Goal: Task Accomplishment & Management: Manage account settings

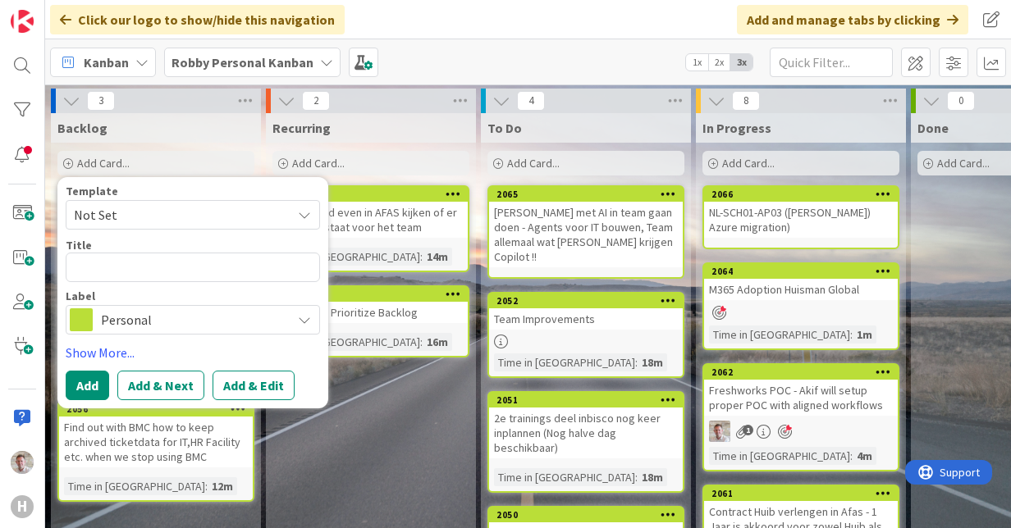
click at [217, 61] on b "Robby Personal Kanban" at bounding box center [242, 62] width 142 height 16
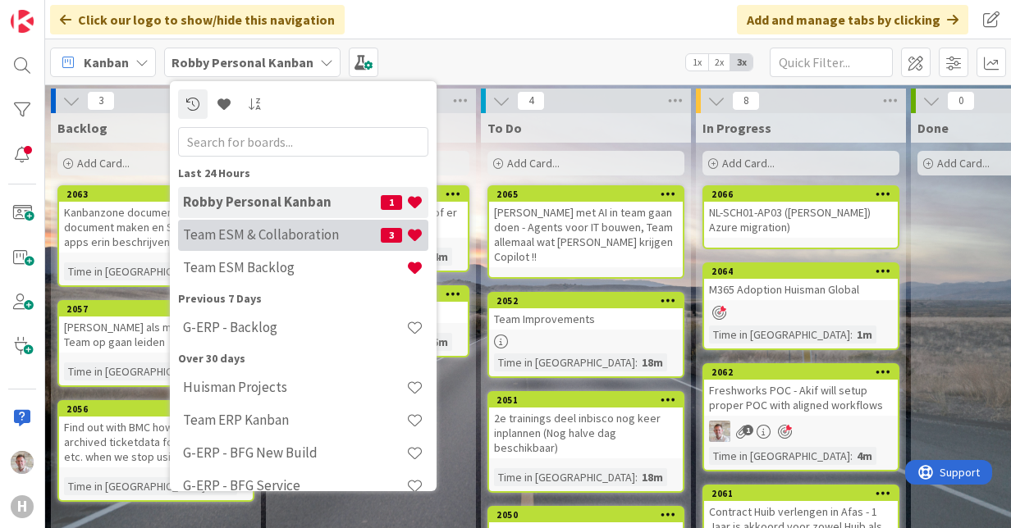
click at [310, 229] on h4 "Team ESM & Collaboration" at bounding box center [282, 234] width 198 height 16
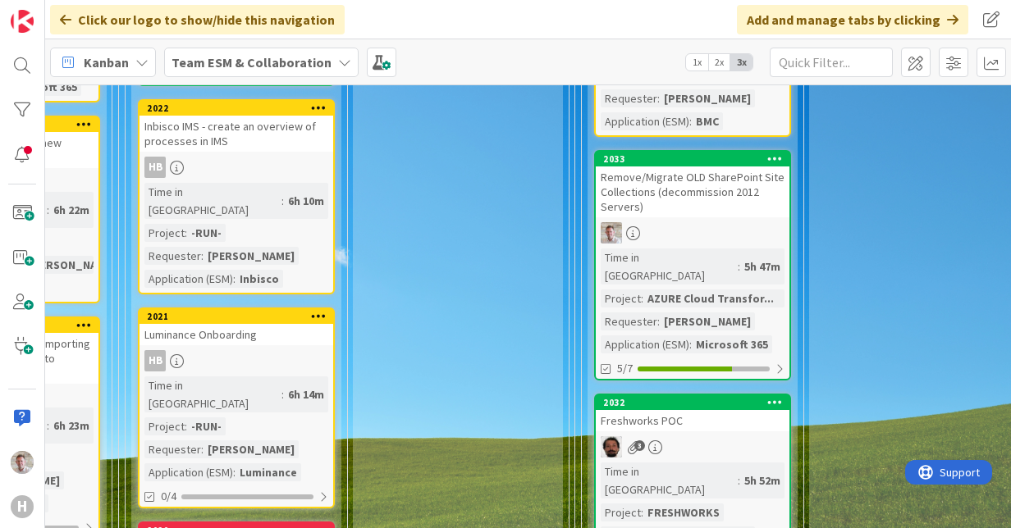
scroll to position [779, 369]
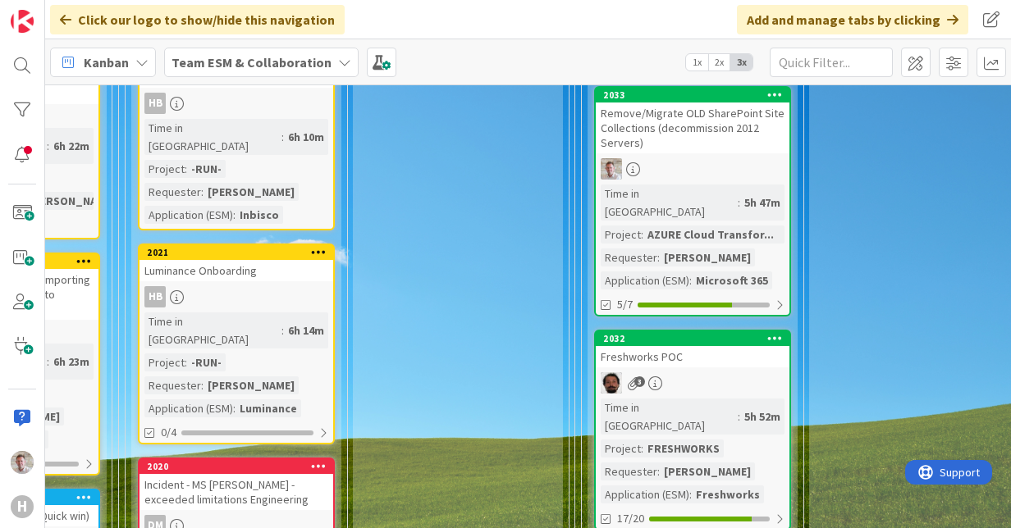
click at [295, 260] on div "Luminance Onboarding" at bounding box center [236, 270] width 194 height 21
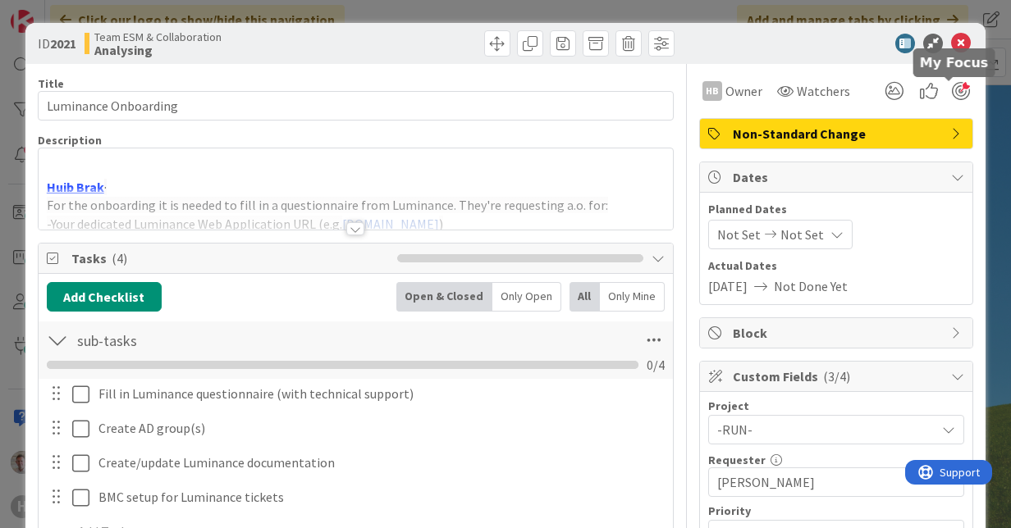
click at [952, 89] on div at bounding box center [961, 91] width 18 height 18
click at [951, 39] on icon at bounding box center [961, 44] width 20 height 20
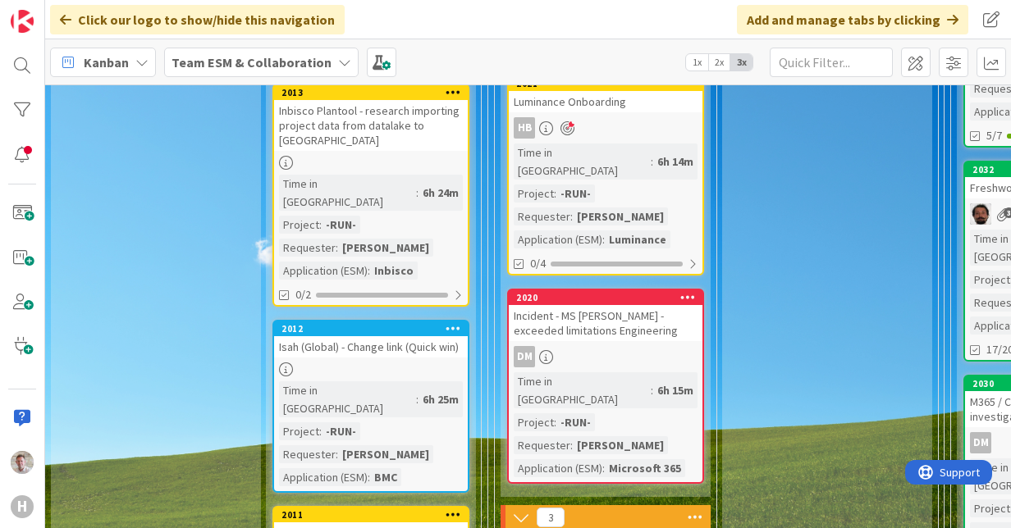
scroll to position [1046, 0]
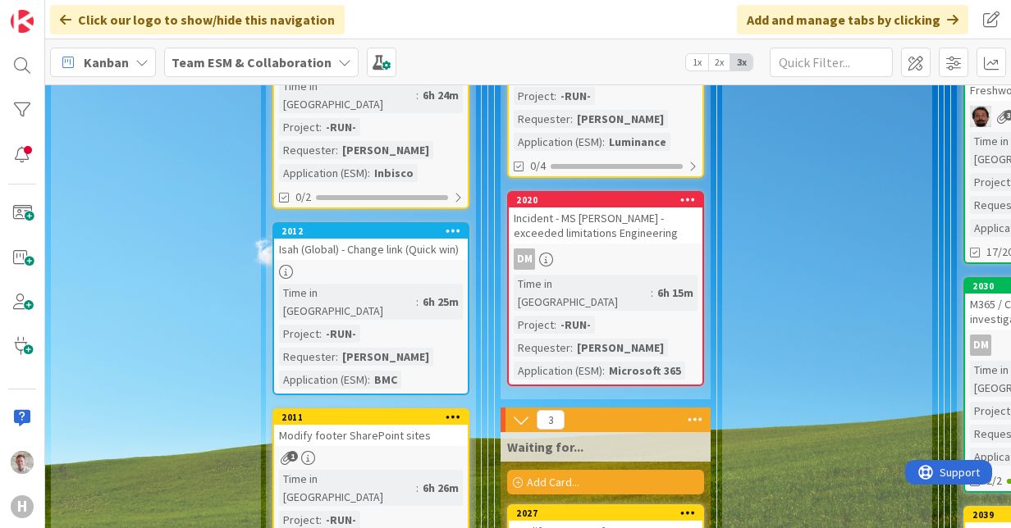
click at [336, 239] on div "Isah (Global) - Change link (Quick win)" at bounding box center [371, 249] width 194 height 21
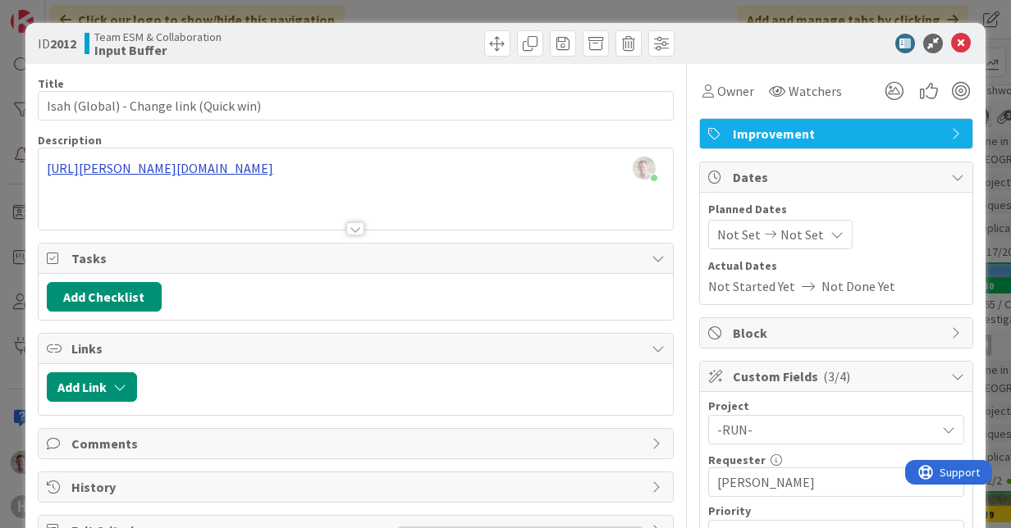
click at [495, 163] on div "[PERSON_NAME] just joined [URL][PERSON_NAME][DOMAIN_NAME]" at bounding box center [356, 188] width 634 height 81
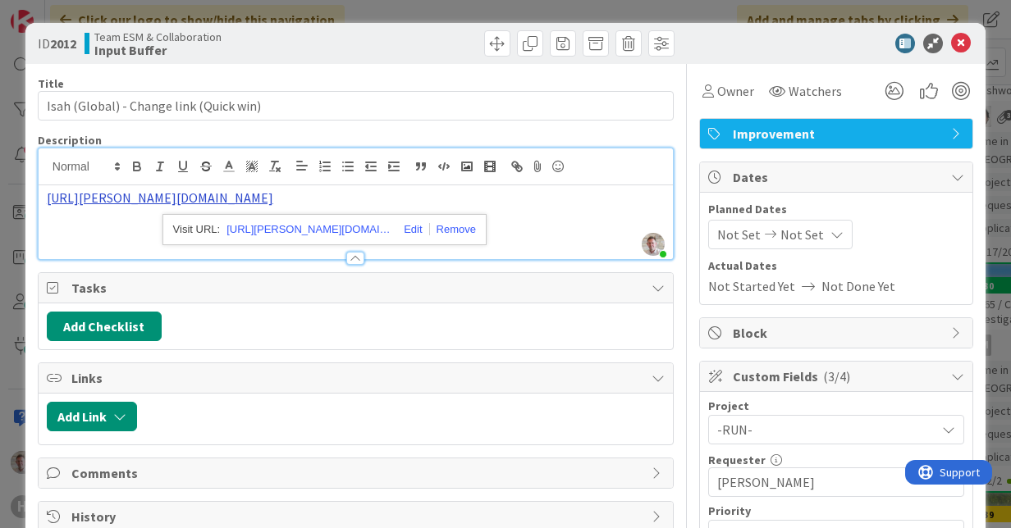
click at [273, 194] on link "[URL][PERSON_NAME][DOMAIN_NAME]" at bounding box center [160, 198] width 226 height 16
click at [338, 220] on link "[URL][PERSON_NAME][DOMAIN_NAME]" at bounding box center [308, 229] width 164 height 21
click at [717, 94] on span "Owner" at bounding box center [735, 91] width 37 height 20
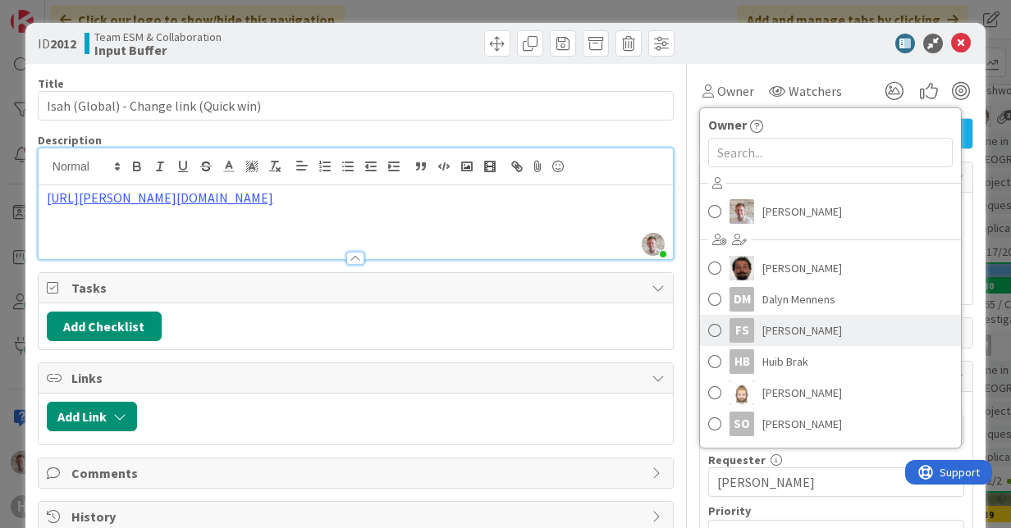
click at [773, 329] on span "[PERSON_NAME]" at bounding box center [802, 330] width 80 height 25
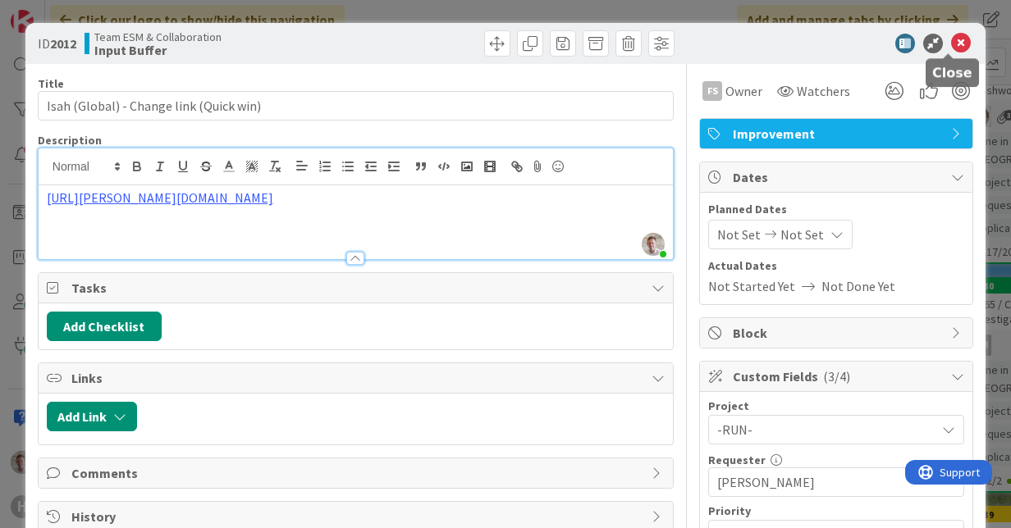
click at [951, 48] on icon at bounding box center [961, 44] width 20 height 20
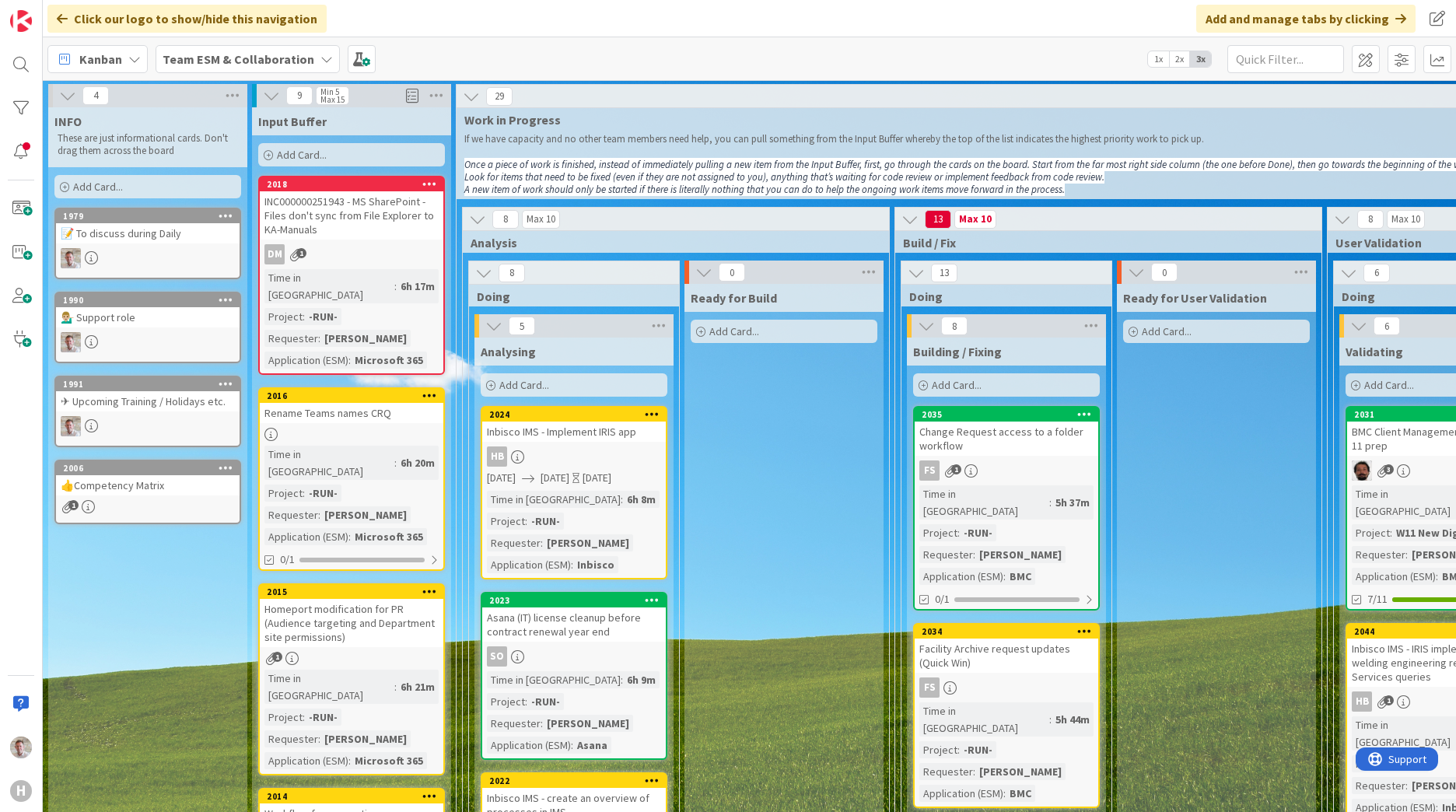
click at [288, 64] on b "Team ESM & Collaboration" at bounding box center [238, 59] width 152 height 15
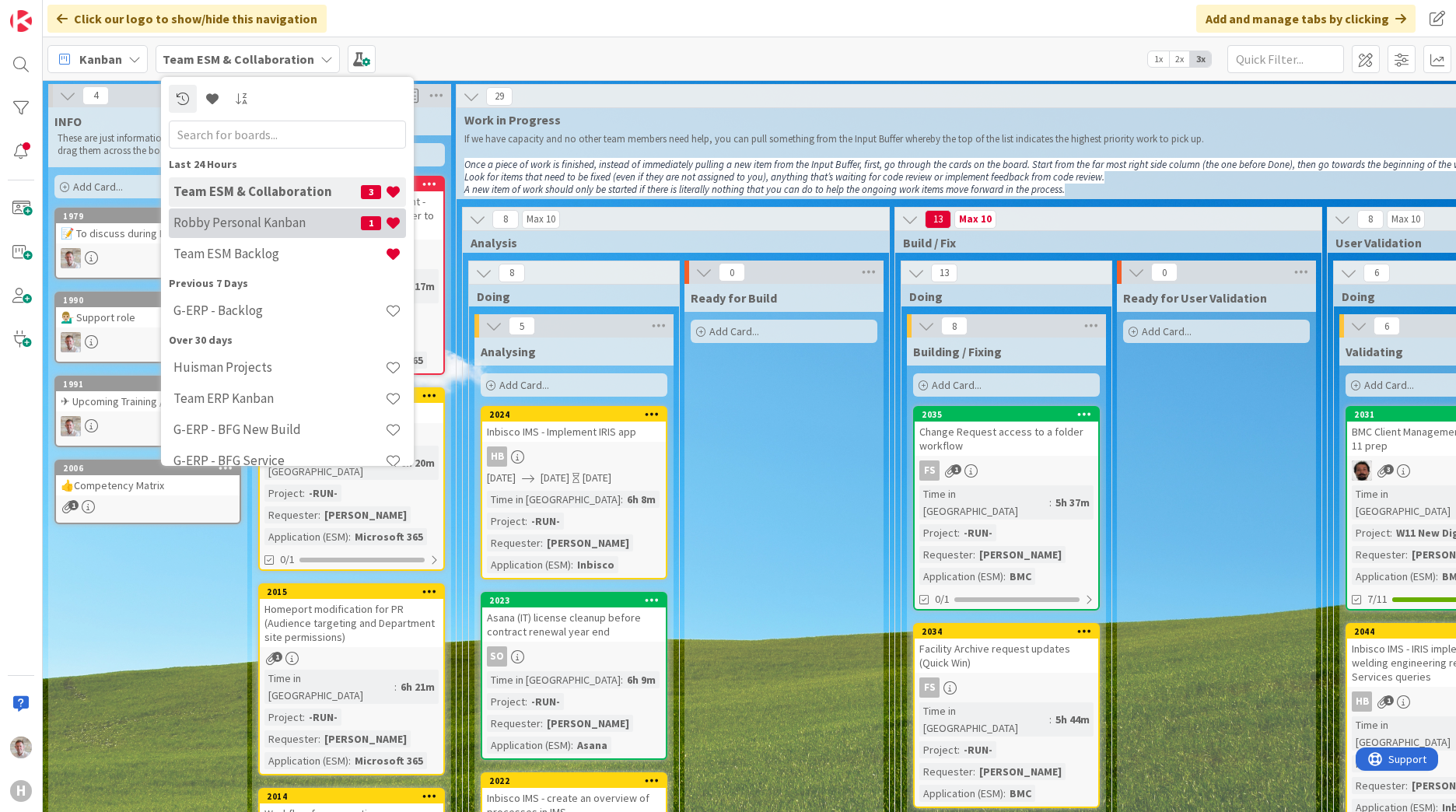
click at [241, 231] on div "[PERSON_NAME] Personal Kanban 1" at bounding box center [287, 223] width 237 height 29
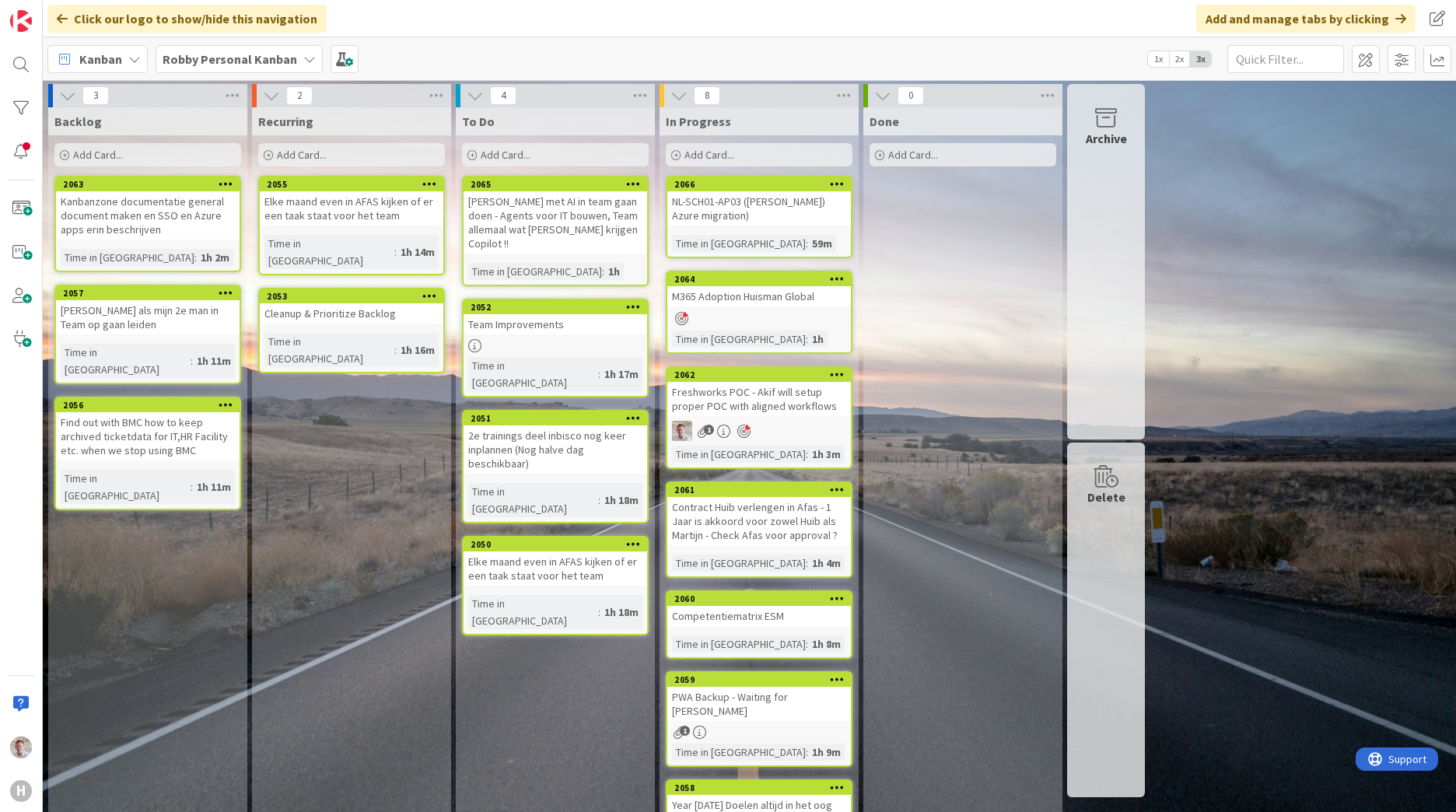
click at [192, 51] on b "Robby Personal Kanban" at bounding box center [229, 59] width 135 height 15
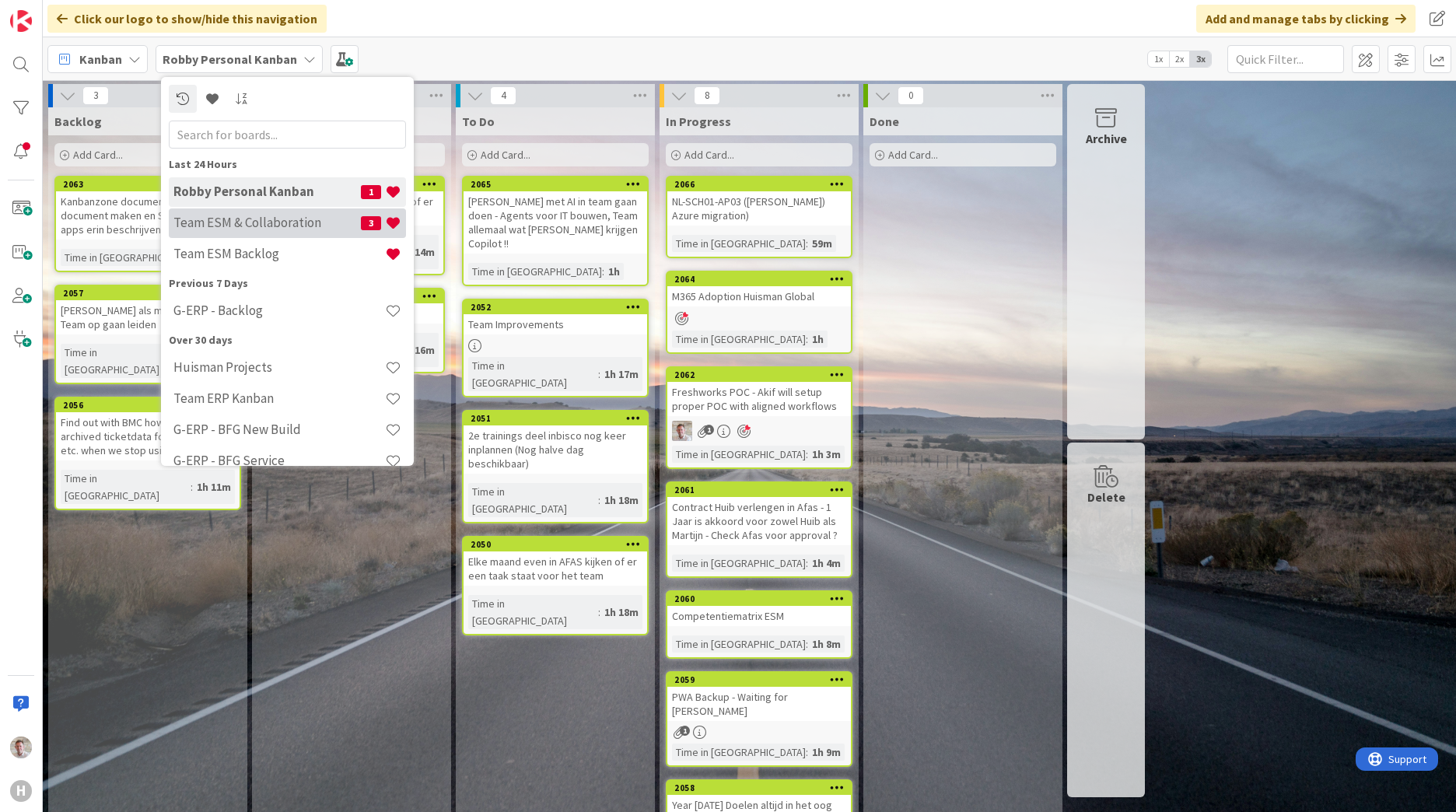
click at [216, 227] on h4 "Team ESM & Collaboration" at bounding box center [267, 222] width 188 height 15
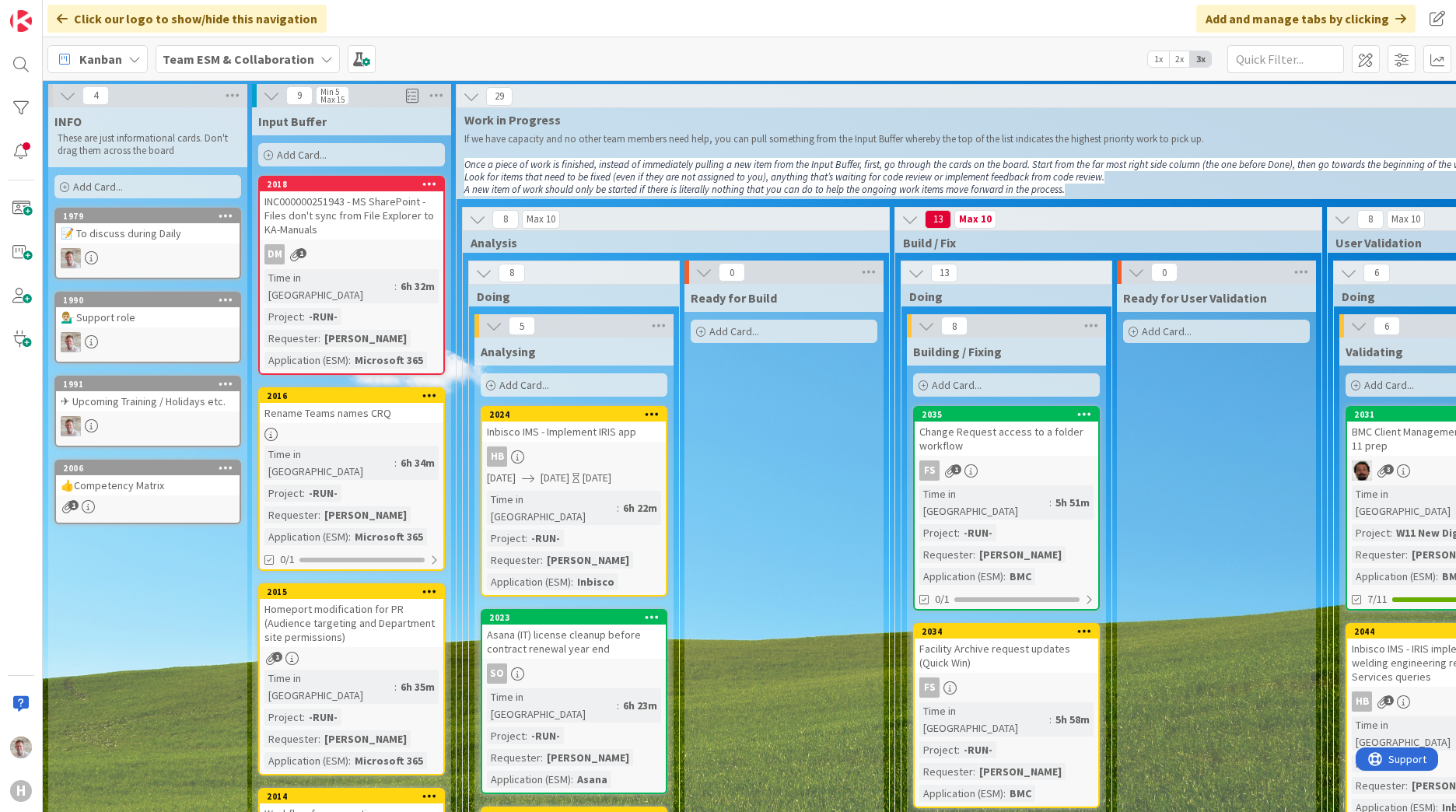
click at [223, 54] on b "Team ESM & Collaboration" at bounding box center [238, 59] width 152 height 15
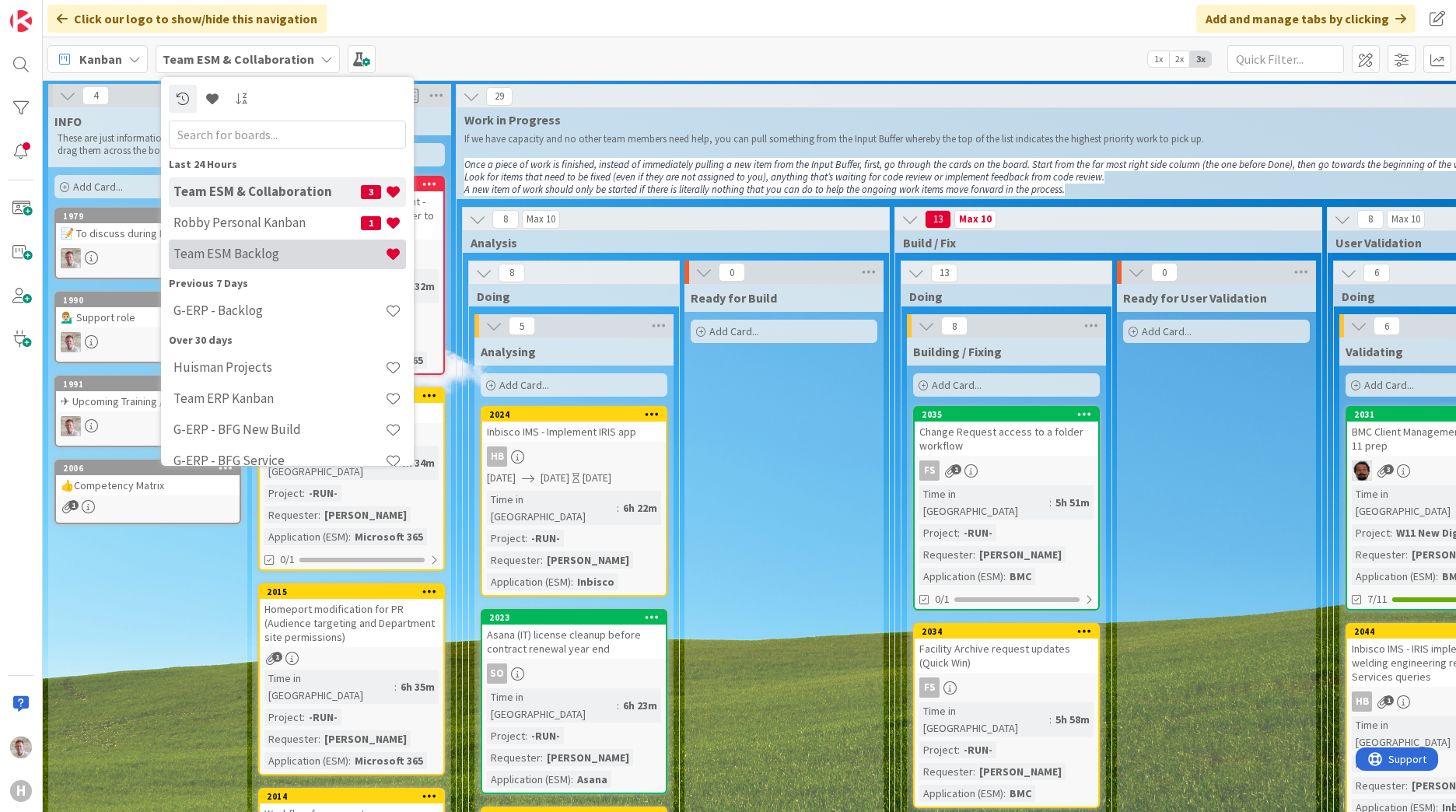
click at [201, 261] on h4 "Team ESM Backlog" at bounding box center [279, 253] width 211 height 15
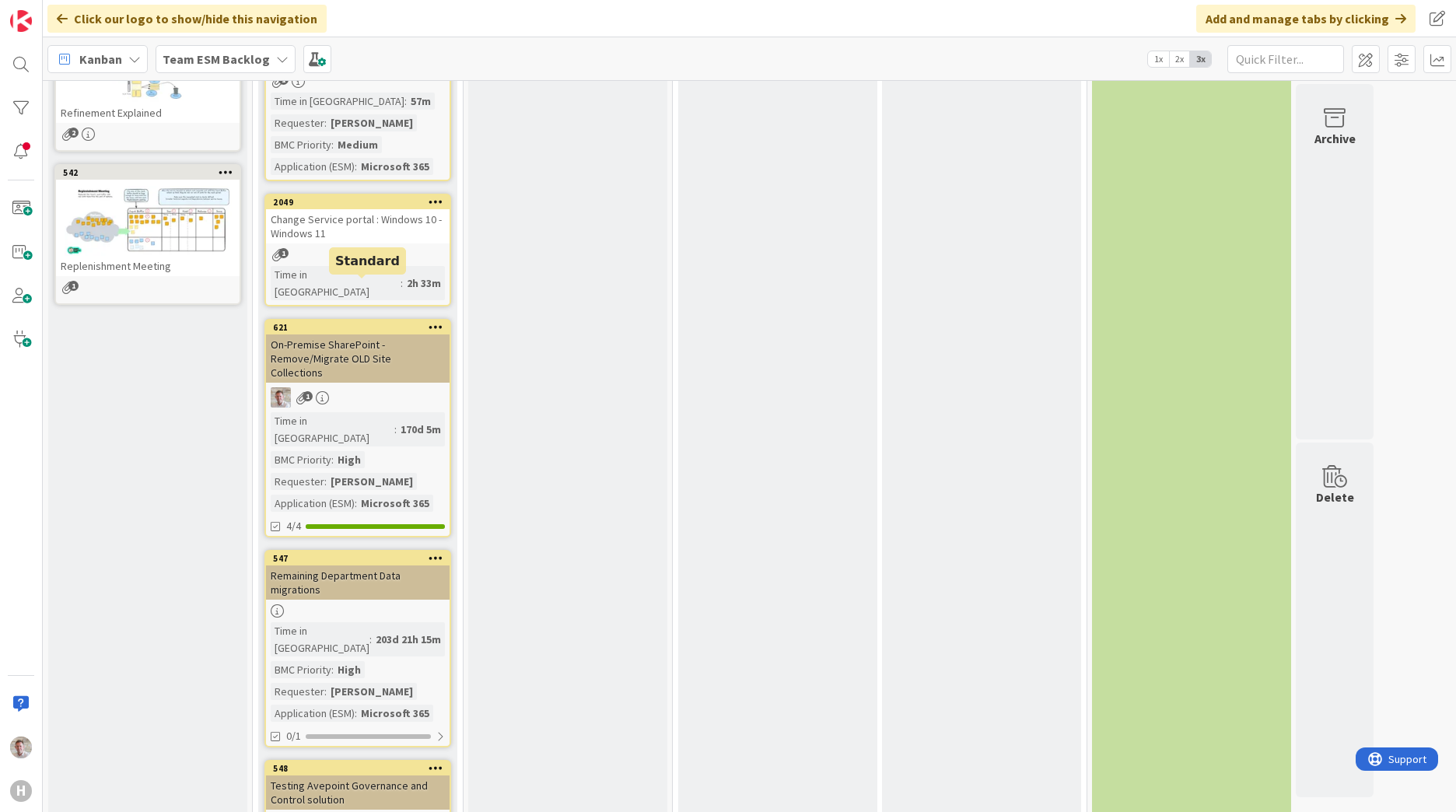
scroll to position [78, 0]
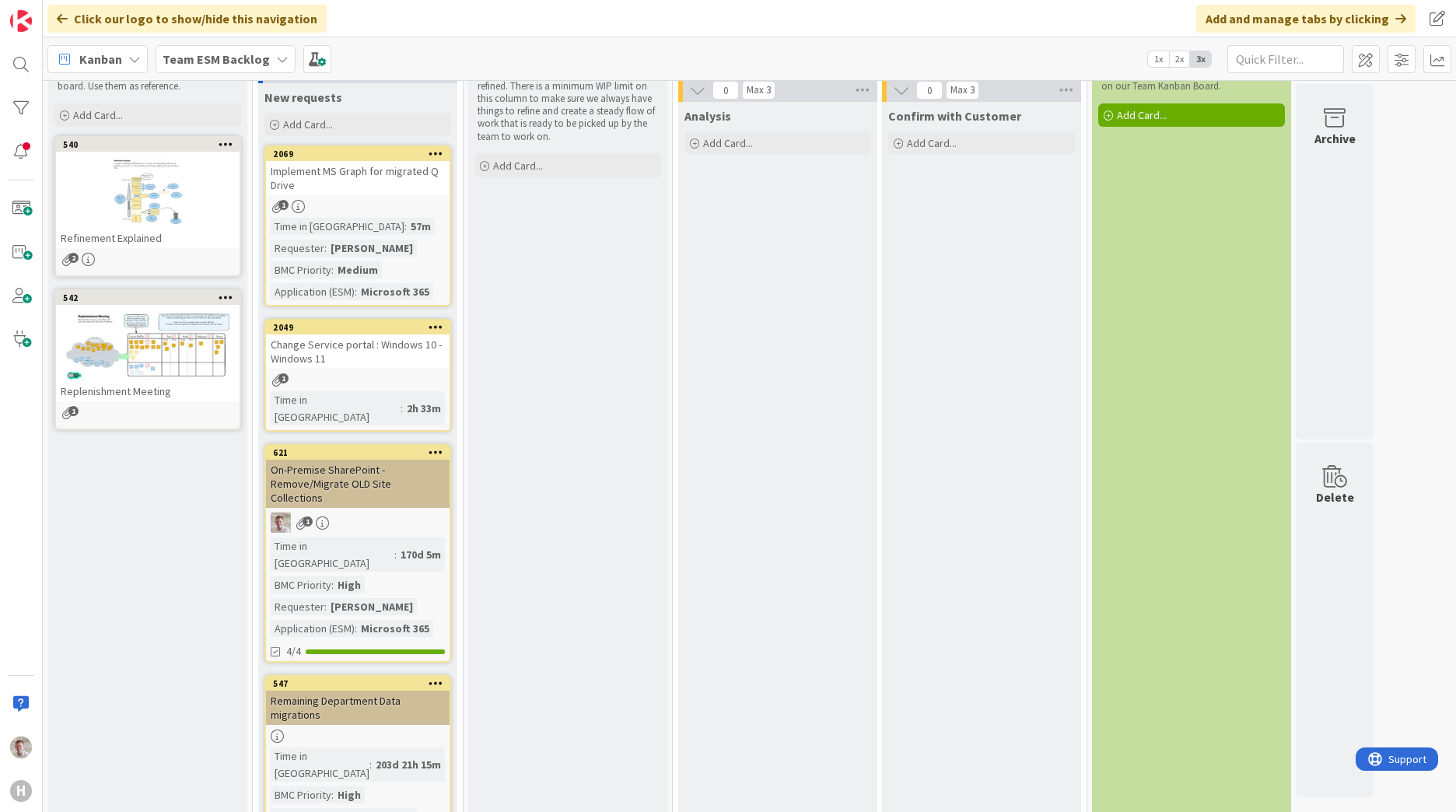
click at [228, 58] on b "Team ESM Backlog" at bounding box center [215, 59] width 107 height 15
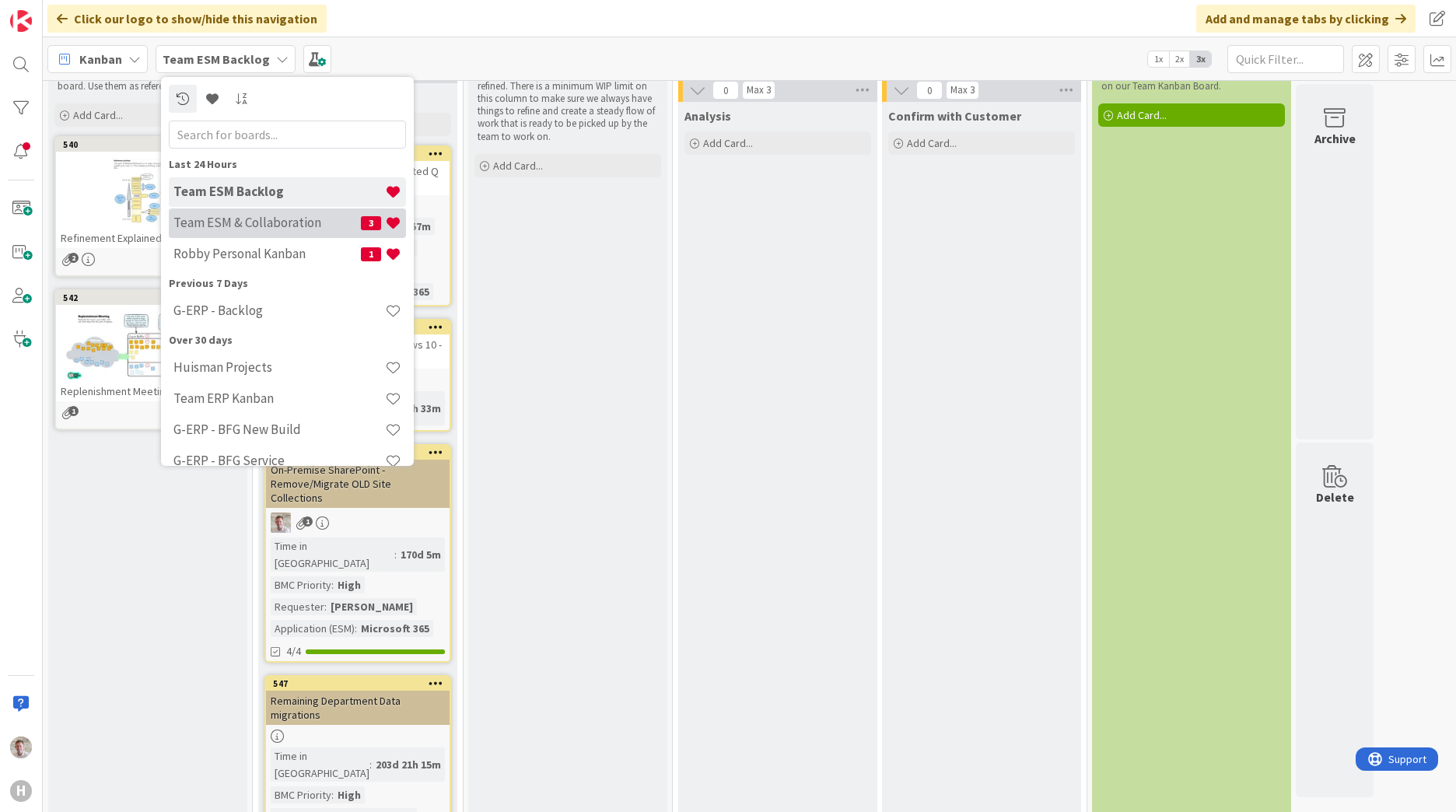
click at [234, 233] on div "Team ESM & Collaboration 3" at bounding box center [287, 223] width 237 height 29
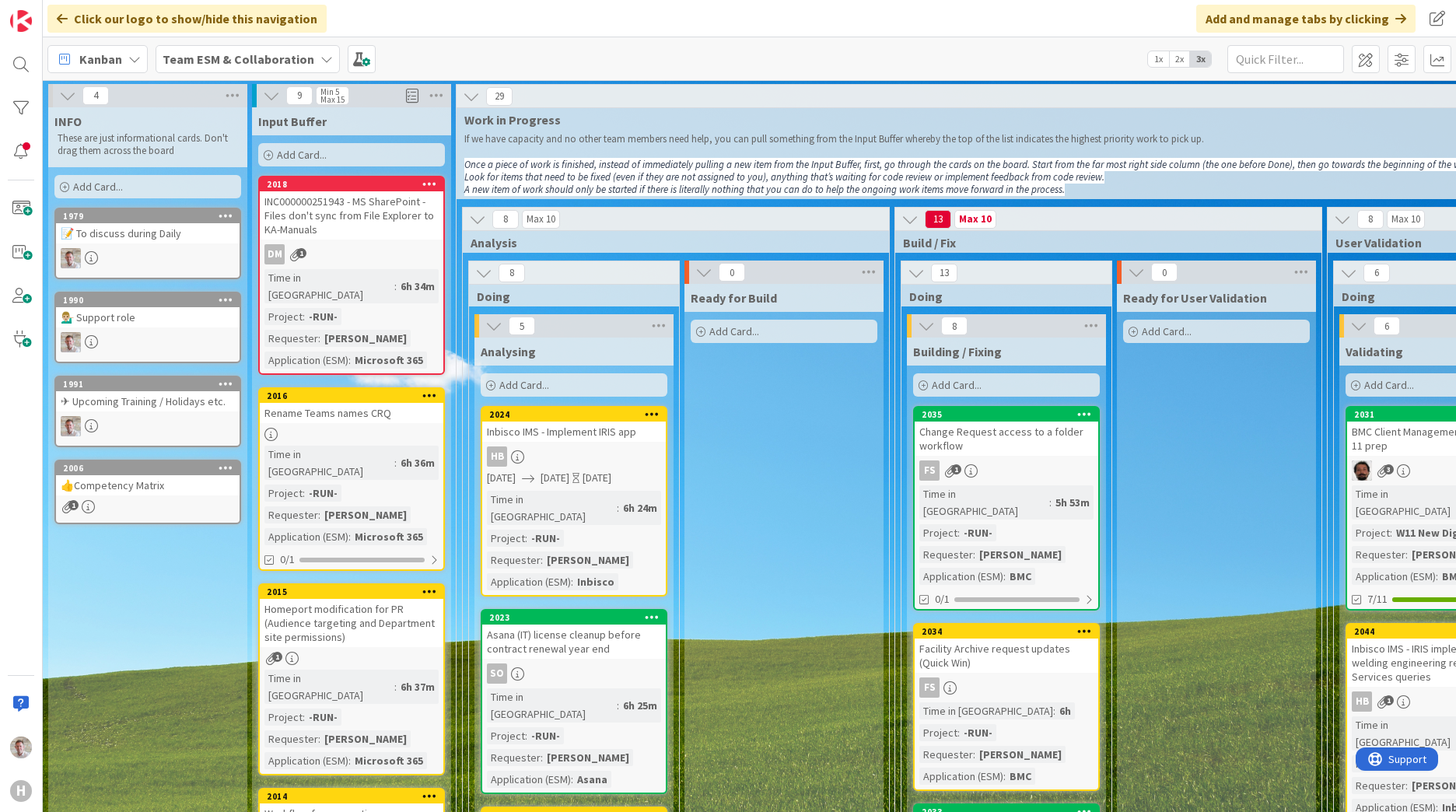
click at [308, 223] on div "INC000000251943 - MS SharePoint - Files don't sync from File Explorer to KA-Man…" at bounding box center [352, 215] width 184 height 48
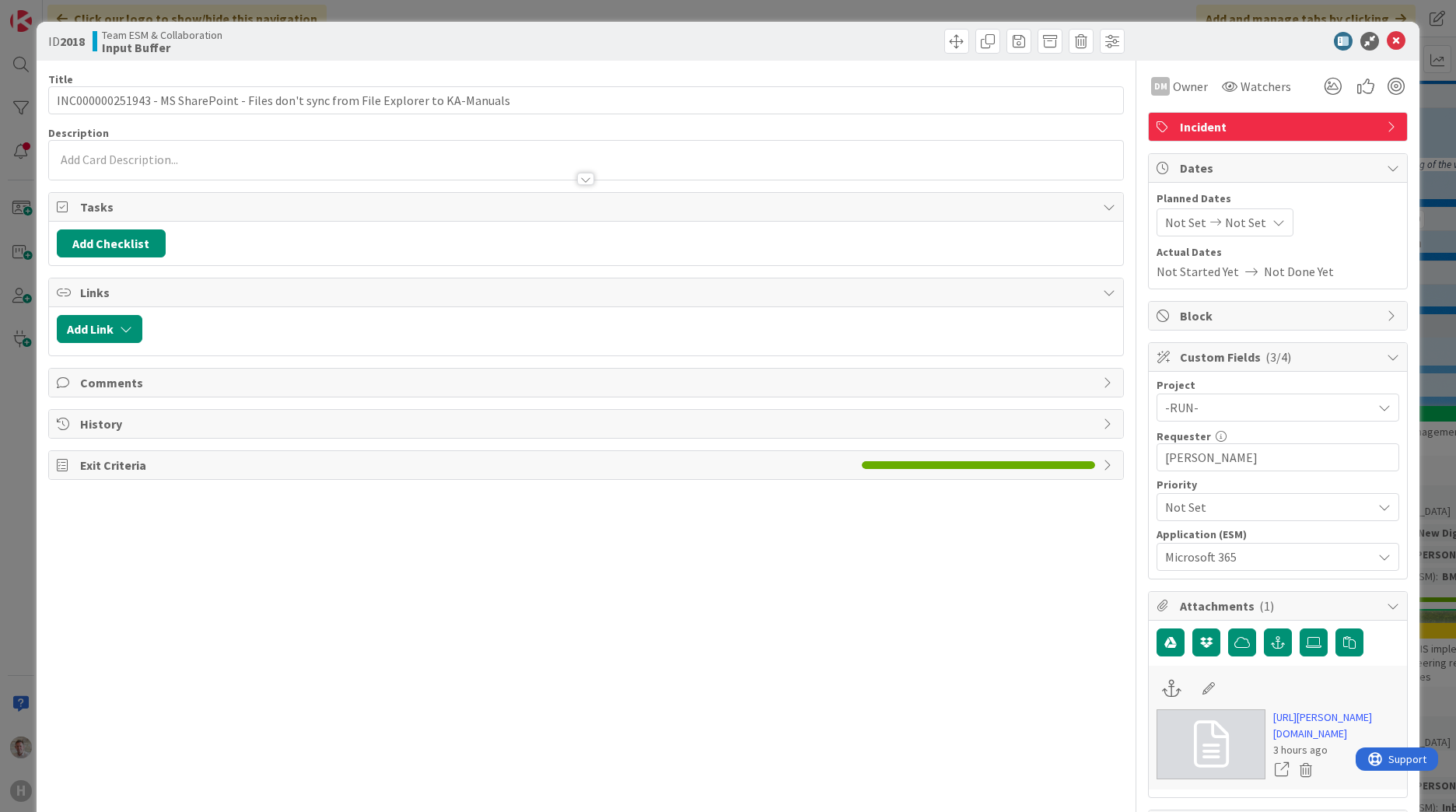
type input "INC000000251943 - MS SharePoint - Files don't sync from File Explorer to KA-Man…"
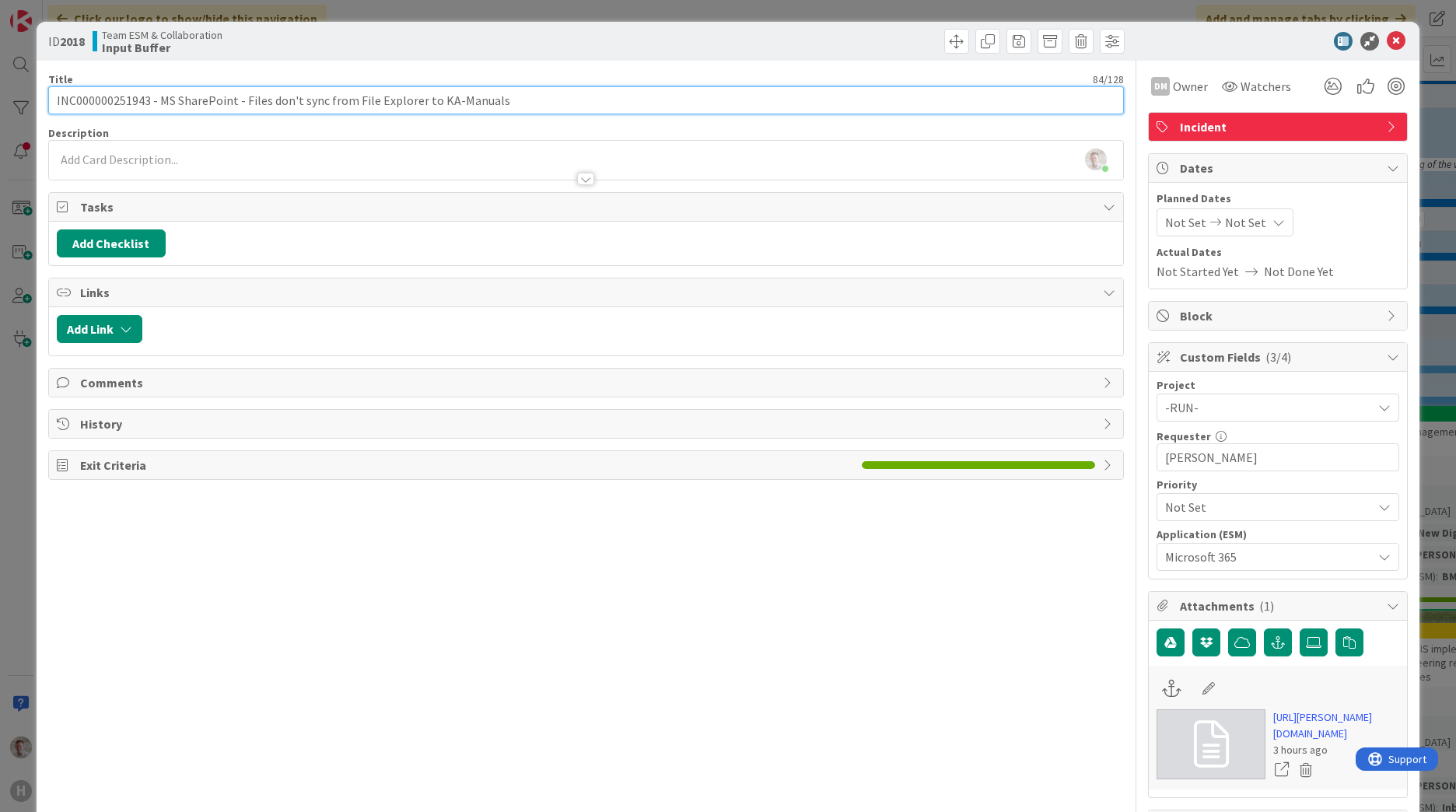
click at [528, 106] on input "INC000000251943 - MS SharePoint - Files don't sync from File Explorer to KA-Man…" at bounding box center [586, 100] width 1076 height 28
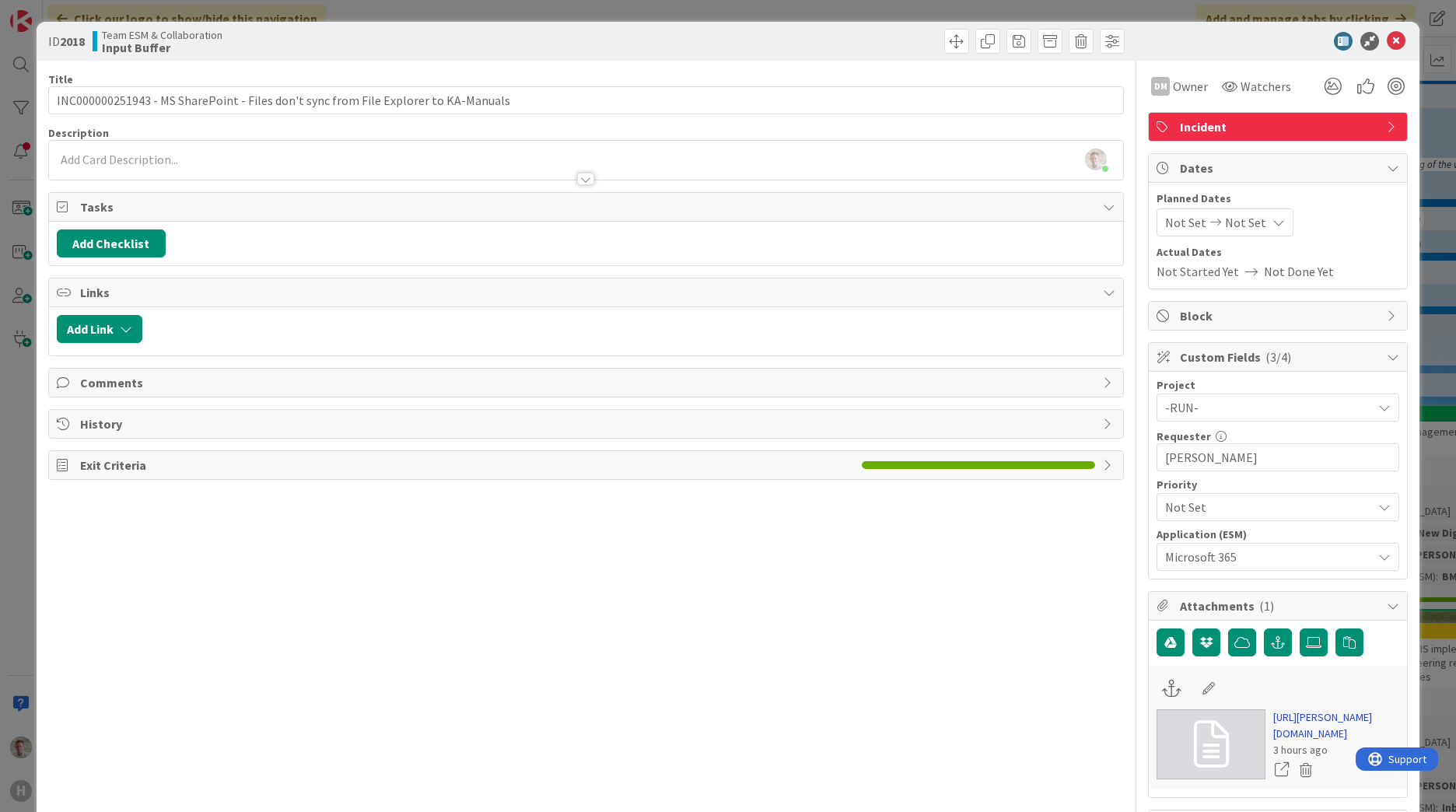
click at [957, 500] on link "[URL][PERSON_NAME][DOMAIN_NAME]" at bounding box center [1336, 725] width 126 height 32
click at [957, 46] on icon at bounding box center [1396, 42] width 19 height 19
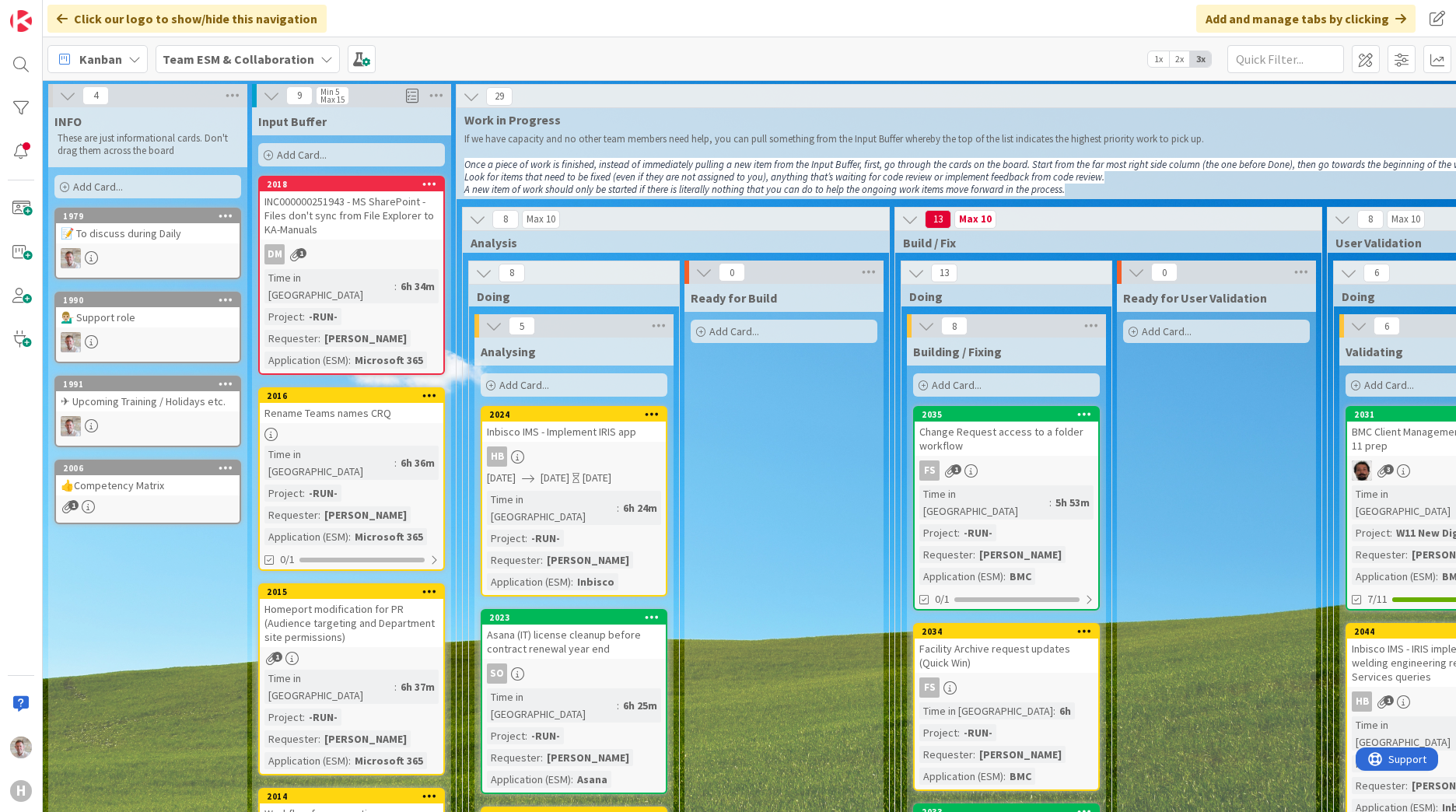
click at [957, 67] on div "Kanban Team ESM & Collaboration 1x 2x 3x" at bounding box center [749, 58] width 1413 height 43
click at [957, 63] on span "1x" at bounding box center [1158, 59] width 21 height 15
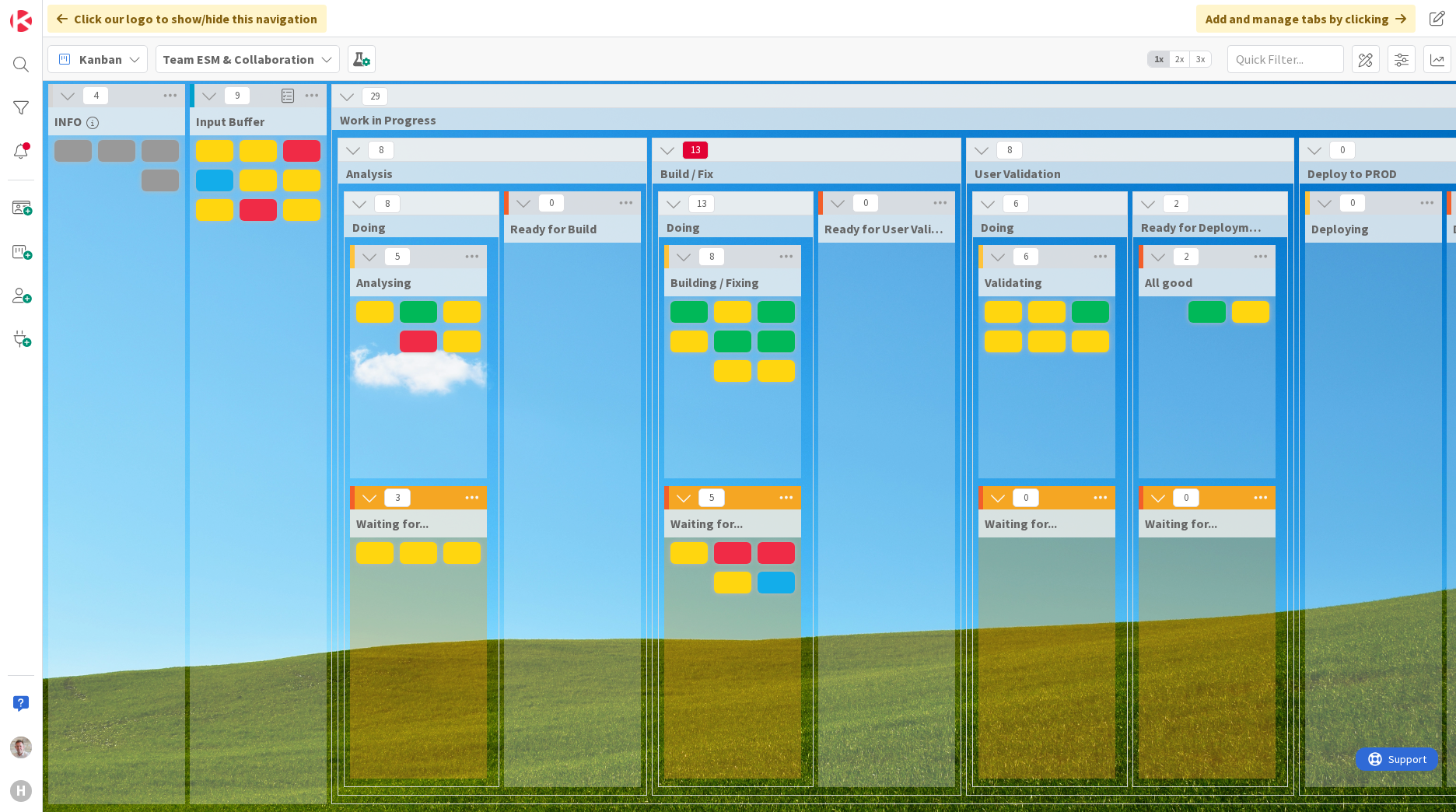
click at [957, 59] on span "2x" at bounding box center [1179, 59] width 21 height 15
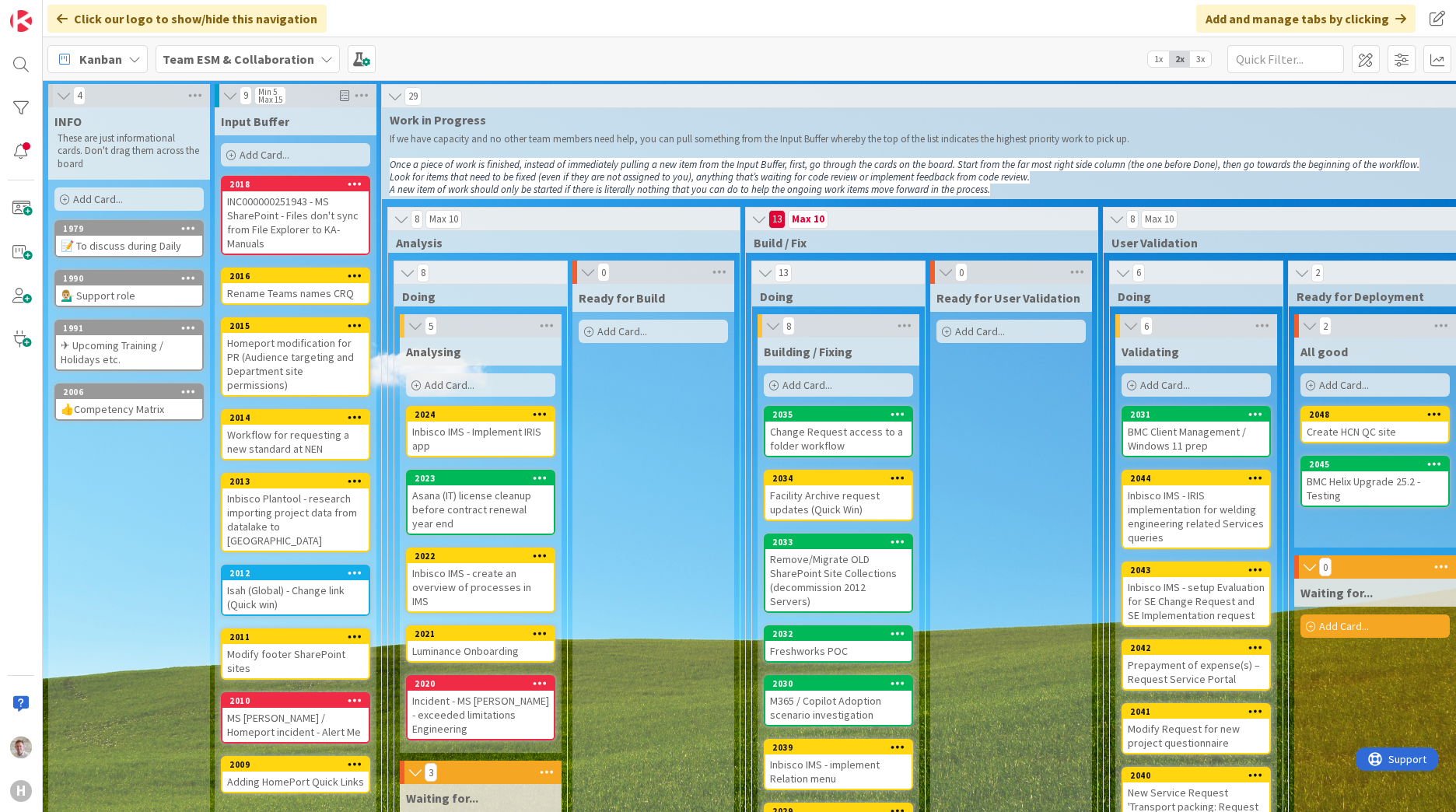
click at [957, 60] on span "3x" at bounding box center [1200, 59] width 21 height 15
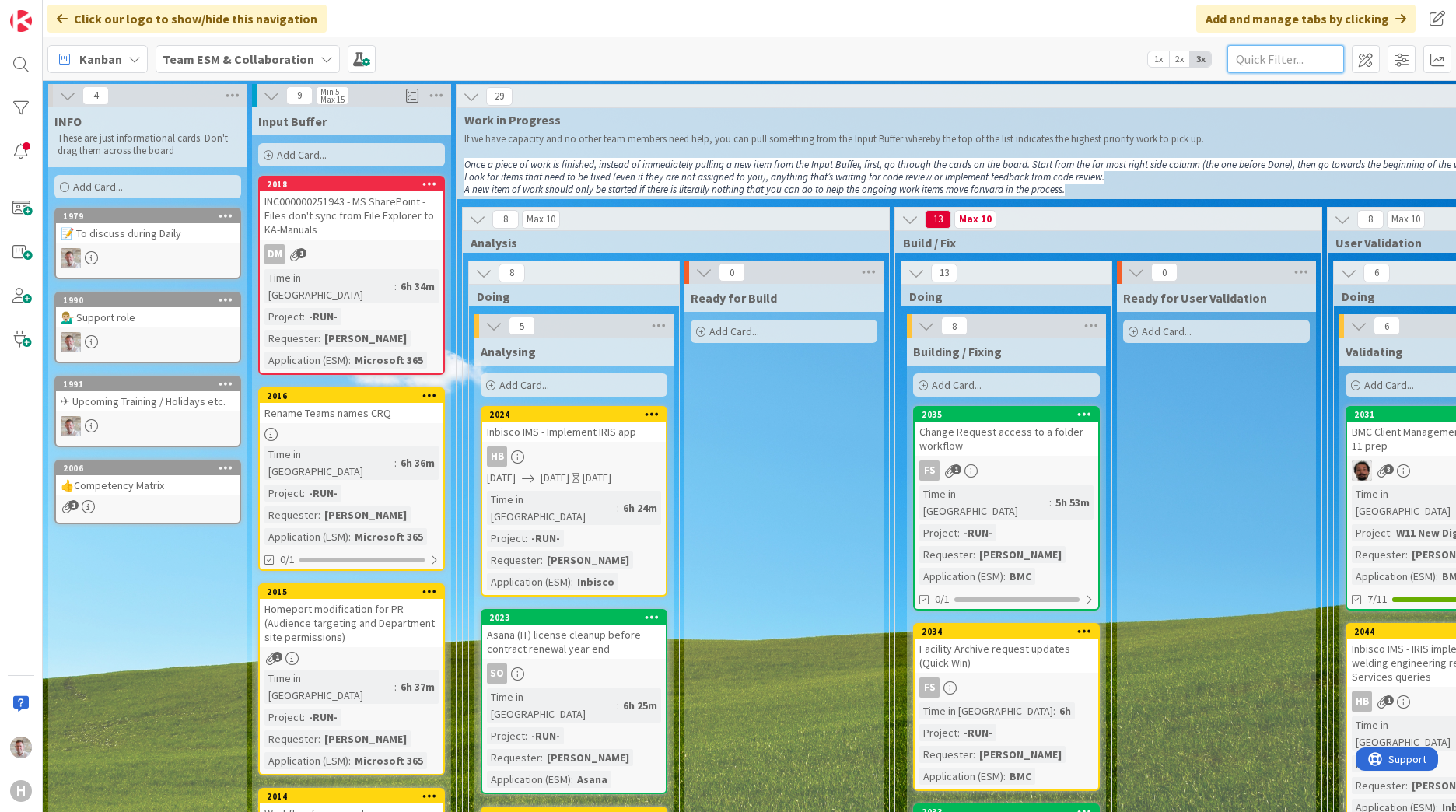
click at [957, 56] on input "text" at bounding box center [1285, 60] width 117 height 28
click at [957, 55] on span "2x" at bounding box center [1179, 59] width 21 height 15
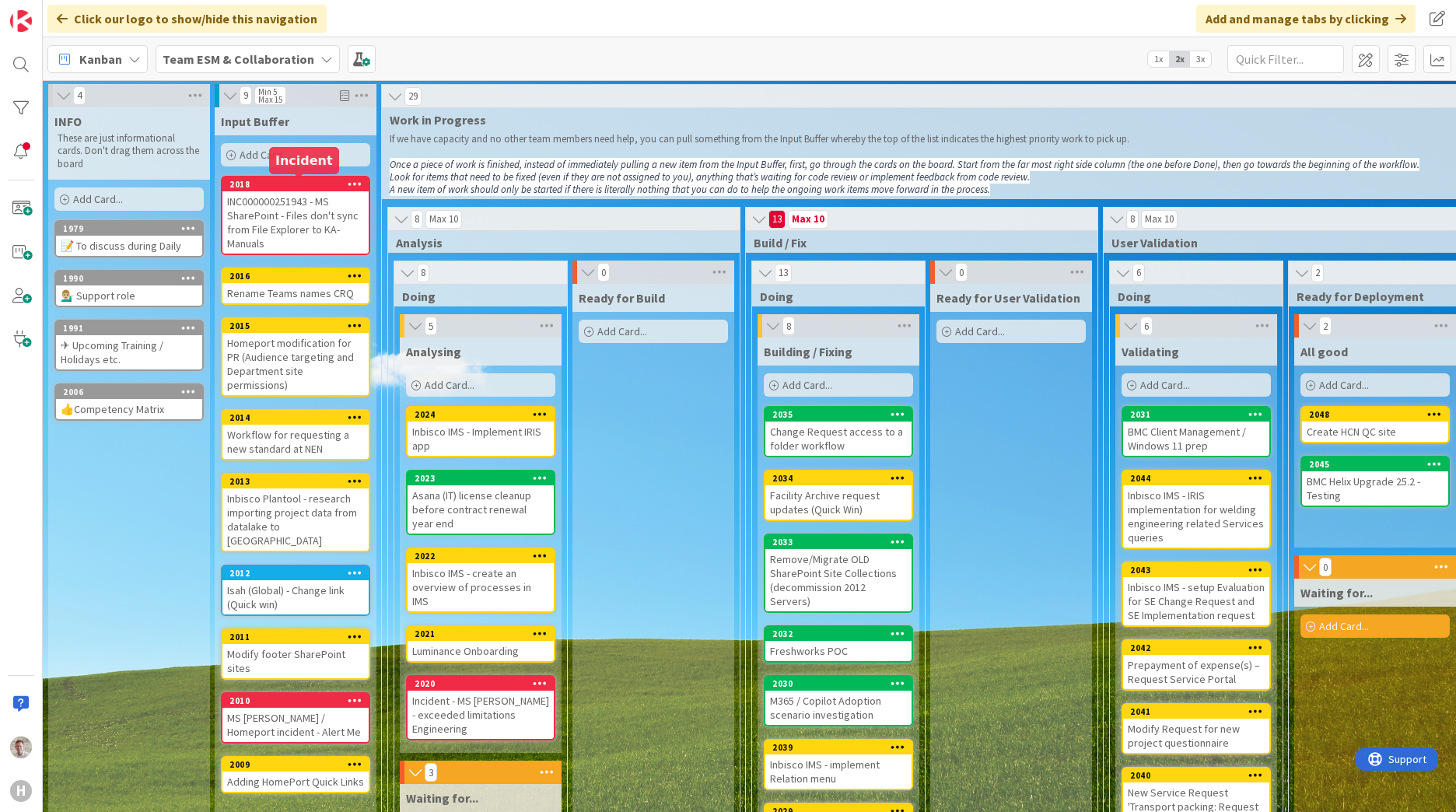
click at [305, 182] on div "2018" at bounding box center [299, 184] width 139 height 10
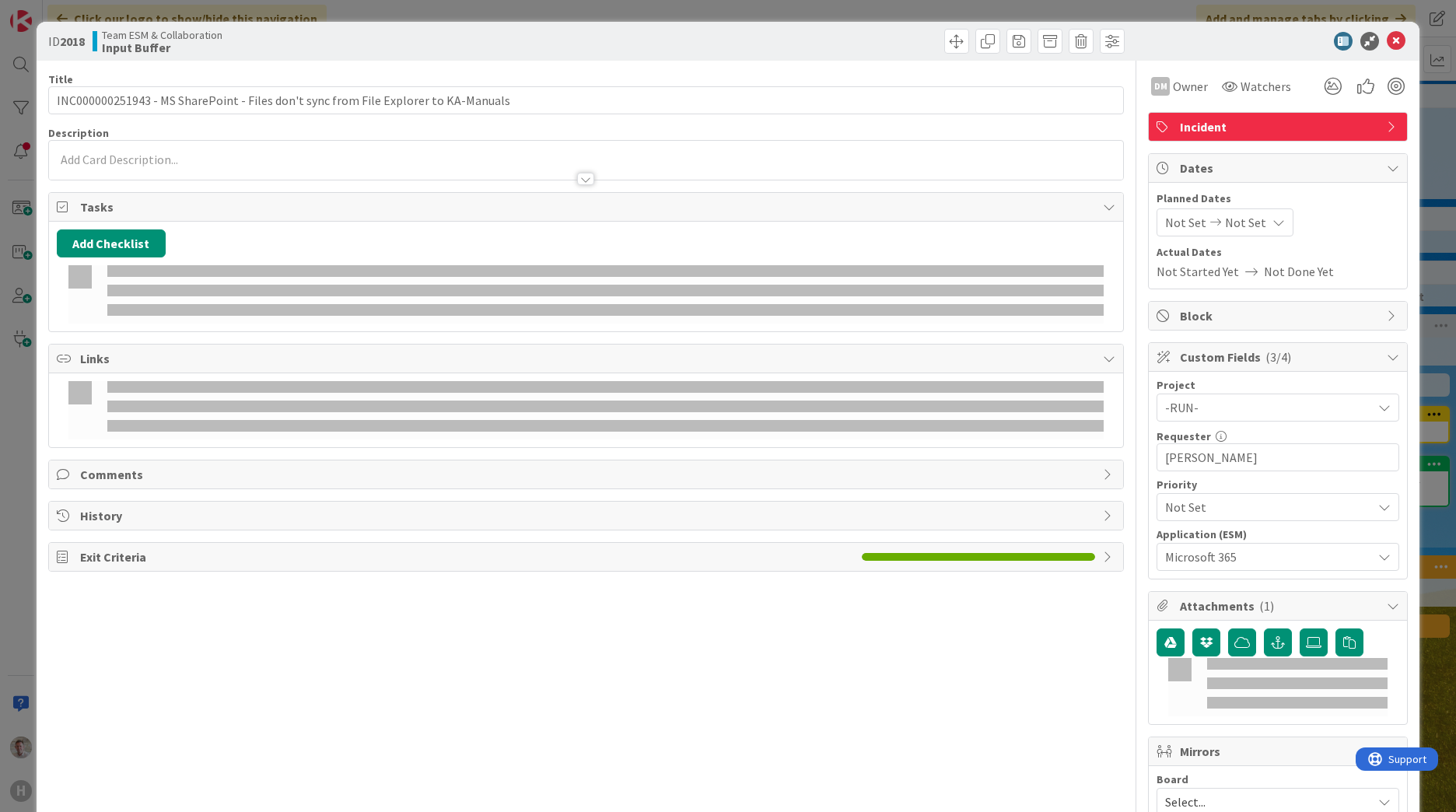
type input "INC000000251943 - MS SharePoint - Files don't sync from File Explorer to KA-Man…"
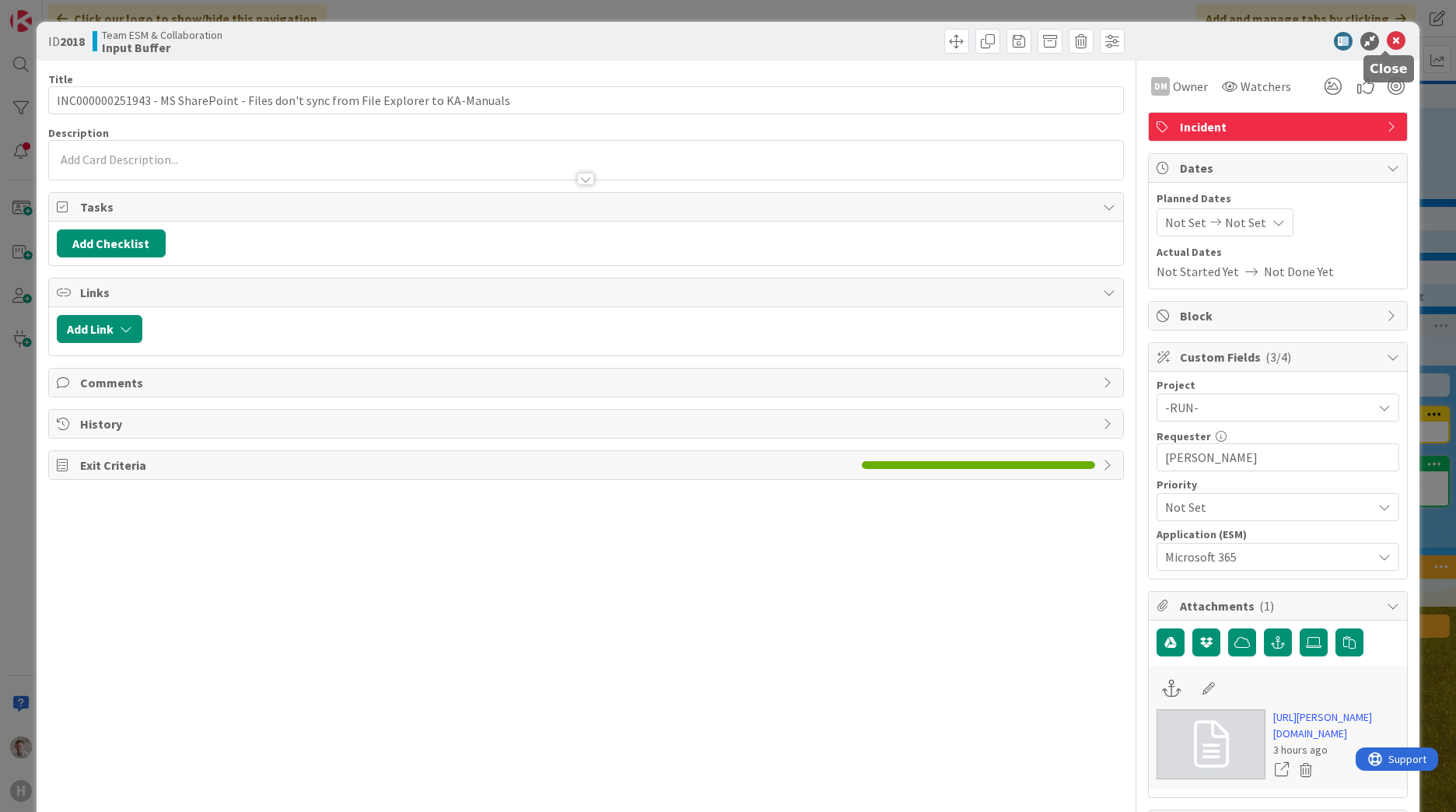
click at [957, 43] on icon at bounding box center [1396, 42] width 19 height 19
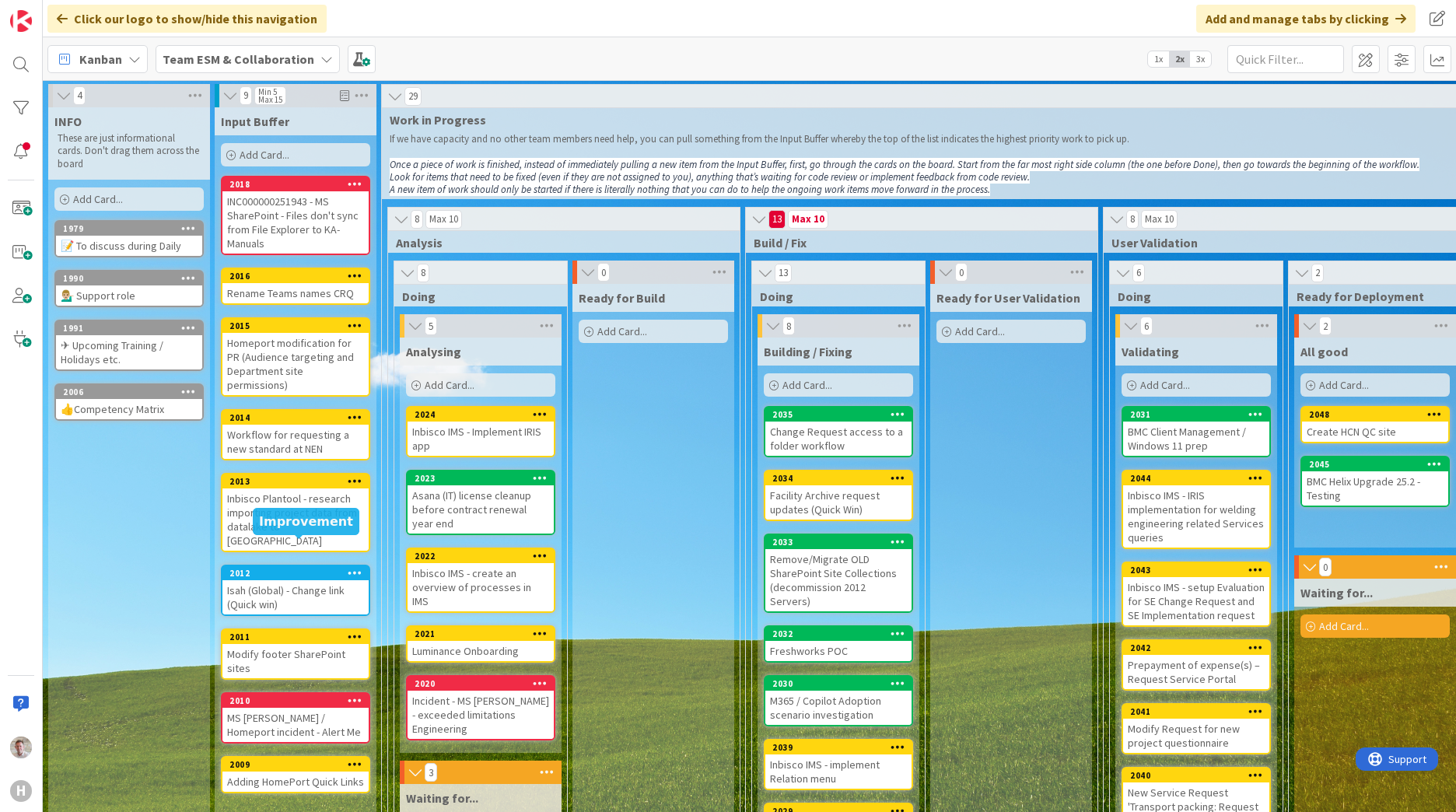
click at [280, 500] on div "2012" at bounding box center [296, 572] width 146 height 14
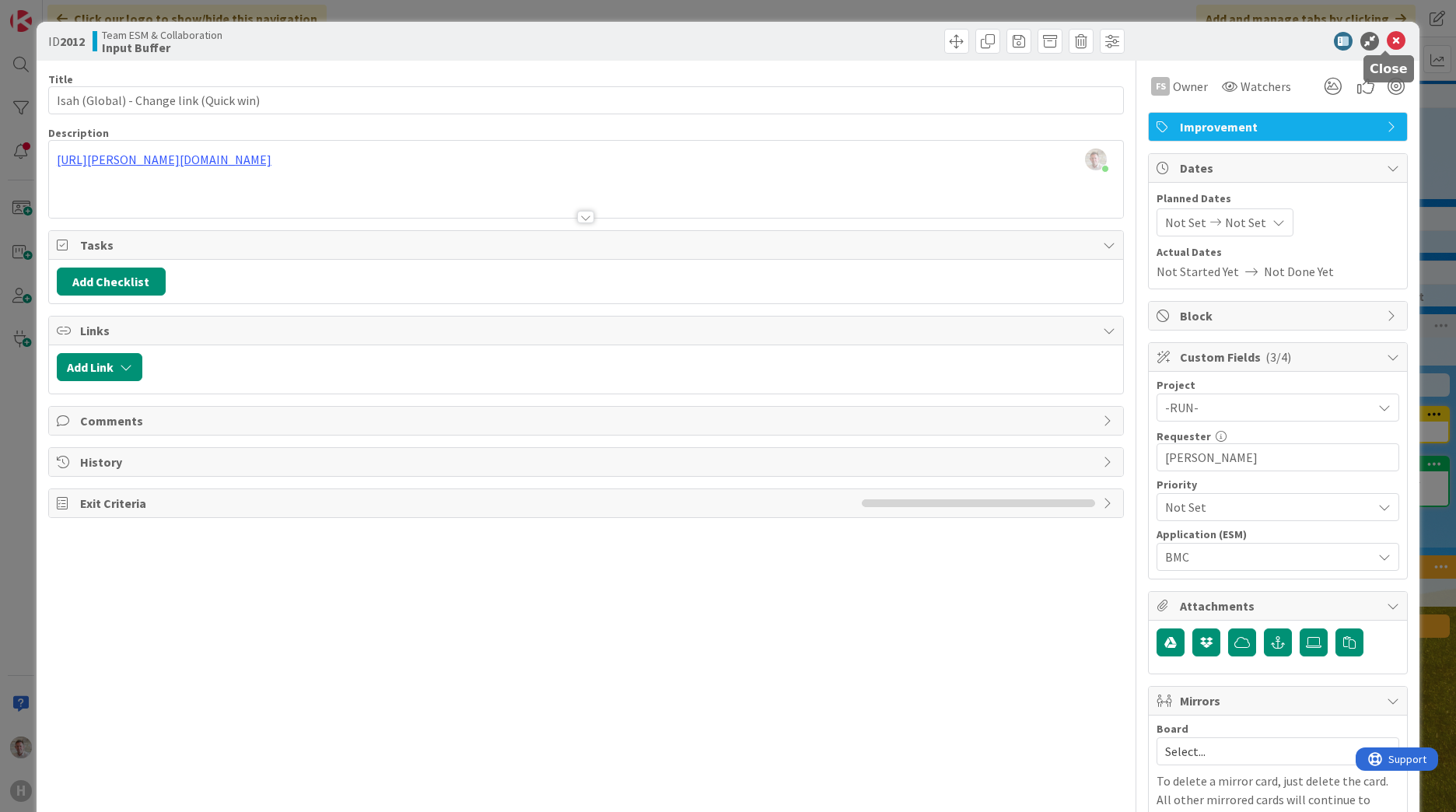
click at [957, 41] on icon at bounding box center [1396, 42] width 19 height 19
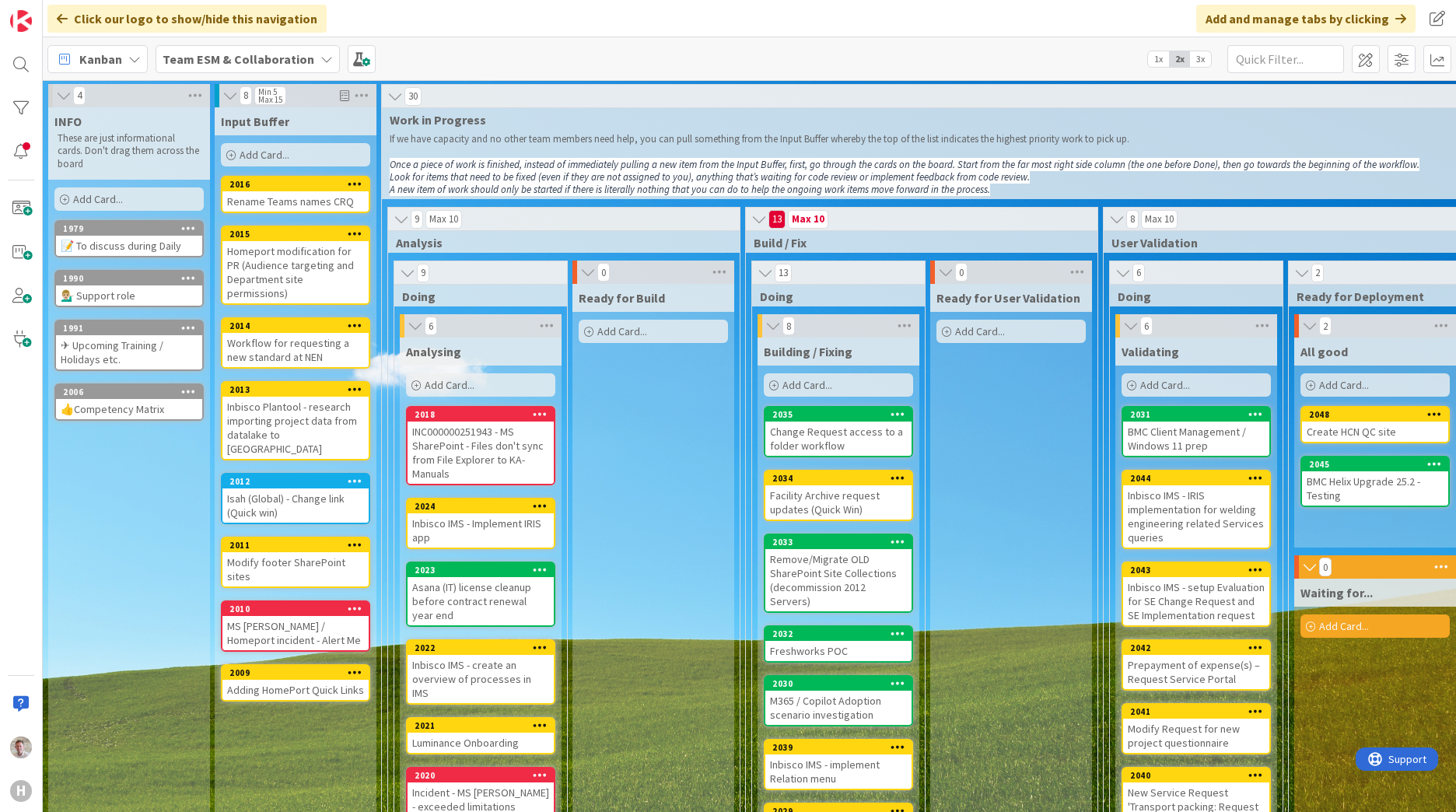
click at [225, 54] on b "Team ESM & Collaboration" at bounding box center [238, 59] width 152 height 15
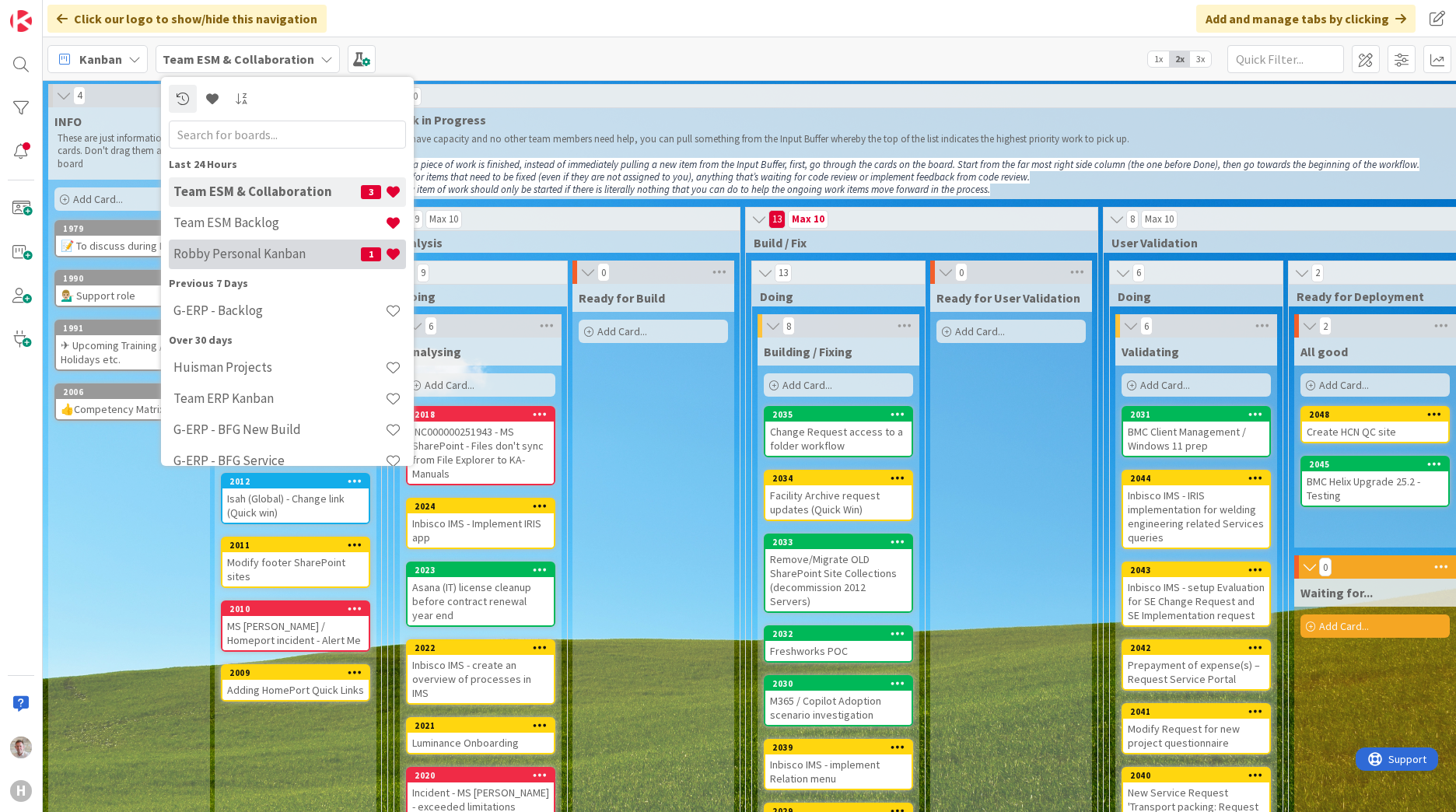
click at [236, 251] on h4 "Robby Personal Kanban" at bounding box center [267, 253] width 188 height 15
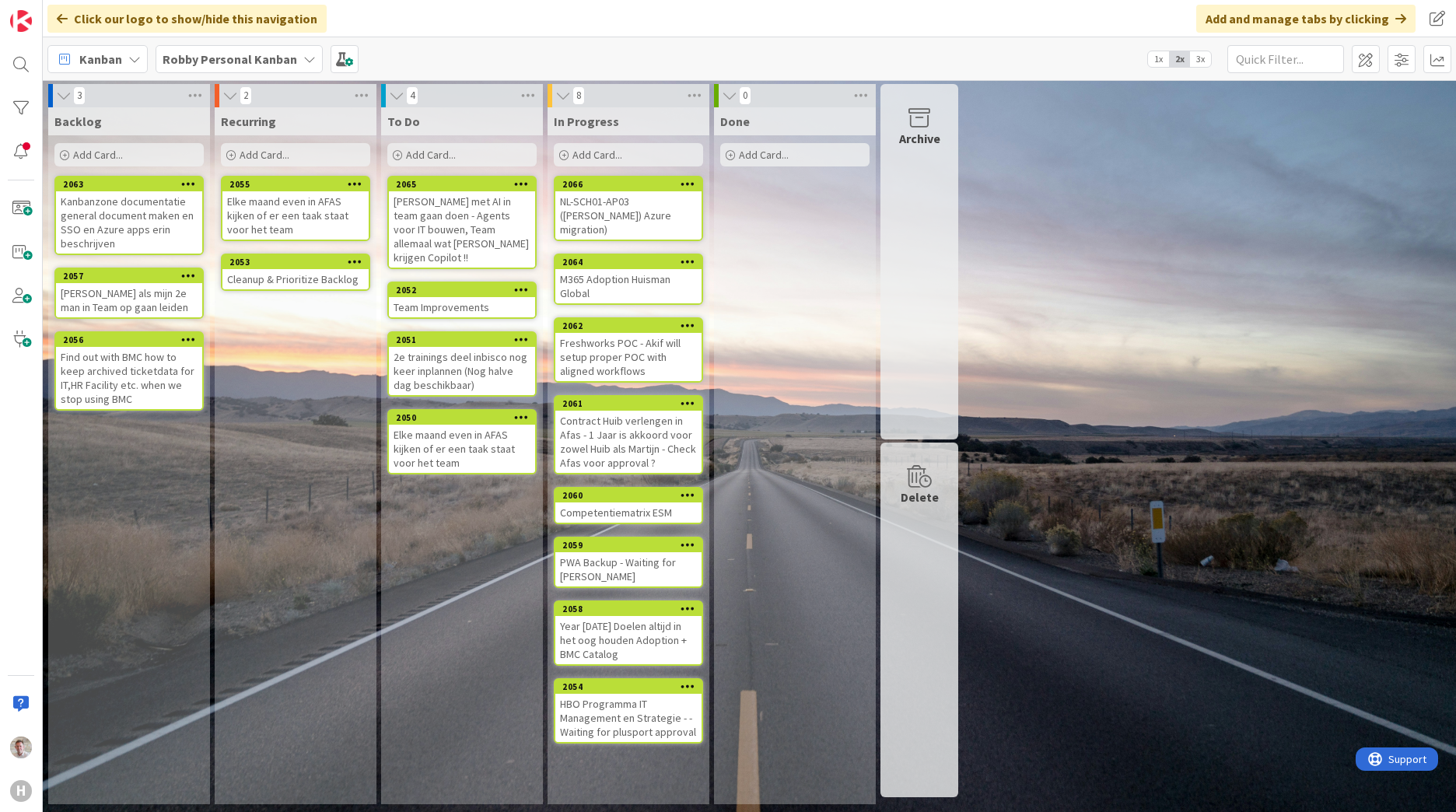
click at [595, 161] on span "Add Card..." at bounding box center [597, 154] width 50 height 14
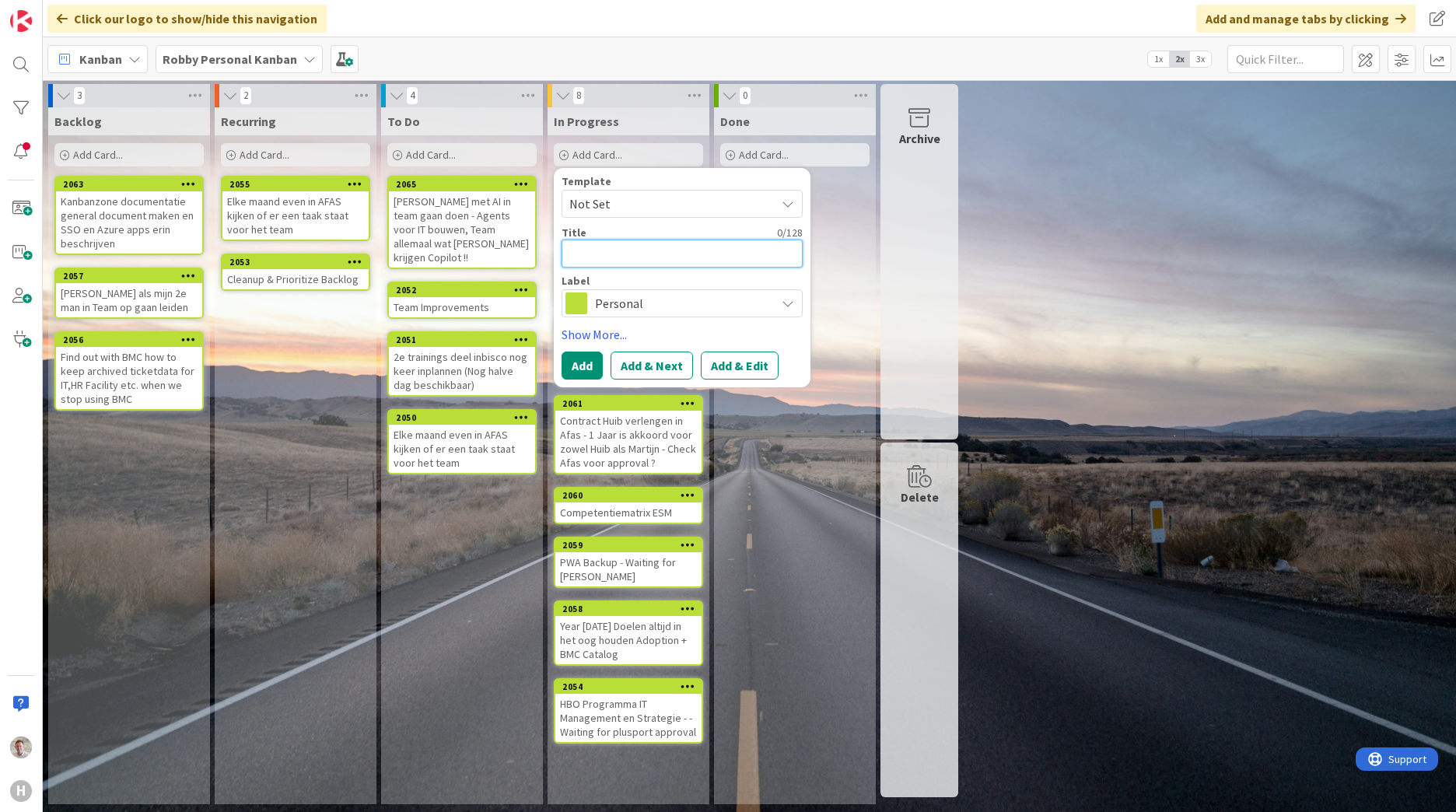
click at [585, 253] on textarea at bounding box center [682, 254] width 241 height 28
paste textarea "Check hoe het staat met HCZ resource Vojtech - Waiting for feedback Vojtech"
type textarea "x"
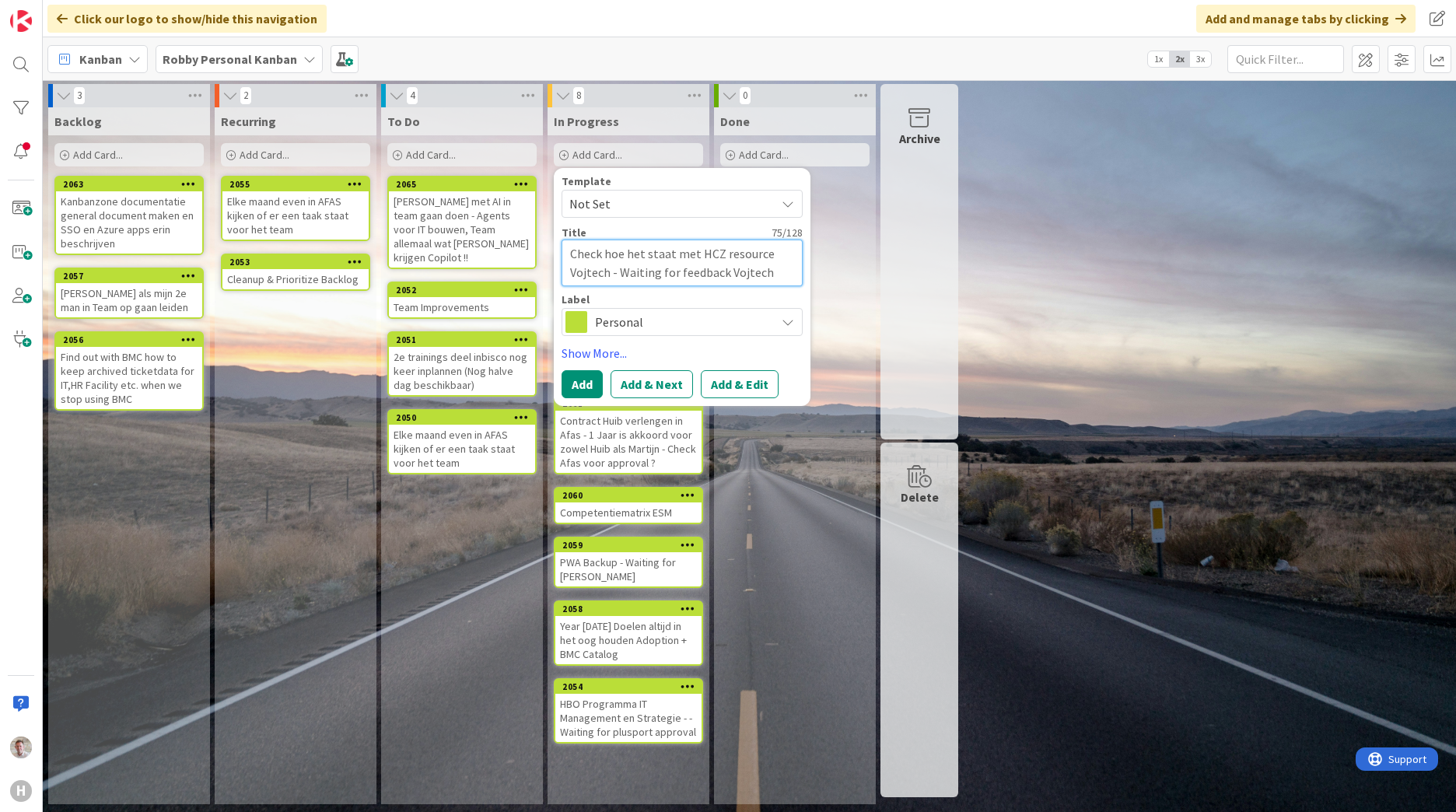
type textarea "Check hoe het staat met HCZ resource Vojtech - Waiting for feedback Vojtech"
click at [729, 387] on button "Add & Edit" at bounding box center [739, 385] width 78 height 28
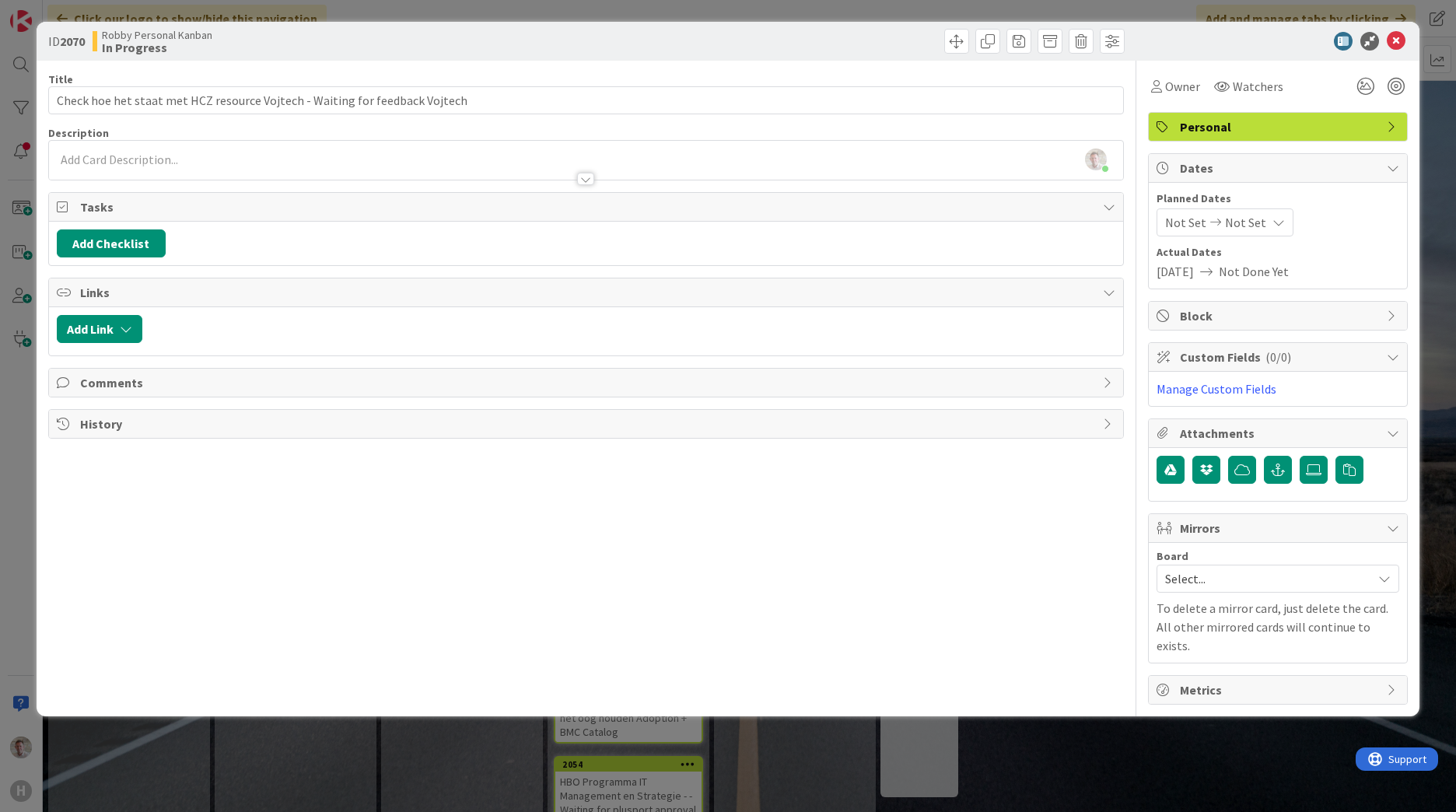
click at [93, 153] on div "[PERSON_NAME] just joined" at bounding box center [586, 159] width 1074 height 39
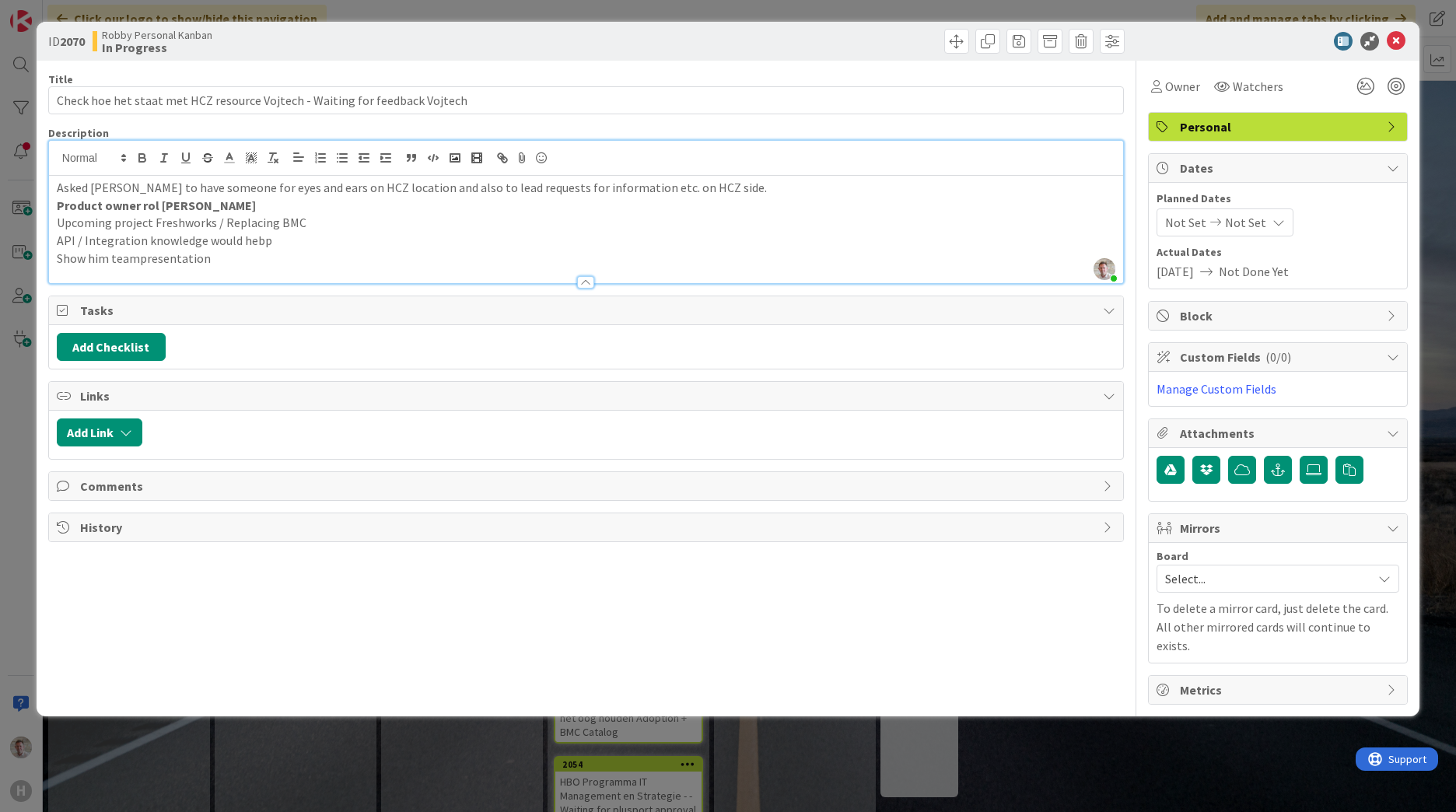
click at [329, 226] on p "Upcoming project Freshworks / Replacing BMC" at bounding box center [586, 223] width 1059 height 18
click at [283, 241] on p "API / Integration knowledge would hebp" at bounding box center [586, 240] width 1059 height 18
click at [957, 33] on icon at bounding box center [1396, 42] width 19 height 19
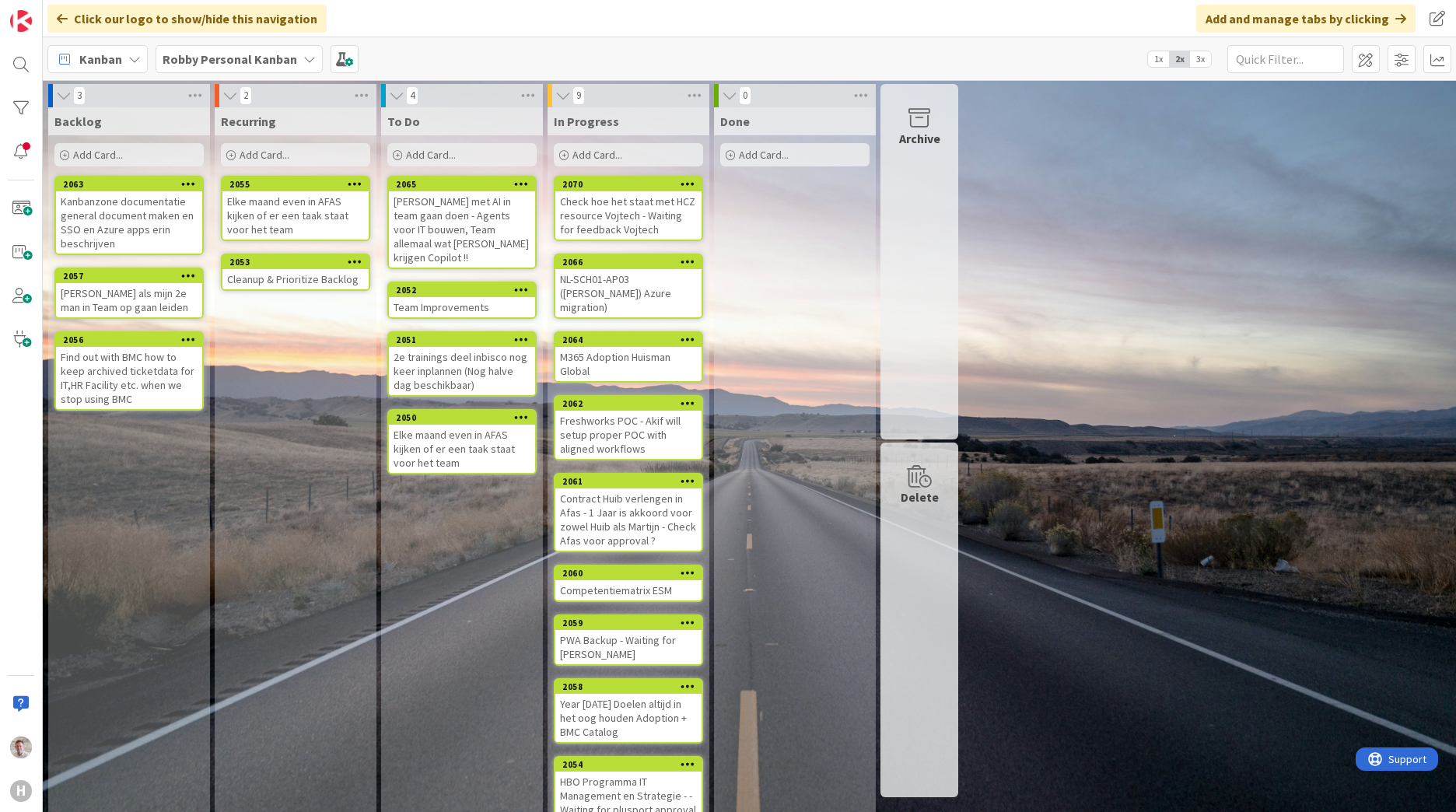
drag, startPoint x: 625, startPoint y: 203, endPoint x: 809, endPoint y: 209, distance: 184.1
click at [868, 208] on div "Done Add Card..." at bounding box center [794, 470] width 162 height 726
click at [638, 208] on div "Check hoe het staat met HCZ resource Vojtech - Waiting for feedback Vojtech" at bounding box center [628, 215] width 146 height 48
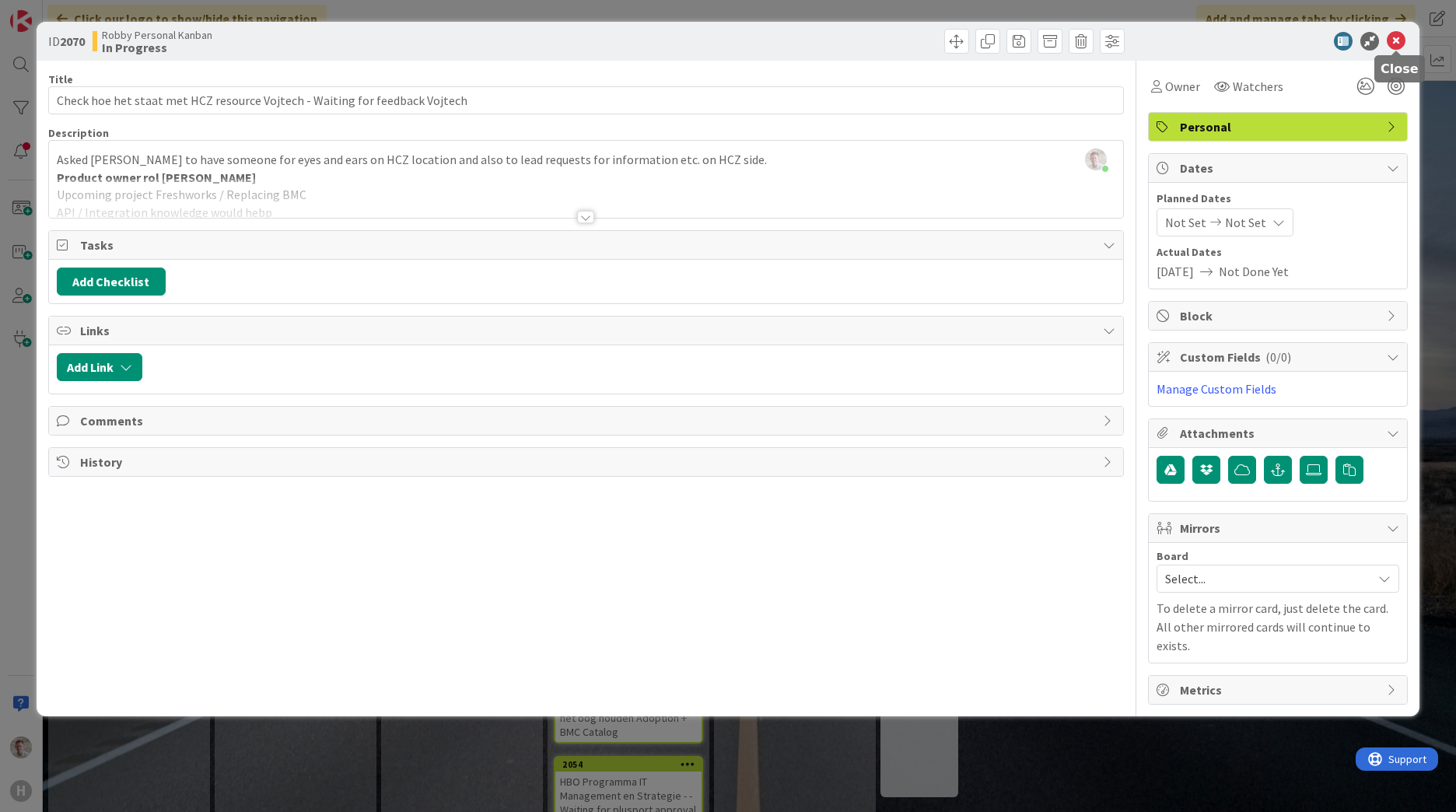
click at [957, 41] on icon at bounding box center [1396, 42] width 19 height 19
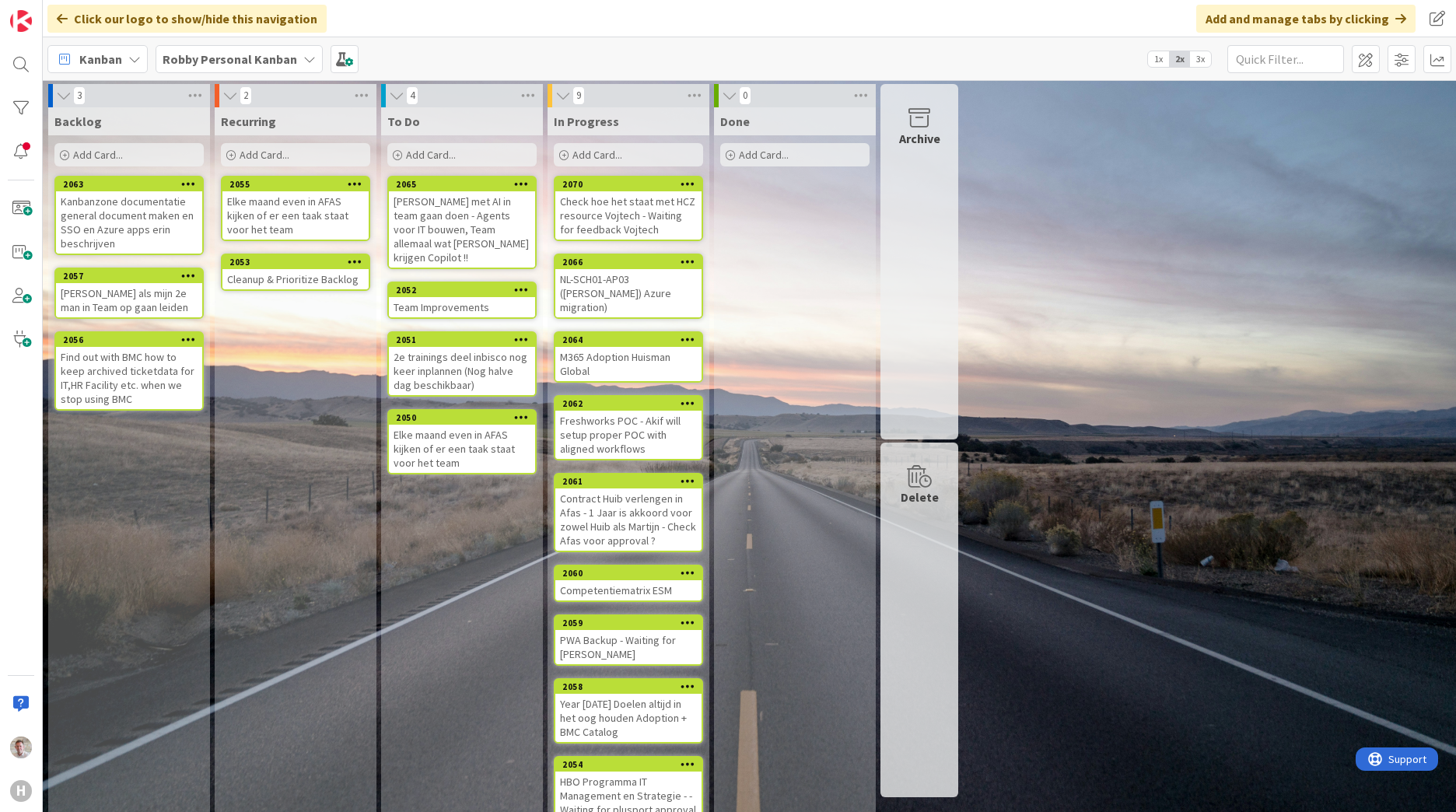
click at [692, 181] on icon at bounding box center [688, 183] width 15 height 10
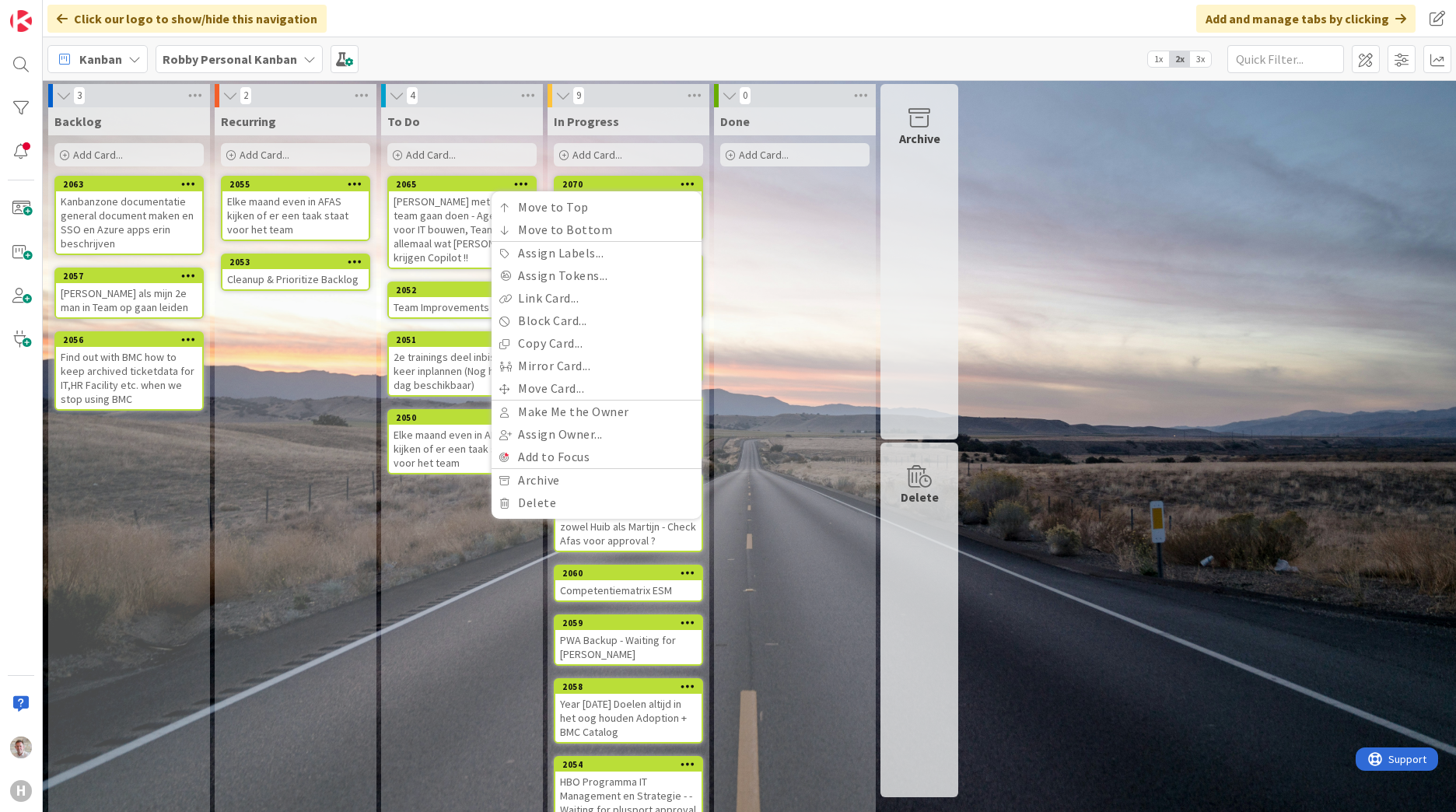
click at [592, 189] on div "2070" at bounding box center [631, 184] width 139 height 10
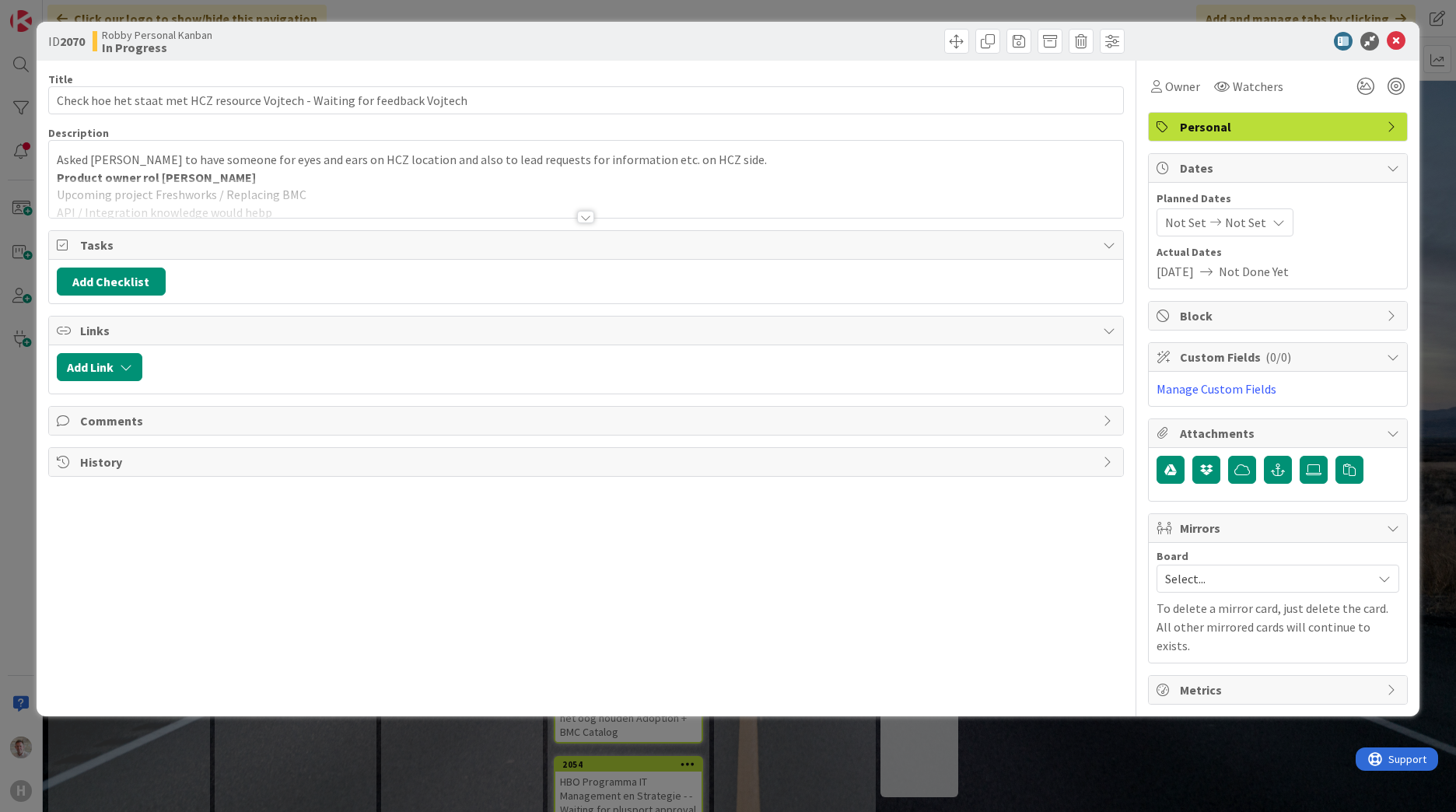
click at [559, 173] on div "Asked [PERSON_NAME] to have someone for eyes and ears on HCZ location and also …" at bounding box center [586, 178] width 1074 height 77
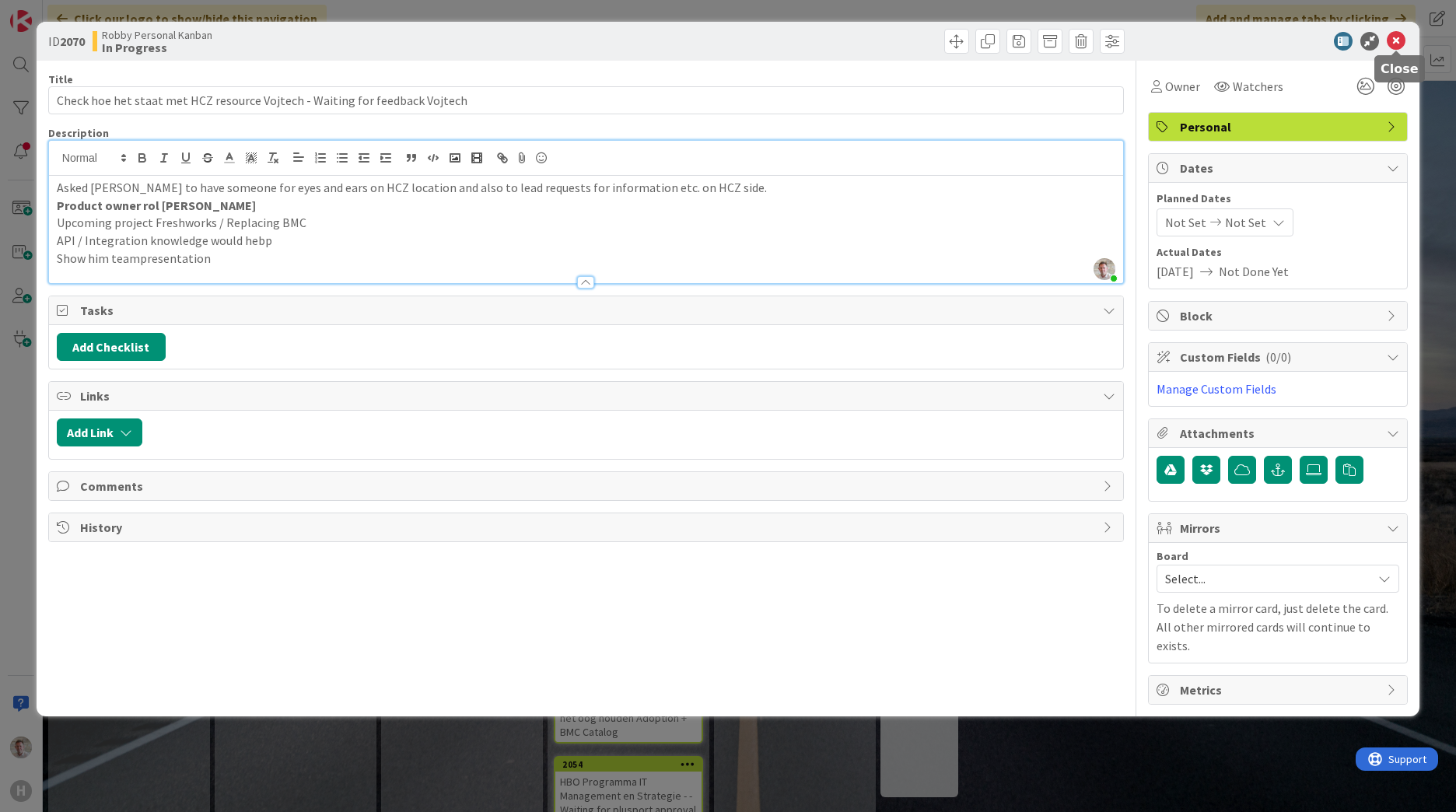
click at [957, 41] on icon at bounding box center [1396, 42] width 19 height 19
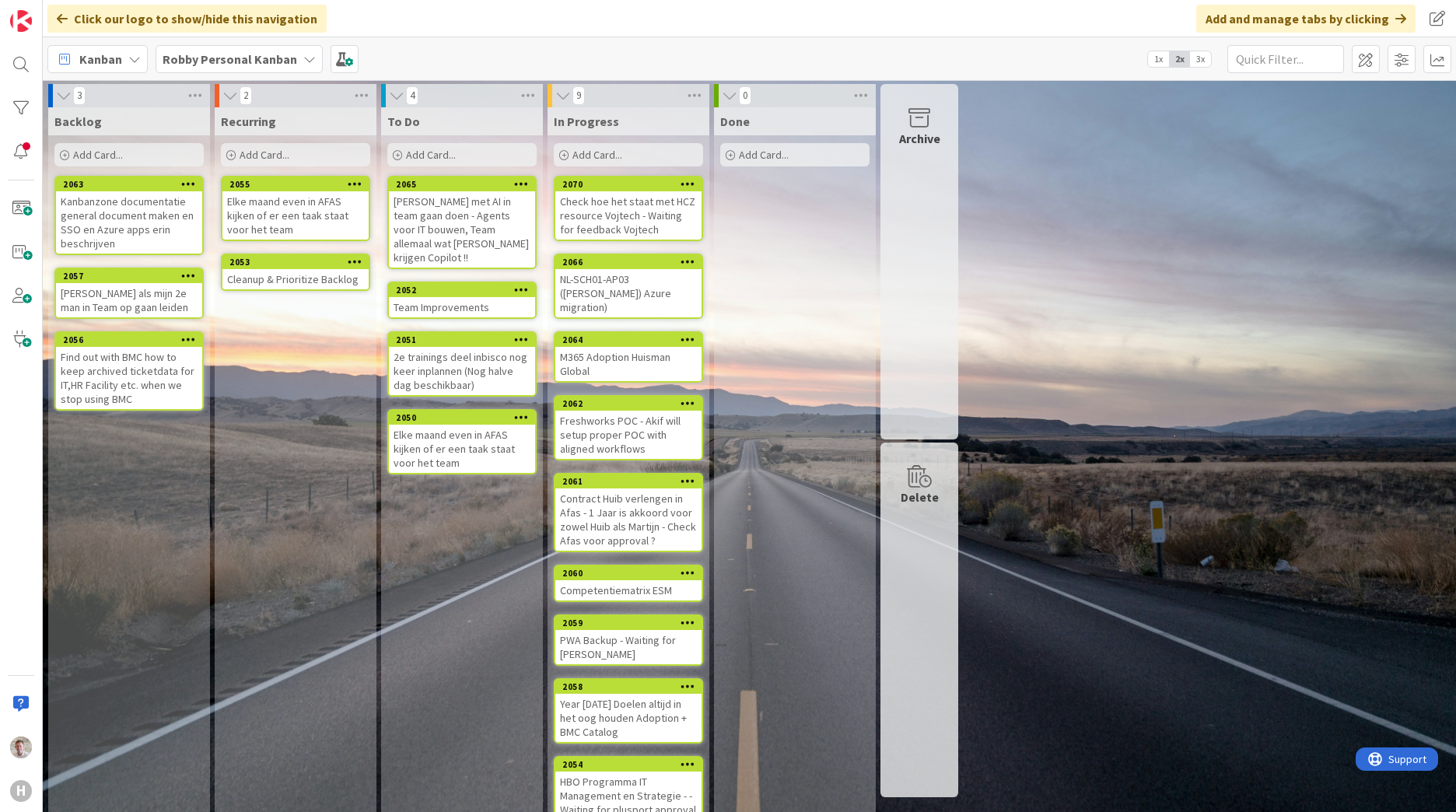
click at [690, 184] on icon at bounding box center [688, 183] width 15 height 10
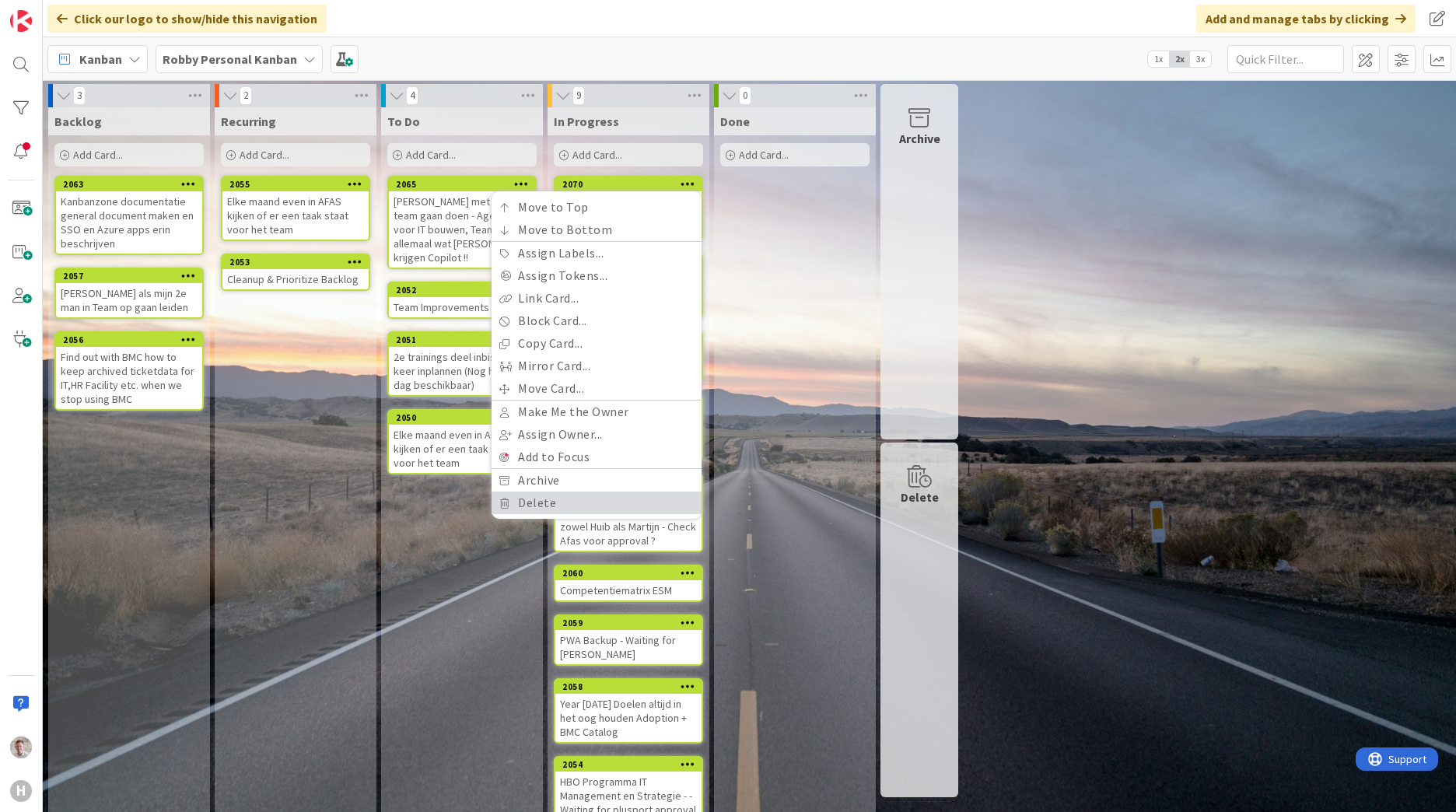
click at [536, 500] on link "Delete" at bounding box center [597, 503] width 210 height 23
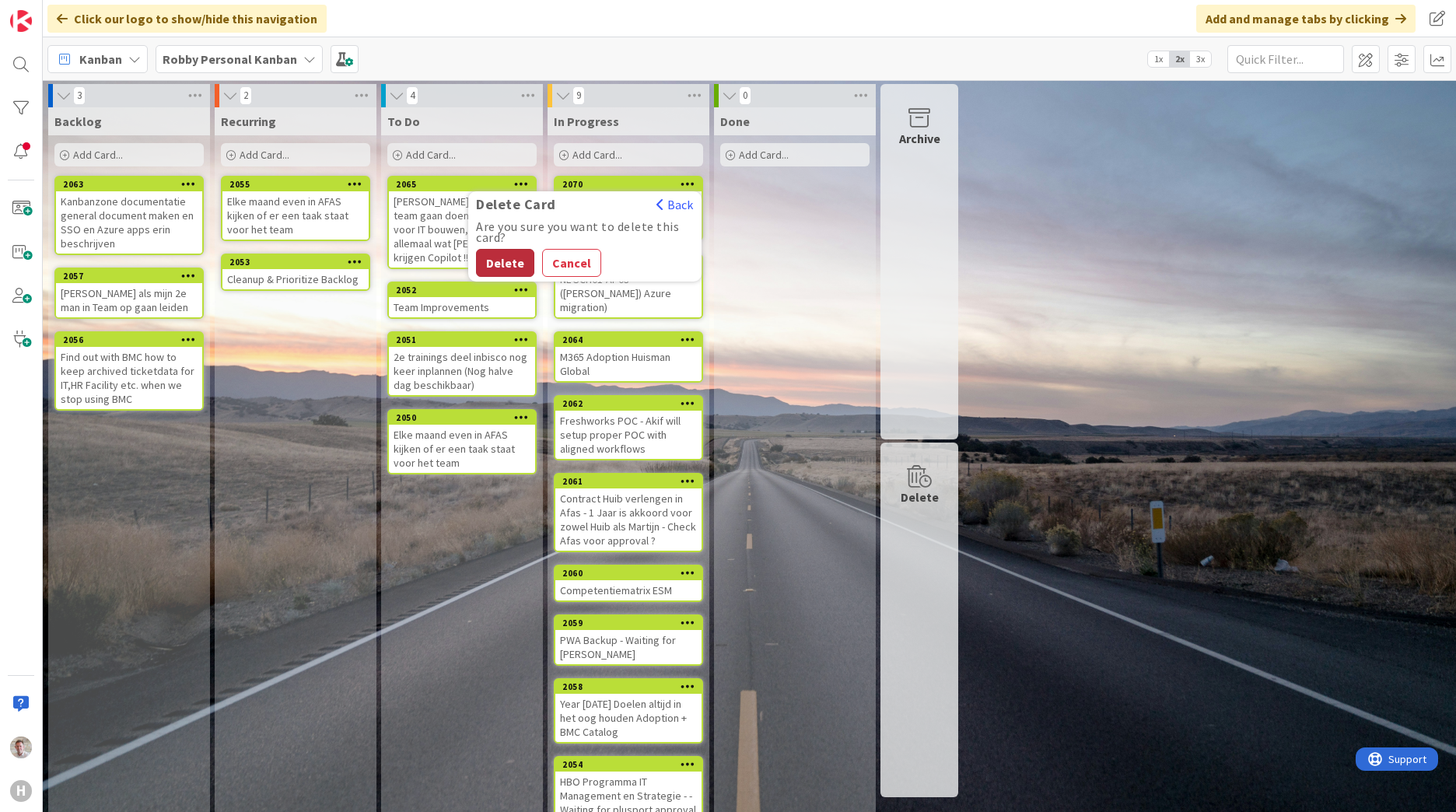
click at [500, 266] on button "Delete" at bounding box center [505, 263] width 59 height 28
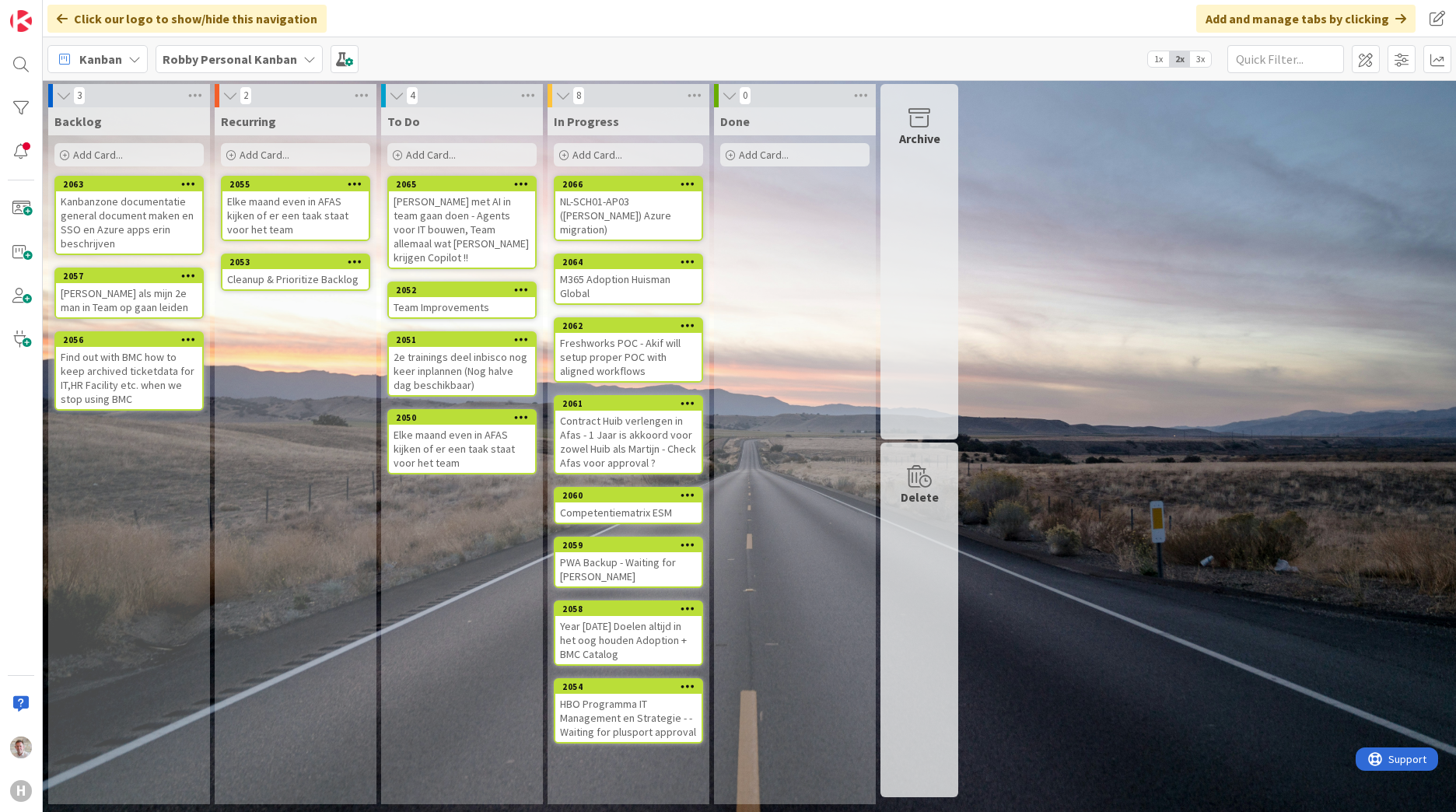
click at [604, 500] on div "Year [DATE] Doelen altijd in het oog houden Adoption + BMC Catalog" at bounding box center [628, 640] width 146 height 48
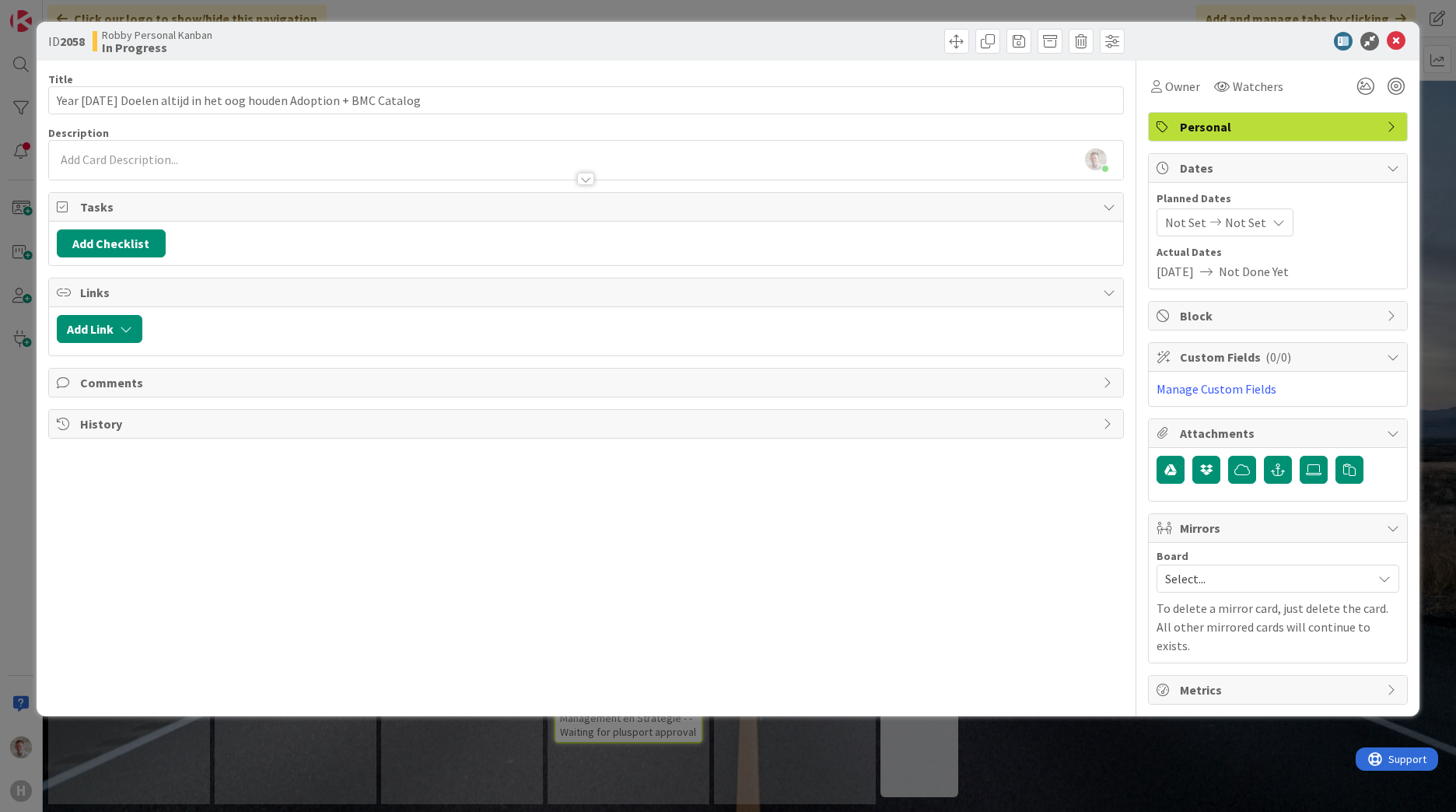
click at [106, 165] on div at bounding box center [586, 171] width 1074 height 16
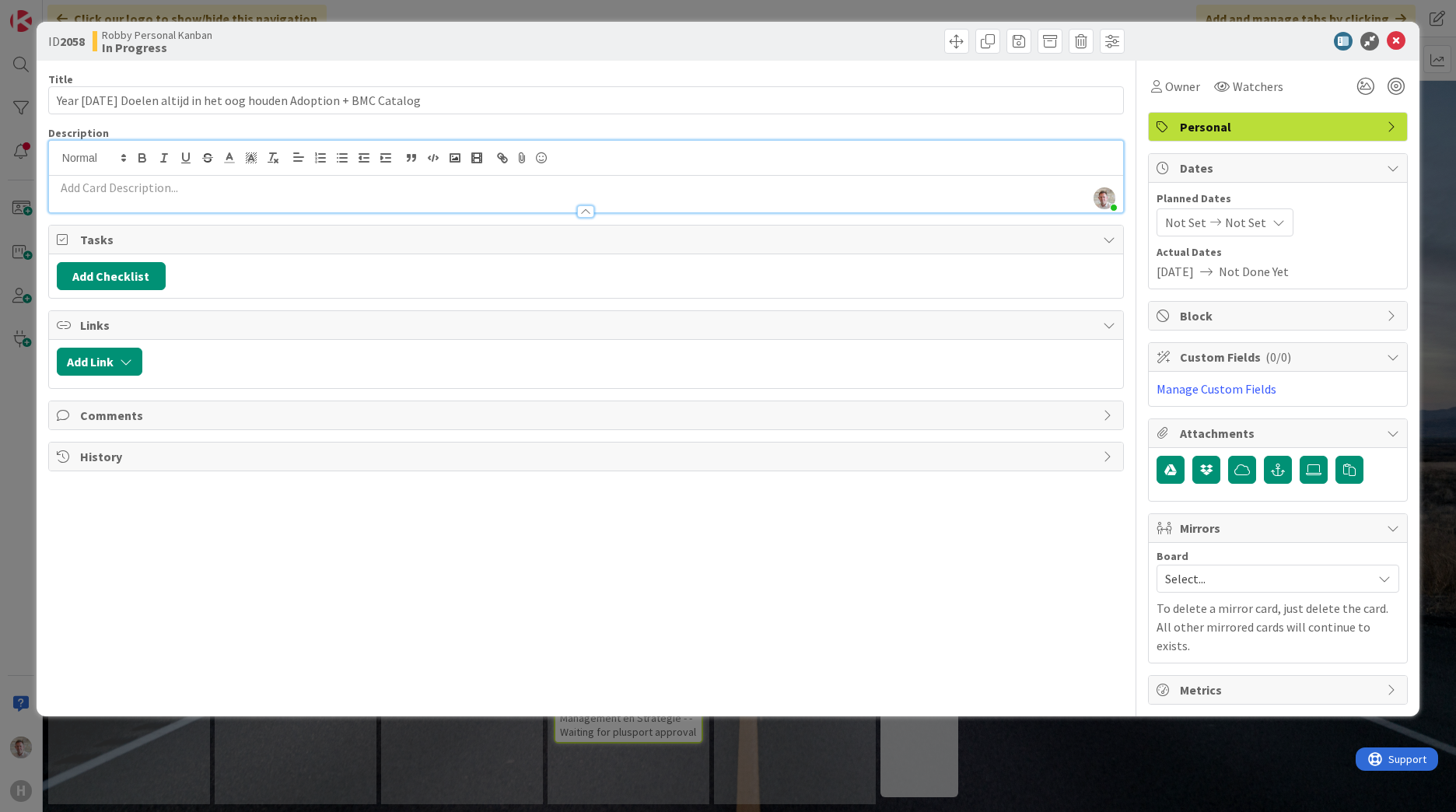
drag, startPoint x: 127, startPoint y: 192, endPoint x: 100, endPoint y: 189, distance: 27.2
click at [125, 192] on p at bounding box center [586, 188] width 1059 height 18
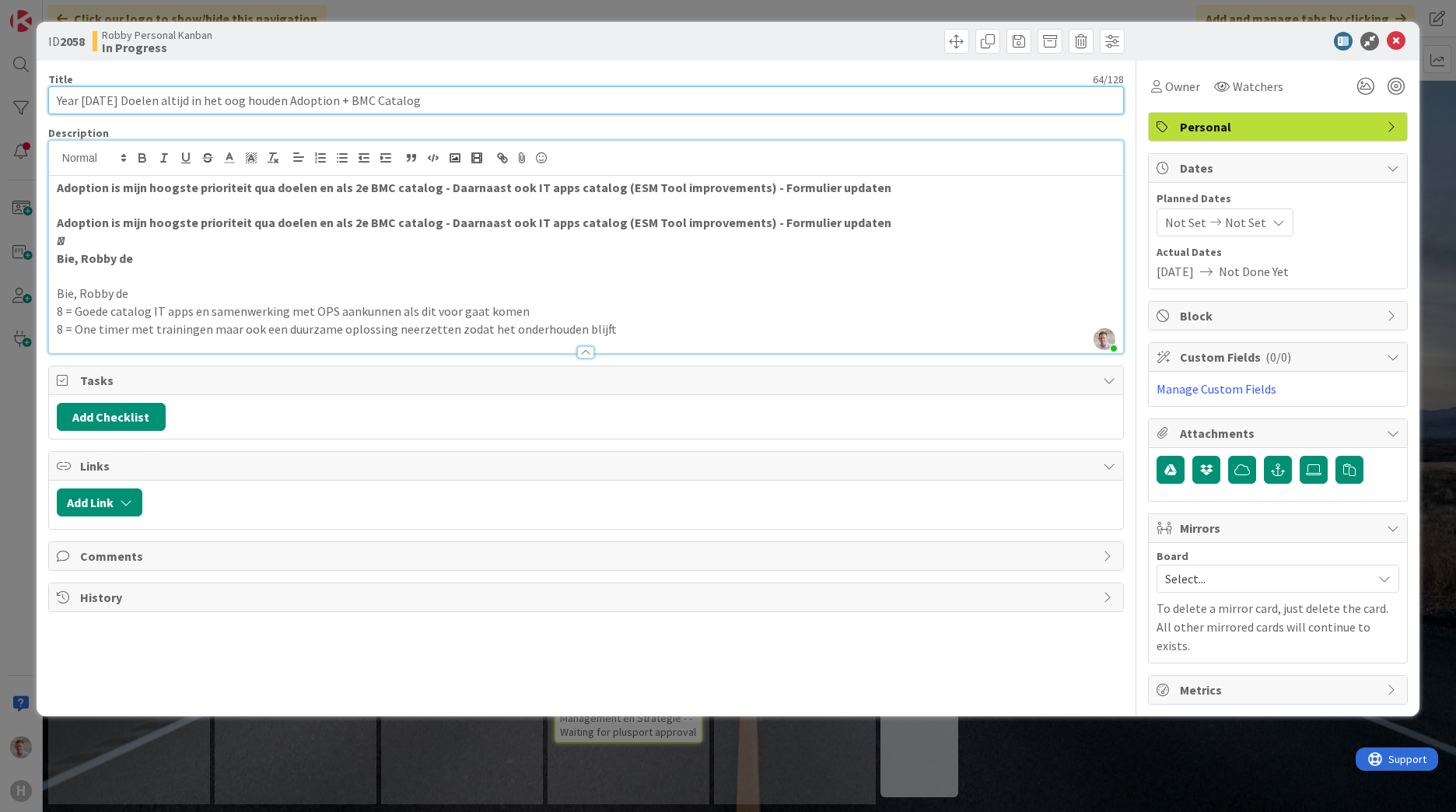
click at [398, 99] on input "Year [DATE] Doelen altijd in het oog houden Adoption + BMC Catalog" at bounding box center [586, 100] width 1076 height 28
click at [410, 102] on input "Year [DATE] Doelen altijd in het oog houden Adoption + BMC Catalog" at bounding box center [586, 100] width 1076 height 28
type input "Year [DATE] Doelen altijd in het oog houden Adoption + BMC Catalog/Freshworks"
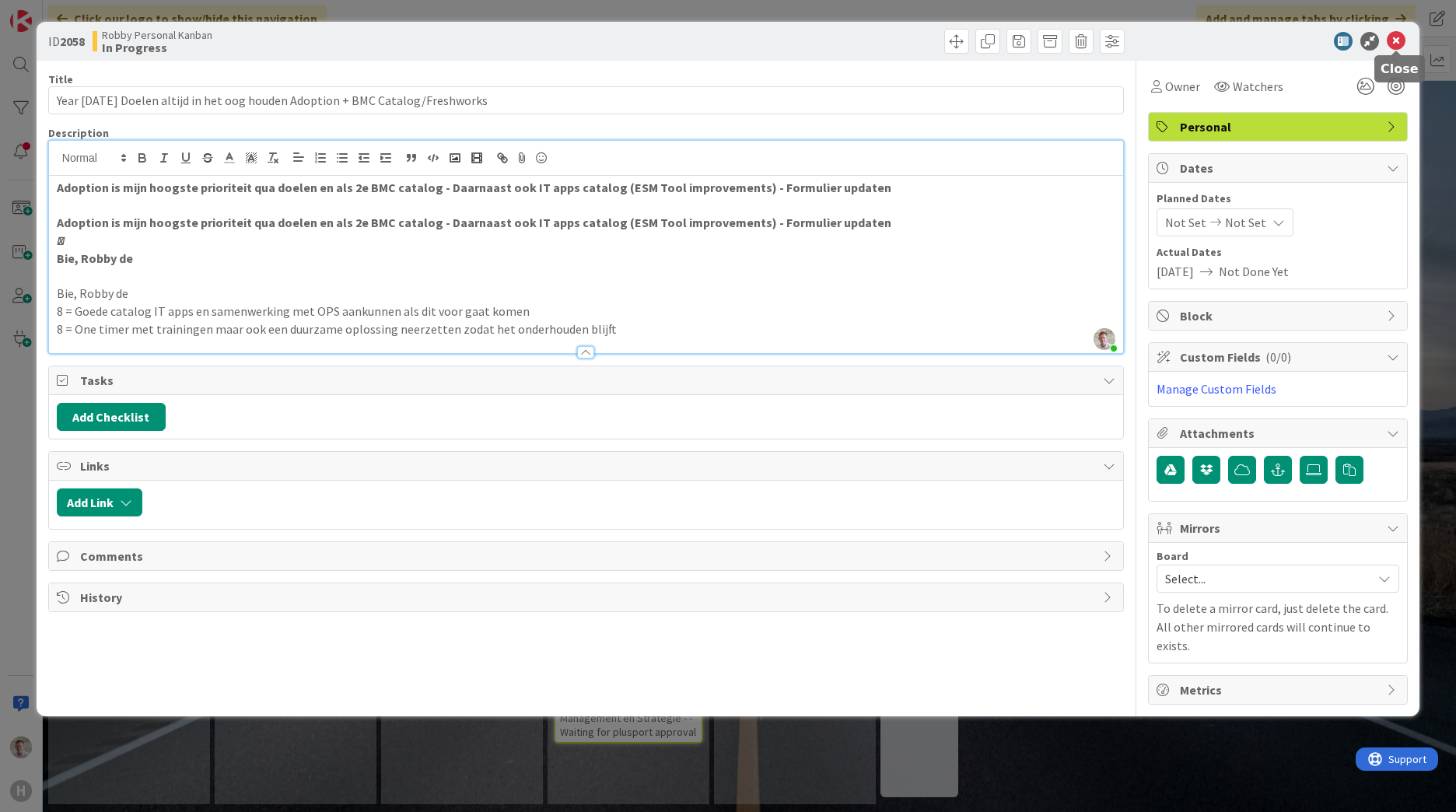
click at [957, 45] on icon at bounding box center [1396, 42] width 19 height 19
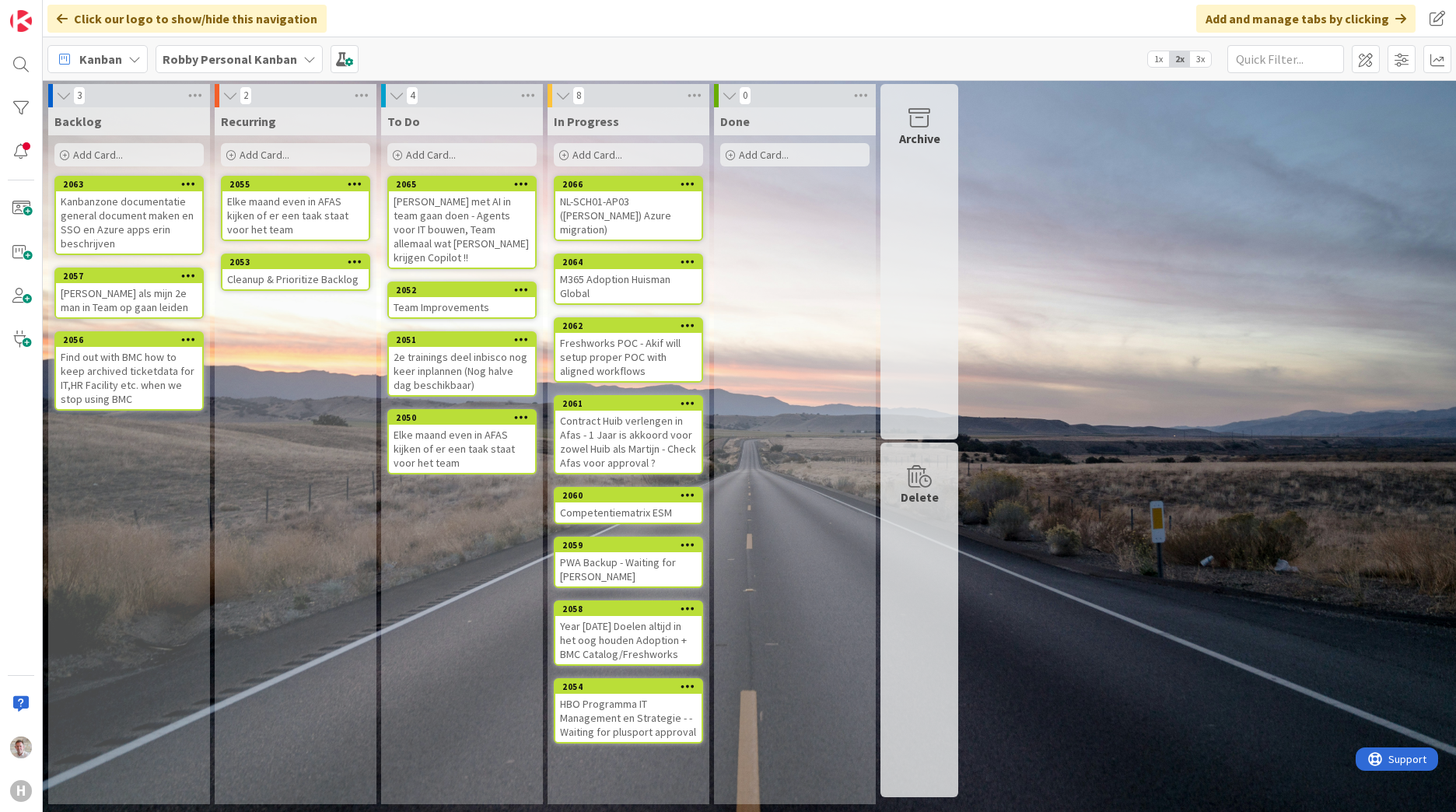
click at [417, 156] on span "Add Card..." at bounding box center [430, 154] width 50 height 14
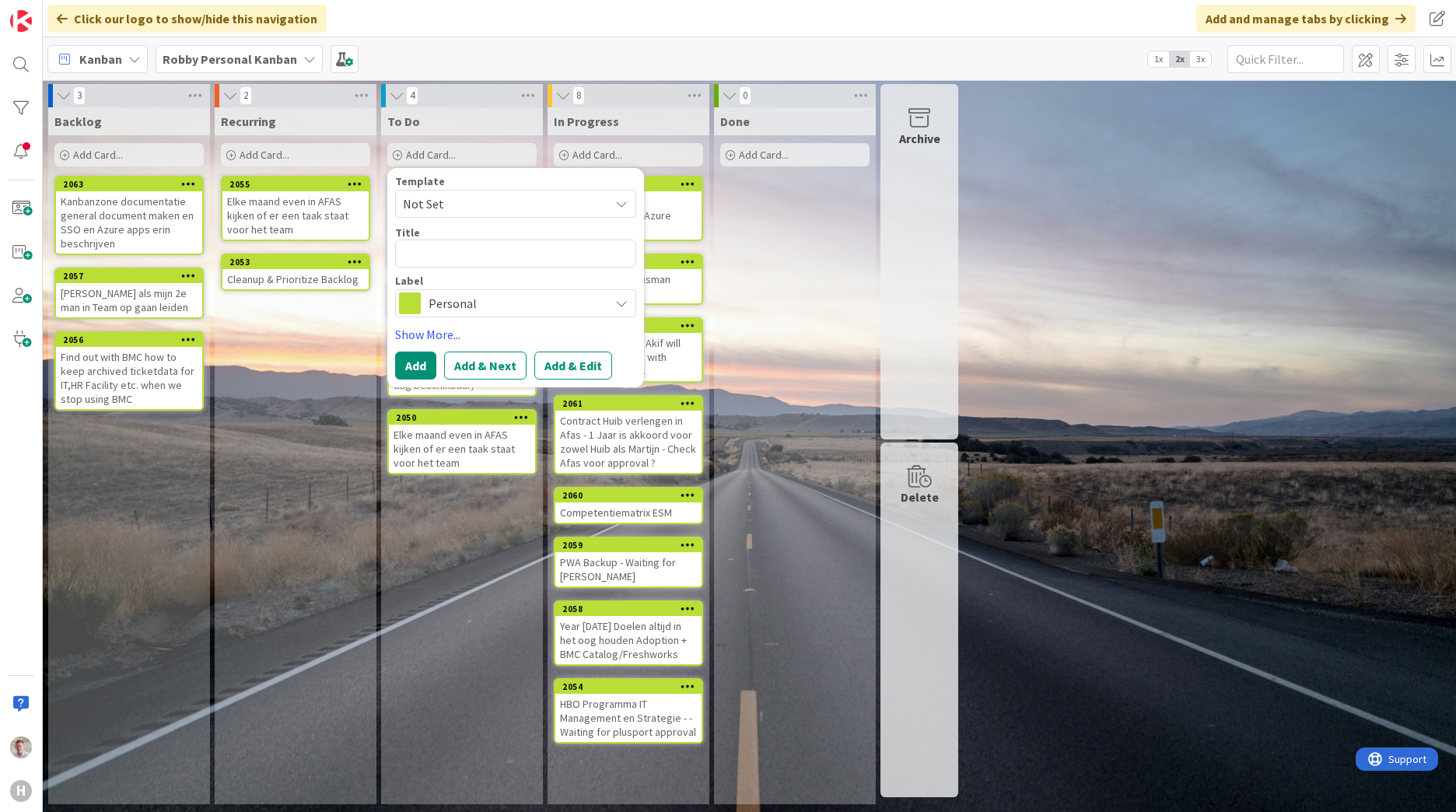
type textarea "x"
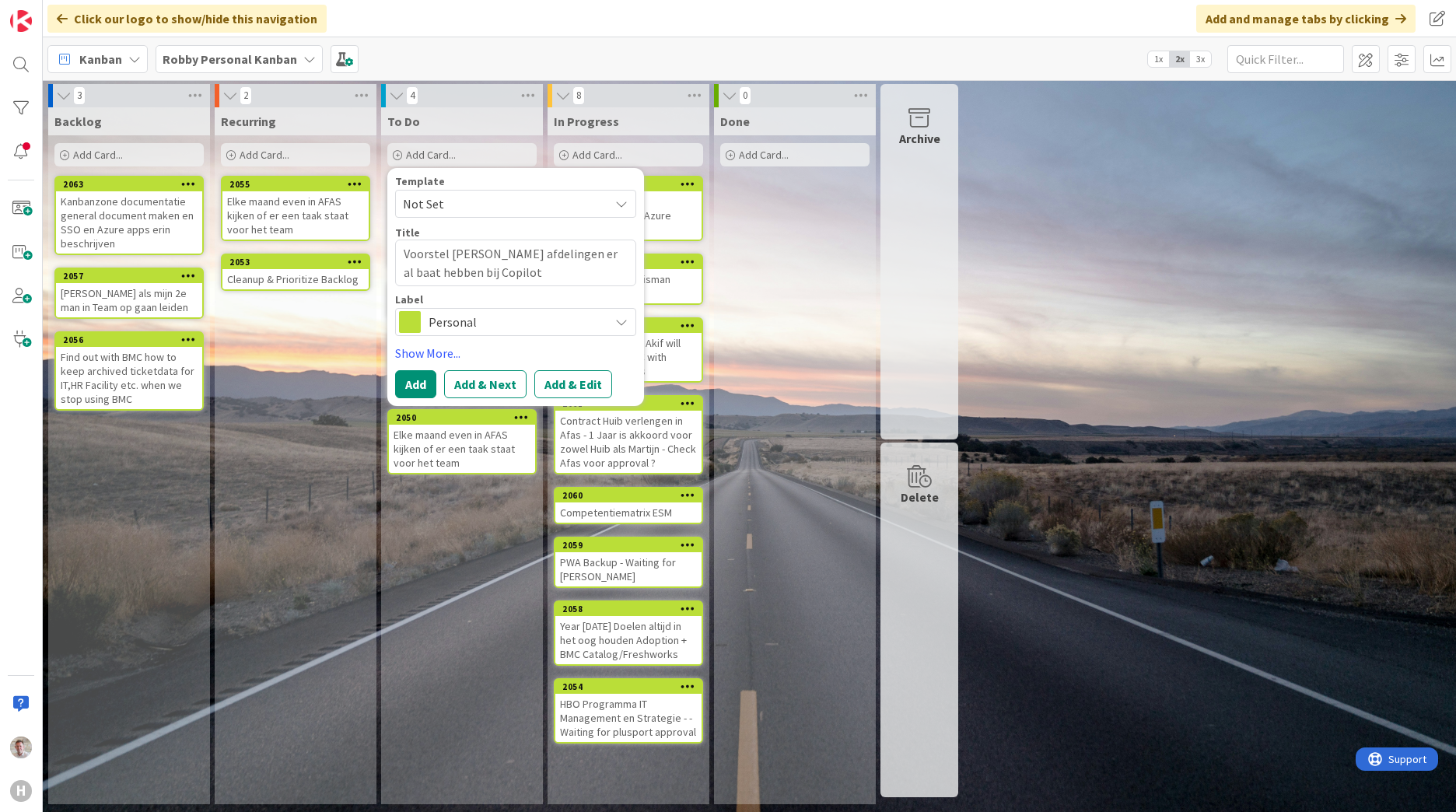
type textarea "Voorstel [PERSON_NAME] afdelingen er al baat hebben bij Copilot"
click at [583, 387] on button "Add & Edit" at bounding box center [573, 385] width 78 height 28
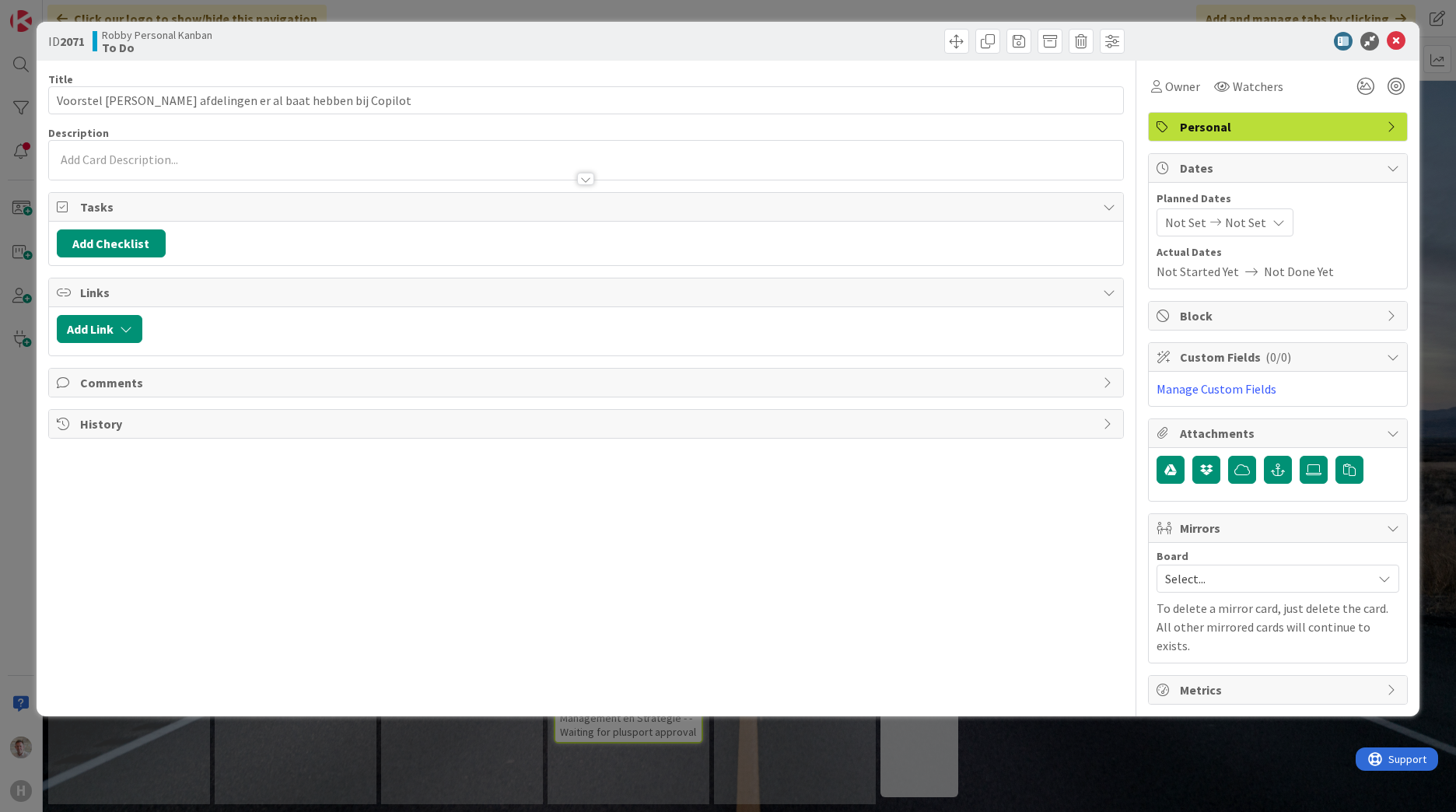
click at [102, 156] on div at bounding box center [586, 159] width 1074 height 39
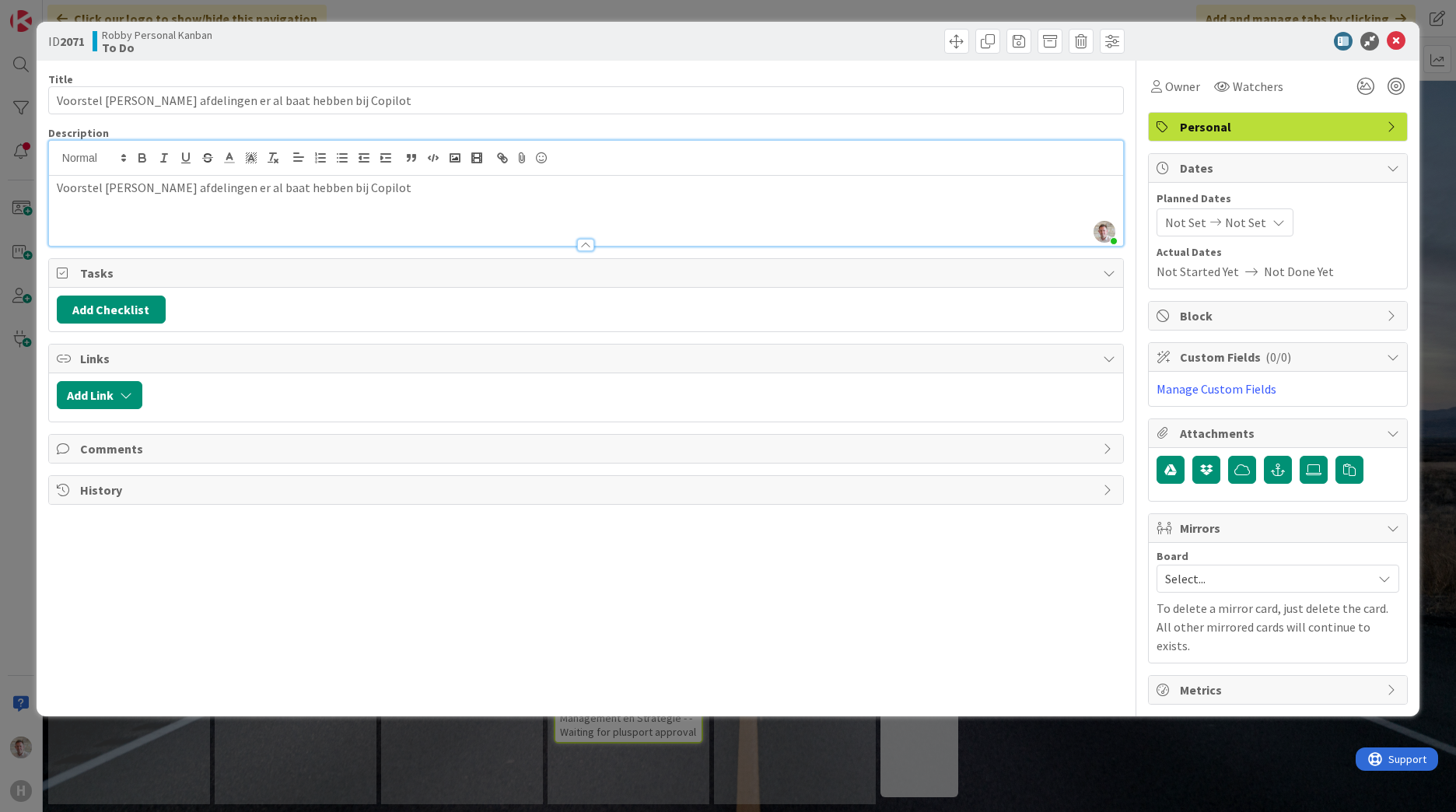
click at [406, 185] on p "Voorstel [PERSON_NAME] afdelingen er al baat hebben bij Copilot" at bounding box center [586, 188] width 1059 height 18
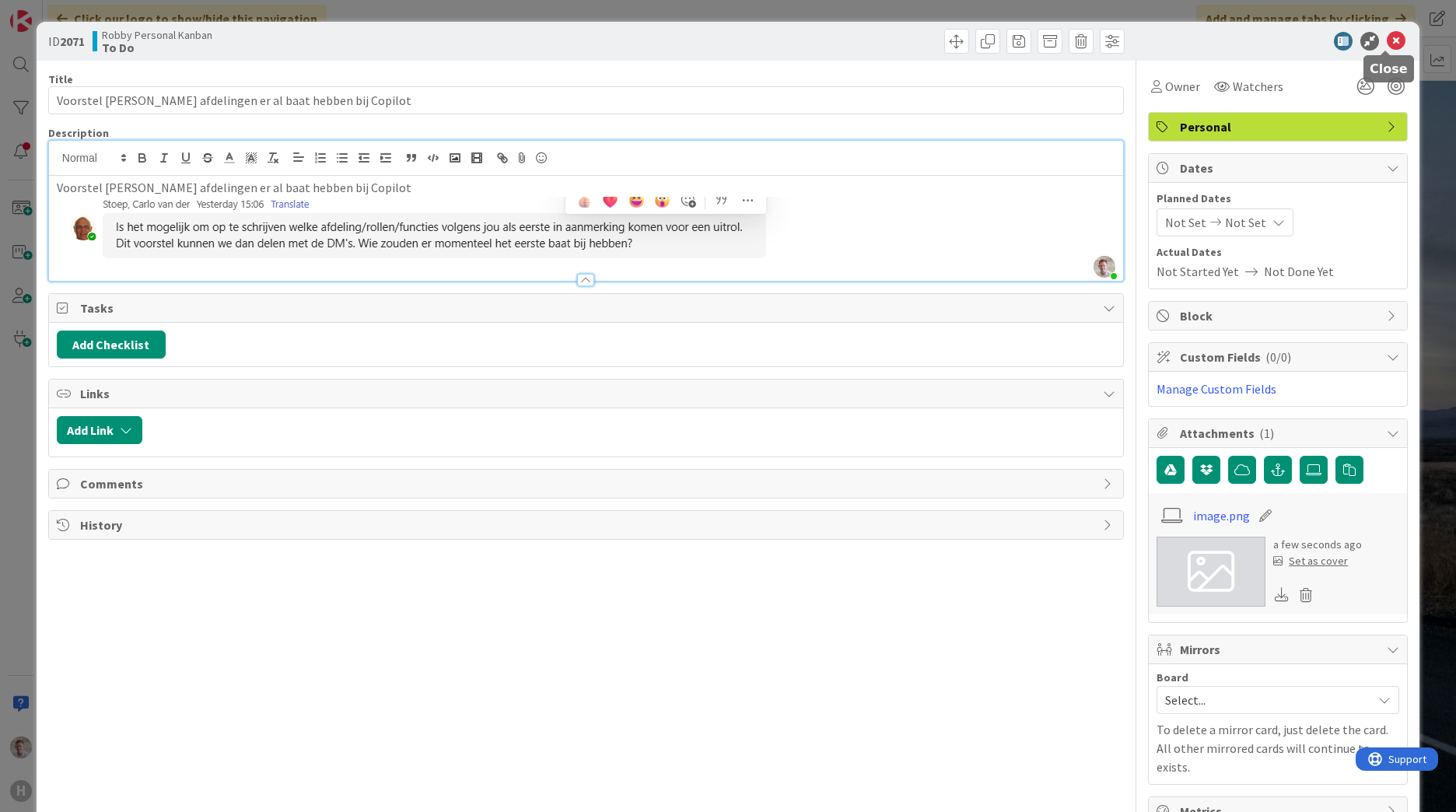
click at [957, 42] on icon at bounding box center [1396, 42] width 19 height 19
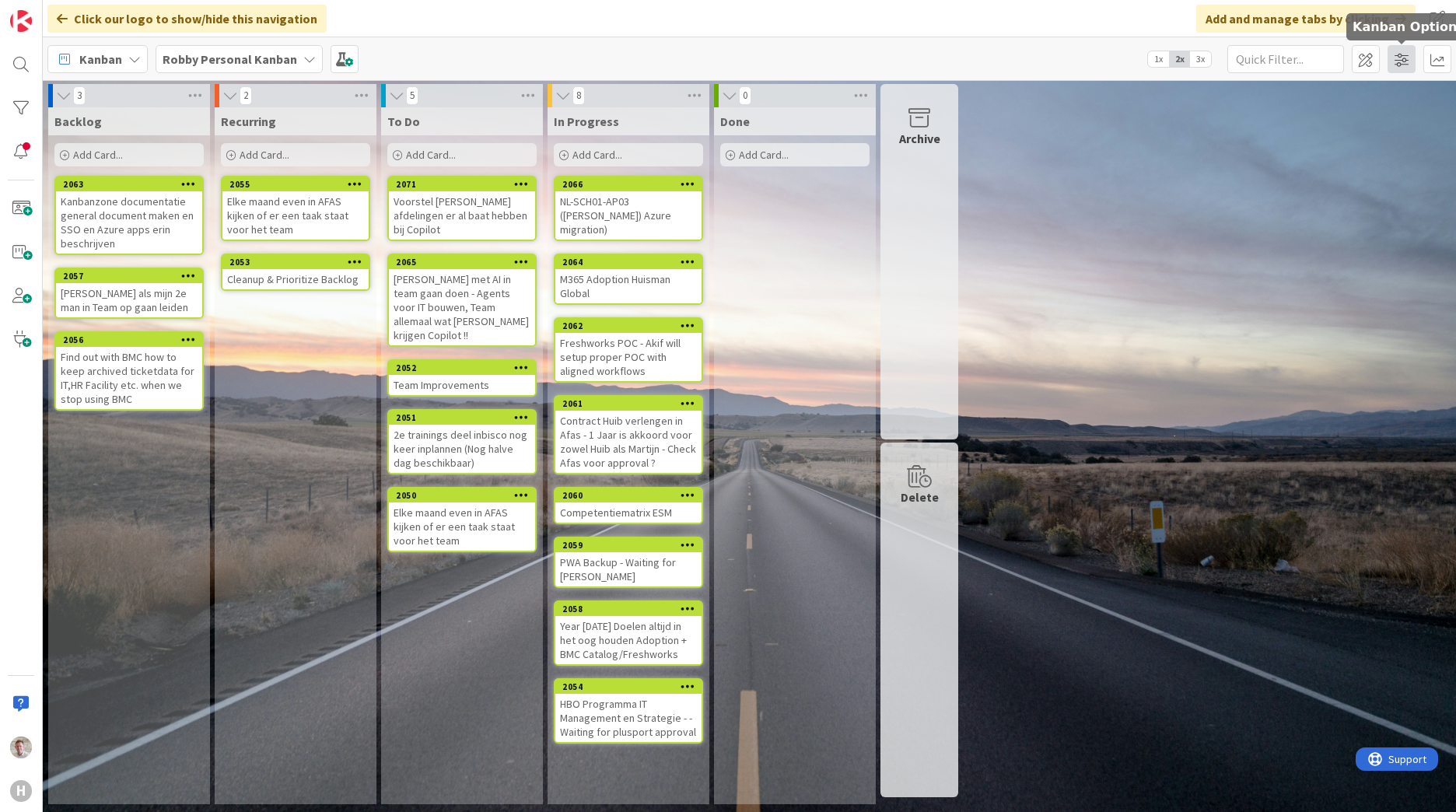
click at [957, 62] on span at bounding box center [1402, 60] width 28 height 28
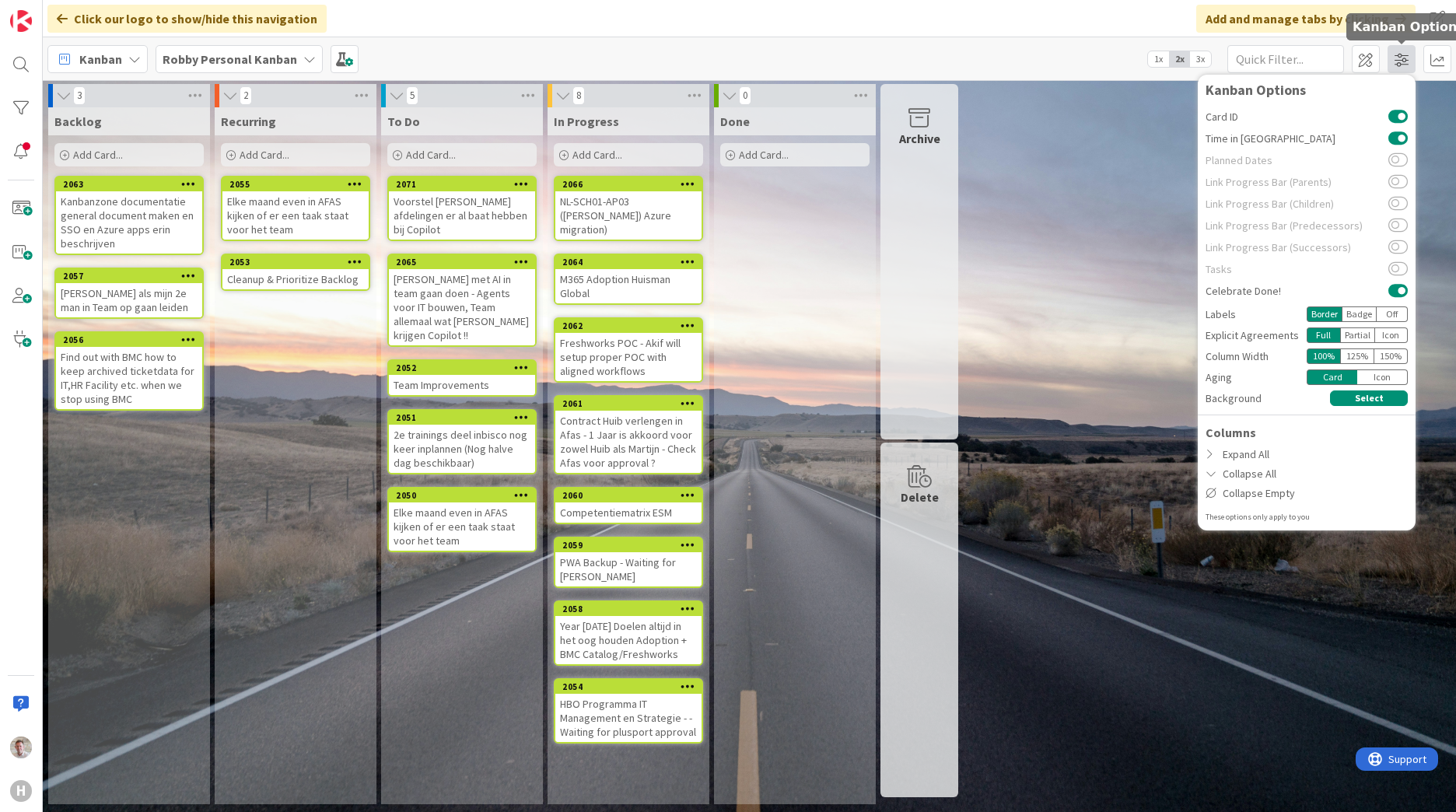
click at [957, 62] on span at bounding box center [1402, 60] width 28 height 28
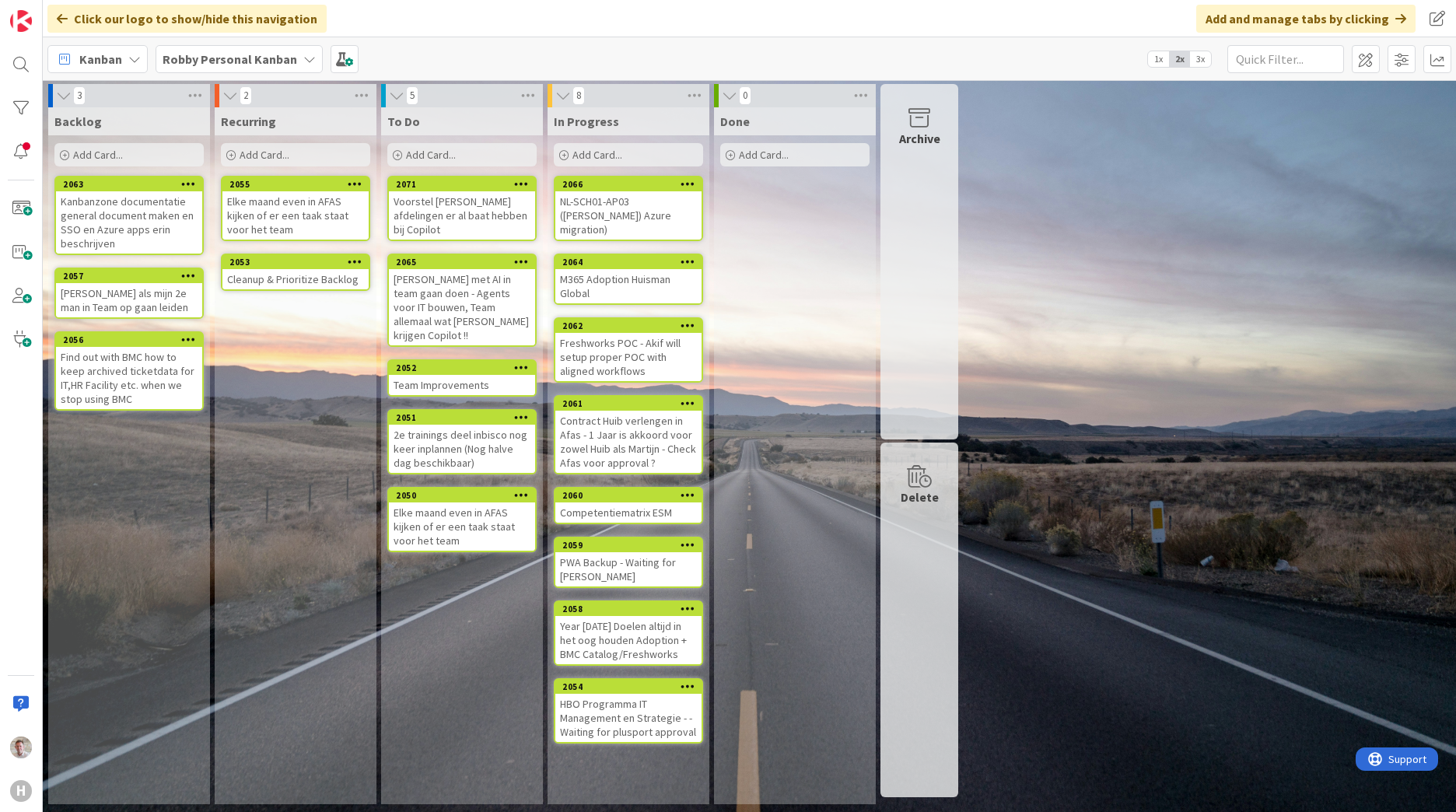
click at [193, 53] on b "Robby Personal Kanban" at bounding box center [229, 59] width 135 height 15
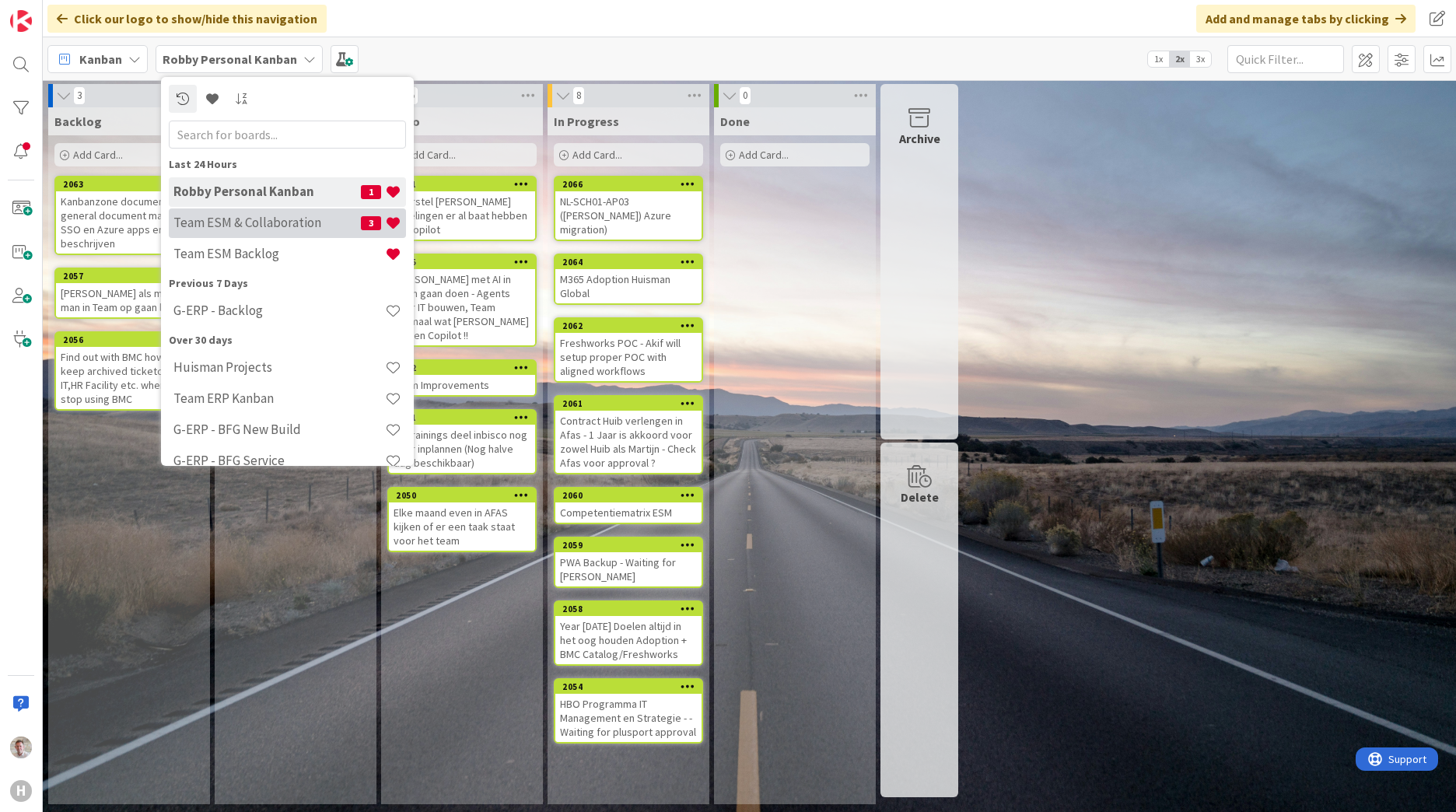
click at [247, 223] on h4 "Team ESM & Collaboration" at bounding box center [267, 222] width 188 height 15
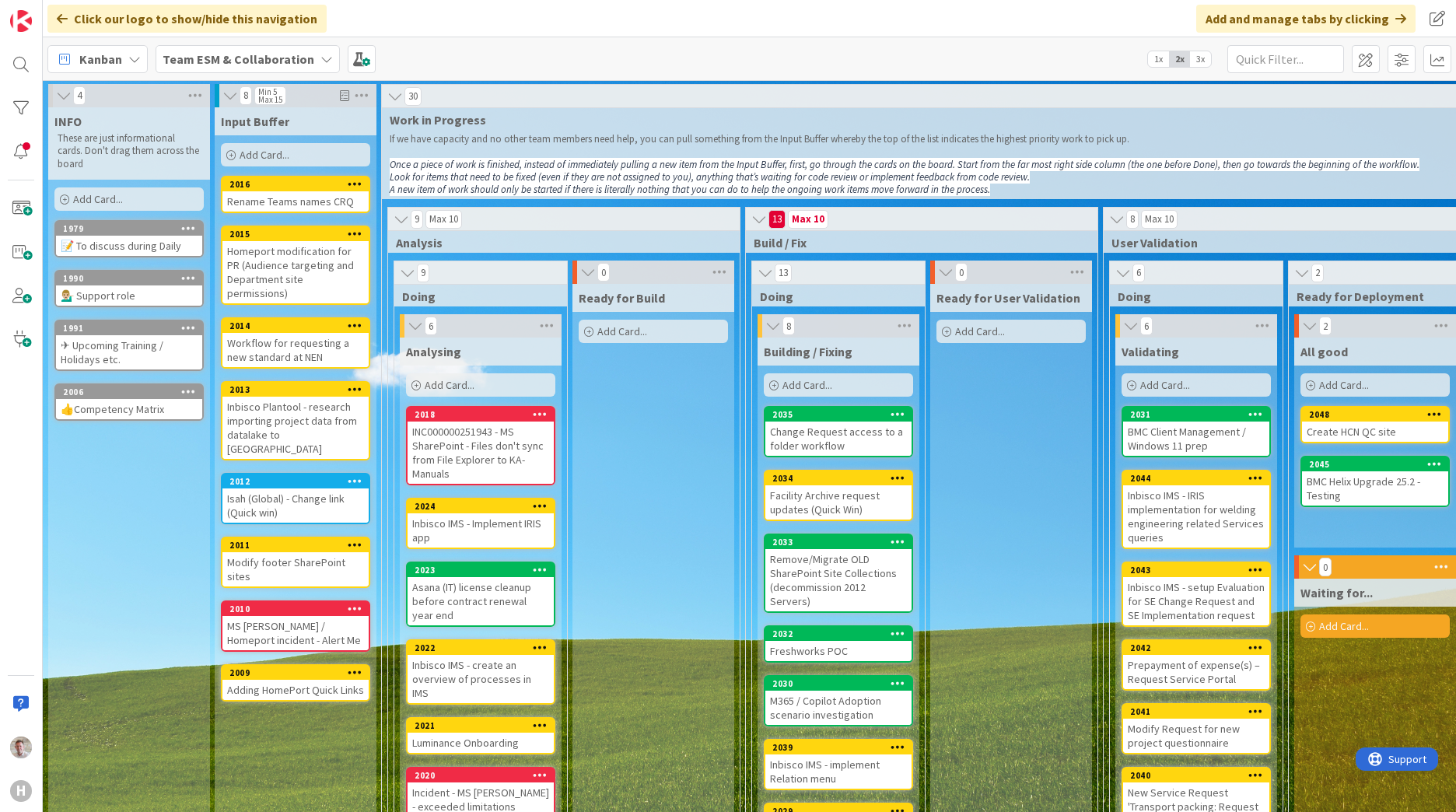
click at [357, 475] on icon at bounding box center [355, 479] width 15 height 10
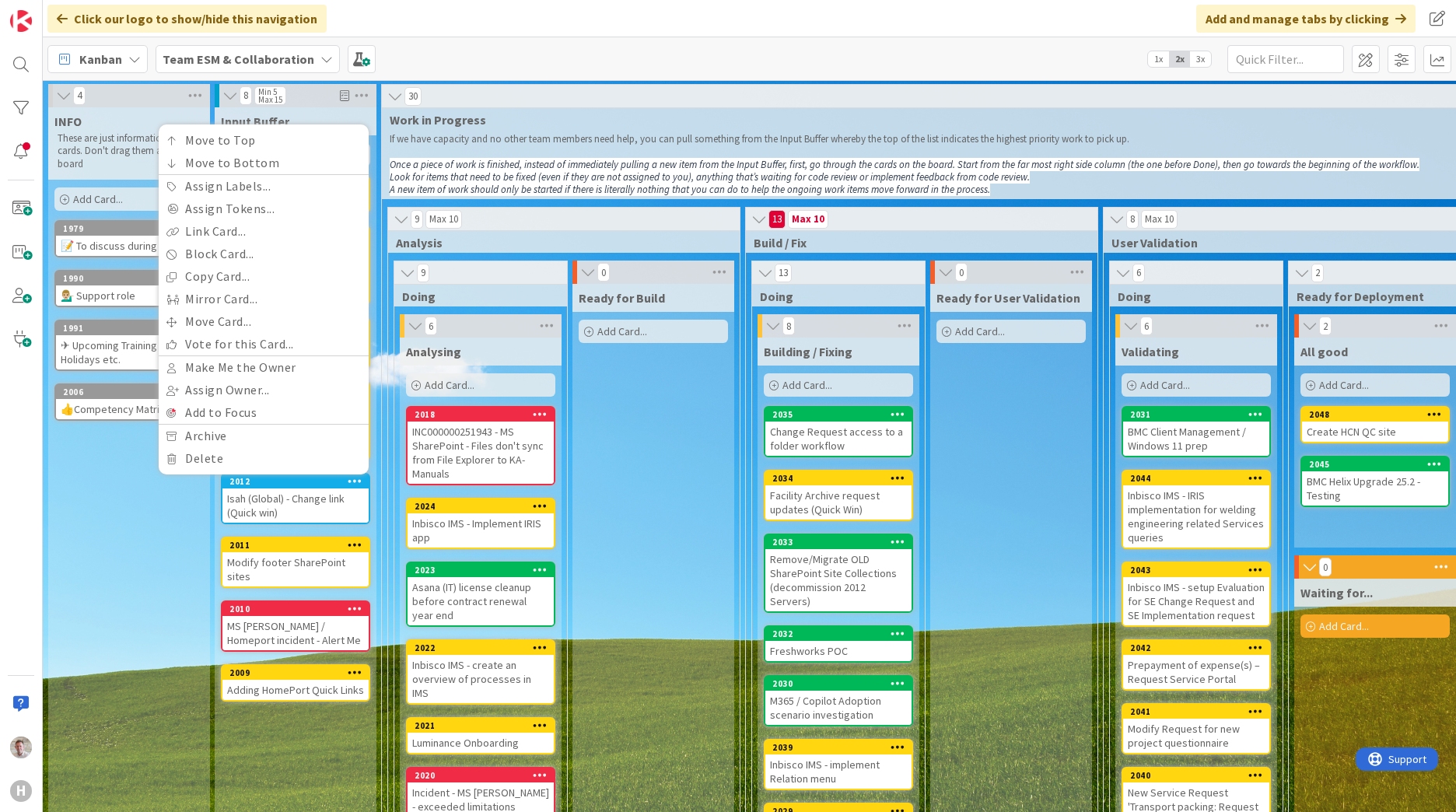
drag, startPoint x: 100, startPoint y: 557, endPoint x: 264, endPoint y: 524, distance: 167.3
click at [100, 500] on div "INFO These are just informational cards. Don't drag them across the board Add C…" at bounding box center [129, 761] width 162 height 1308
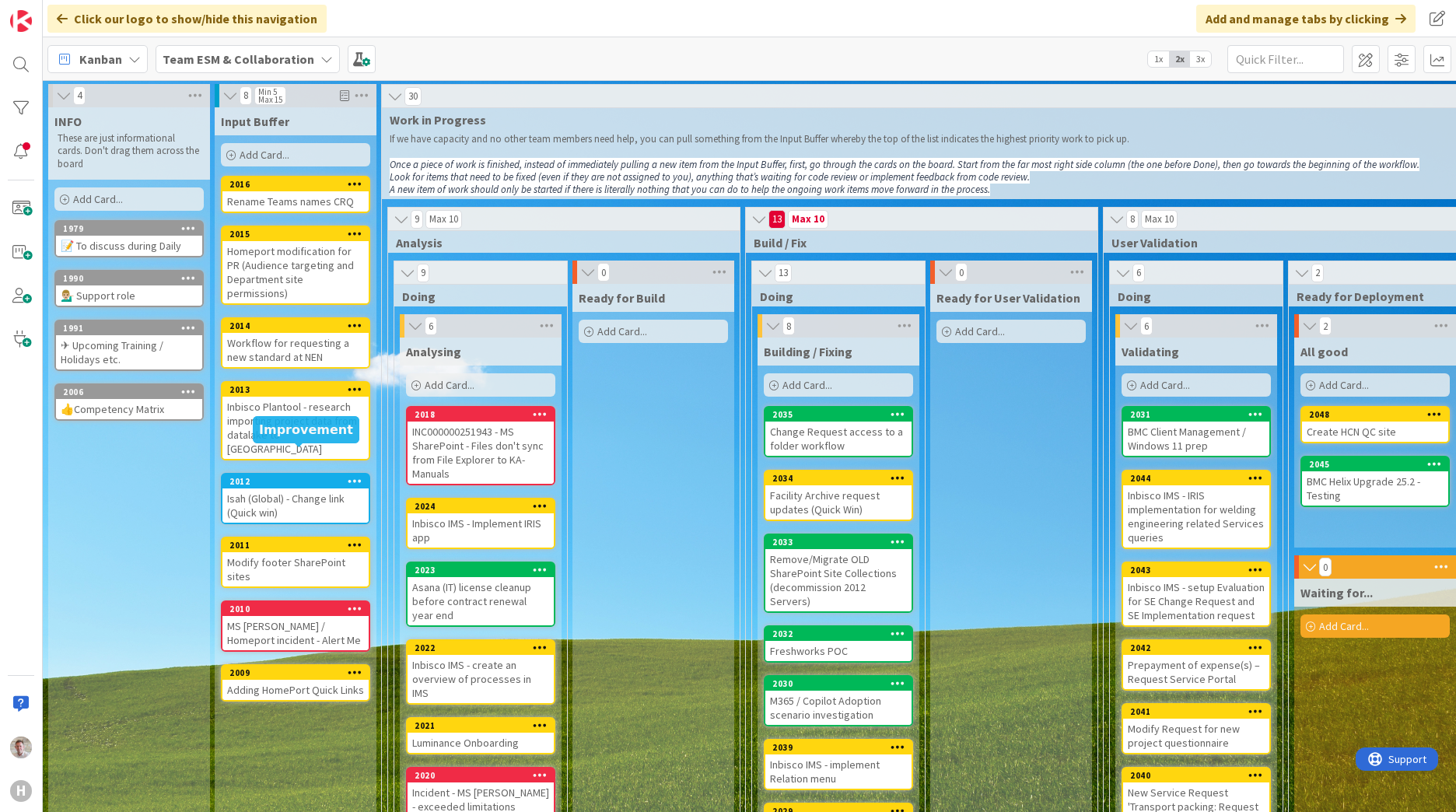
click at [301, 476] on div "2012" at bounding box center [299, 480] width 139 height 10
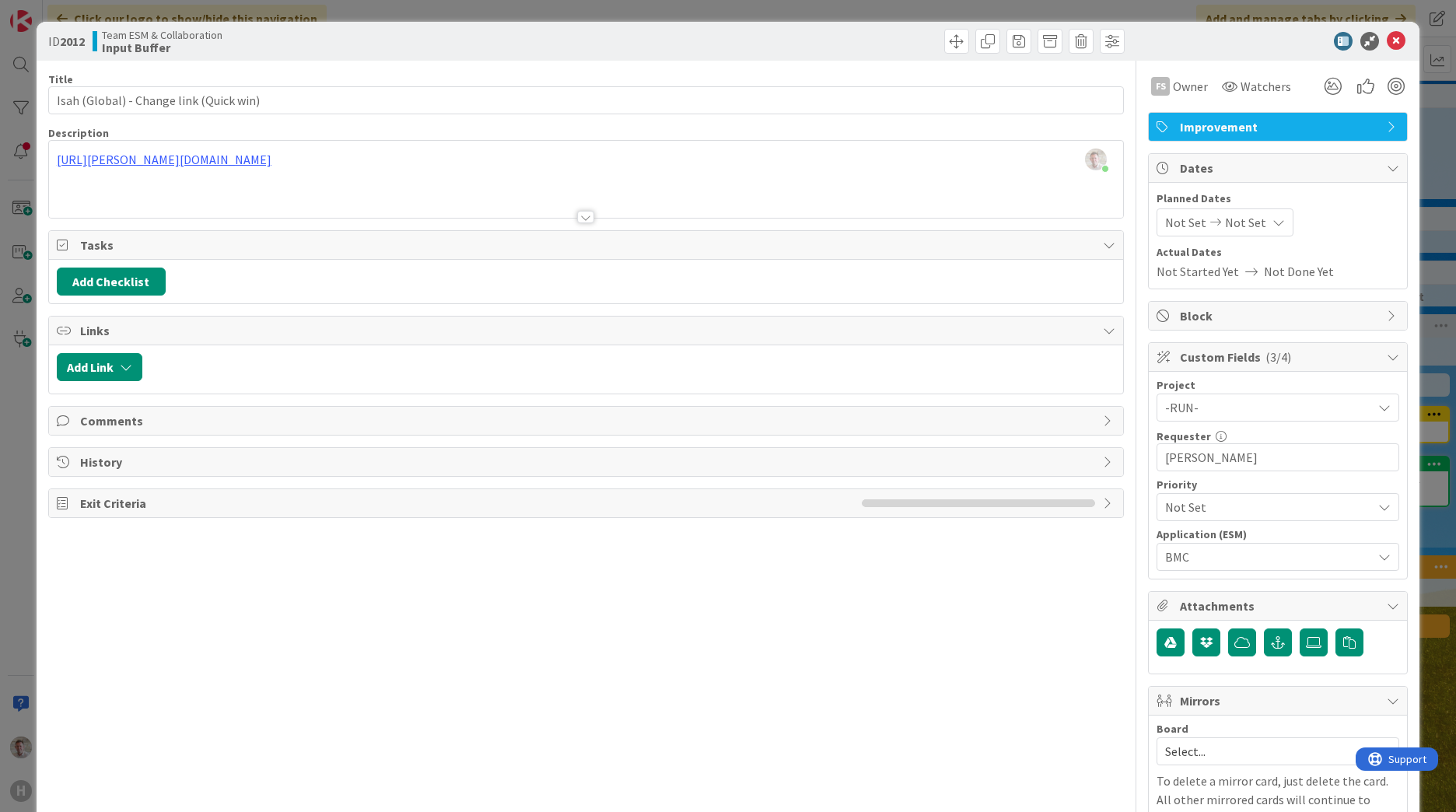
click at [957, 45] on icon at bounding box center [1396, 42] width 19 height 19
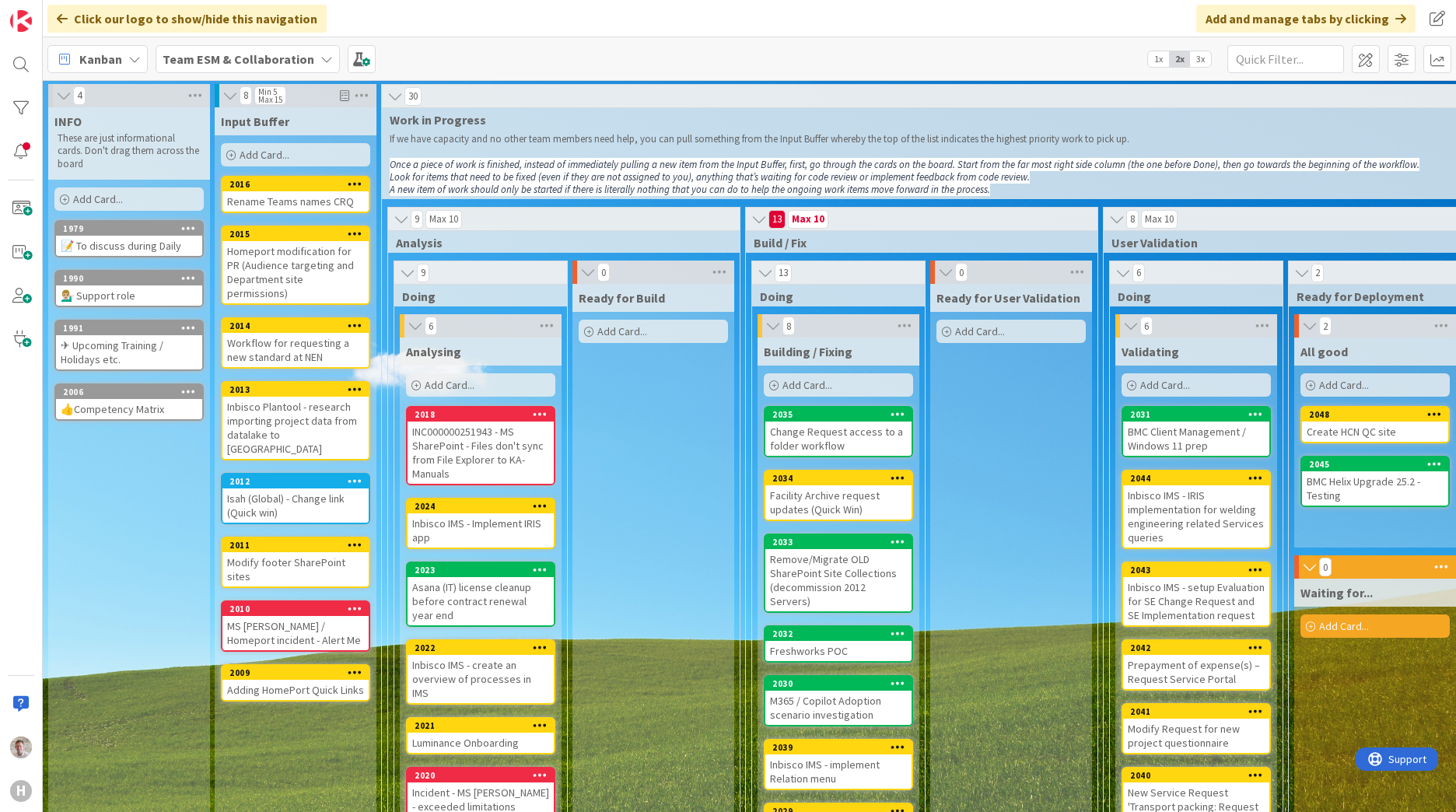
click at [307, 474] on div "2012 Move to Top Move to Bottom Assign Labels... Assign Tokens... Link Card... …" at bounding box center [296, 480] width 146 height 14
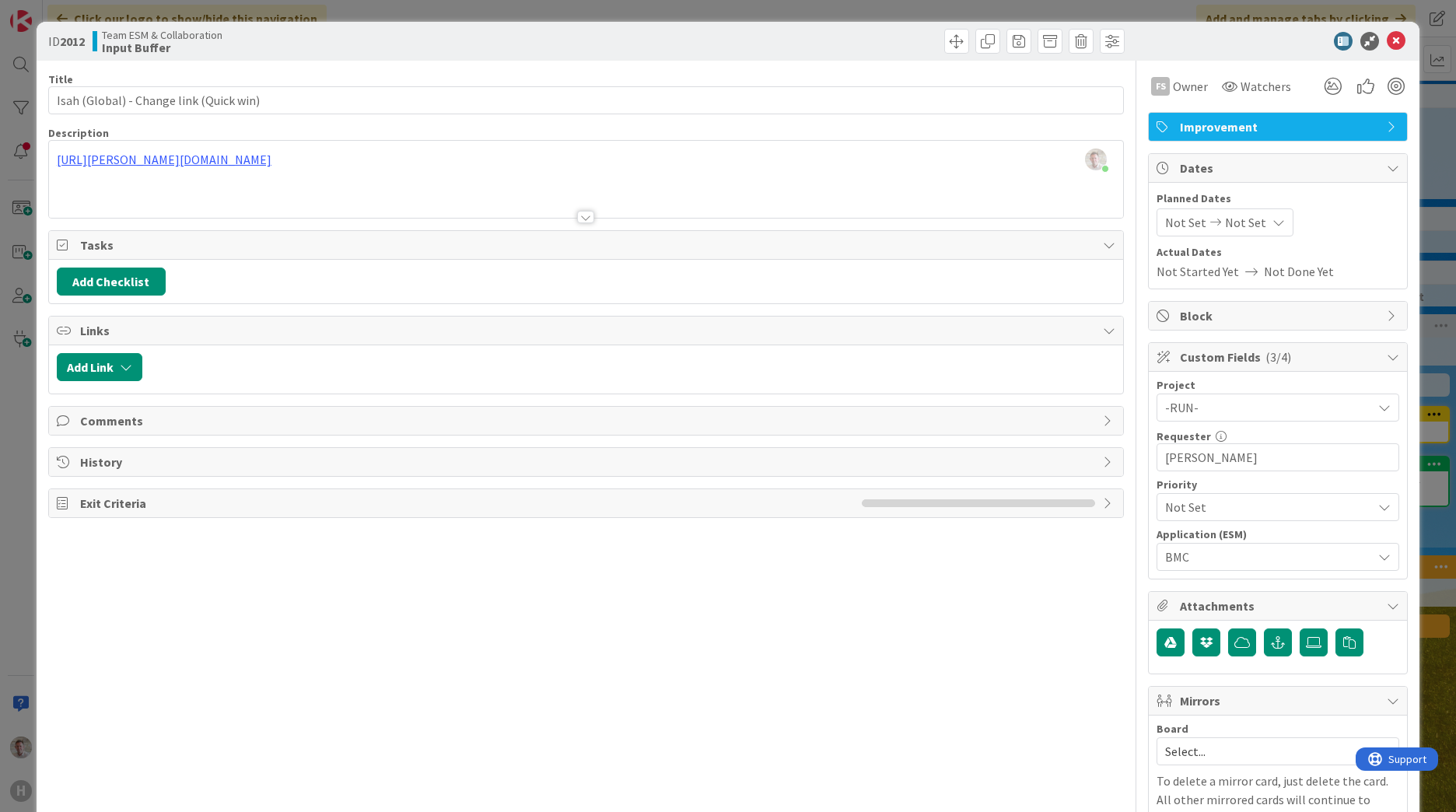
scroll to position [81, 0]
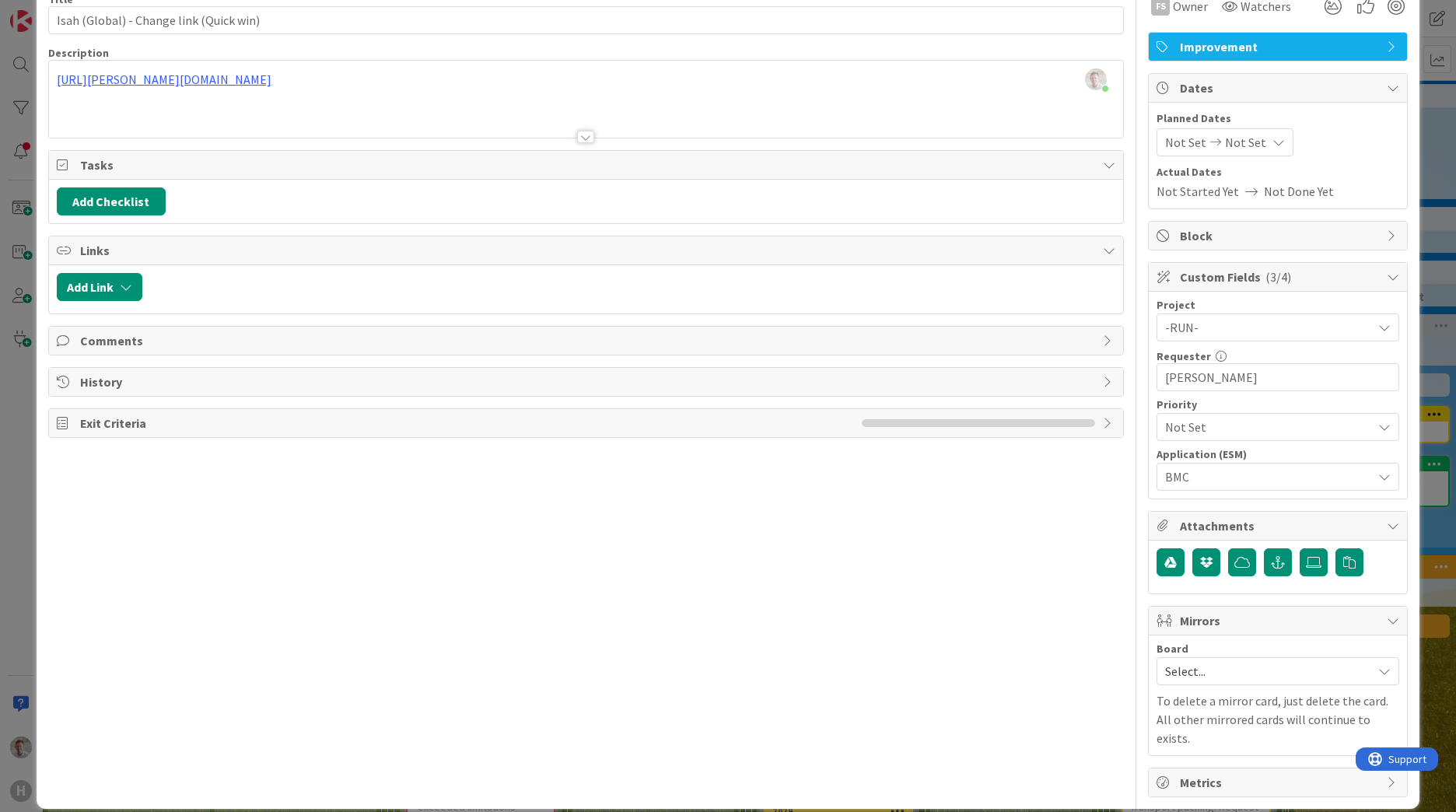
click at [957, 500] on span "Metrics" at bounding box center [1280, 783] width 199 height 19
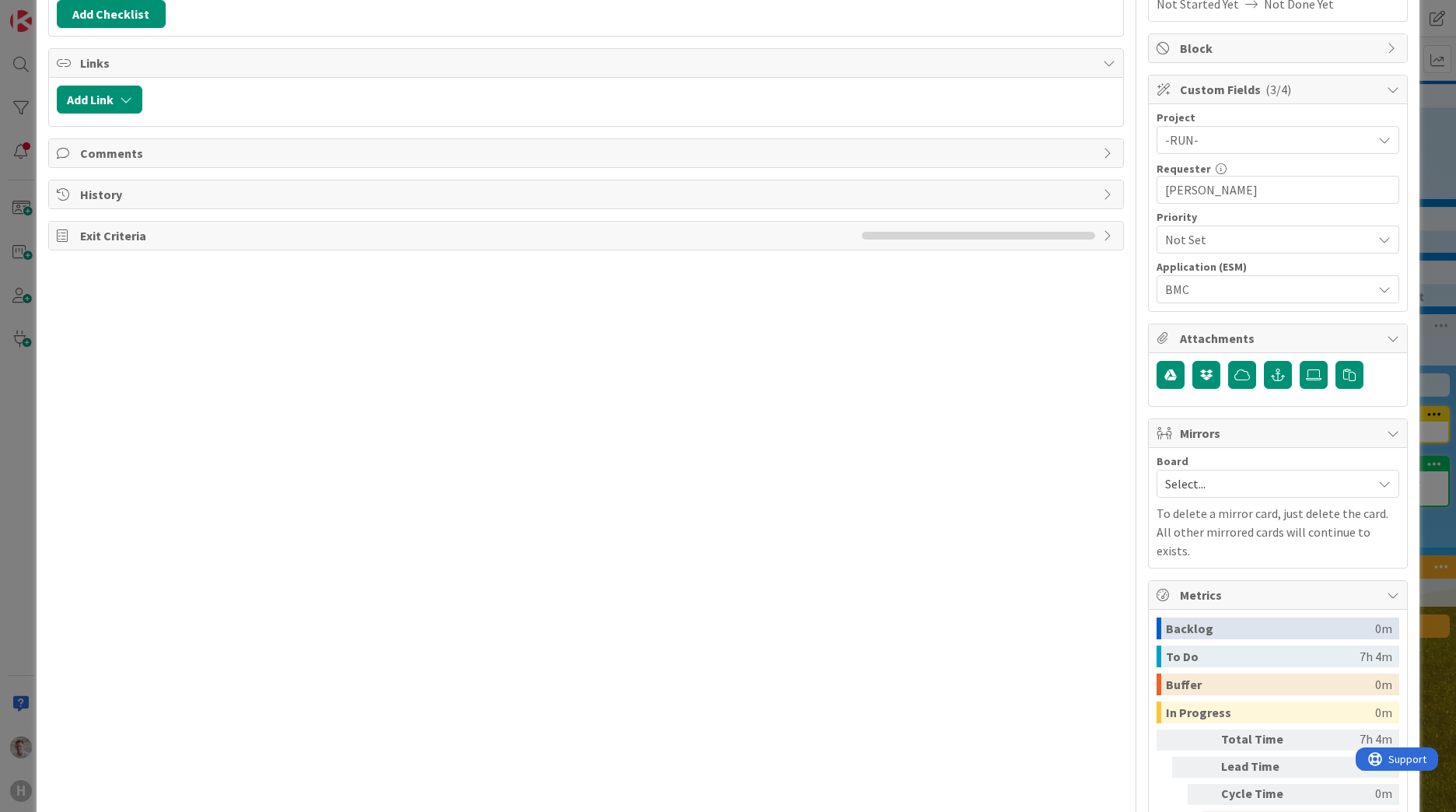
scroll to position [0, 0]
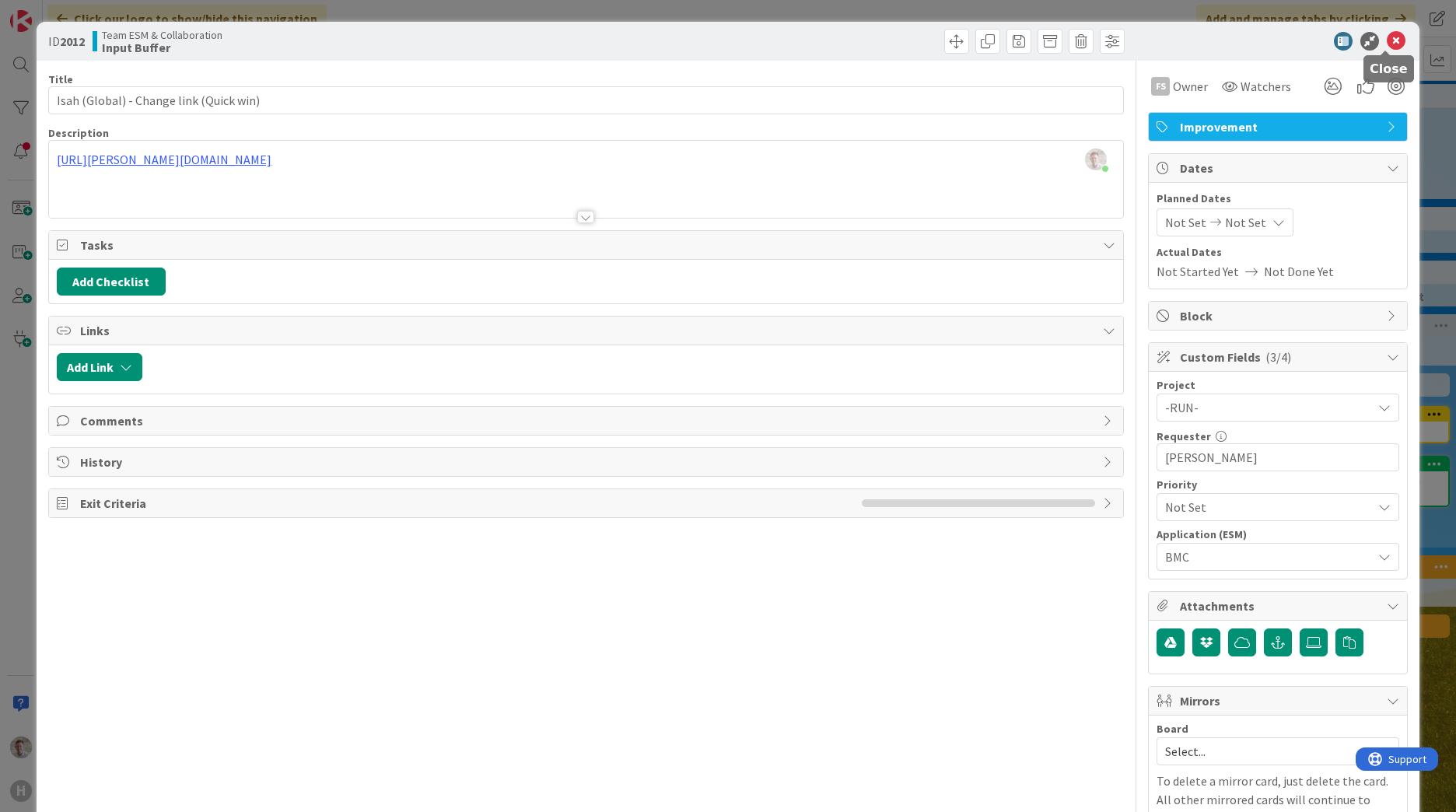
click at [957, 43] on icon at bounding box center [1396, 42] width 19 height 19
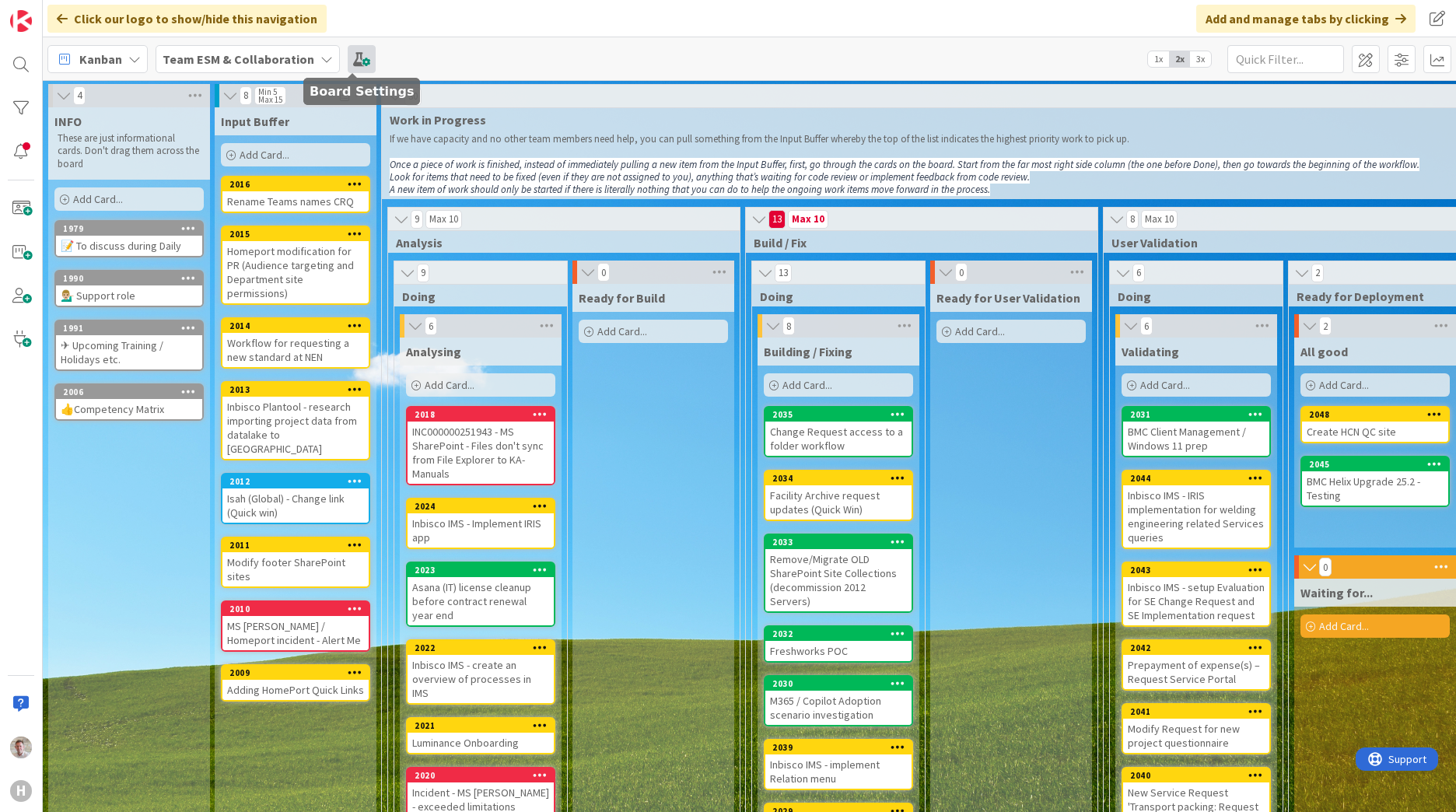
click at [348, 63] on span at bounding box center [362, 60] width 28 height 28
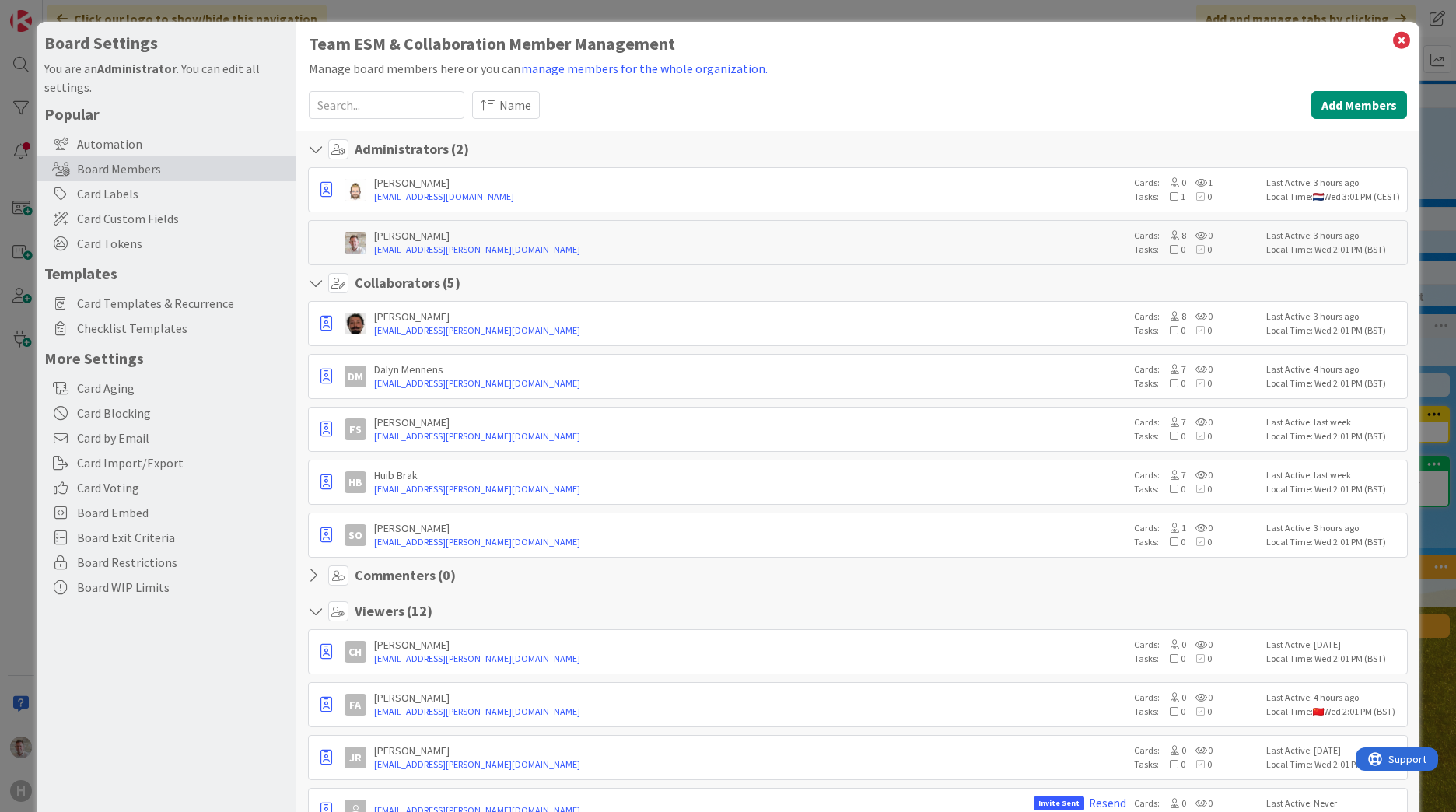
click at [332, 101] on input at bounding box center [387, 105] width 155 height 28
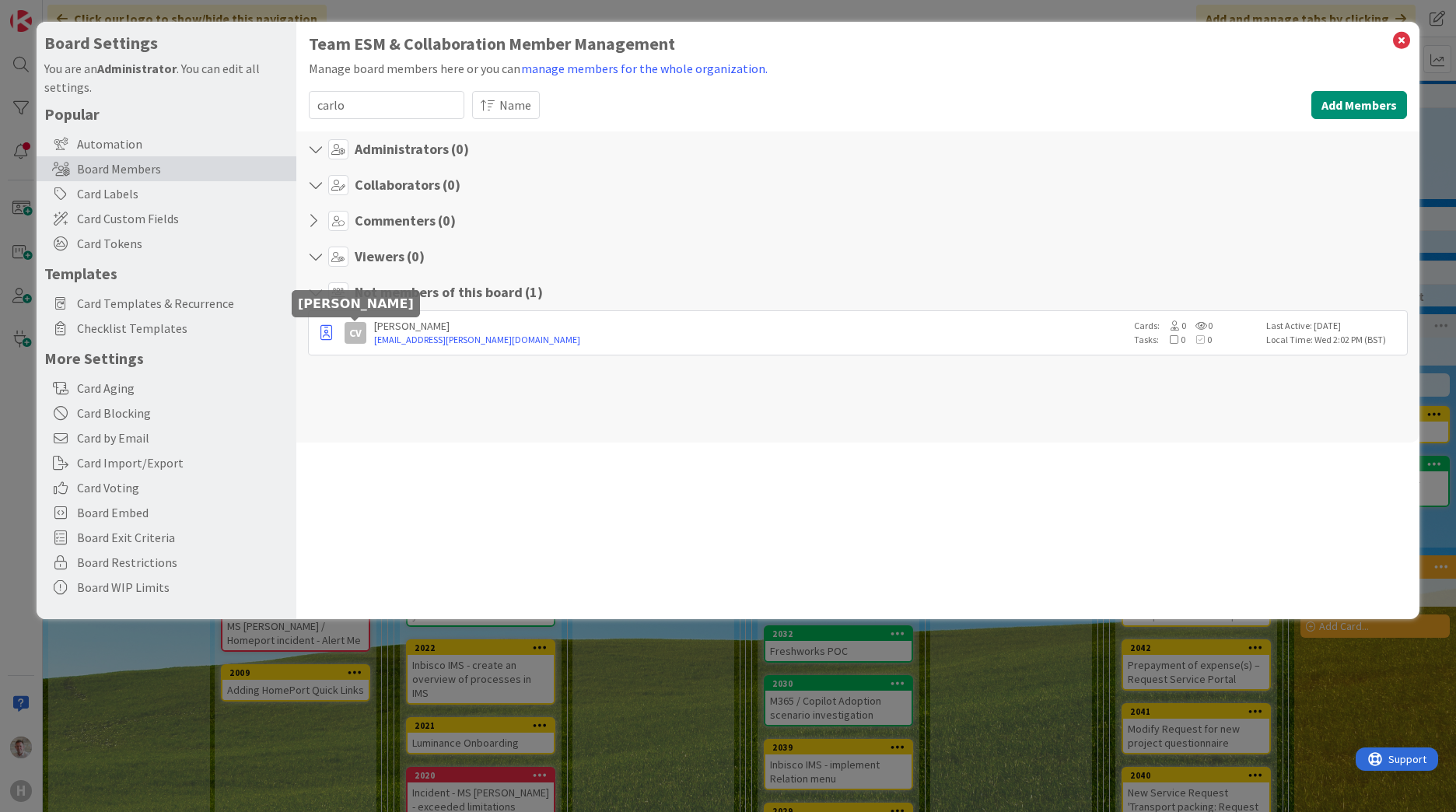
type input "carlo"
click at [344, 328] on div "Cv" at bounding box center [355, 333] width 22 height 22
click at [957, 108] on button "Add Members" at bounding box center [1358, 105] width 96 height 28
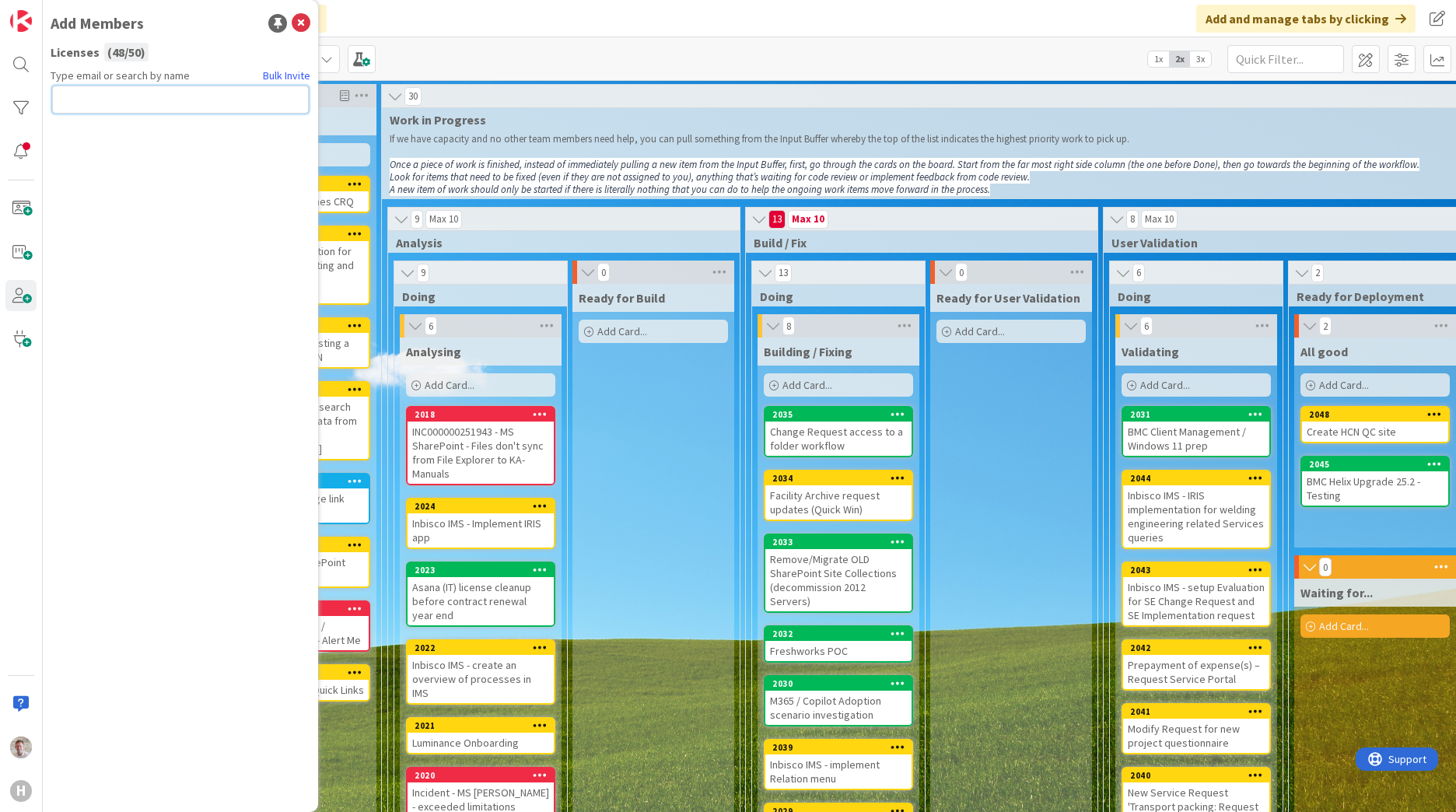
click at [119, 101] on input "text" at bounding box center [180, 99] width 257 height 28
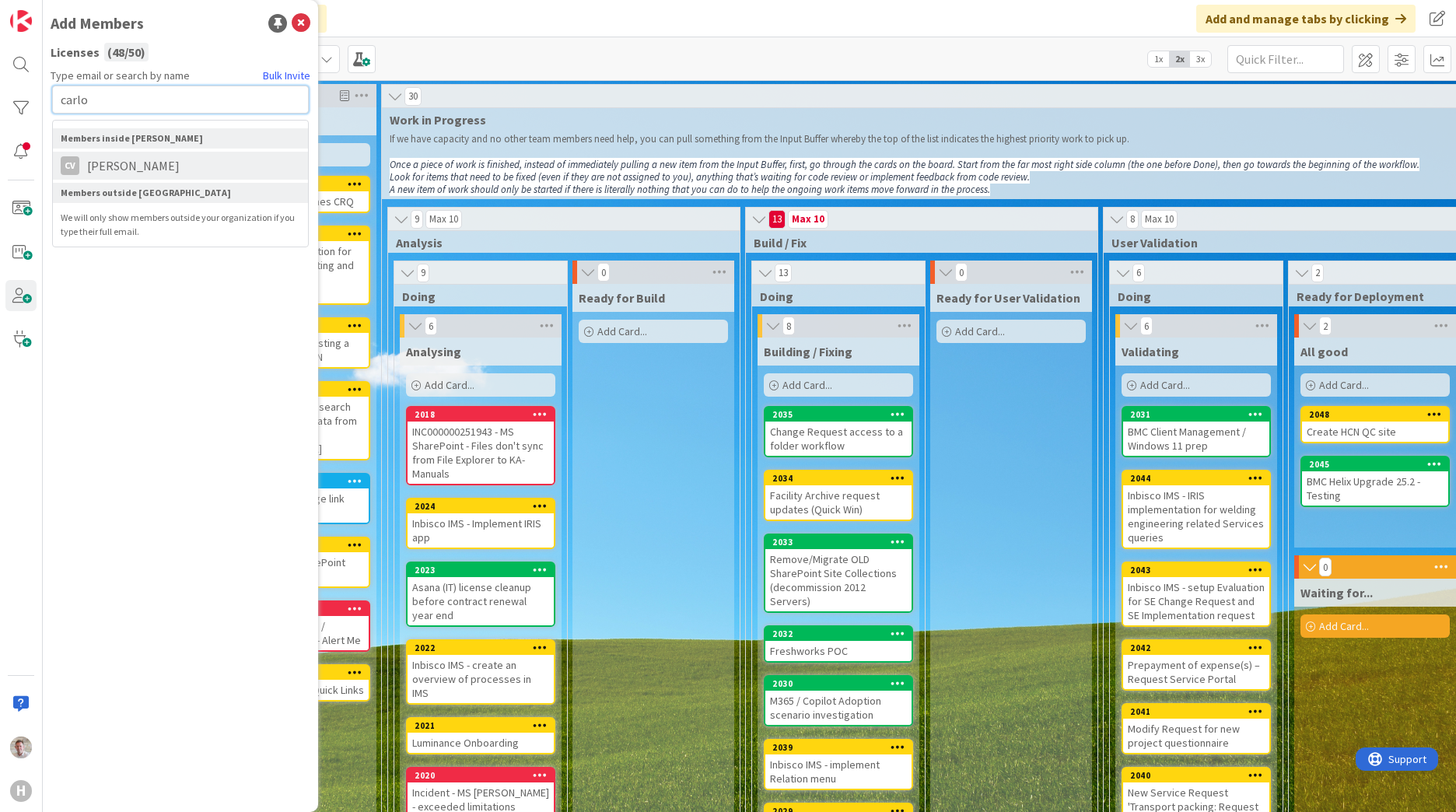
type input "carlo"
click at [113, 162] on span "[PERSON_NAME]" at bounding box center [134, 166] width 108 height 19
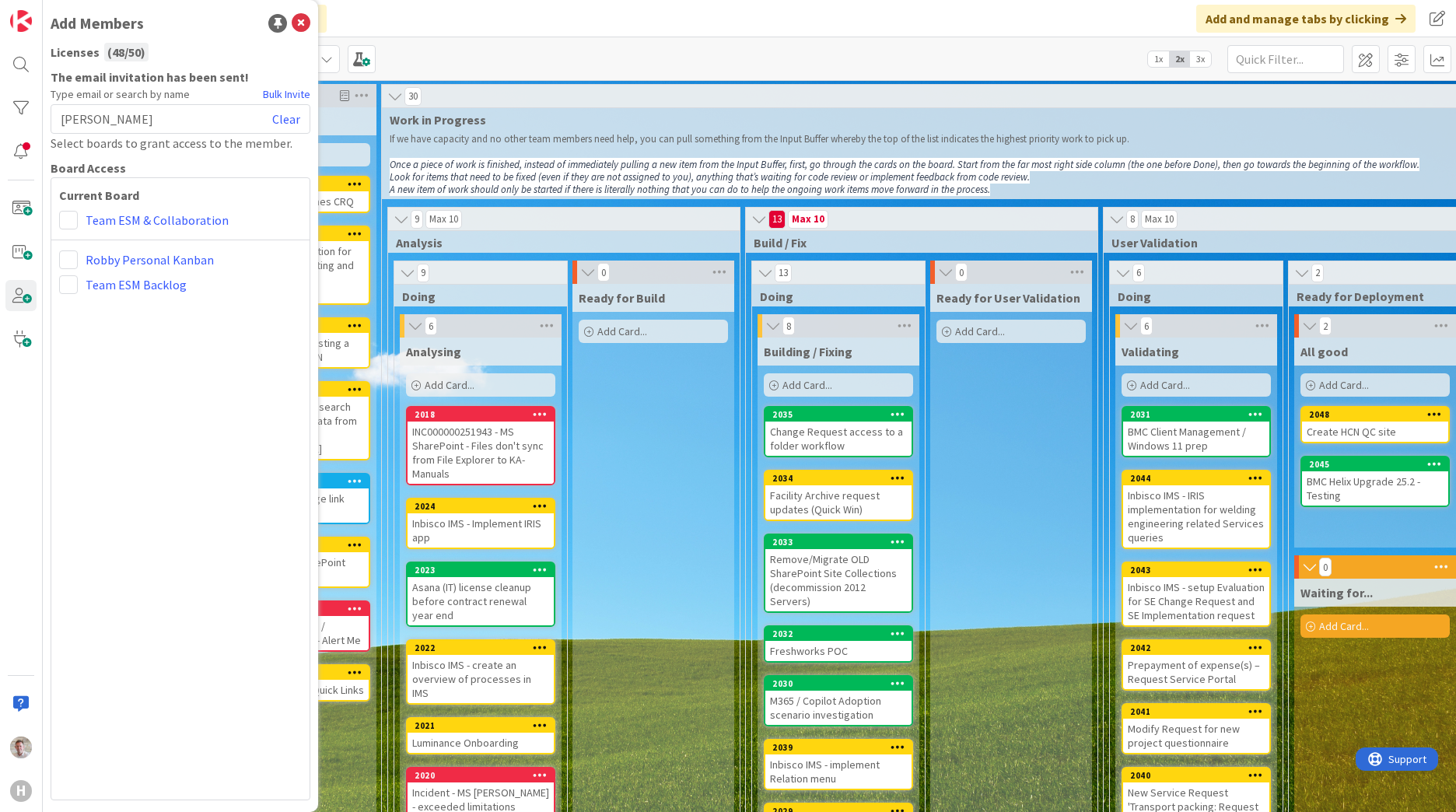
click at [113, 162] on div "Board Access" at bounding box center [180, 168] width 260 height 19
drag, startPoint x: 81, startPoint y: 211, endPoint x: 88, endPoint y: 208, distance: 7.6
click at [88, 208] on div "Current Board Team ESM & Collaboration [PERSON_NAME] Personal Kanban Team ESM B…" at bounding box center [180, 488] width 260 height 623
click at [73, 225] on span at bounding box center [68, 220] width 19 height 19
click at [131, 334] on span "Viewer" at bounding box center [170, 335] width 118 height 24
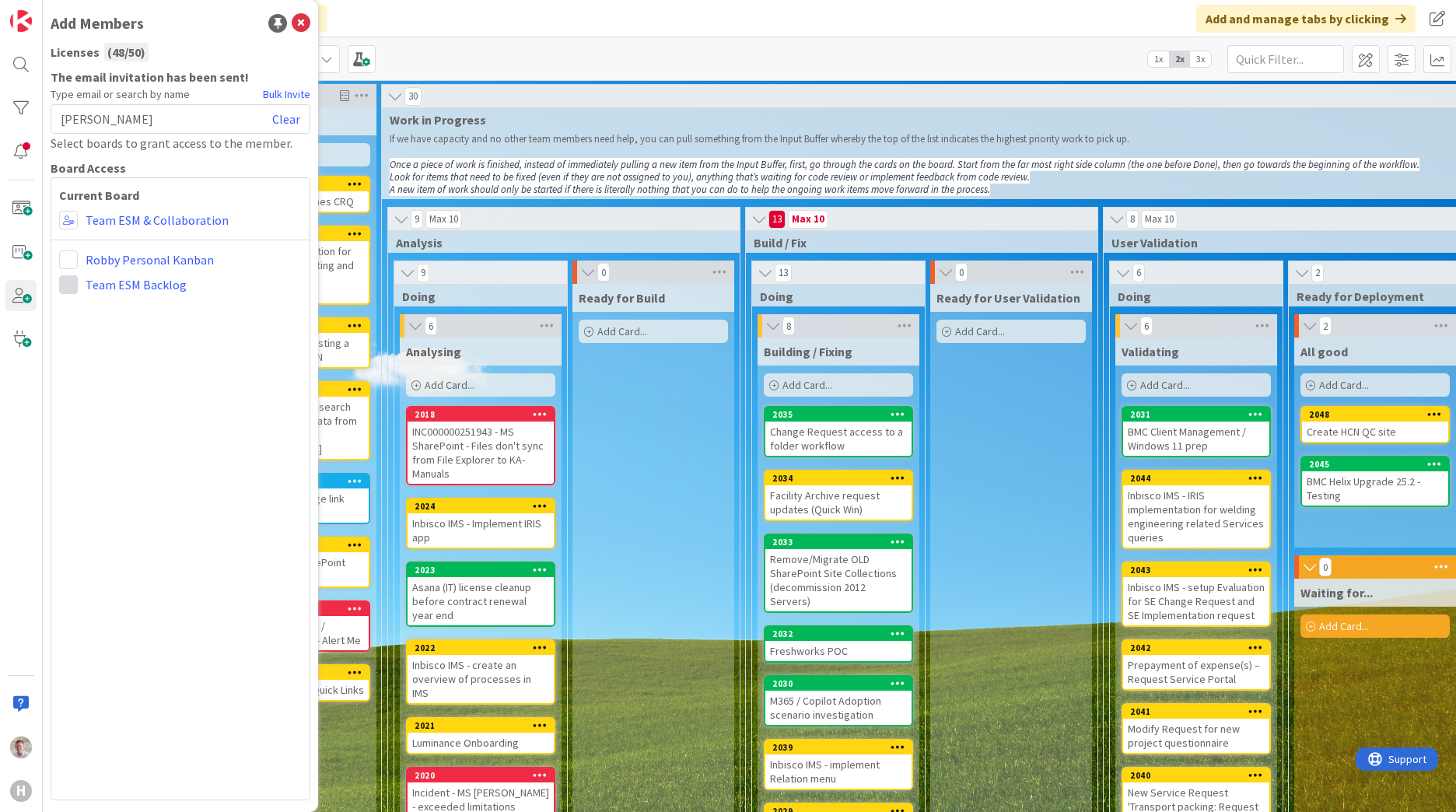
click at [76, 285] on span at bounding box center [68, 284] width 19 height 19
drag, startPoint x: 93, startPoint y: 515, endPoint x: 97, endPoint y: 508, distance: 8.1
click at [93, 500] on div "Current Board Administrator Collaborator Commenter Viewer Remove Team ESM & Col…" at bounding box center [180, 488] width 260 height 623
click at [67, 295] on div "Current Board Administrator Collaborator Commenter Viewer Remove Team ESM & Col…" at bounding box center [180, 488] width 260 height 623
click at [69, 288] on span at bounding box center [68, 284] width 19 height 19
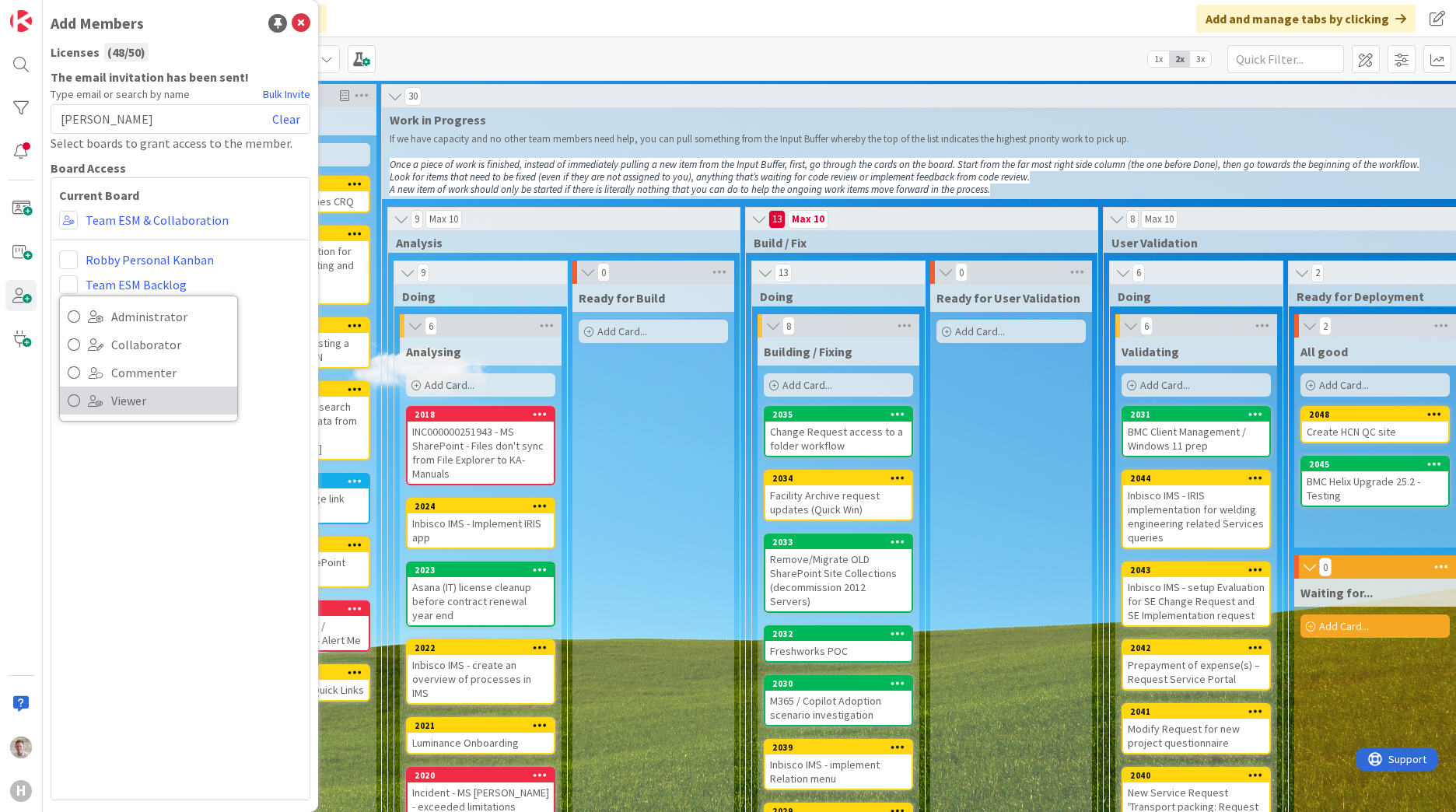
click at [139, 409] on span "Viewer" at bounding box center [170, 400] width 118 height 24
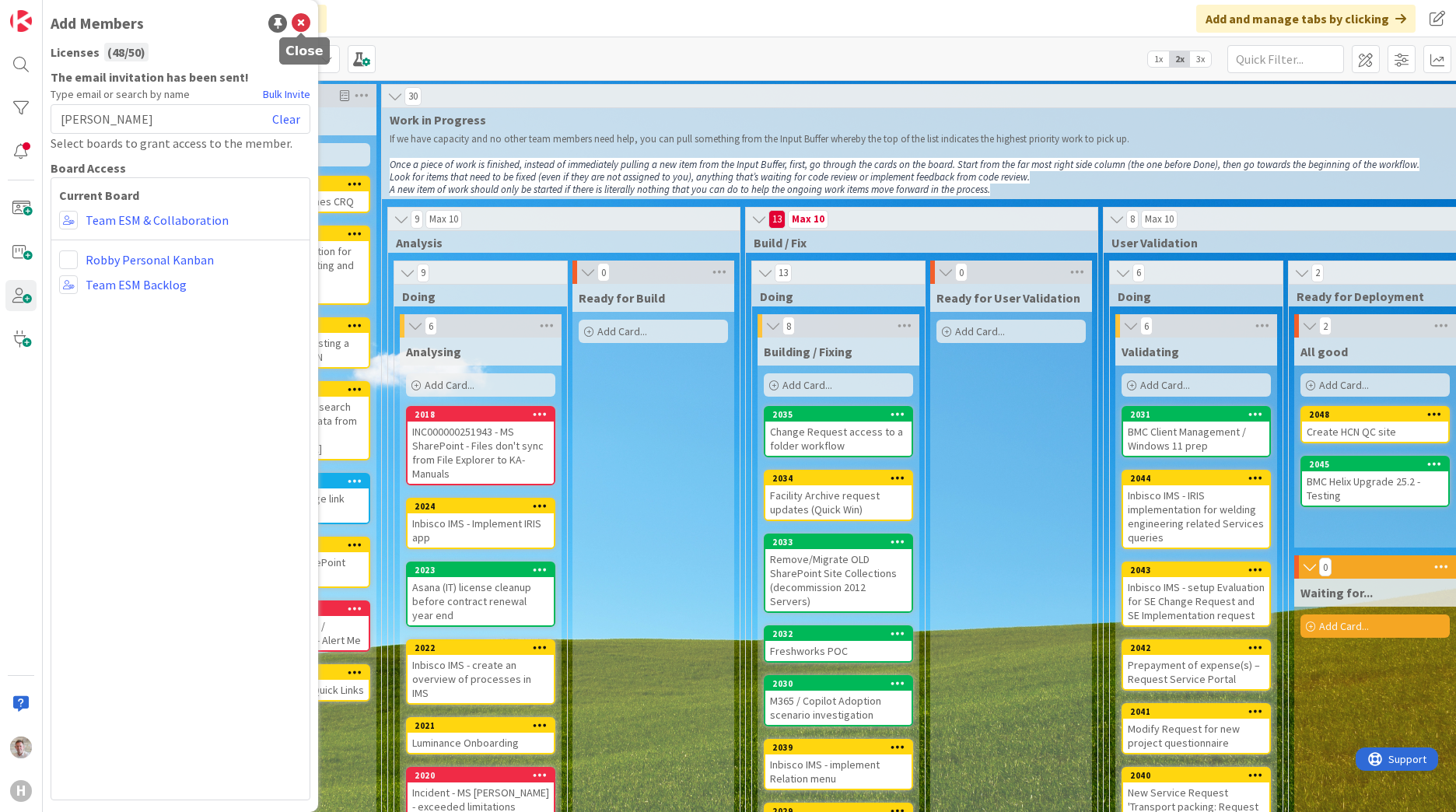
click at [298, 27] on icon at bounding box center [301, 24] width 19 height 19
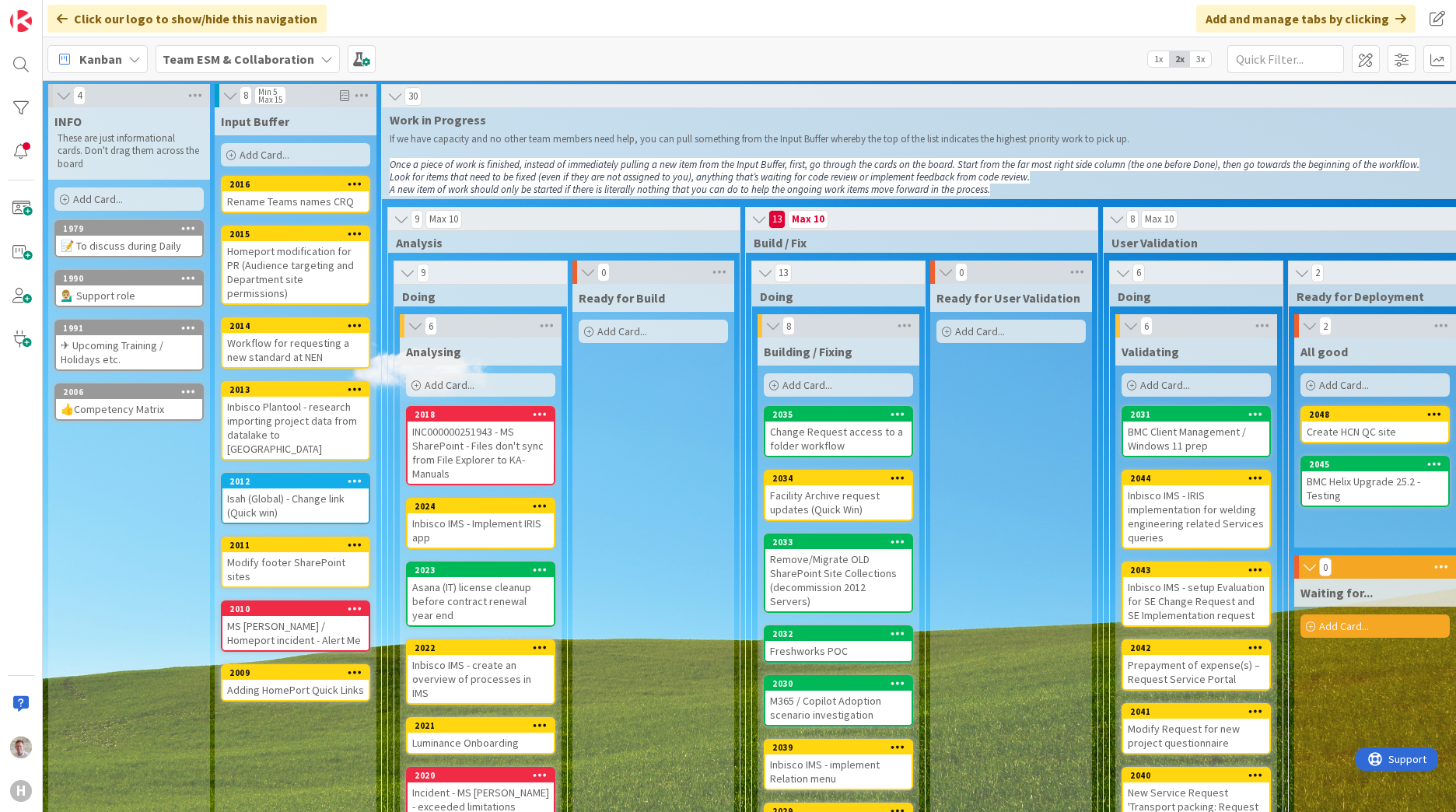
click at [283, 63] on b "Team ESM & Collaboration" at bounding box center [238, 59] width 152 height 15
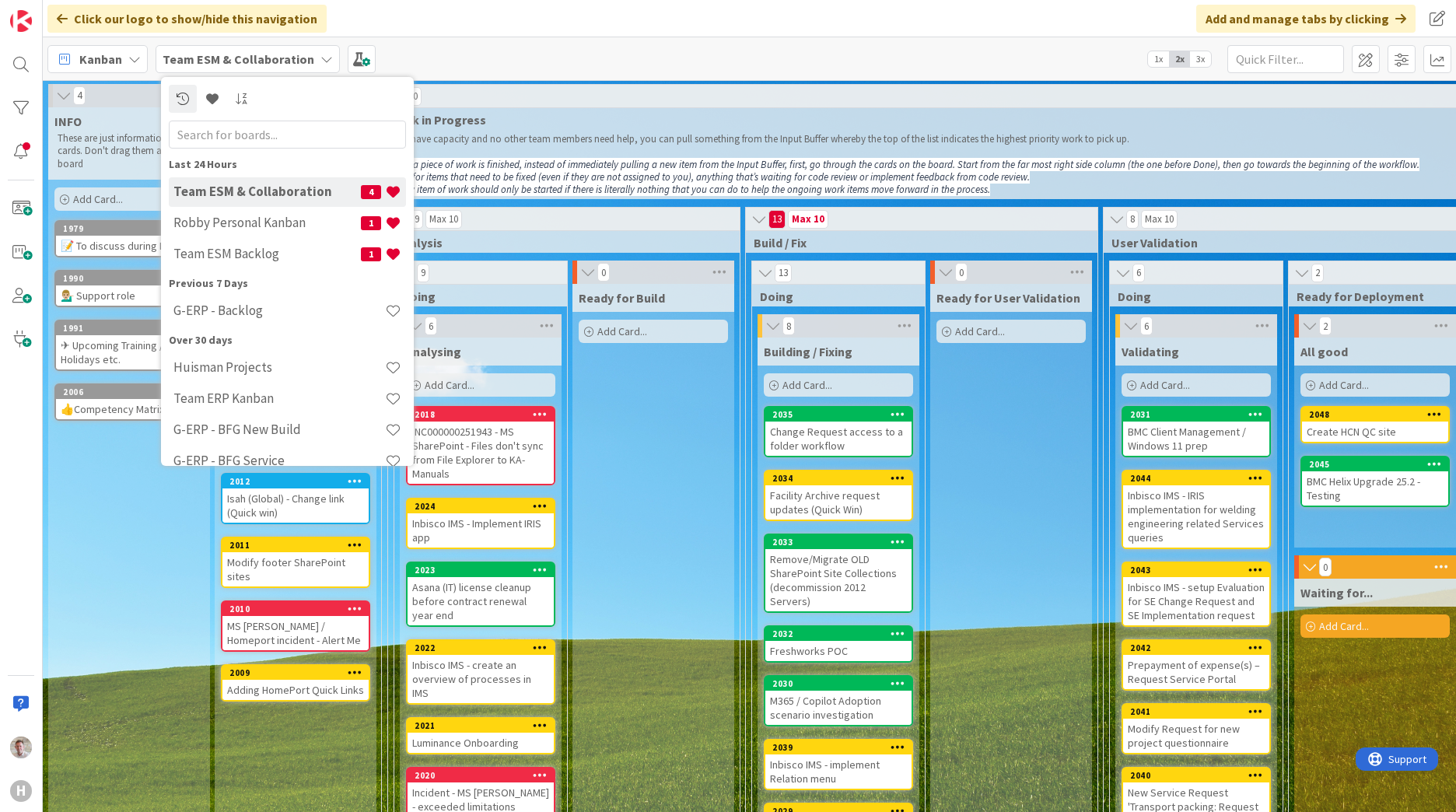
click at [470, 69] on div "Kanban Team ESM & Collaboration Last 24 Hours Team ESM & Collaboration 4 [PERSO…" at bounding box center [749, 58] width 1413 height 43
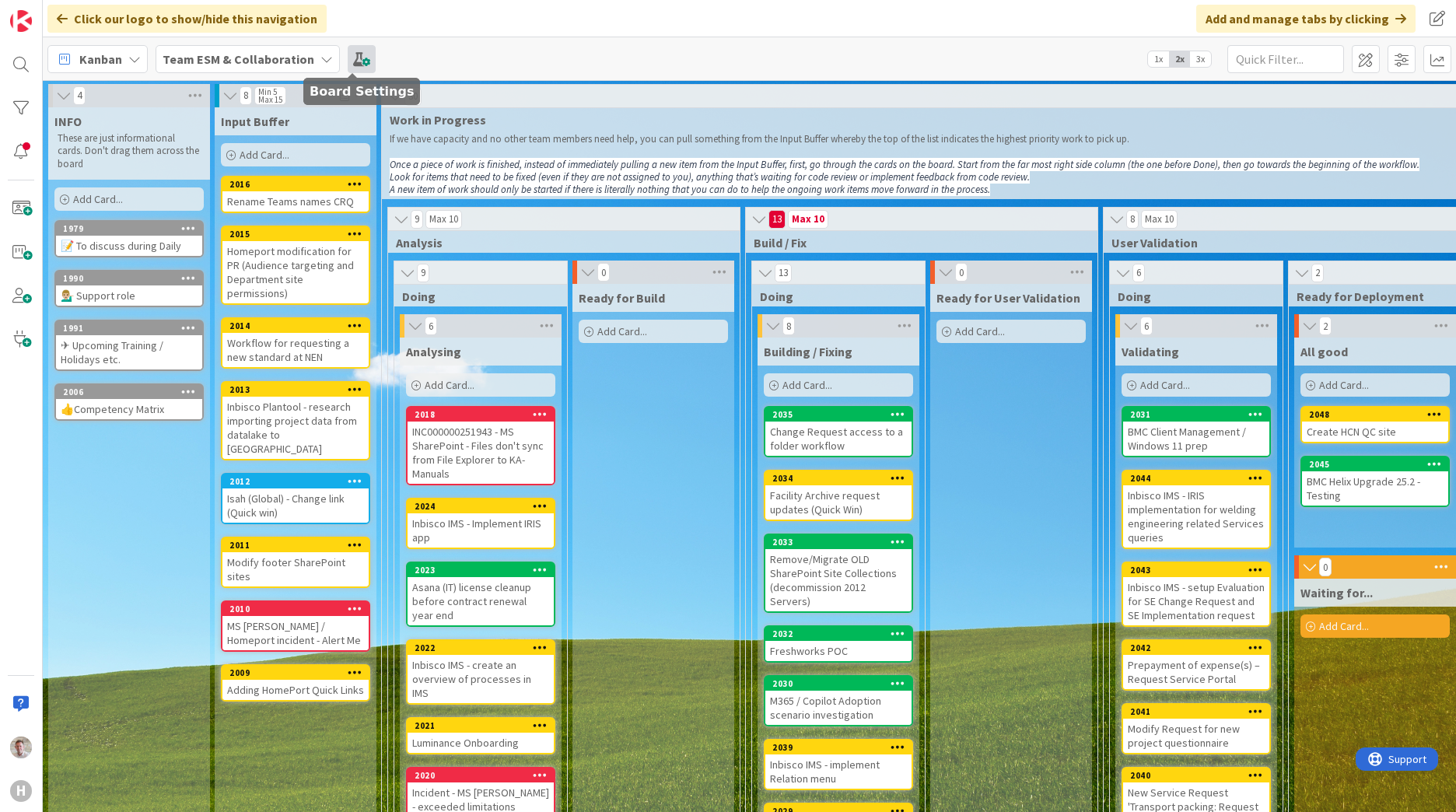
click at [357, 60] on span at bounding box center [362, 60] width 28 height 28
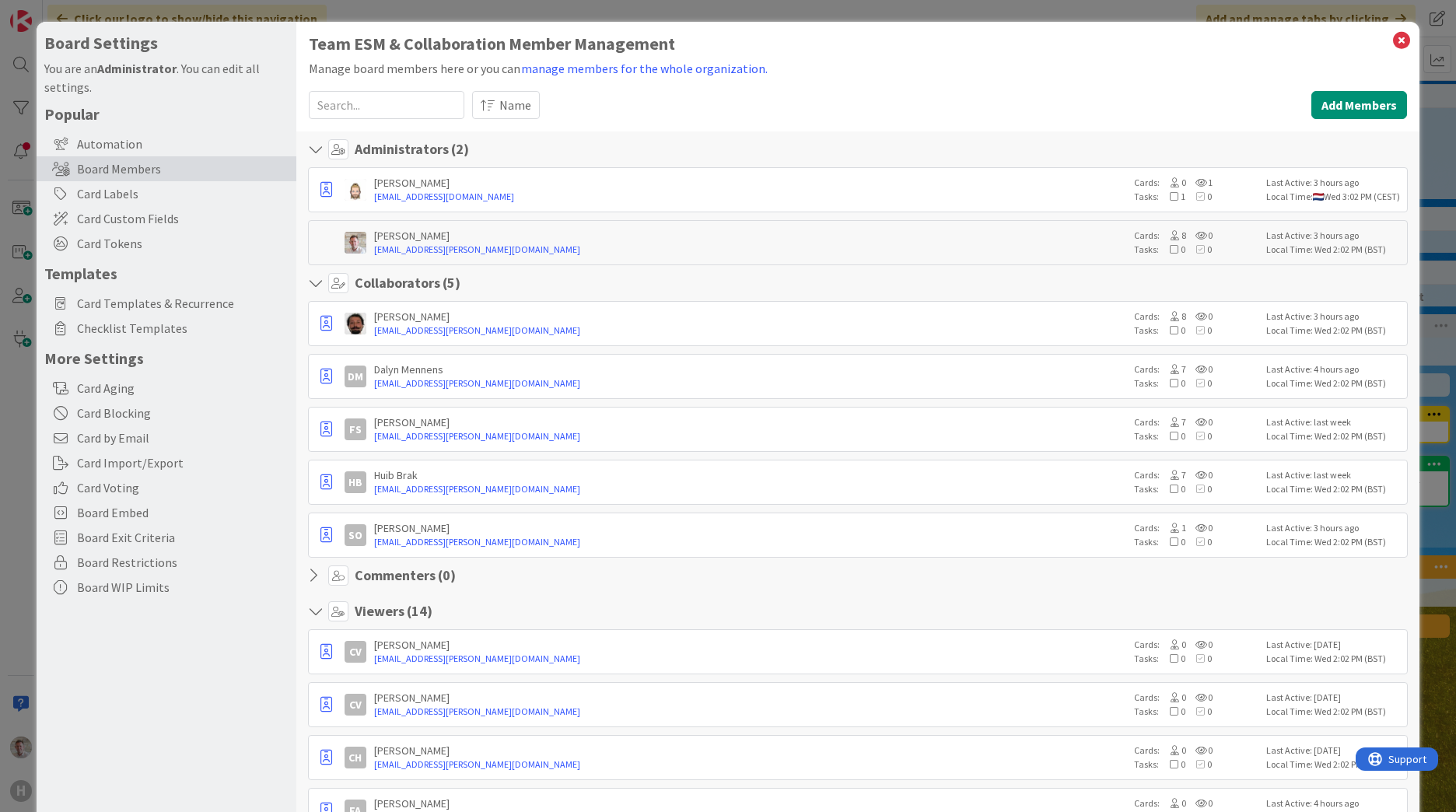
click at [405, 106] on input at bounding box center [387, 105] width 155 height 28
click at [957, 100] on button "Add Members" at bounding box center [1358, 105] width 96 height 28
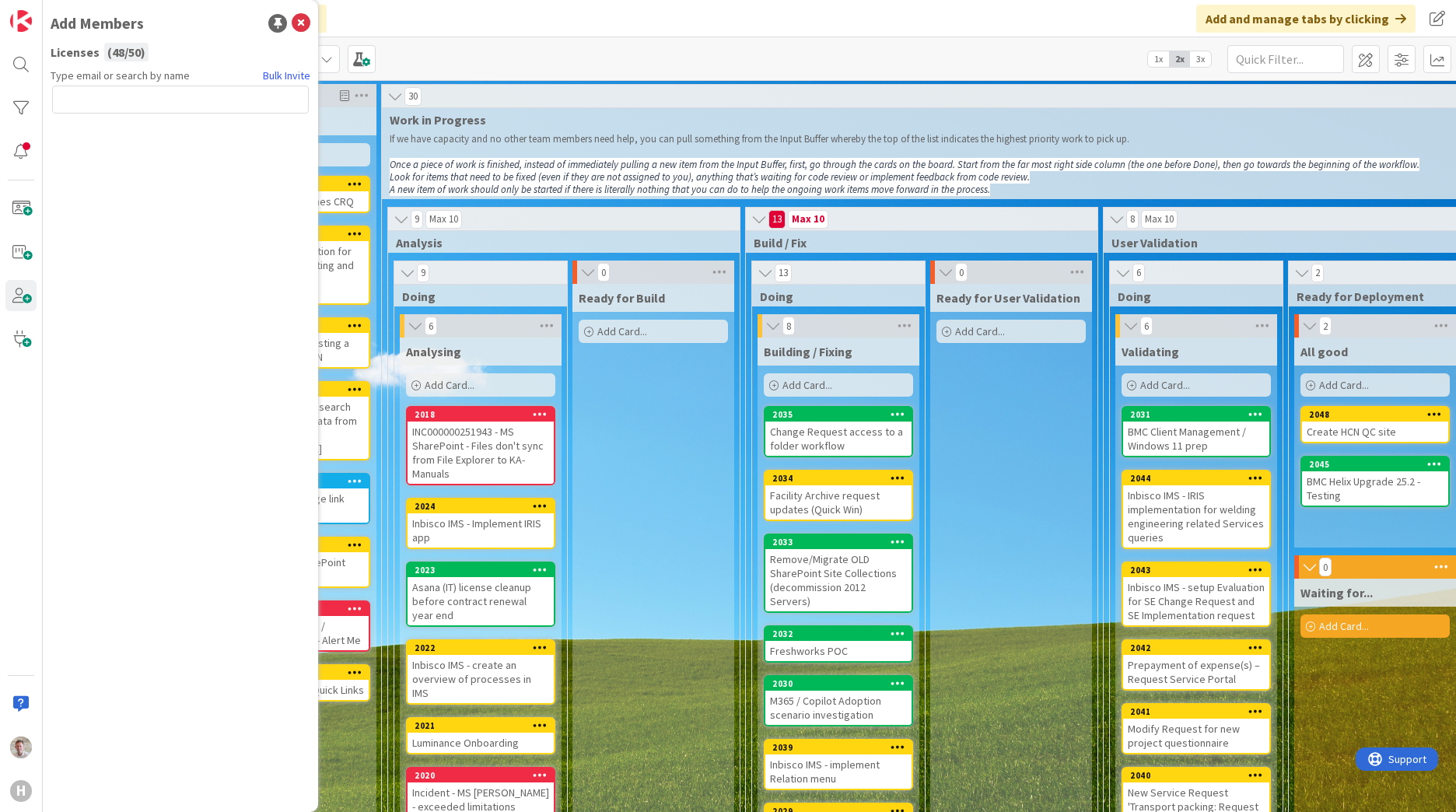
click at [84, 98] on input "text" at bounding box center [180, 99] width 257 height 28
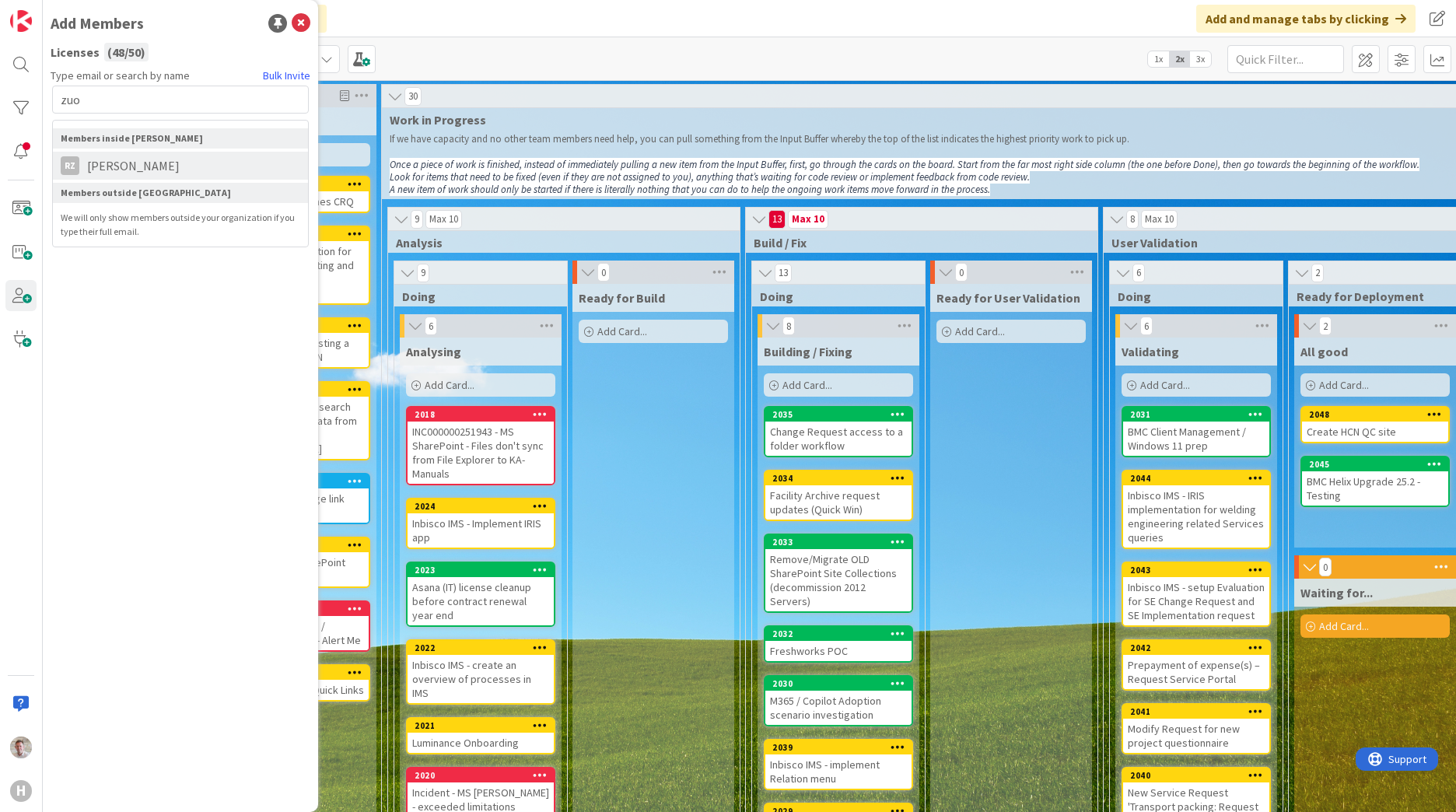
type input "zuo"
click at [113, 161] on span "[PERSON_NAME]" at bounding box center [134, 166] width 108 height 19
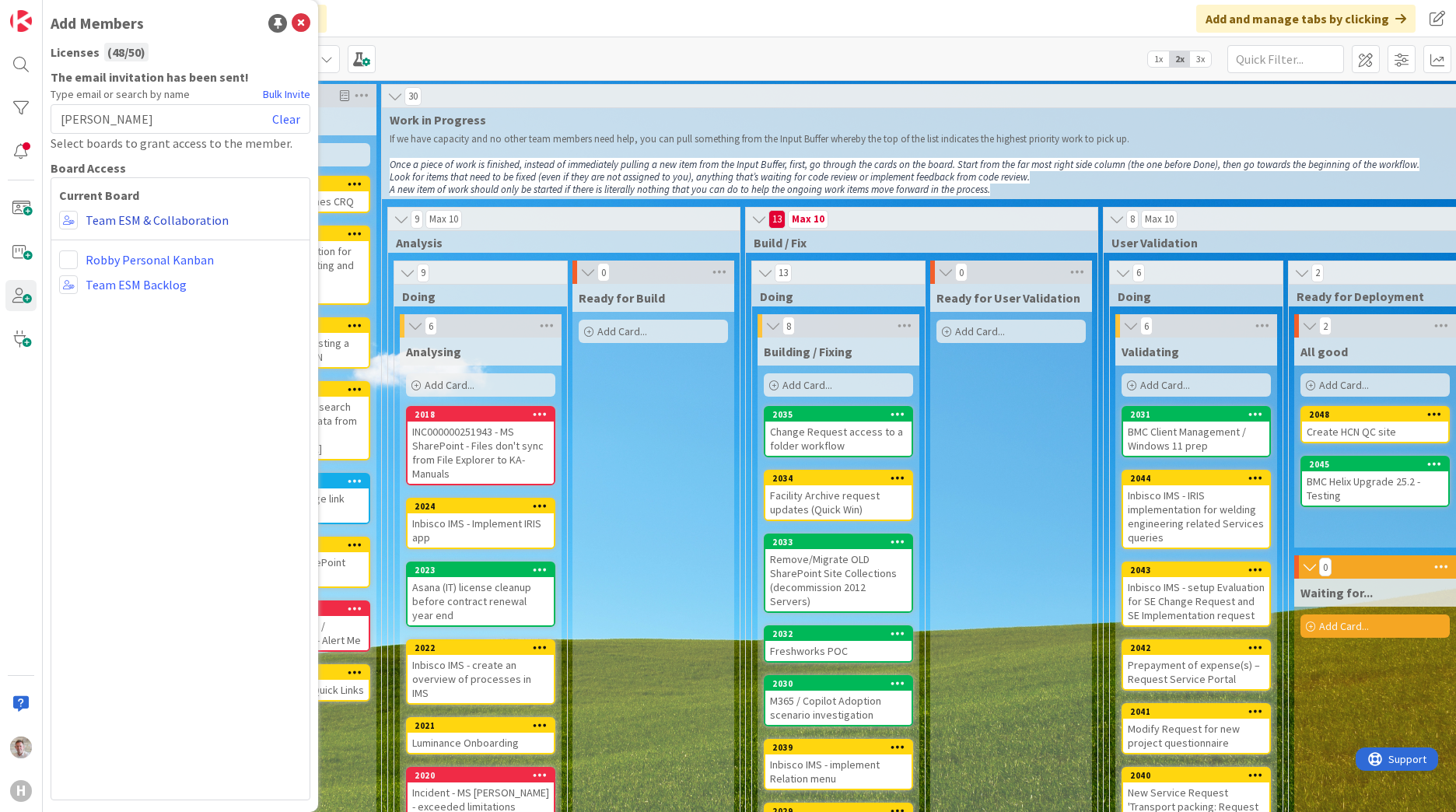
click at [91, 218] on link "Team ESM & Collaboration" at bounding box center [156, 220] width 143 height 19
click at [74, 220] on span at bounding box center [68, 220] width 19 height 19
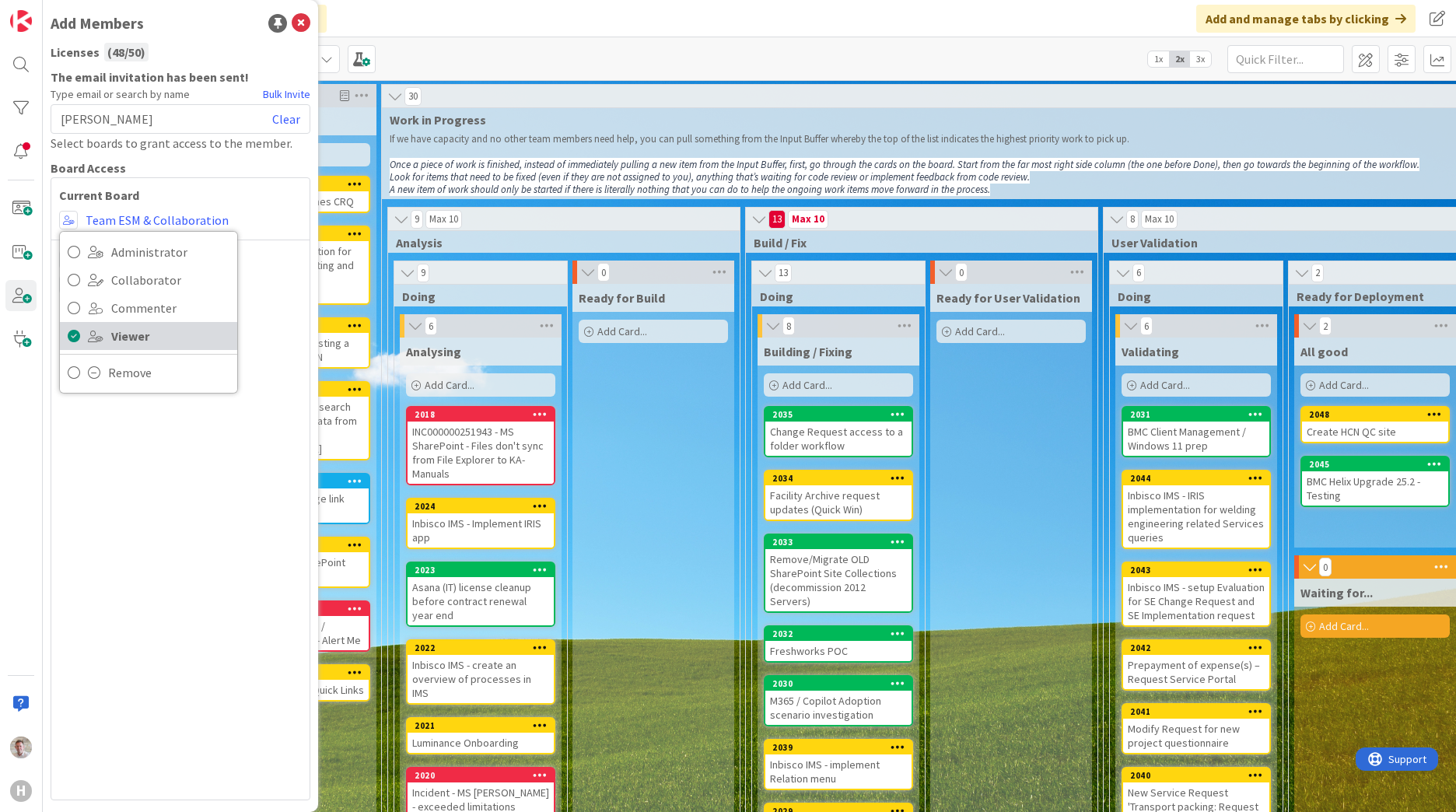
click at [93, 334] on span at bounding box center [96, 335] width 15 height 12
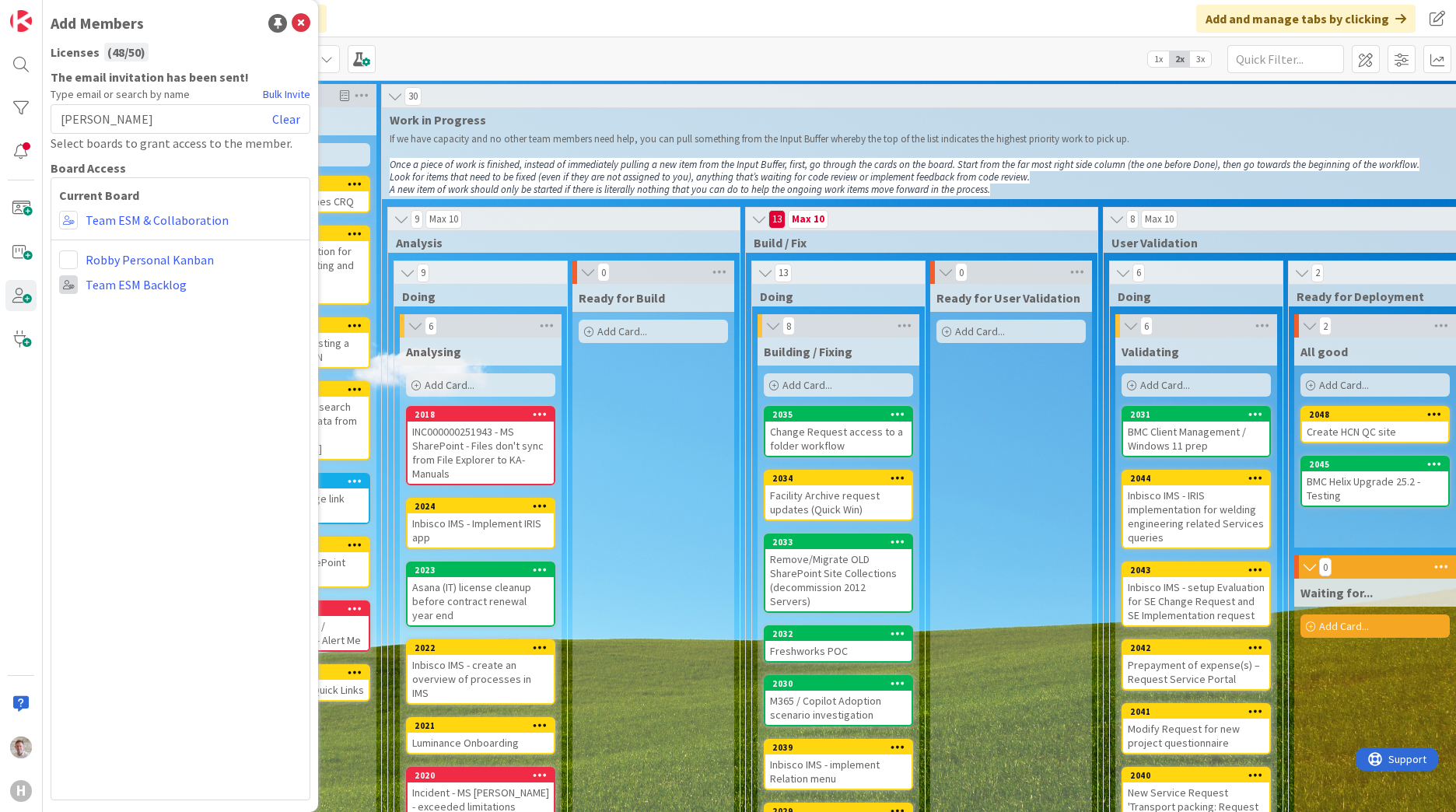
click at [65, 289] on span at bounding box center [68, 284] width 19 height 19
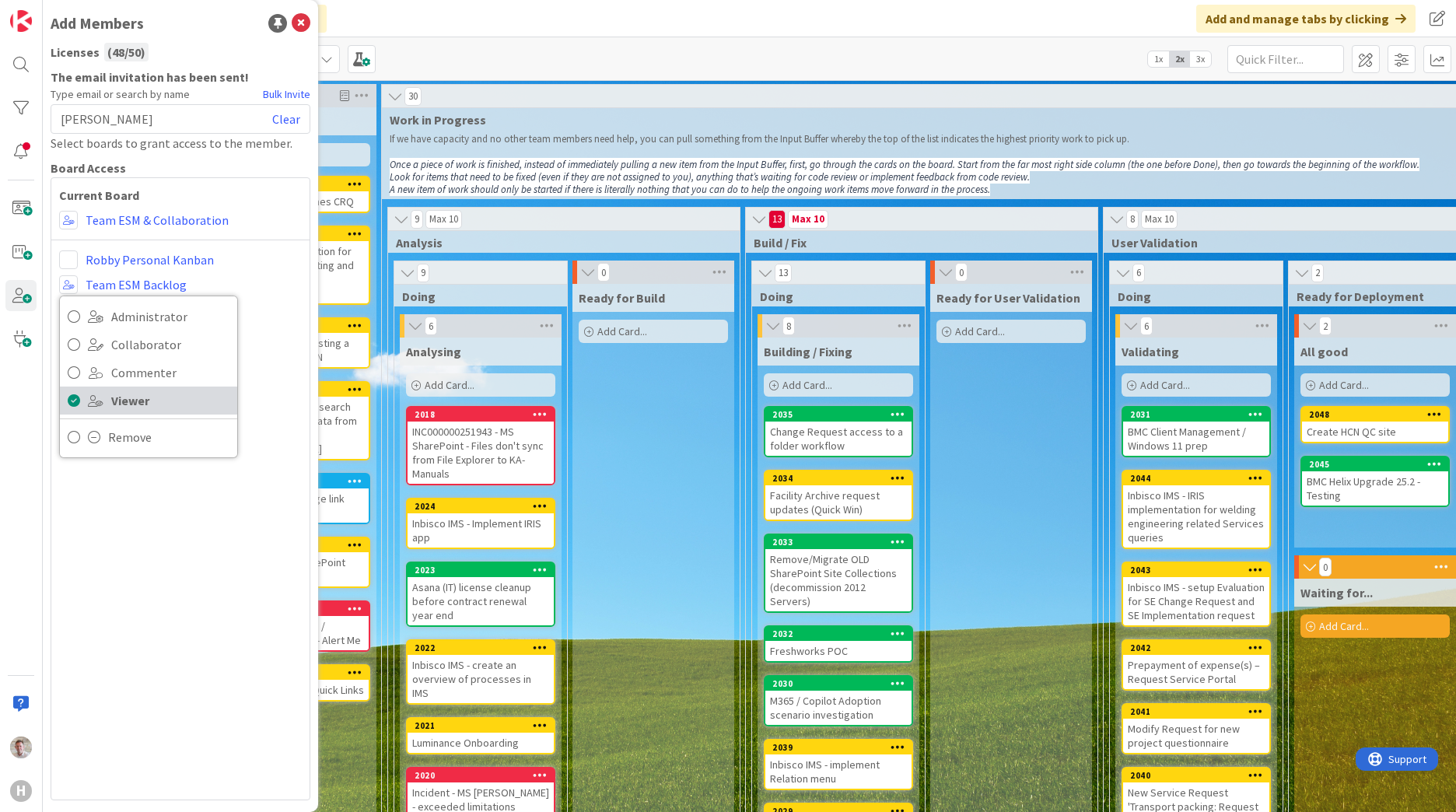
click at [84, 391] on link "Viewer" at bounding box center [148, 401] width 177 height 28
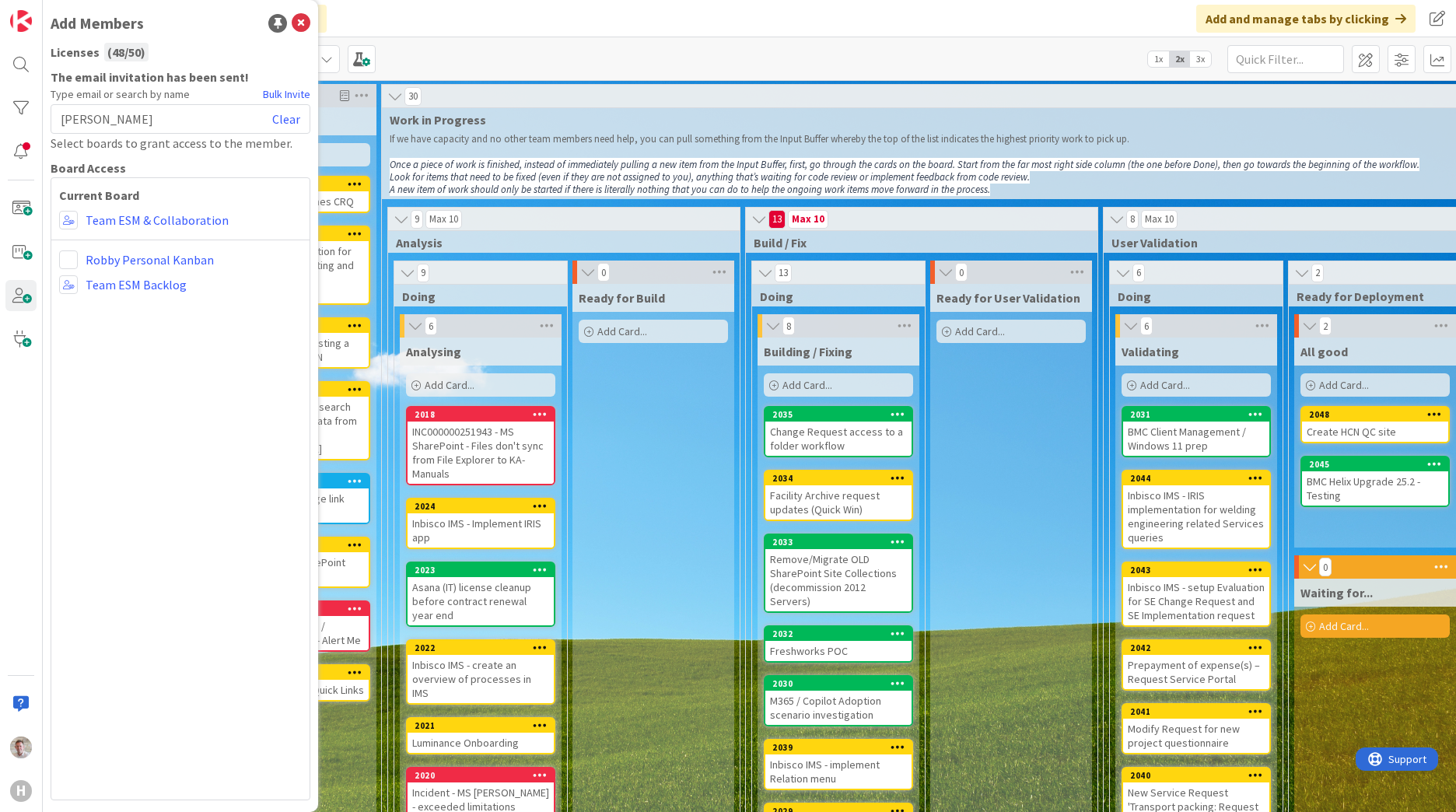
click at [109, 500] on div "Current Board Administrator Collaborator Commenter Viewer Remove Team ESM & Col…" at bounding box center [180, 488] width 260 height 623
click at [300, 24] on icon at bounding box center [301, 24] width 19 height 19
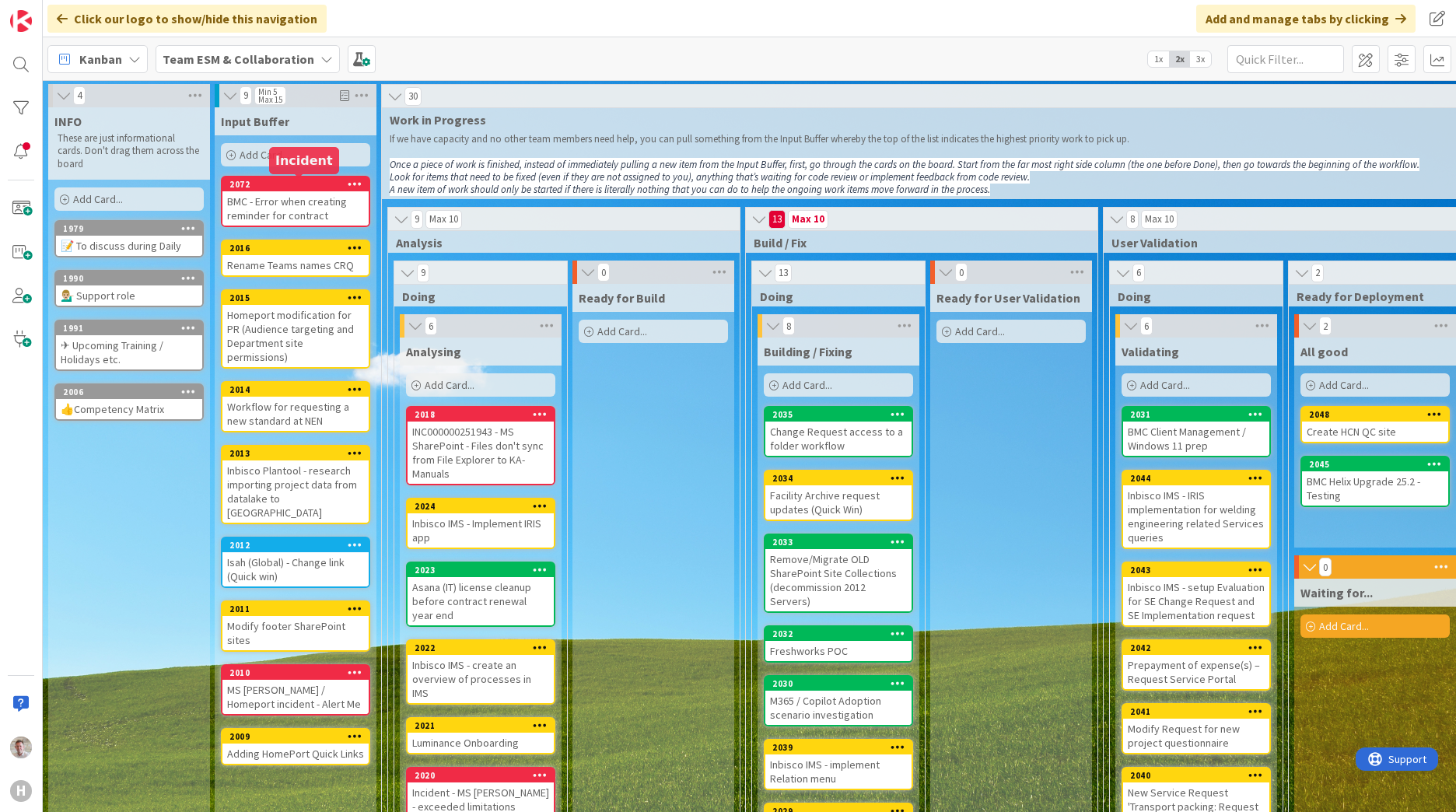
click at [274, 186] on div "2072" at bounding box center [299, 184] width 139 height 10
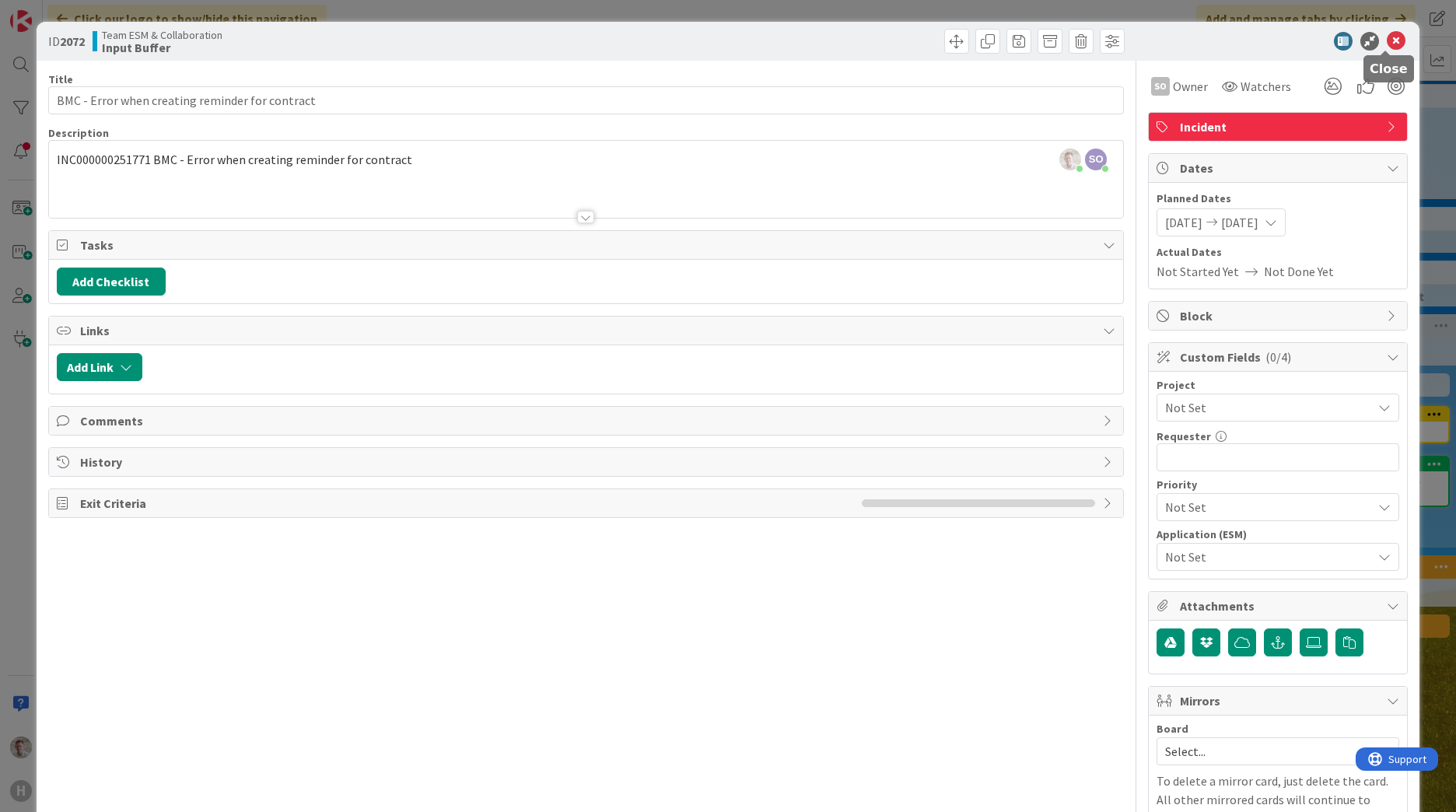
click at [957, 45] on icon at bounding box center [1396, 42] width 19 height 19
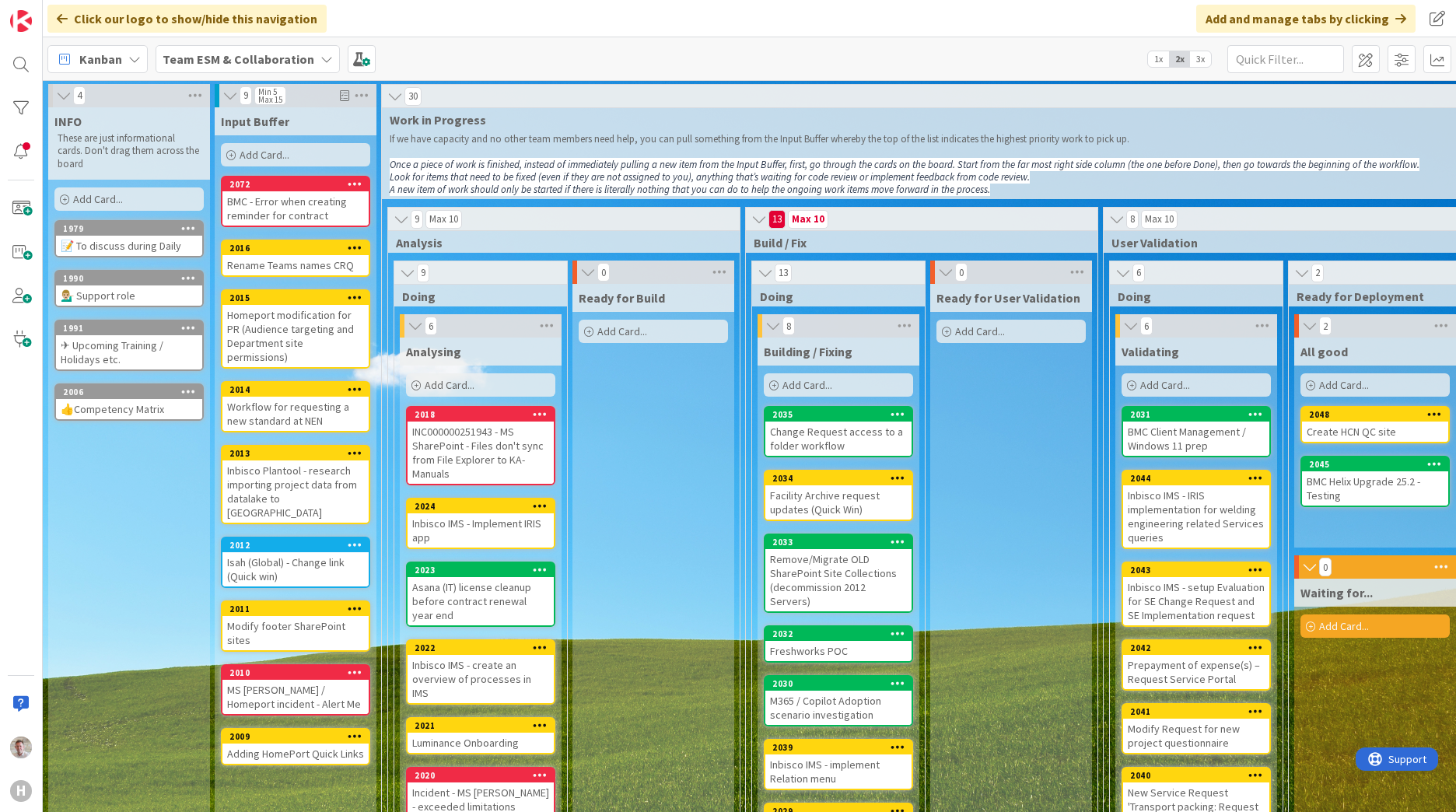
click at [246, 207] on div "BMC - Error when creating reminder for contract" at bounding box center [296, 208] width 146 height 34
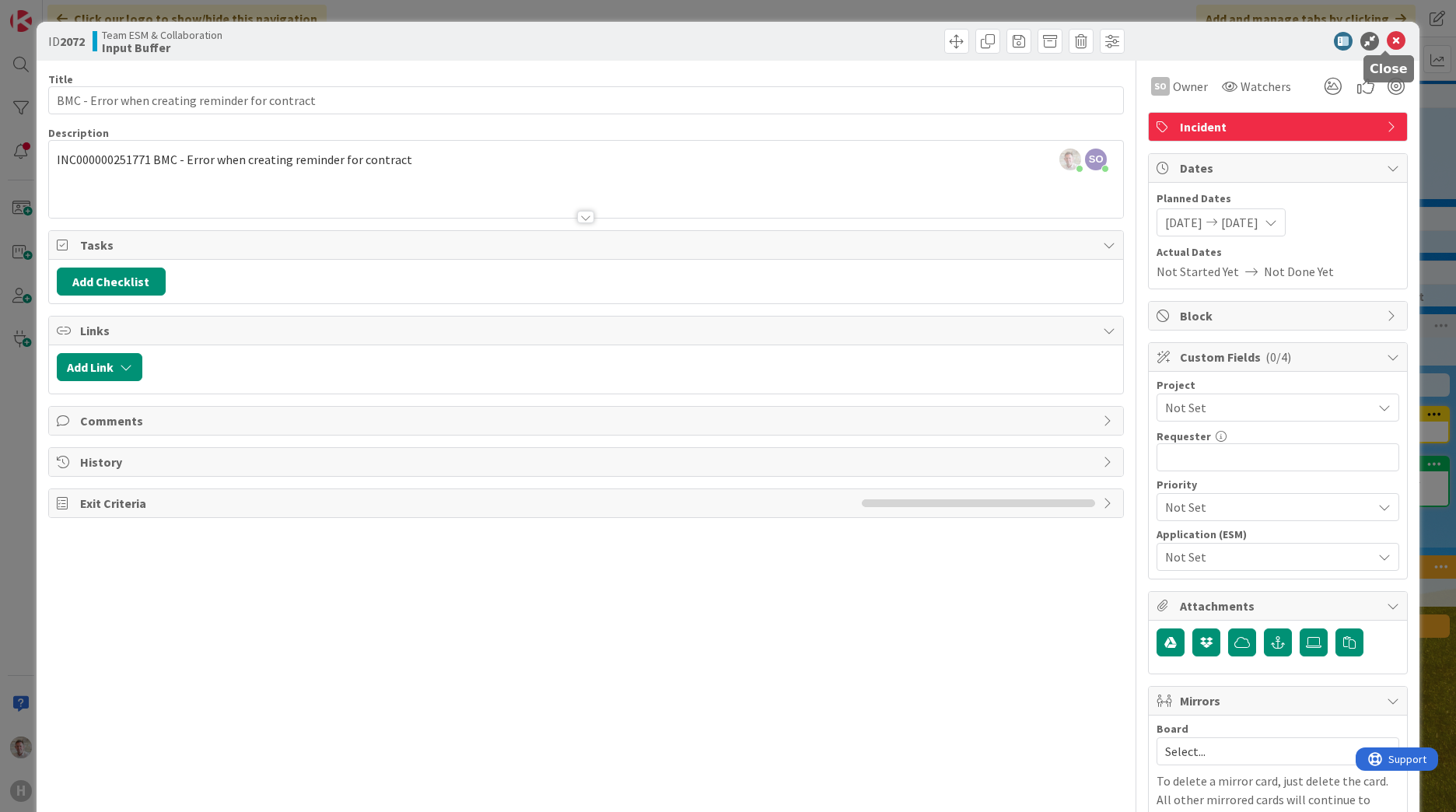
click at [957, 41] on icon at bounding box center [1396, 42] width 19 height 19
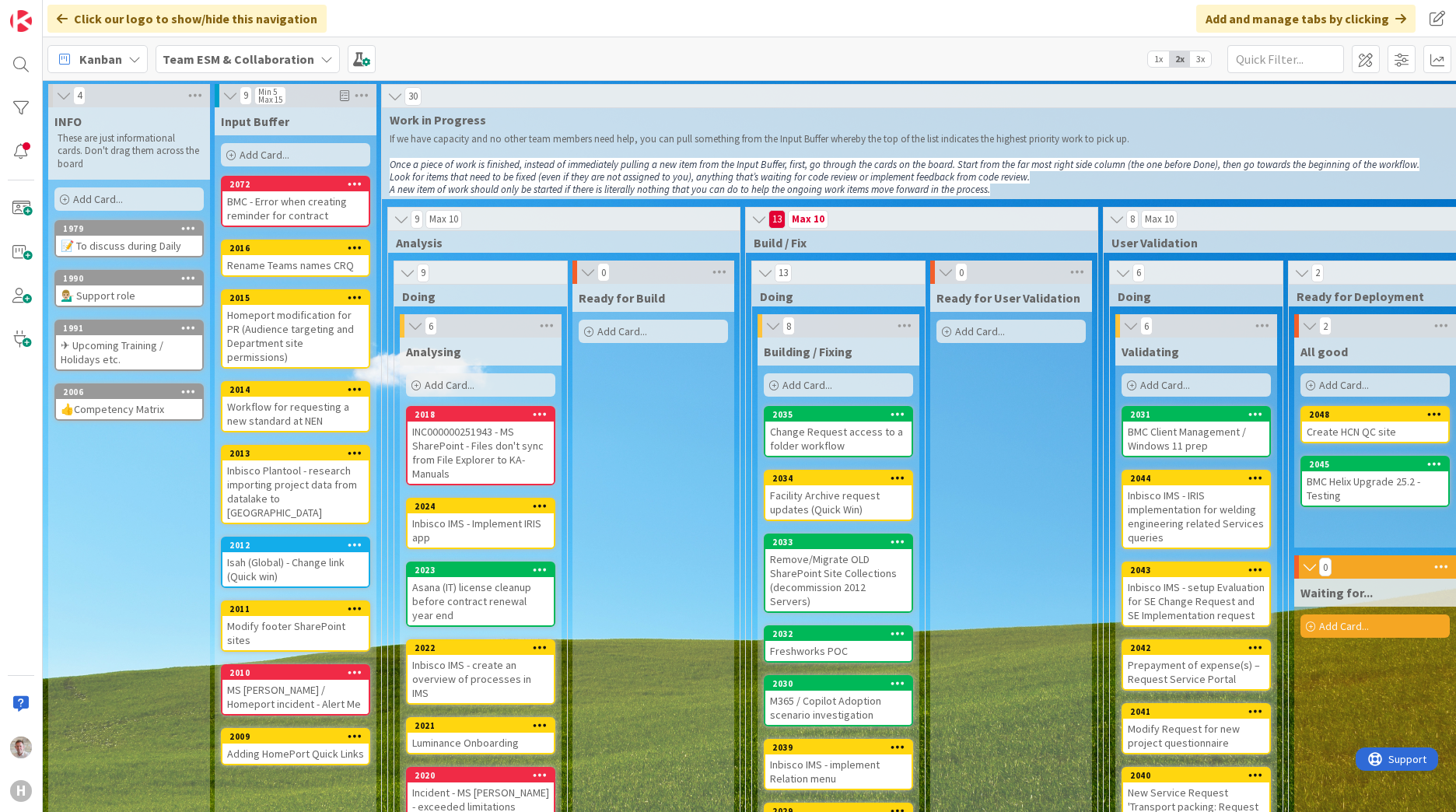
click at [249, 153] on span "Add Card..." at bounding box center [264, 154] width 50 height 14
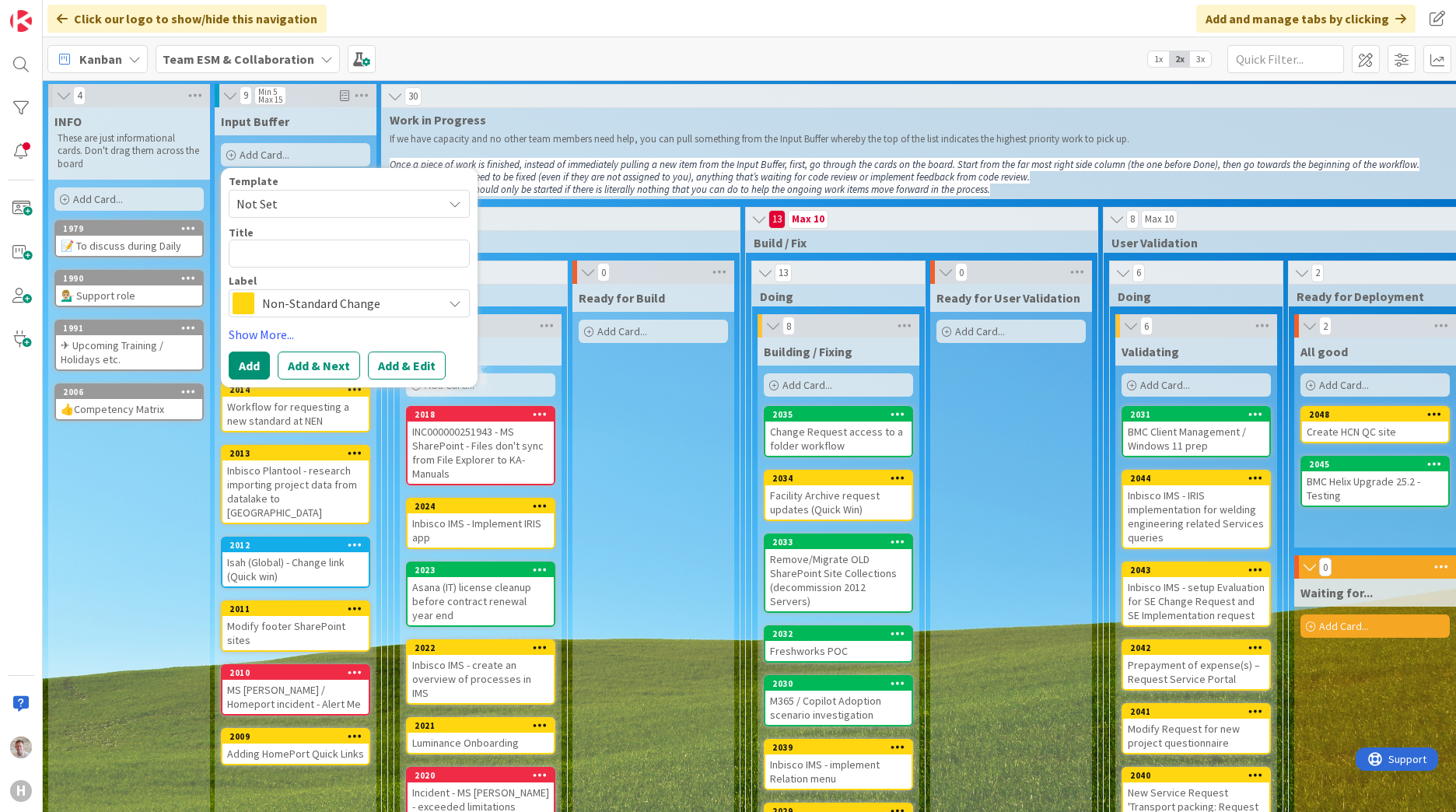
click at [264, 244] on textarea at bounding box center [349, 254] width 241 height 28
click at [264, 296] on span "Non-Standard Change" at bounding box center [348, 302] width 173 height 22
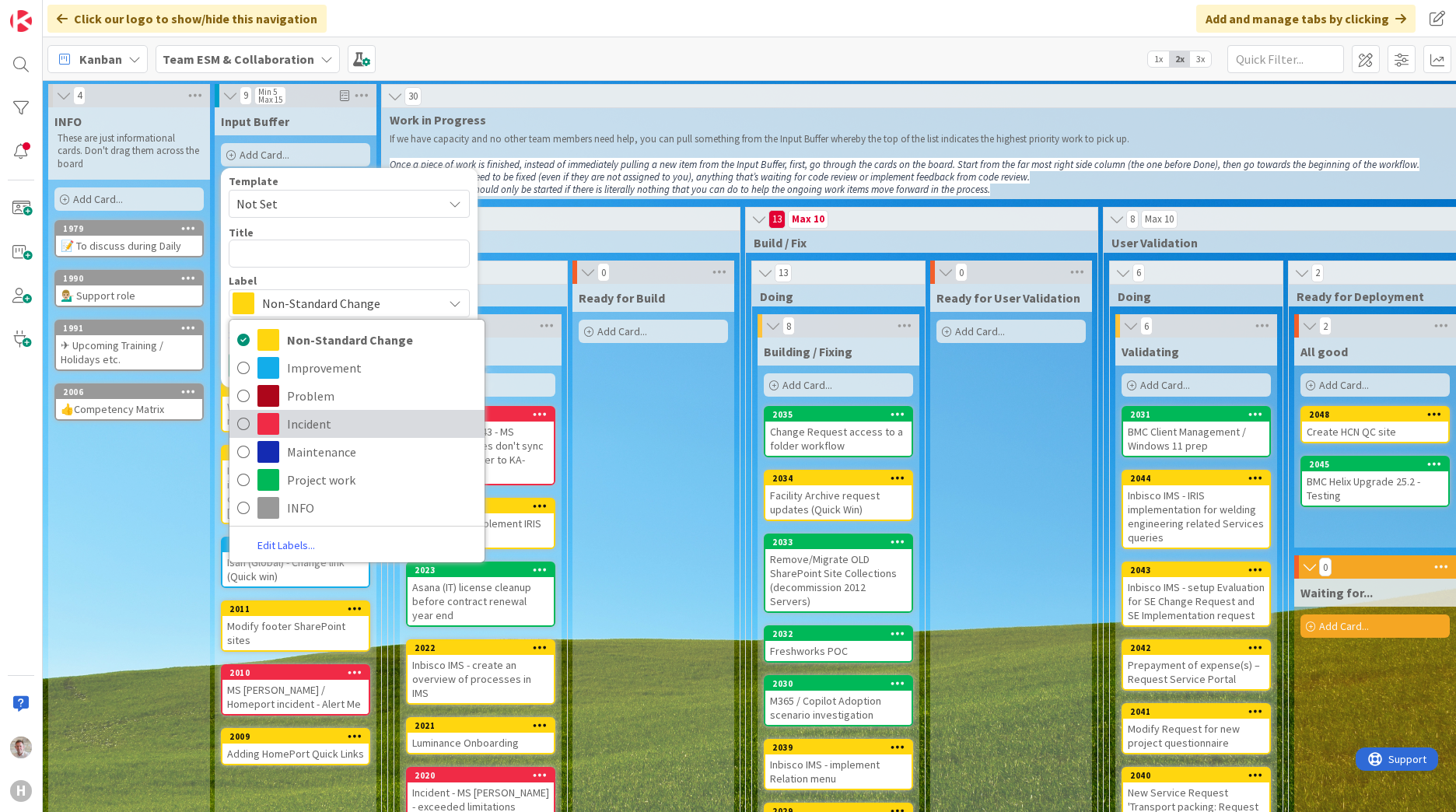
click at [307, 420] on span "Incident" at bounding box center [382, 424] width 190 height 24
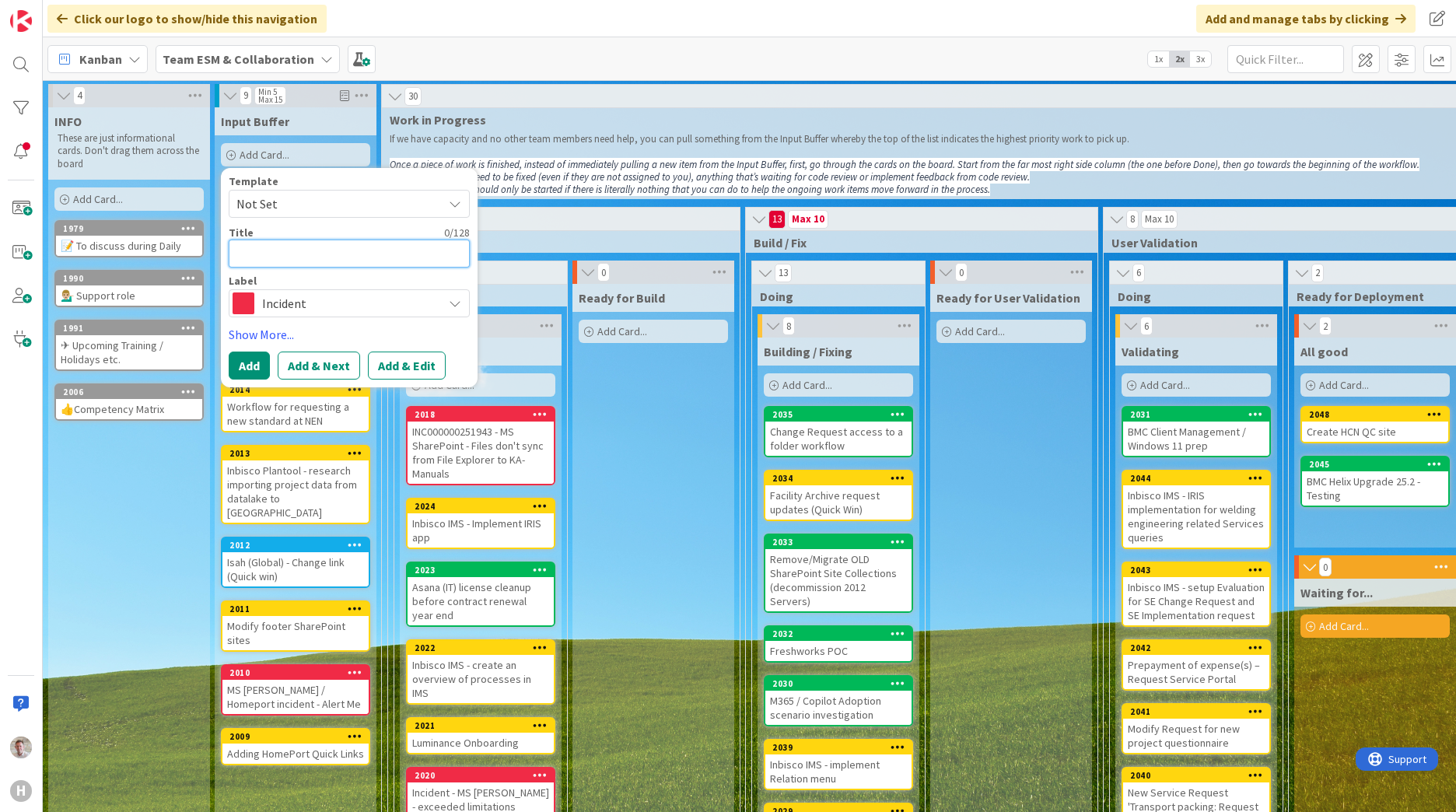
click at [256, 246] on textarea at bounding box center [349, 254] width 241 height 28
type textarea "x"
type textarea "I"
type textarea "x"
type textarea "Is"
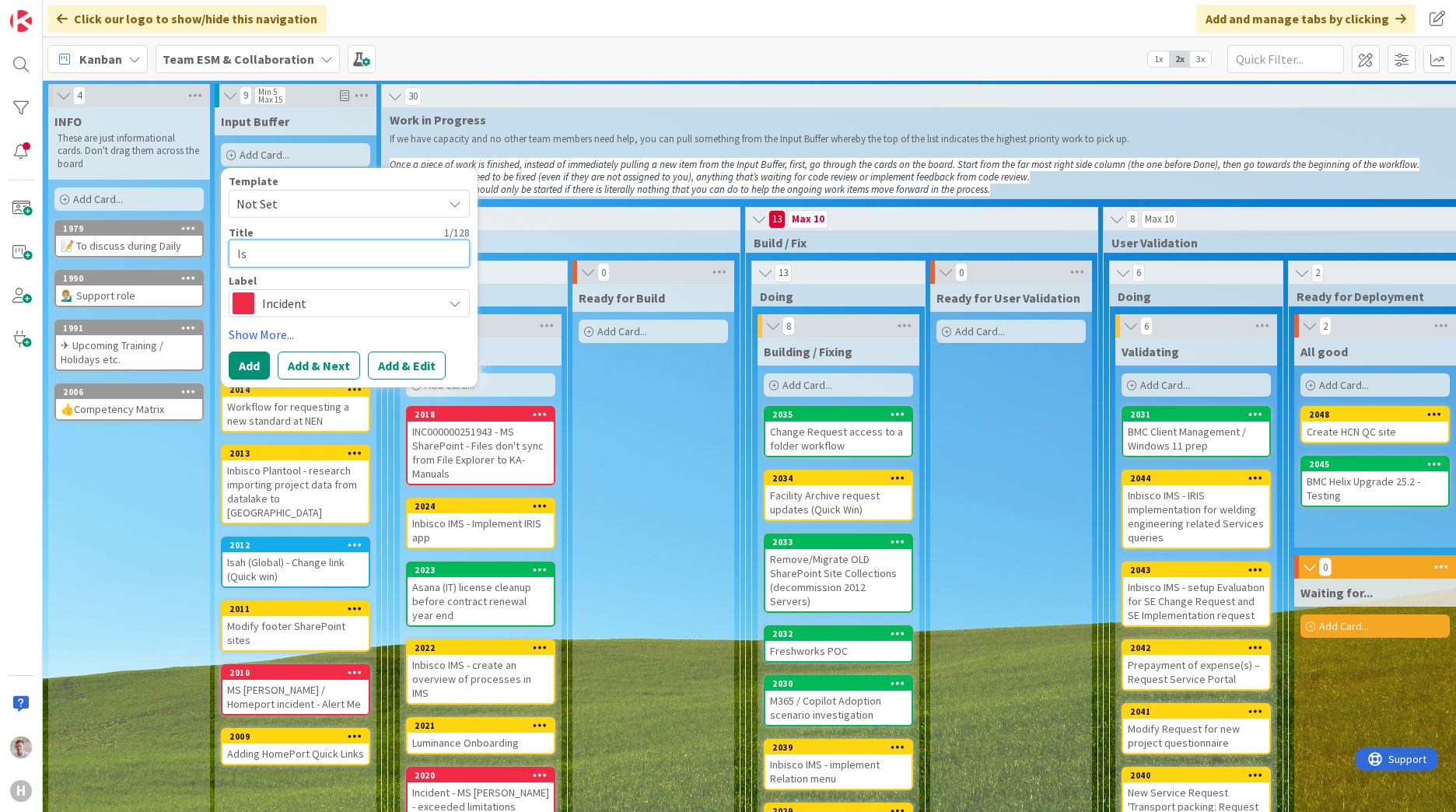
type textarea "x"
type textarea "Iss"
type textarea "x"
type textarea "Issu"
type textarea "x"
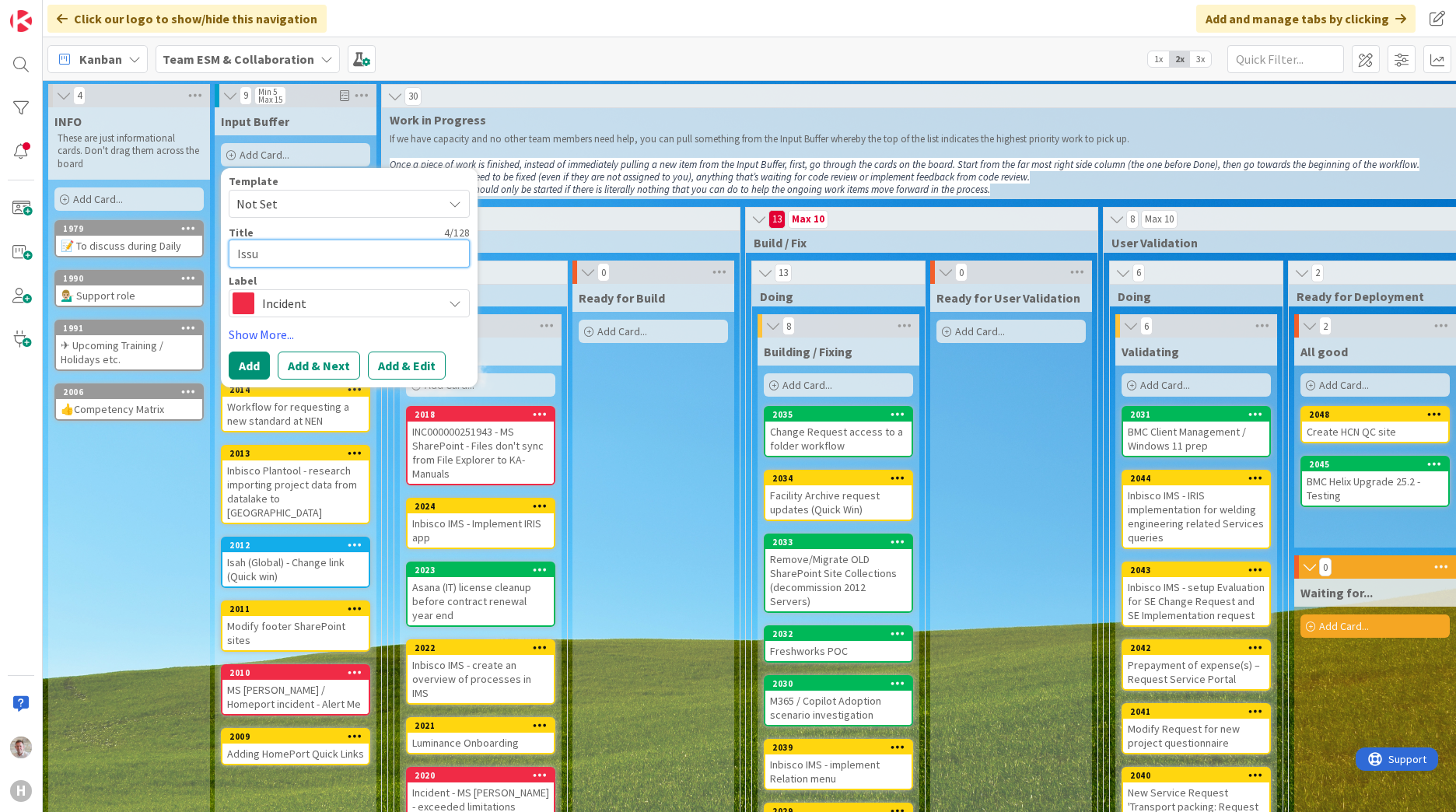
type textarea "Issue"
type textarea "x"
type textarea "Issue"
type textarea "x"
type textarea "Issue w"
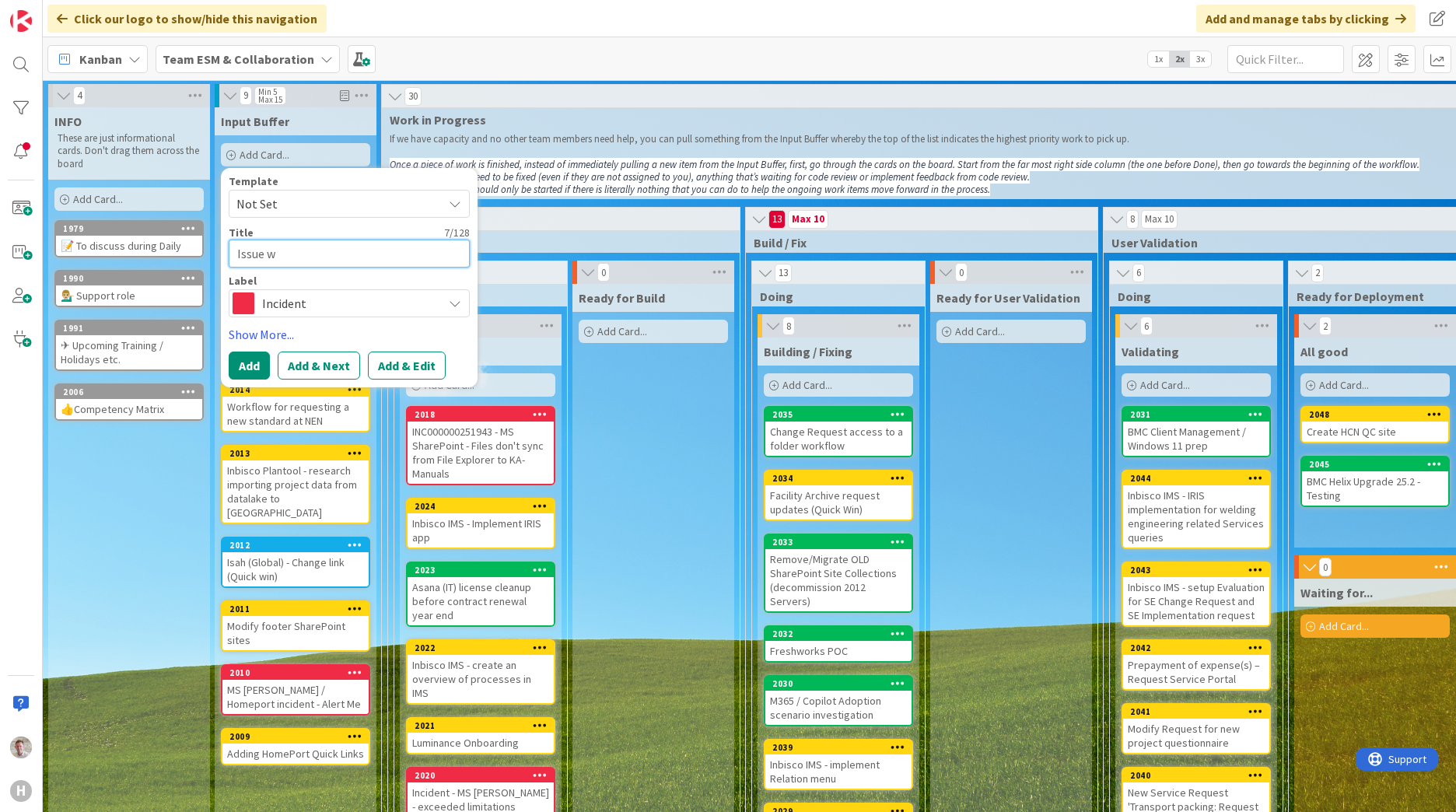
type textarea "x"
type textarea "Issue wi"
type textarea "x"
type textarea "Issue wit"
type textarea "x"
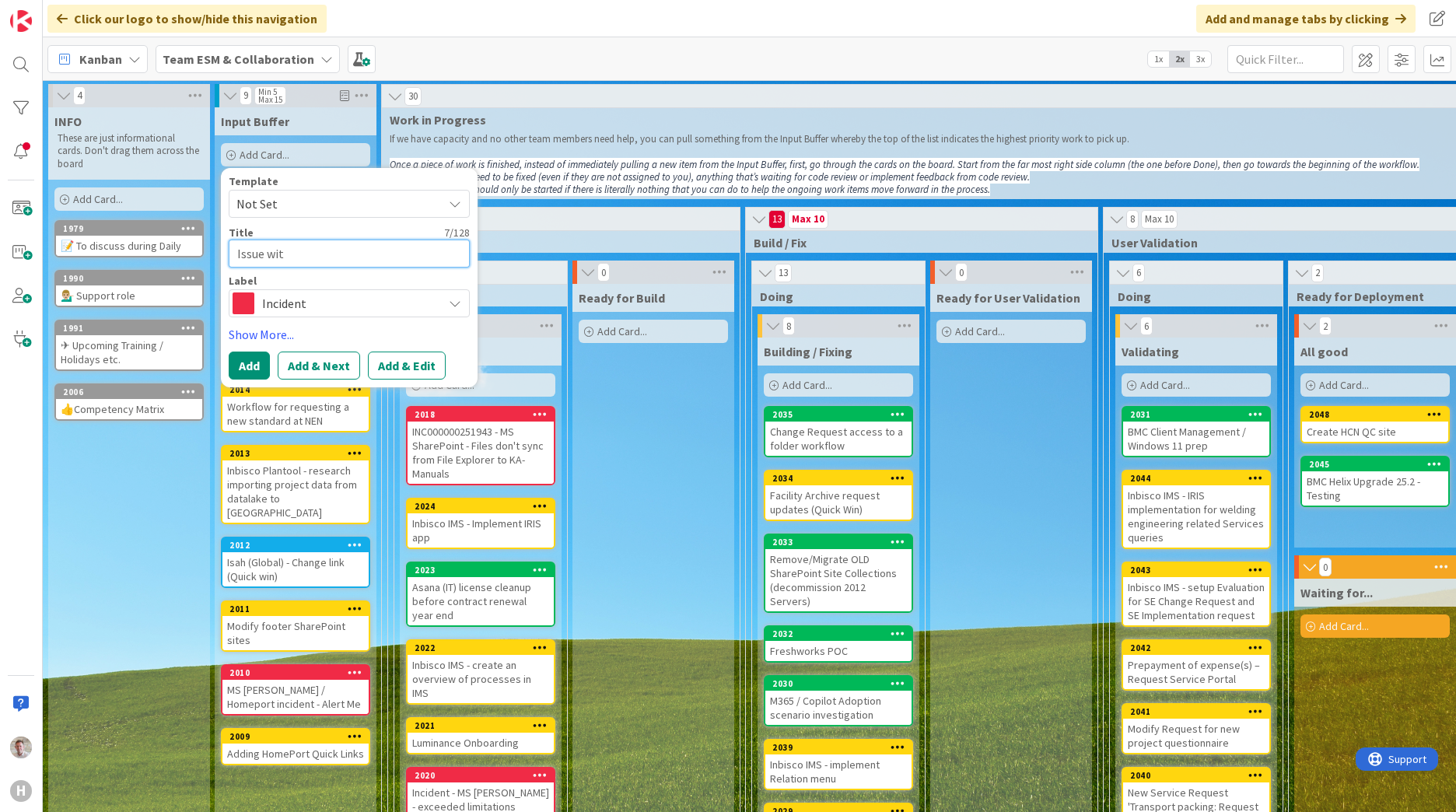
type textarea "Issue with"
type textarea "x"
type textarea "Issue with"
type textarea "x"
type textarea "Issue with vi"
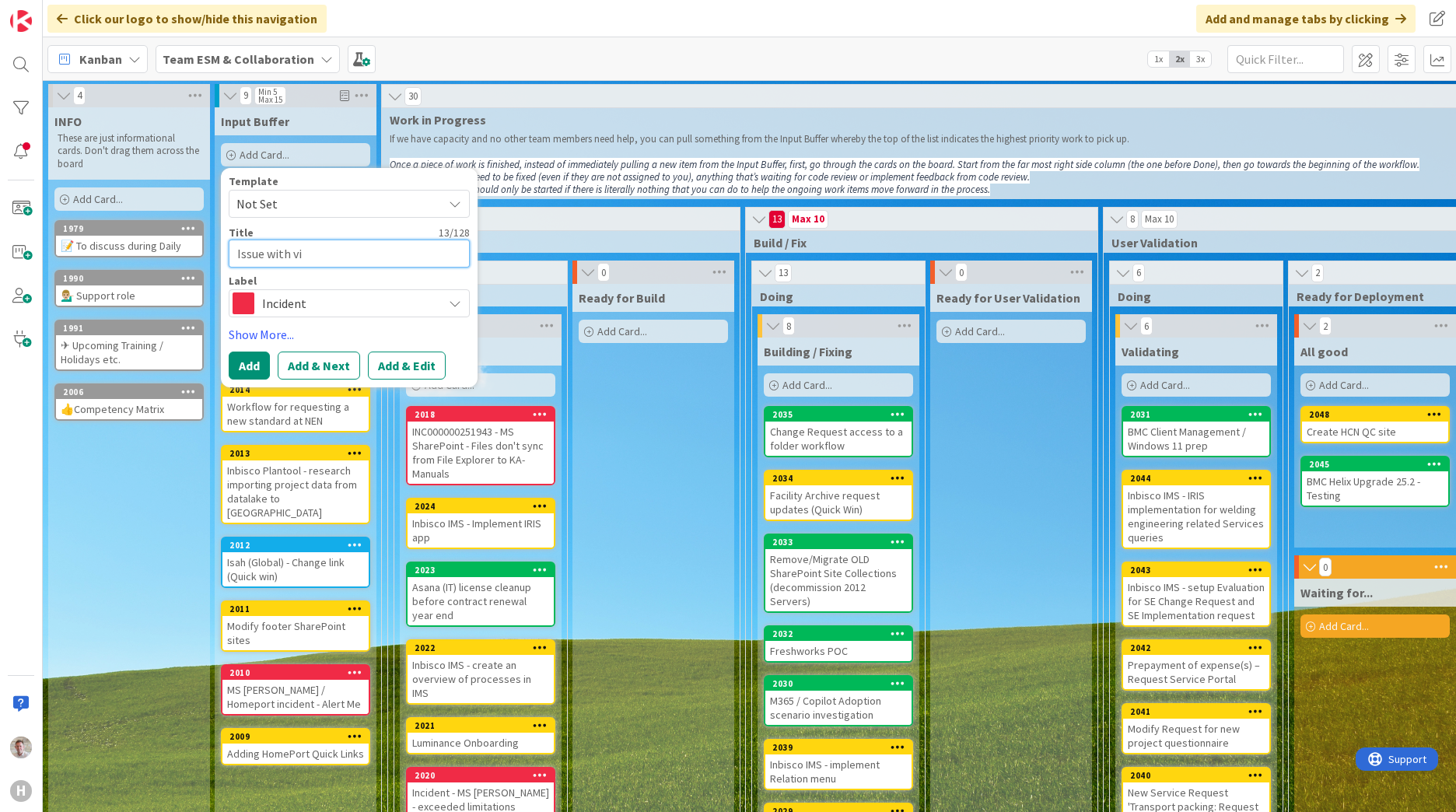
type textarea "x"
type textarea "Issue with vis"
type textarea "x"
type textarea "Issue with visi"
type textarea "x"
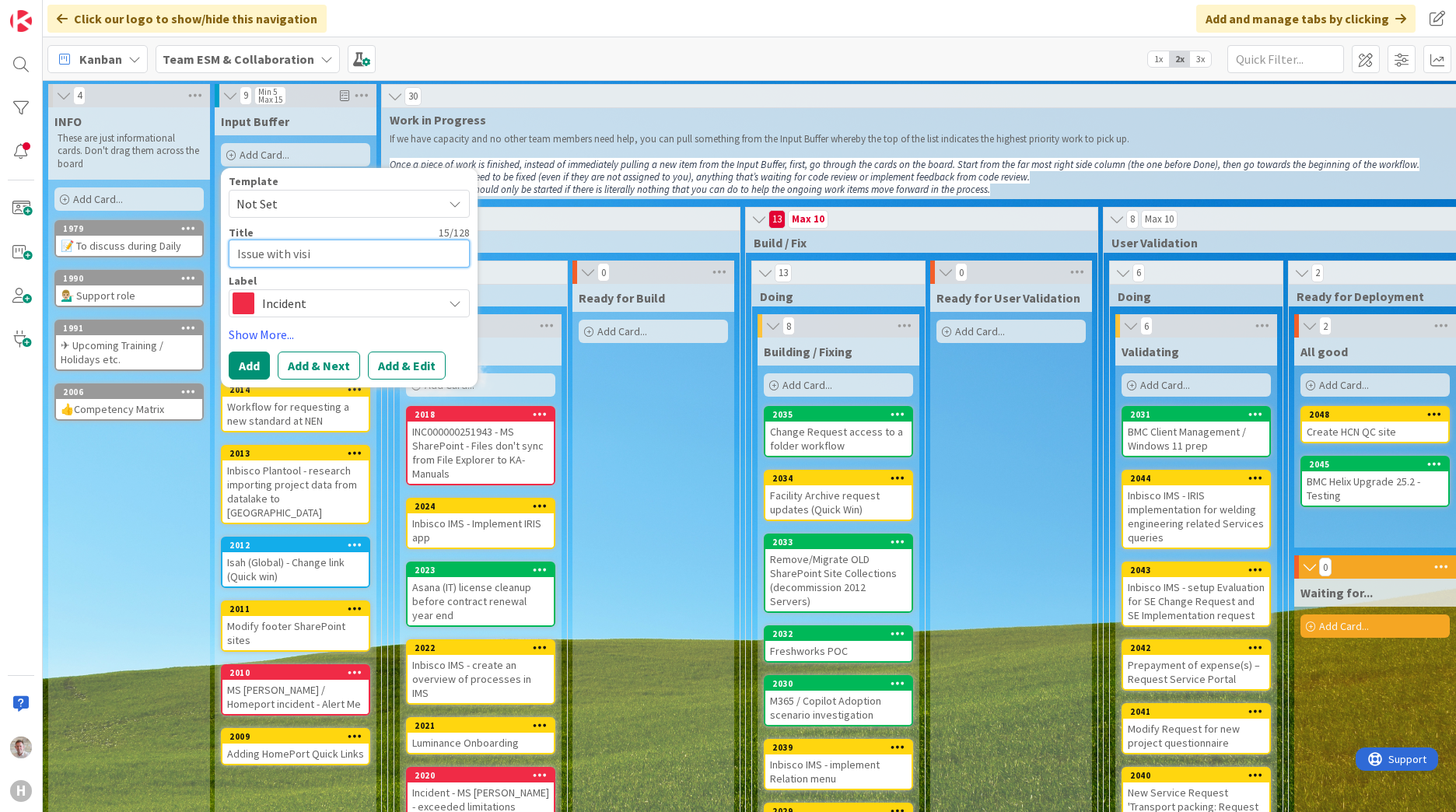
type textarea "Issue with visib"
type textarea "x"
type textarea "Issue with visibi"
type textarea "x"
type textarea "Issue with visibil"
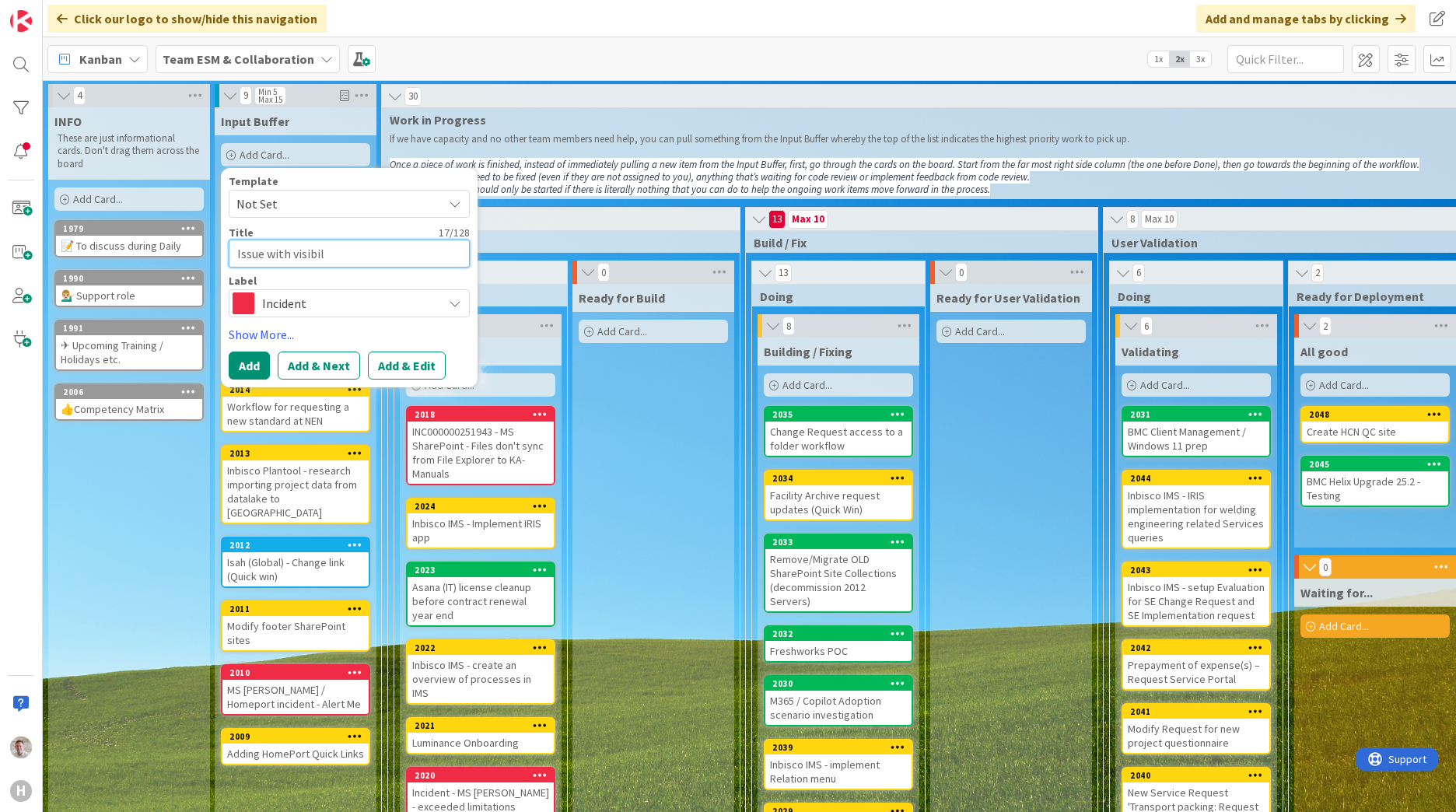
type textarea "x"
type textarea "Issue with visibili"
type textarea "x"
type textarea "Issue with visibilit"
type textarea "x"
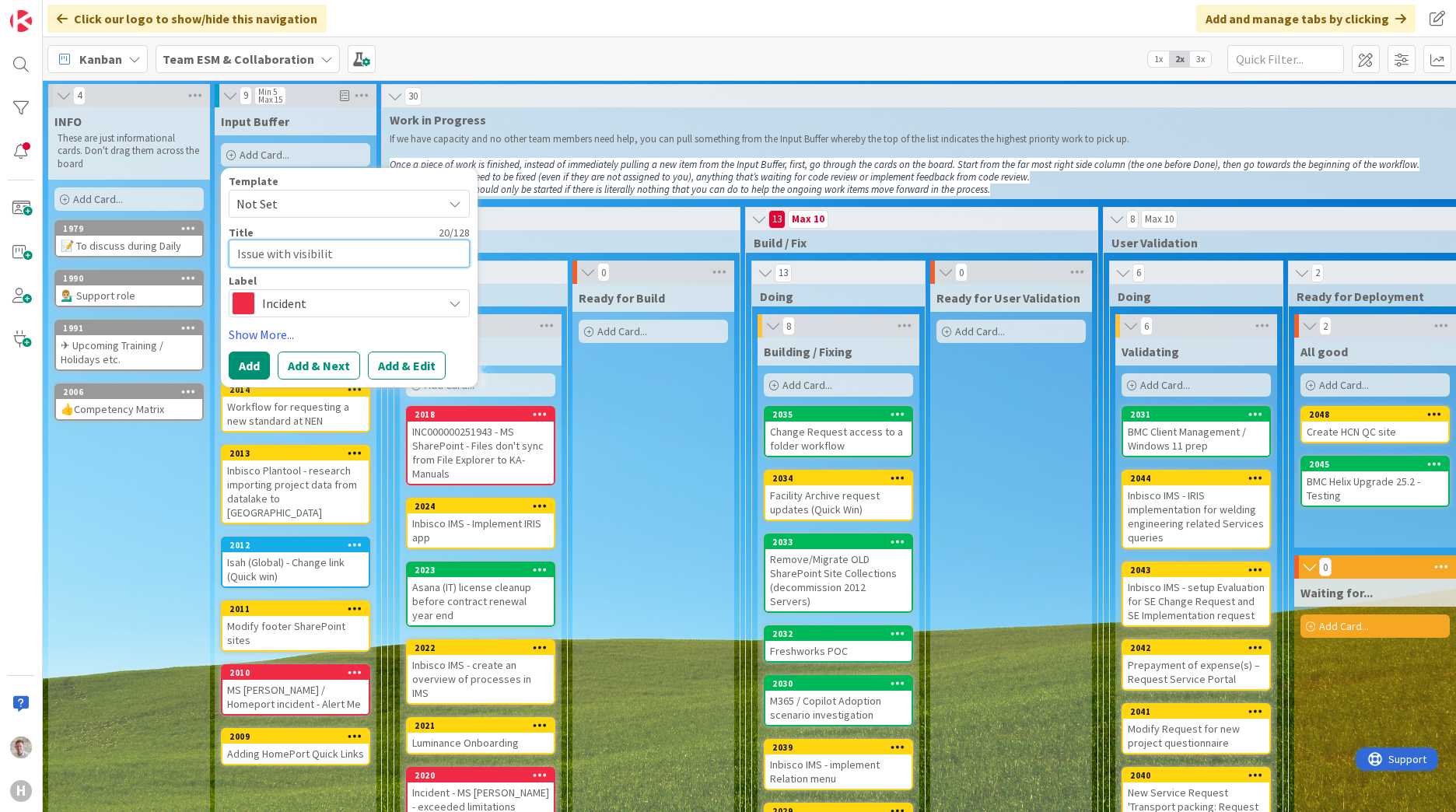
type textarea "Issue with visibility"
type textarea "x"
type textarea "Issue with visibility"
type textarea "x"
type textarea "Issue with visibility n"
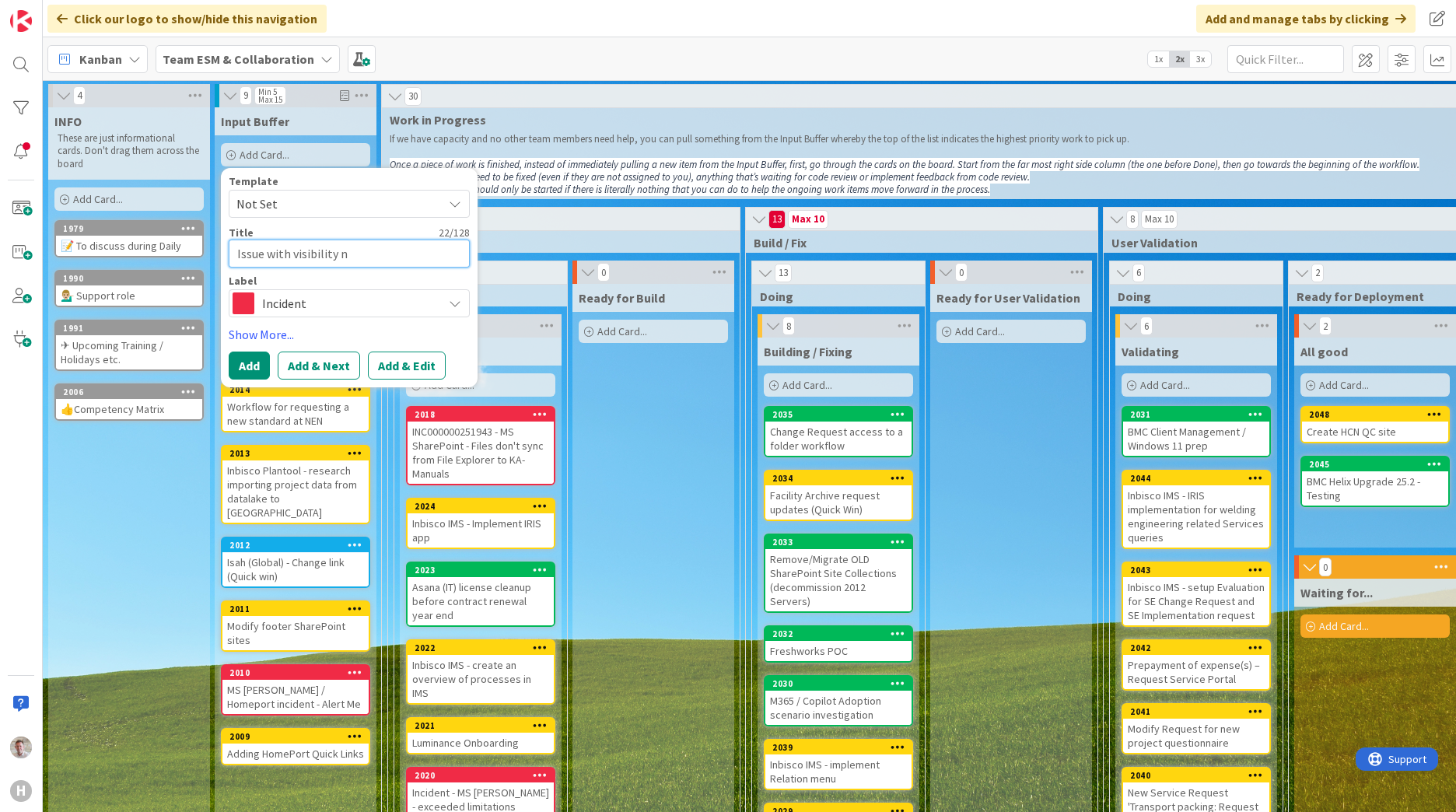
type textarea "x"
type textarea "Issue with visibility ne"
type textarea "x"
type textarea "Issue with visibility new"
type textarea "x"
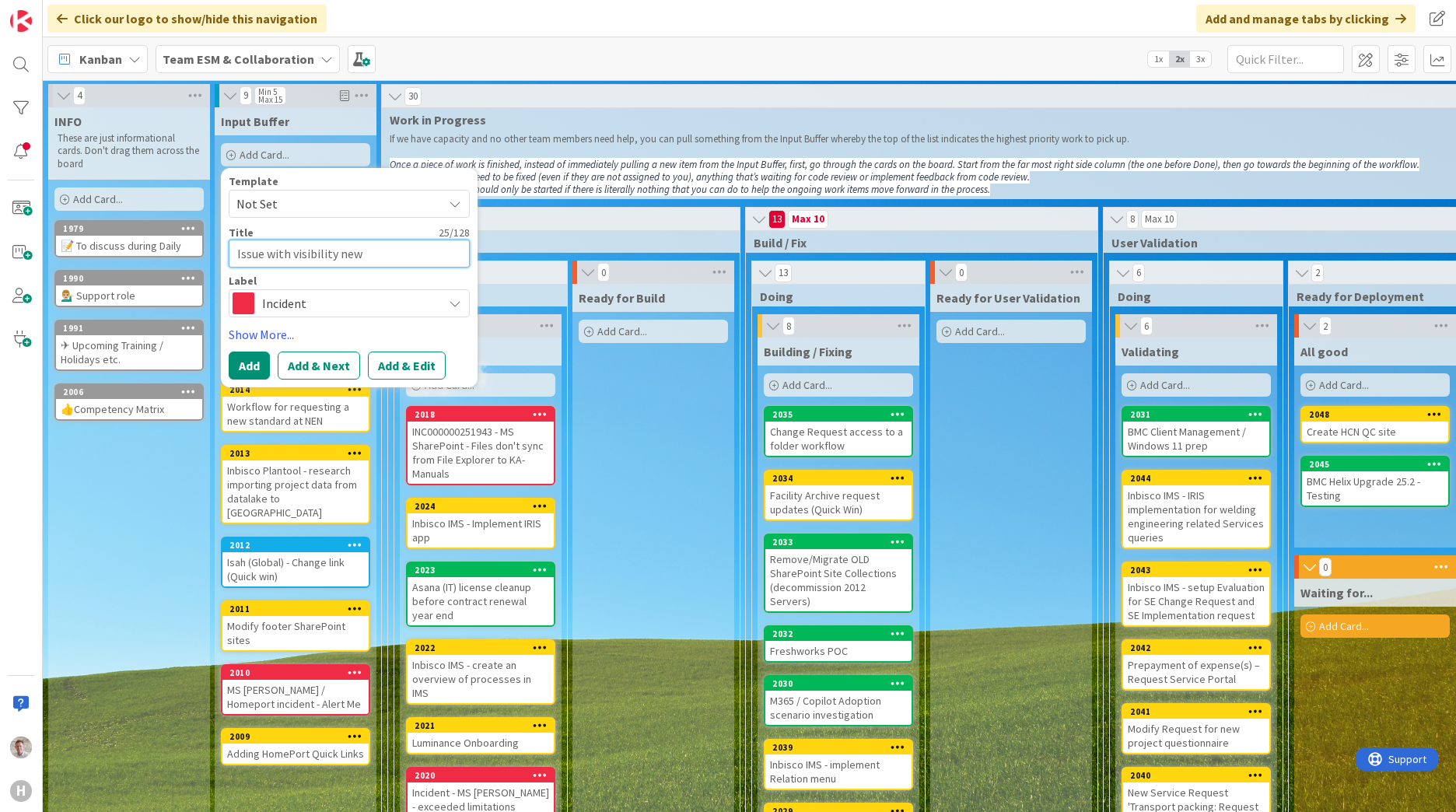
type textarea "Issue with visibility new"
type textarea "x"
type textarea "Issue with visibility new"
type textarea "x"
type textarea "Issue with visibility news"
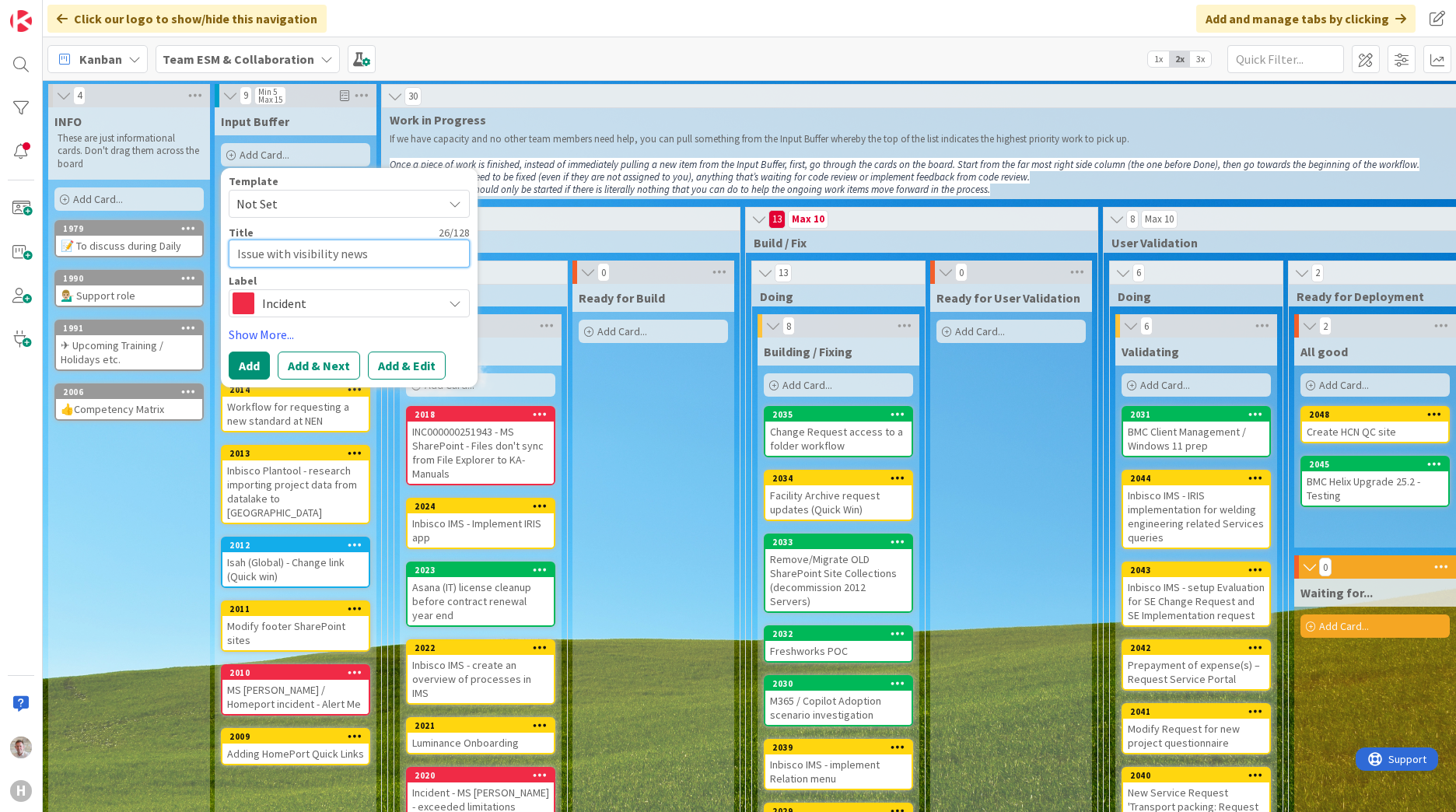
type textarea "x"
type textarea "Issue with visibility news"
type textarea "x"
type textarea "Issue with visibility news a"
type textarea "x"
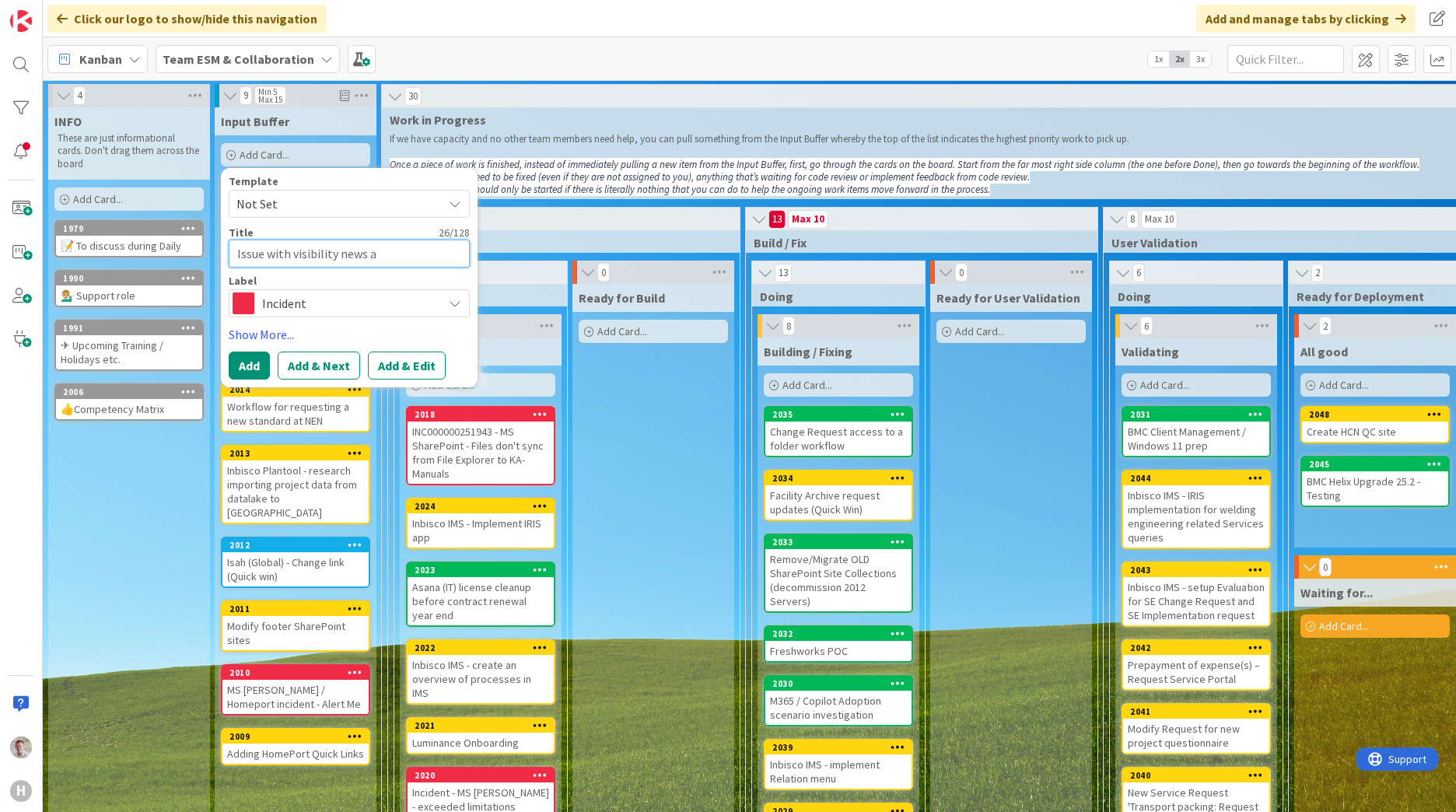
type textarea "Issue with visibility news ar"
type textarea "x"
type textarea "Issue with visibility news art"
type textarea "x"
type textarea "Issue with visibility news arti"
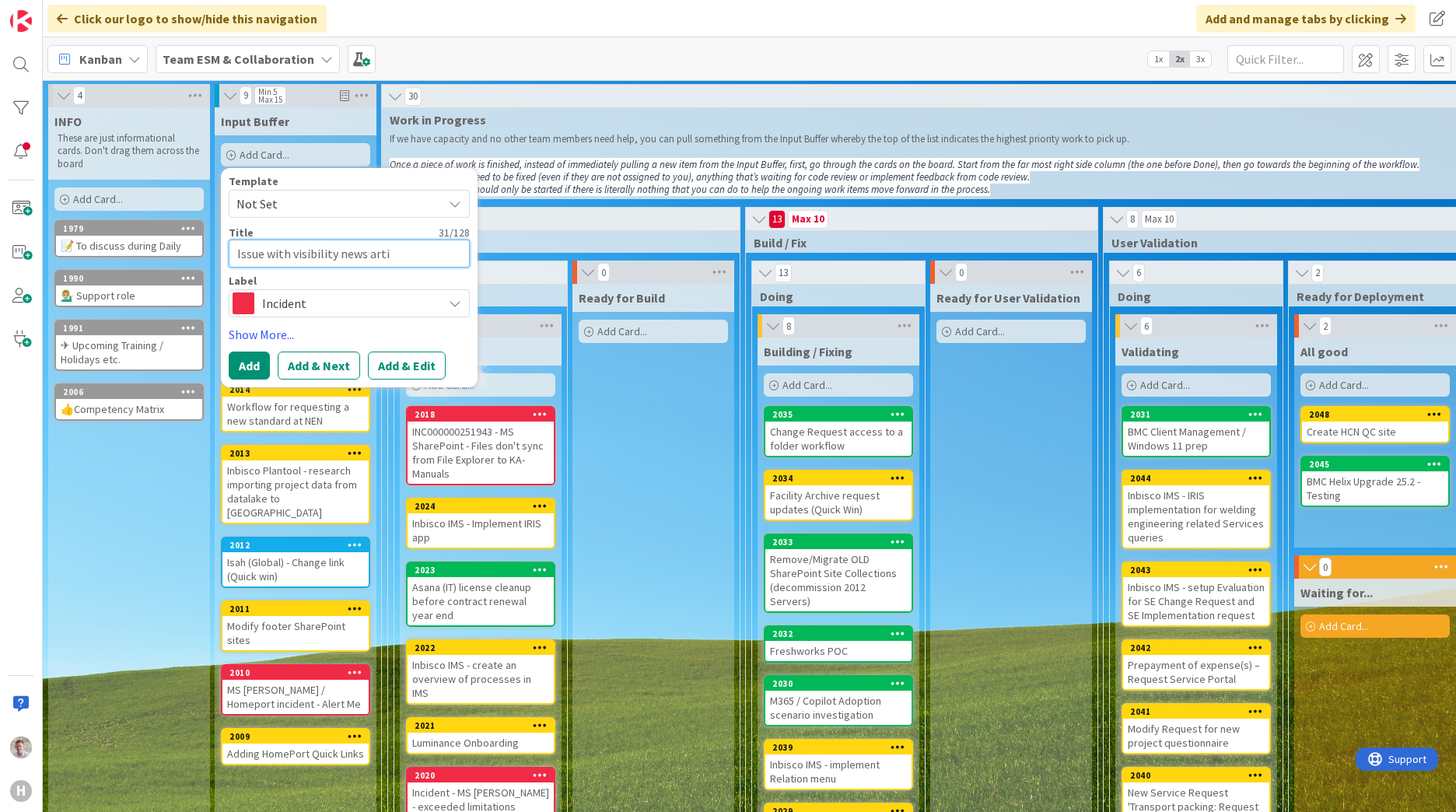
type textarea "x"
type textarea "Issue with visibility news artic"
type textarea "x"
type textarea "Issue with visibility news articl"
type textarea "x"
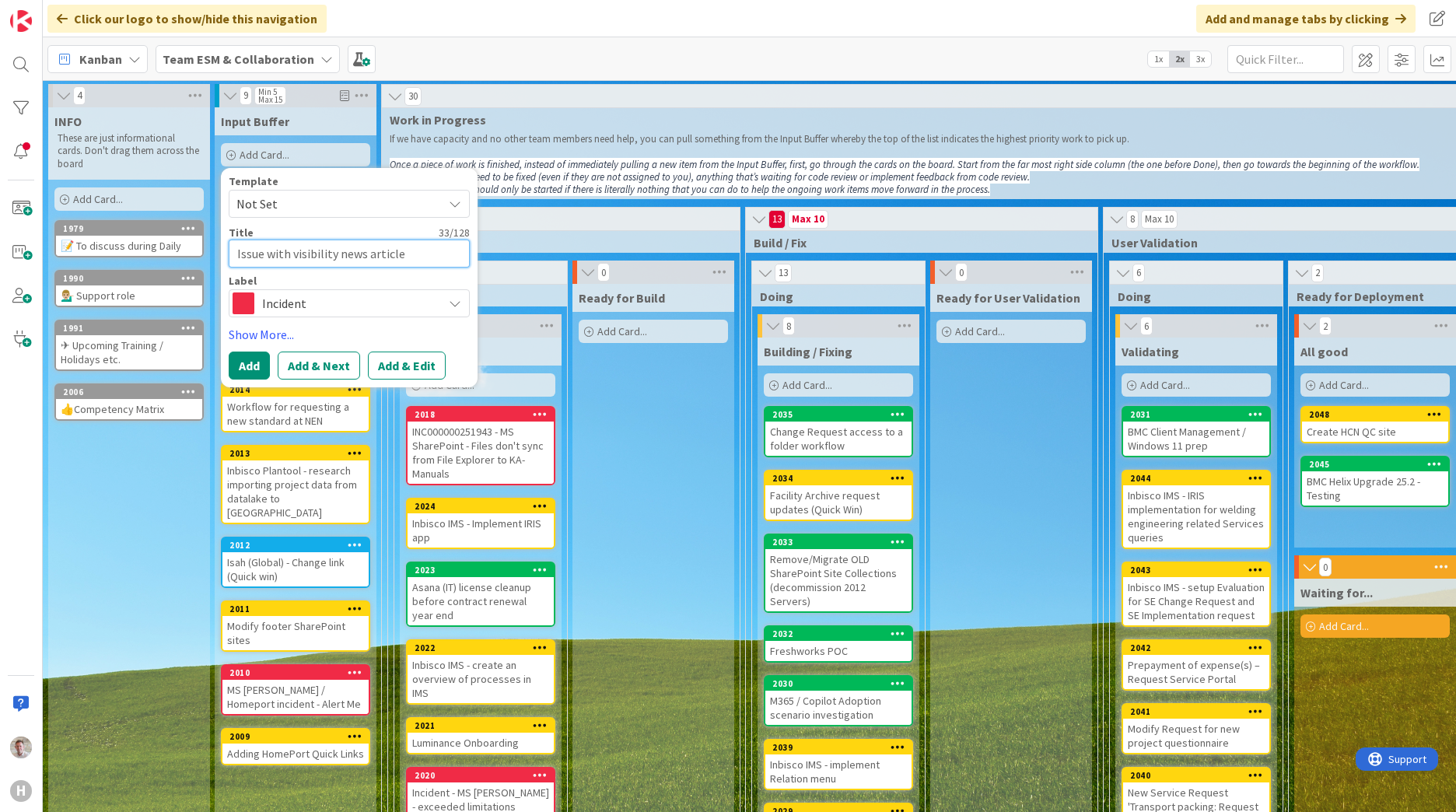
type textarea "Issue with visibility news article"
type textarea "x"
type textarea "Issue with visibility news article n"
type textarea "x"
type textarea "Issue with visibility news article"
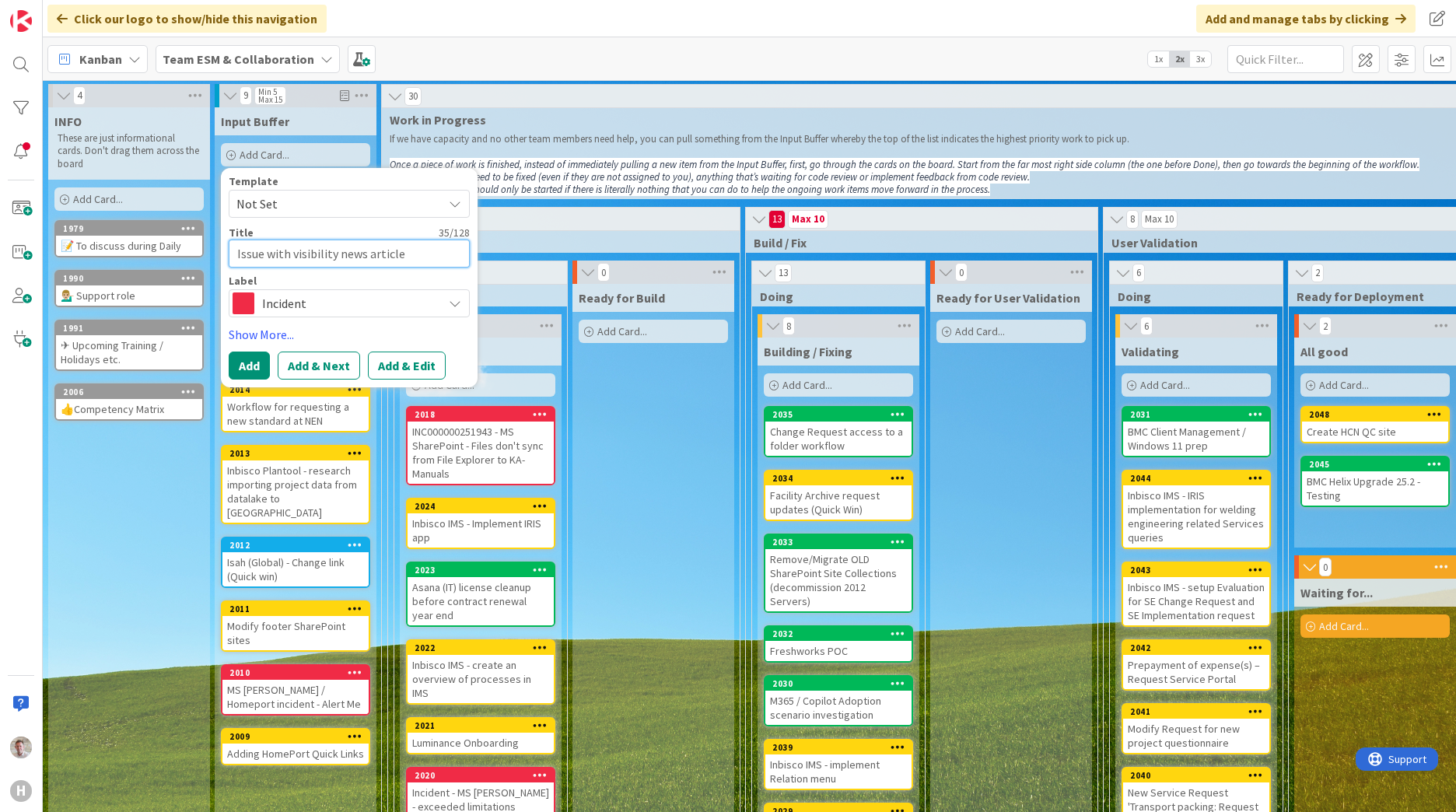
type textarea "x"
type textarea "Issue with visibility news article C"
type textarea "x"
type textarea "Issue with visibility news article CZ"
click at [405, 370] on button "Add & Edit" at bounding box center [407, 366] width 78 height 28
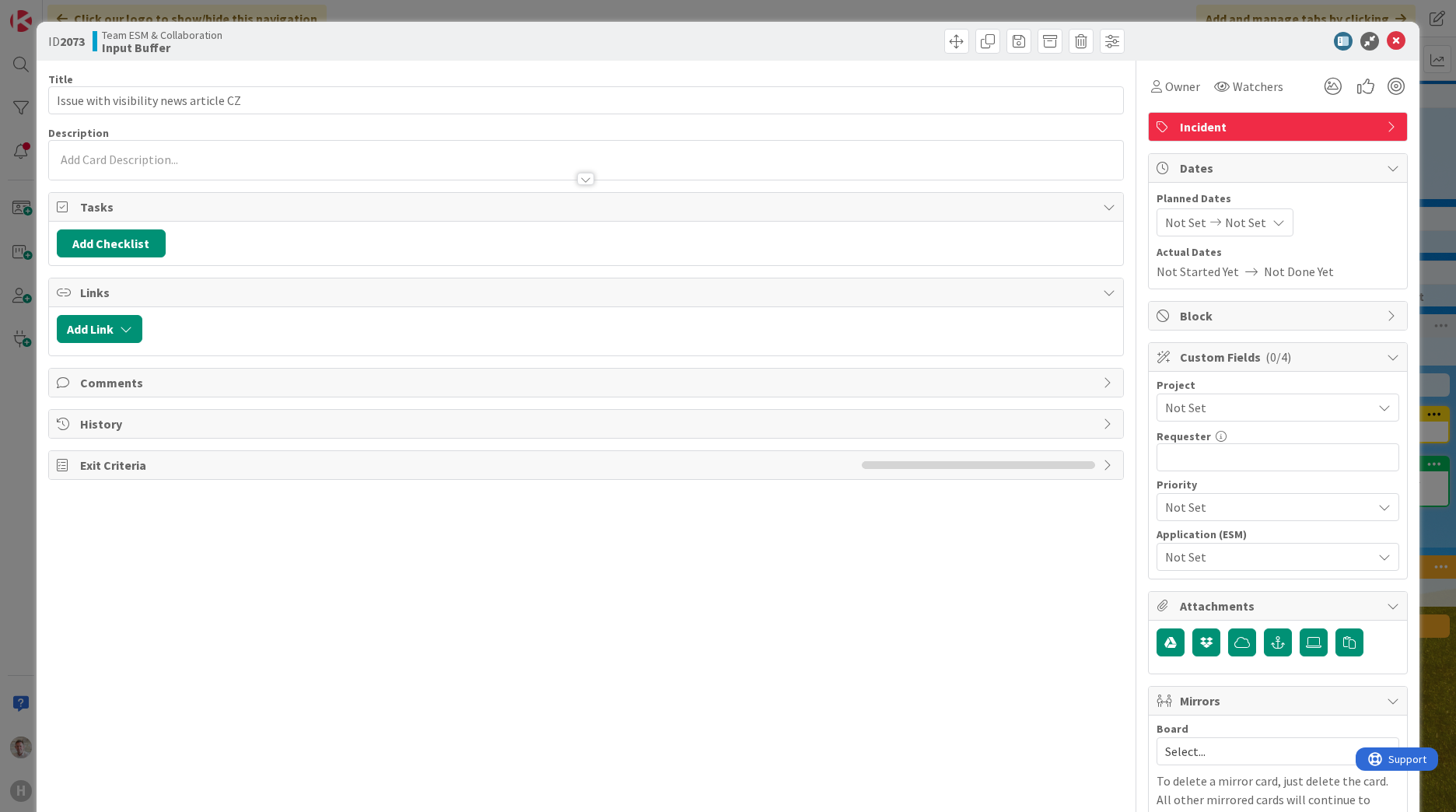
click at [112, 160] on div at bounding box center [586, 159] width 1074 height 39
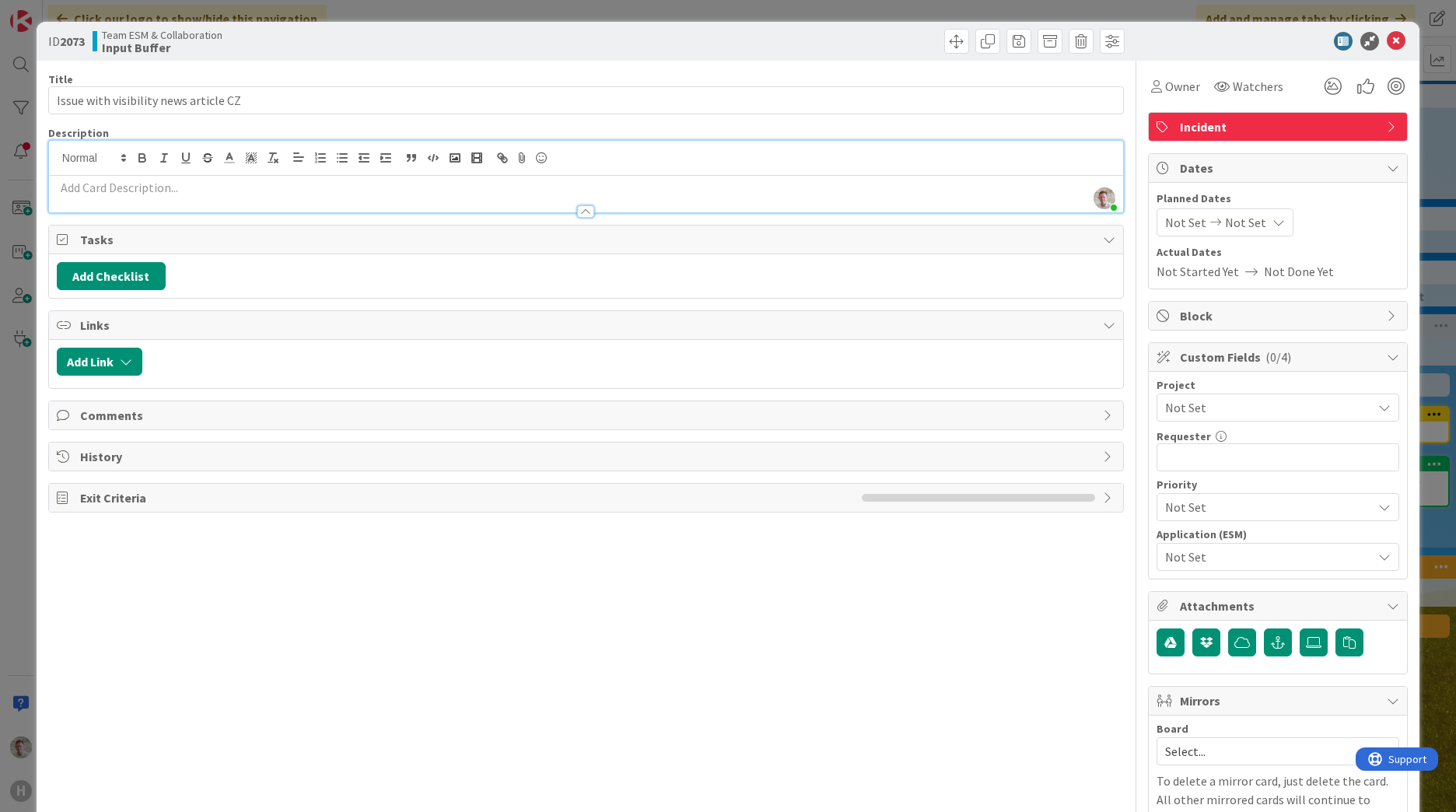
click at [92, 192] on p at bounding box center [586, 188] width 1059 height 18
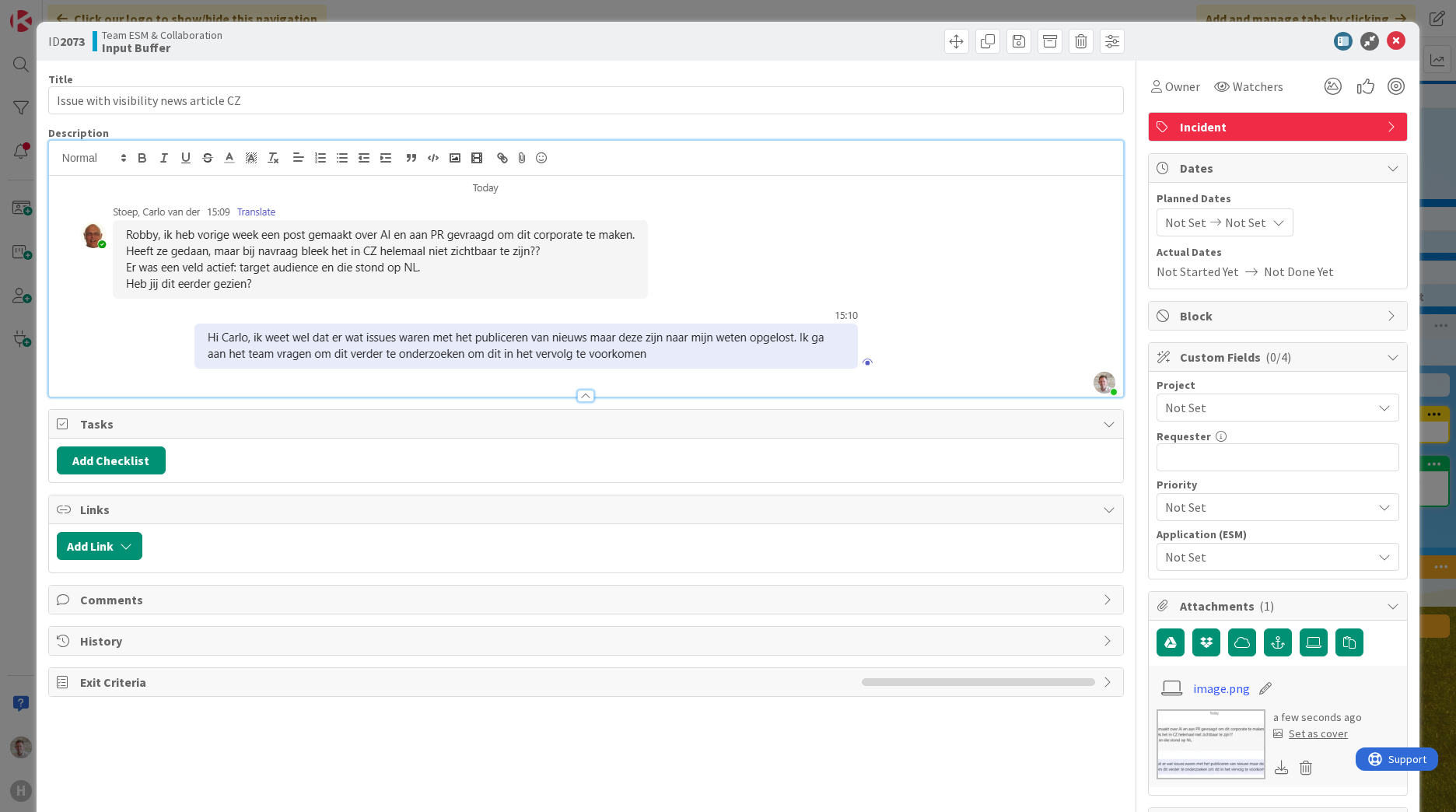
click at [375, 500] on div "Title 37 / 128 Issue with visibility news article CZ Description [PERSON_NAME] …" at bounding box center [586, 661] width 1076 height 1202
click at [957, 457] on input "text" at bounding box center [1278, 458] width 243 height 28
drag, startPoint x: 1281, startPoint y: 458, endPoint x: 1107, endPoint y: 463, distance: 174.1
click at [957, 464] on div "Title 37 / 128 Issue with visibility news article CZ Description [PERSON_NAME] …" at bounding box center [728, 661] width 1359 height 1202
click at [957, 461] on input "[PERSON_NAME]" at bounding box center [1278, 458] width 243 height 28
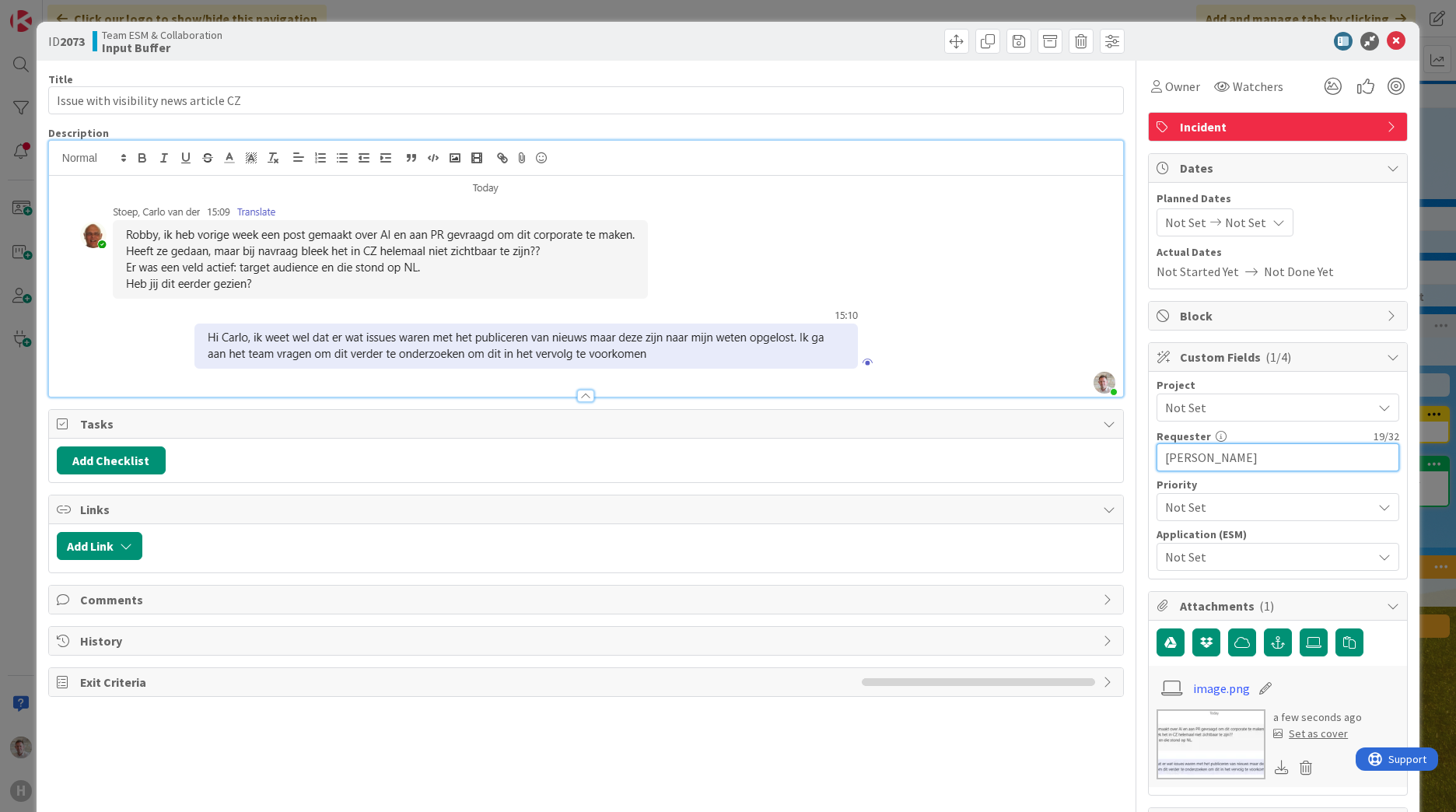
type input "[PERSON_NAME]"
click at [179, 181] on img at bounding box center [476, 280] width 838 height 202
click at [192, 187] on img at bounding box center [476, 280] width 838 height 202
click at [952, 375] on p at bounding box center [586, 280] width 1059 height 202
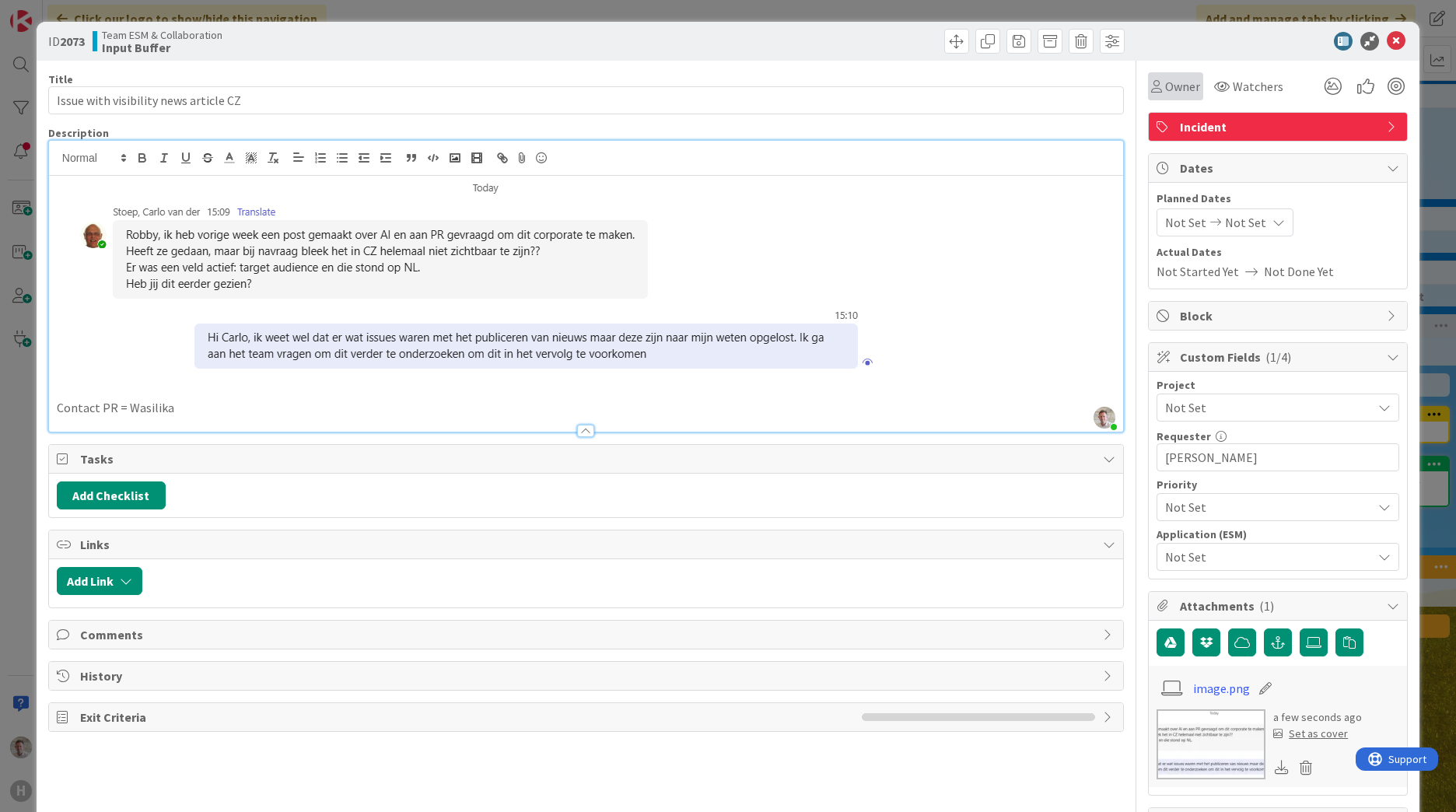
click at [957, 94] on span "Owner" at bounding box center [1182, 86] width 35 height 19
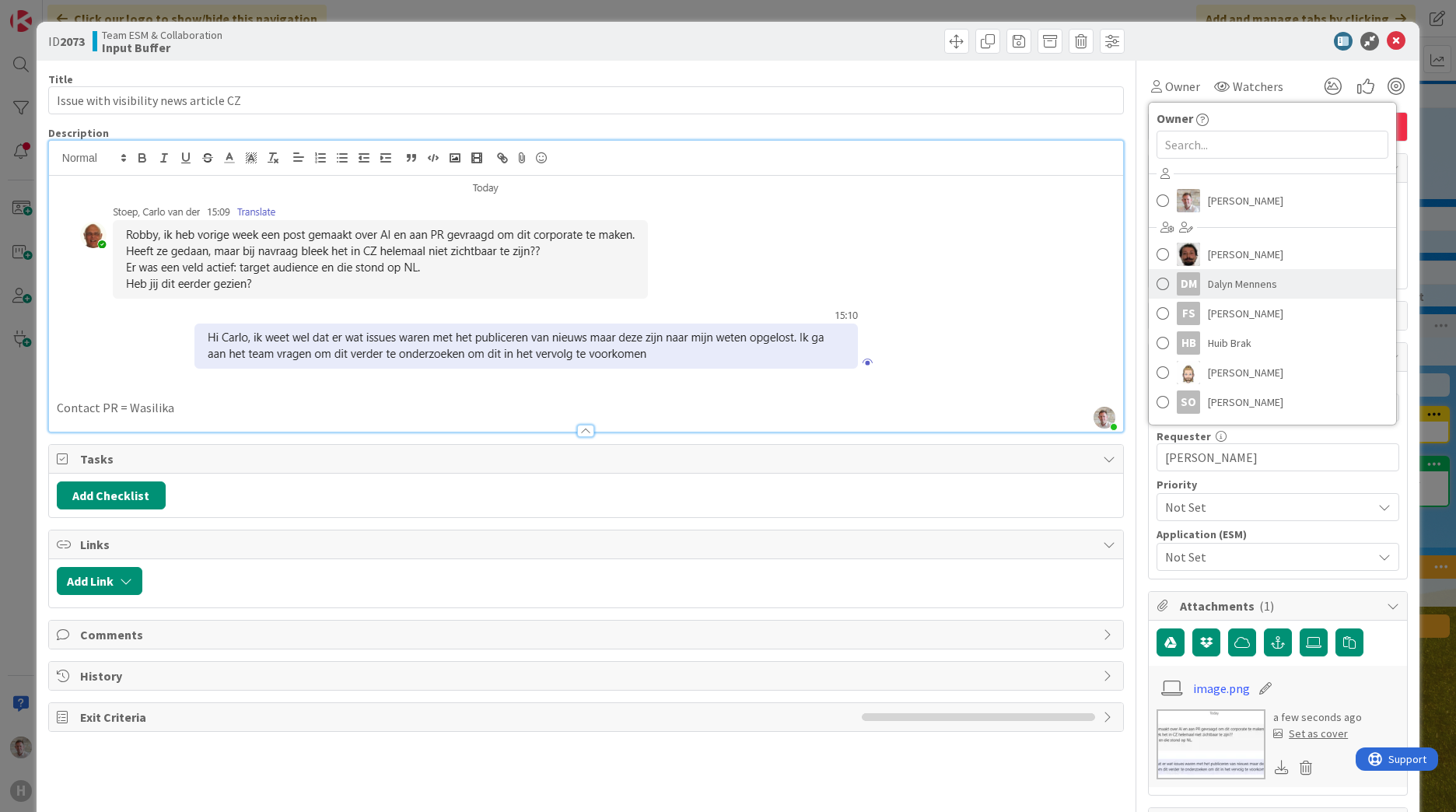
click at [957, 279] on span "Dalyn Mennens" at bounding box center [1242, 283] width 69 height 24
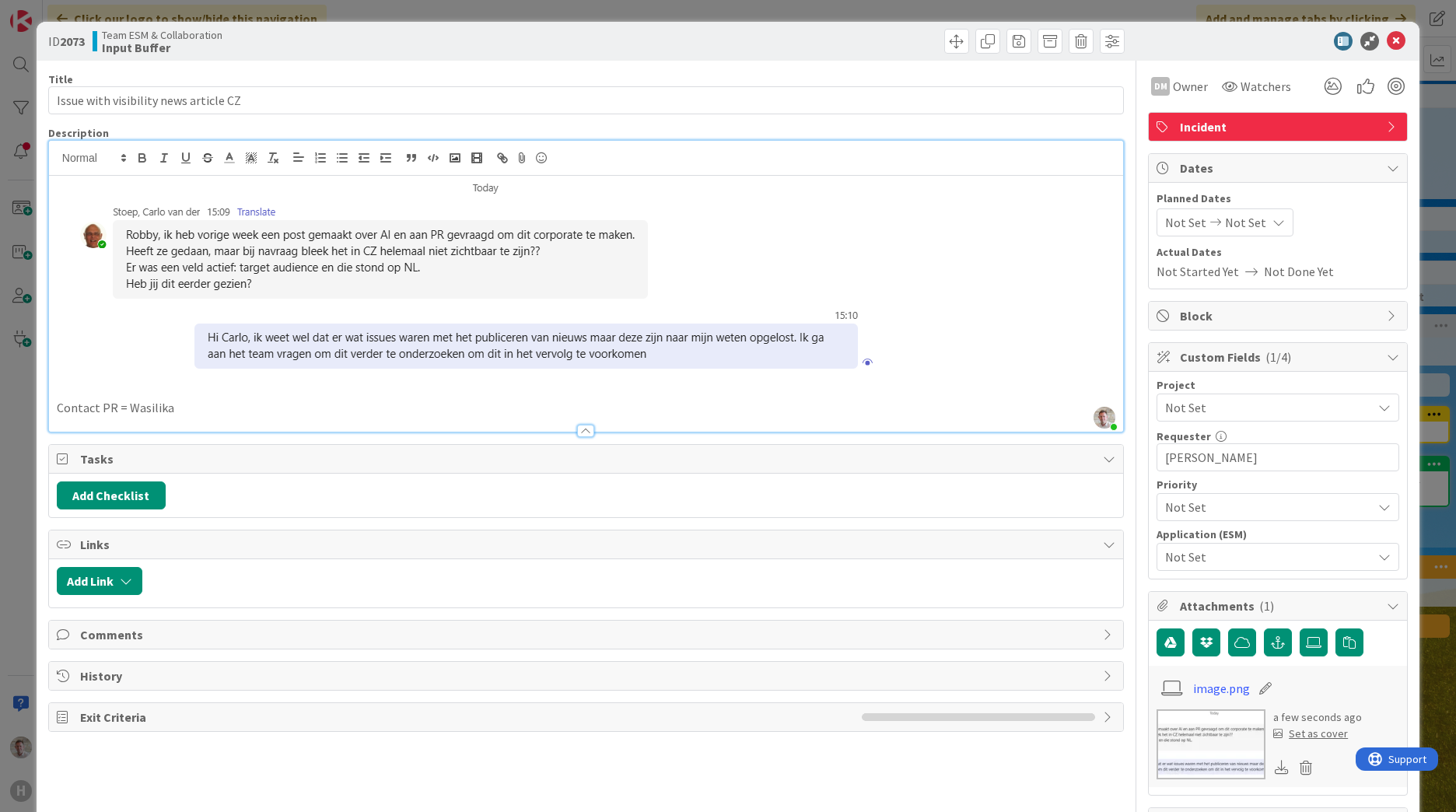
click at [957, 494] on div "Not Set" at bounding box center [1278, 507] width 243 height 28
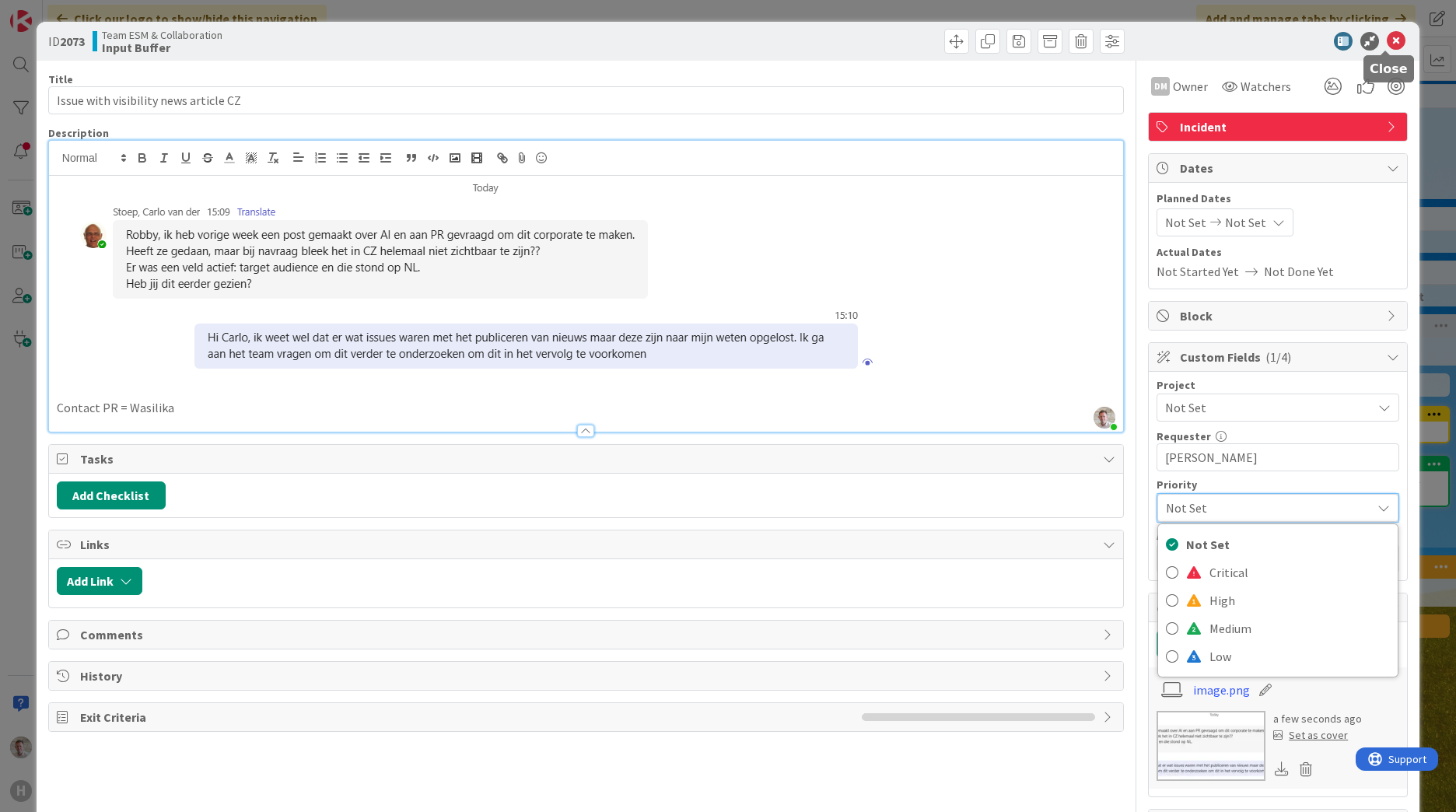
click at [957, 40] on icon at bounding box center [1396, 42] width 19 height 19
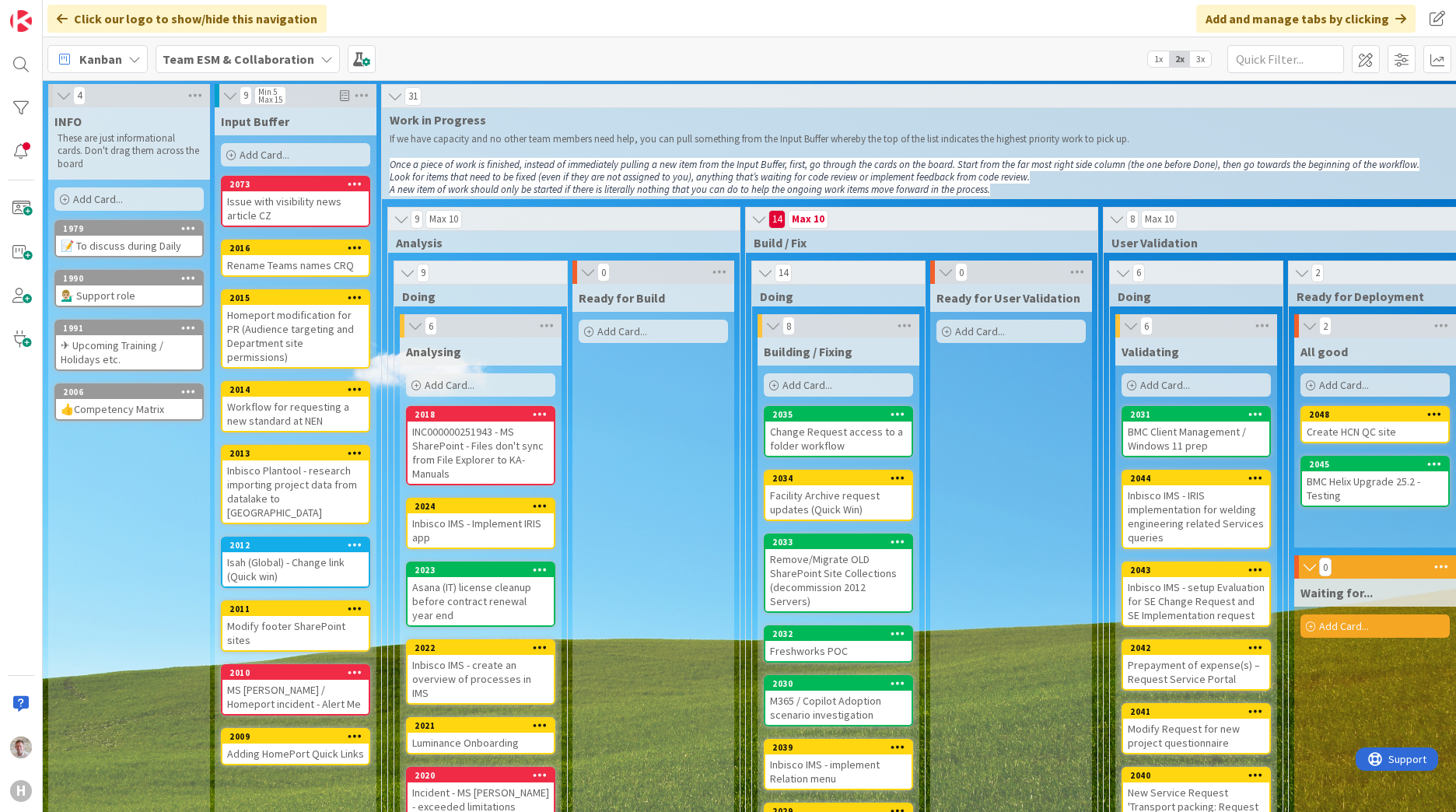
click at [296, 55] on b "Team ESM & Collaboration" at bounding box center [238, 59] width 152 height 15
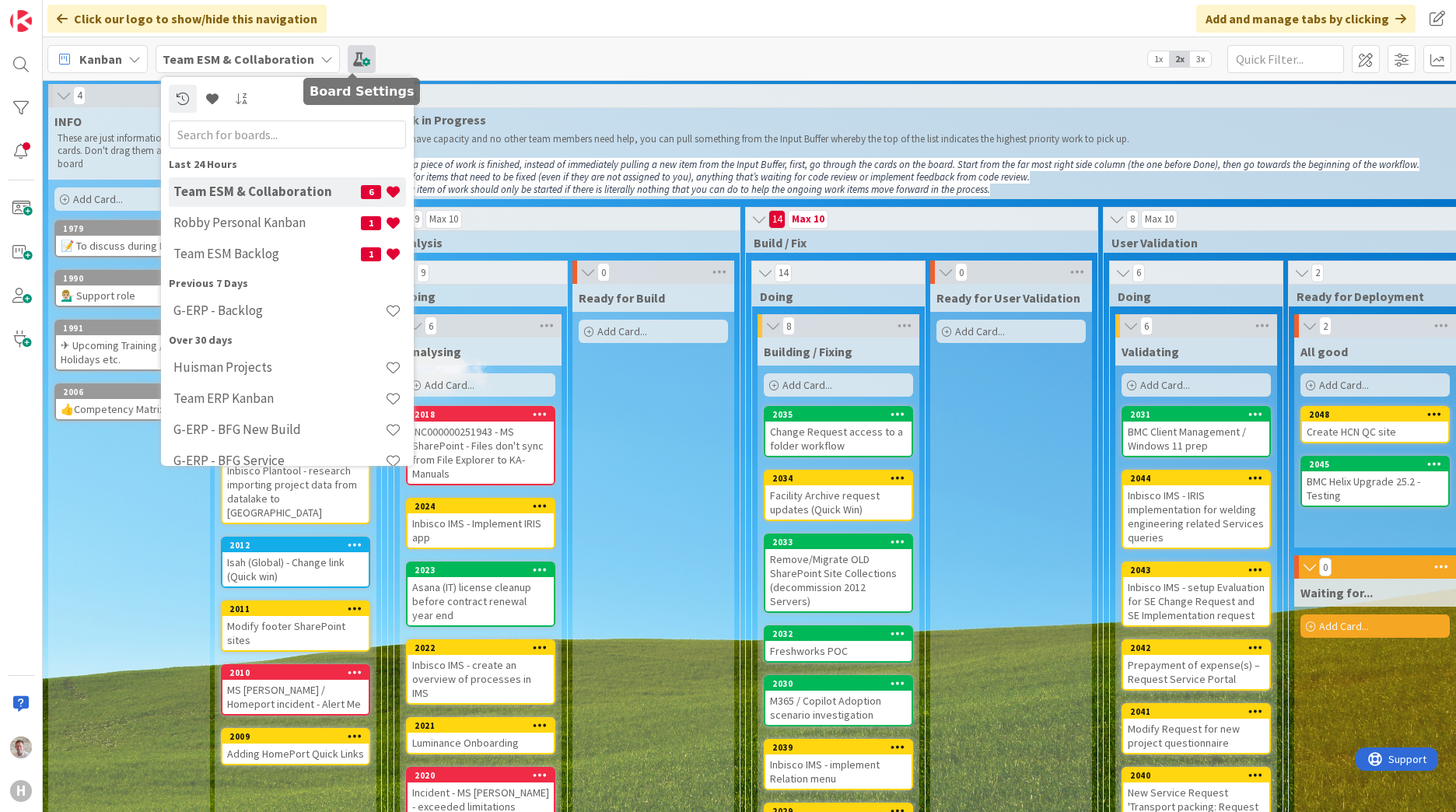
click at [348, 56] on span at bounding box center [362, 60] width 28 height 28
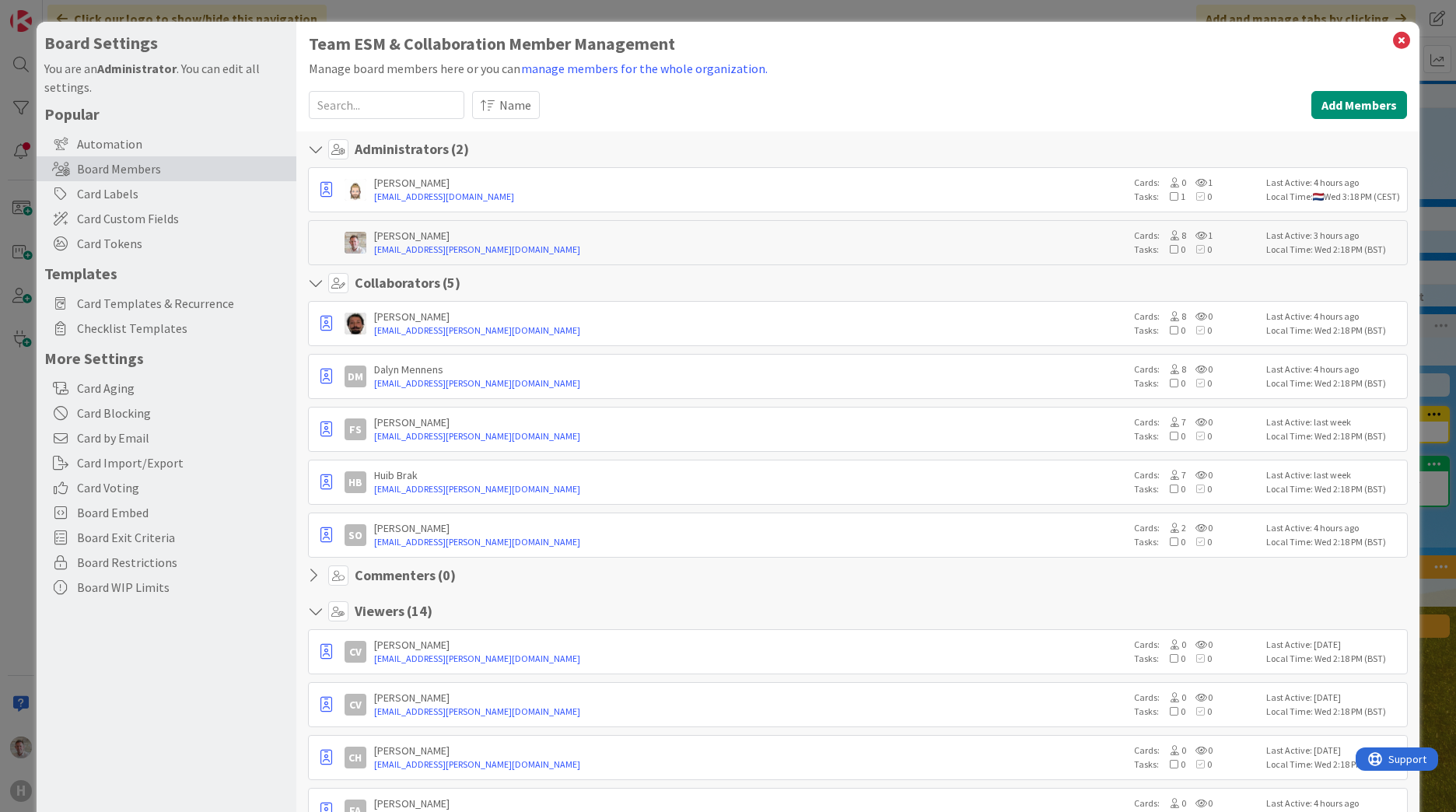
click at [358, 105] on input at bounding box center [387, 105] width 155 height 28
click at [351, 106] on input at bounding box center [387, 105] width 155 height 28
click at [378, 102] on input at bounding box center [387, 105] width 155 height 28
click at [373, 106] on input at bounding box center [387, 105] width 155 height 28
click at [957, 98] on button "Add Members" at bounding box center [1358, 105] width 96 height 28
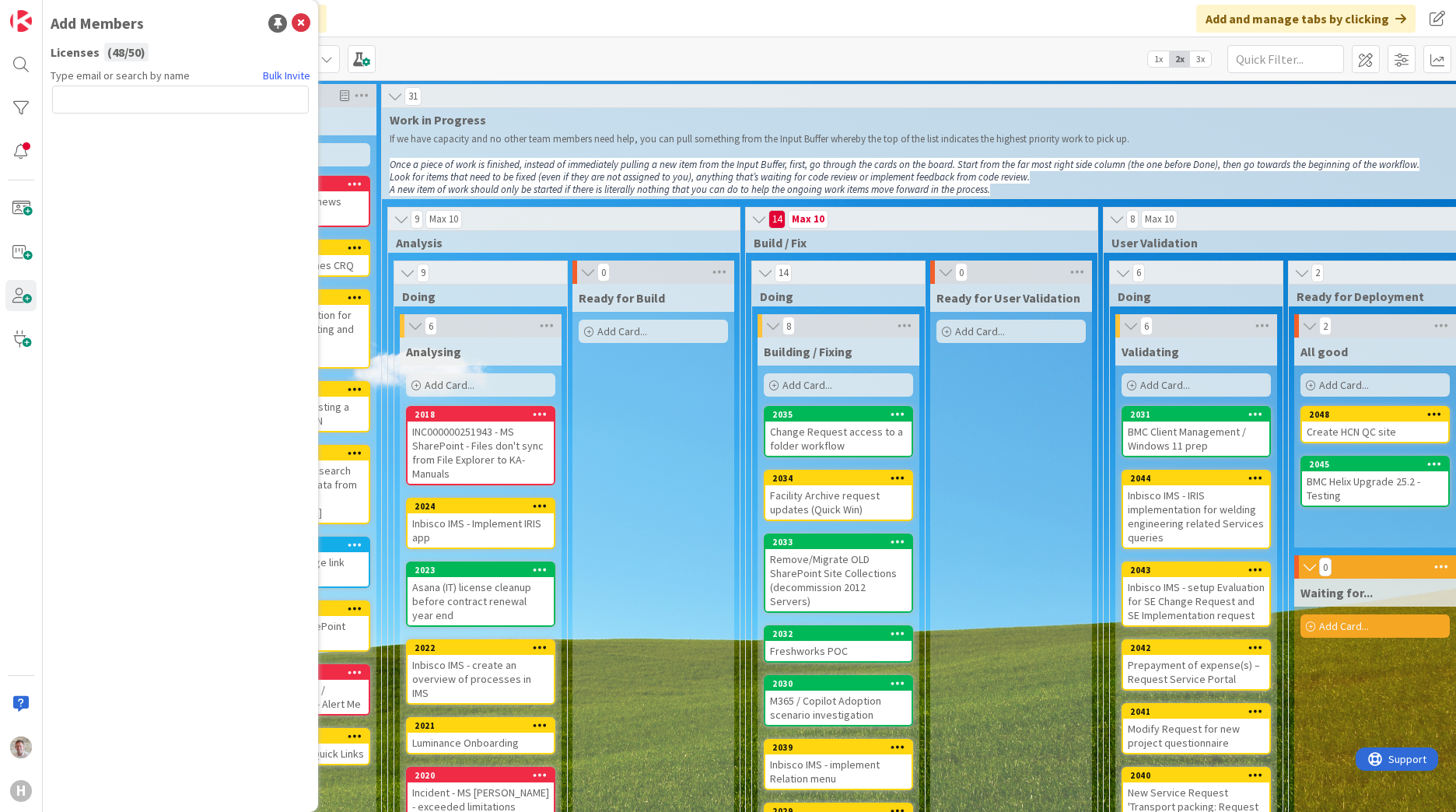
click at [174, 106] on input "text" at bounding box center [180, 99] width 257 height 28
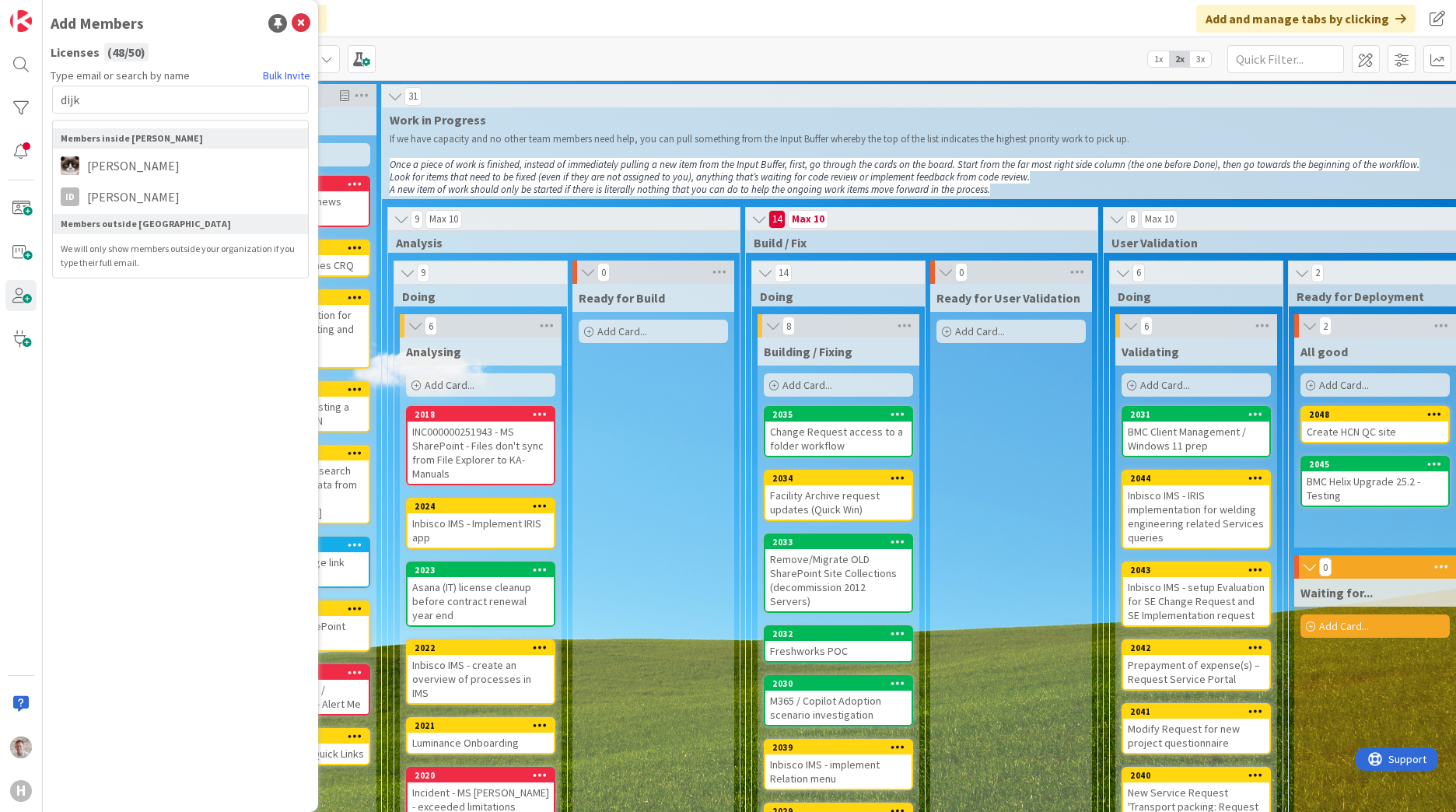
click at [64, 100] on input "dijk" at bounding box center [180, 99] width 257 height 28
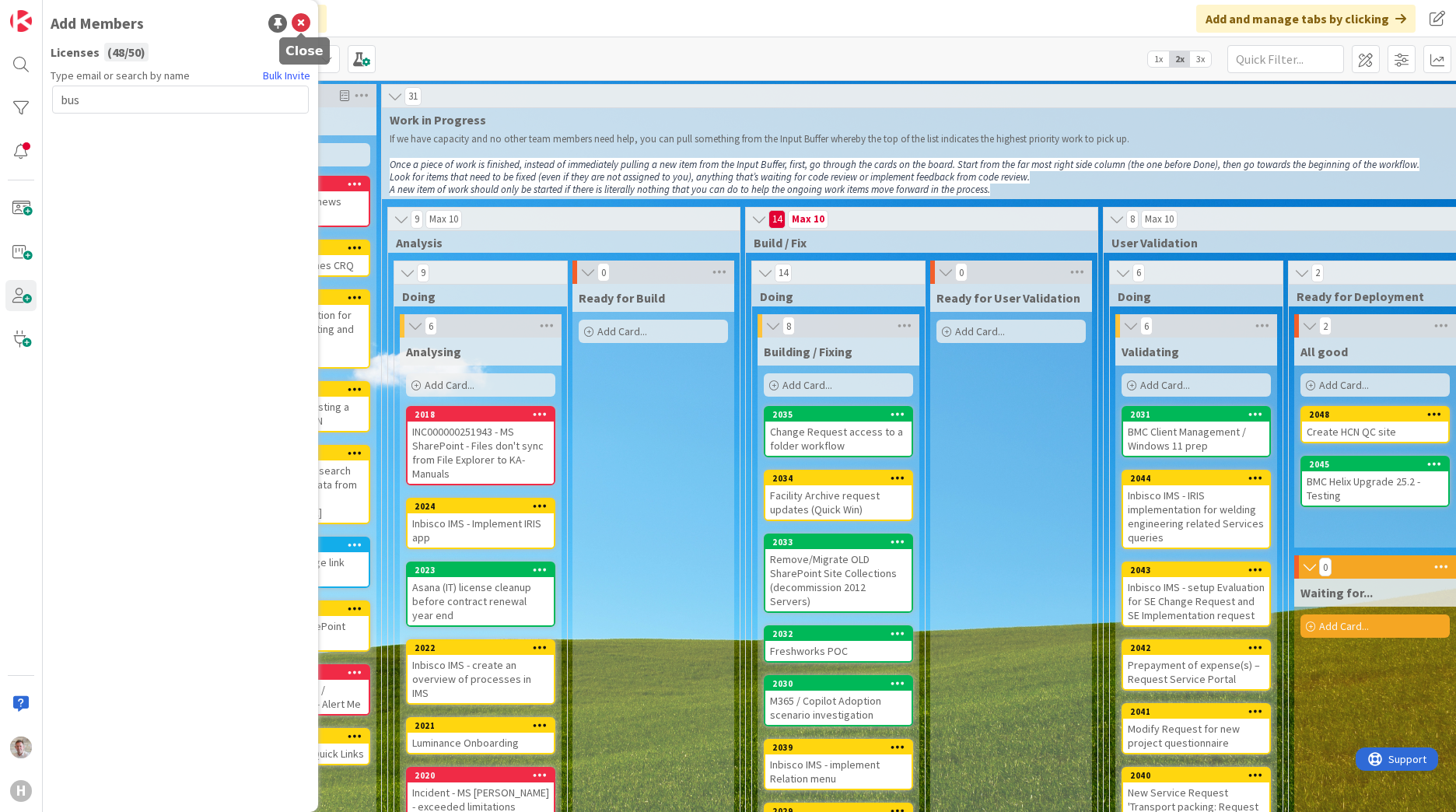
type input "bus"
click at [299, 26] on icon at bounding box center [301, 24] width 19 height 19
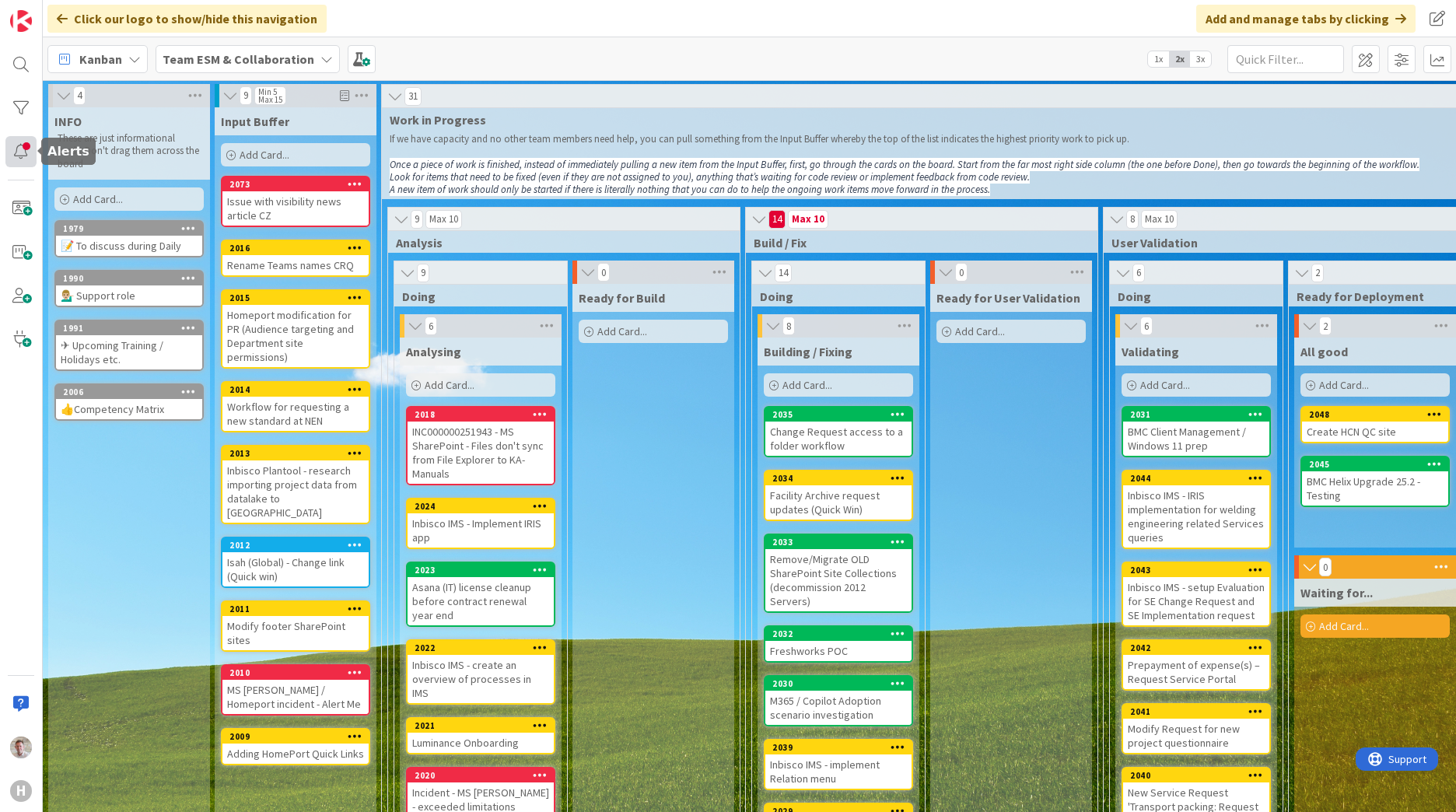
click at [29, 164] on div at bounding box center [21, 152] width 31 height 31
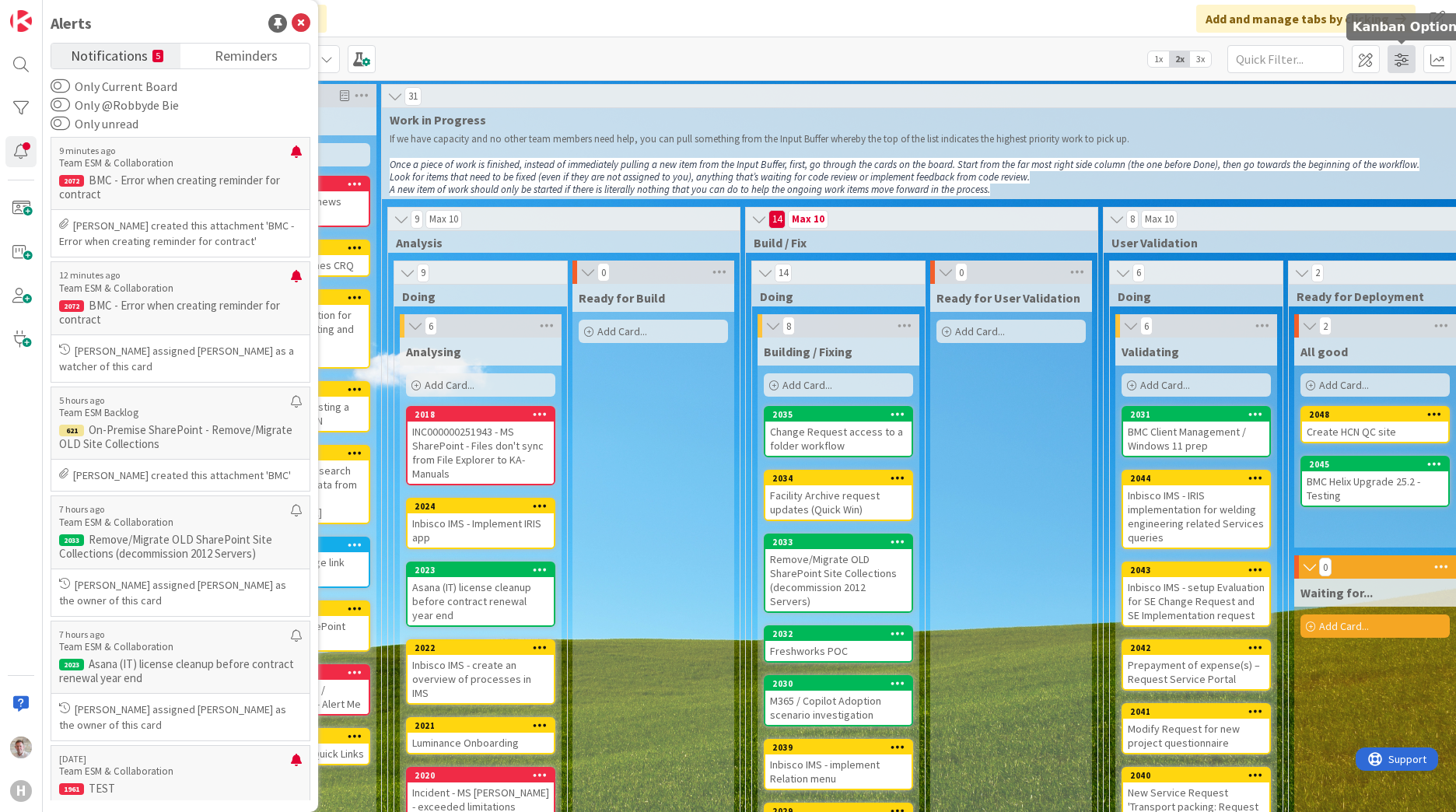
click at [957, 59] on span at bounding box center [1402, 60] width 28 height 28
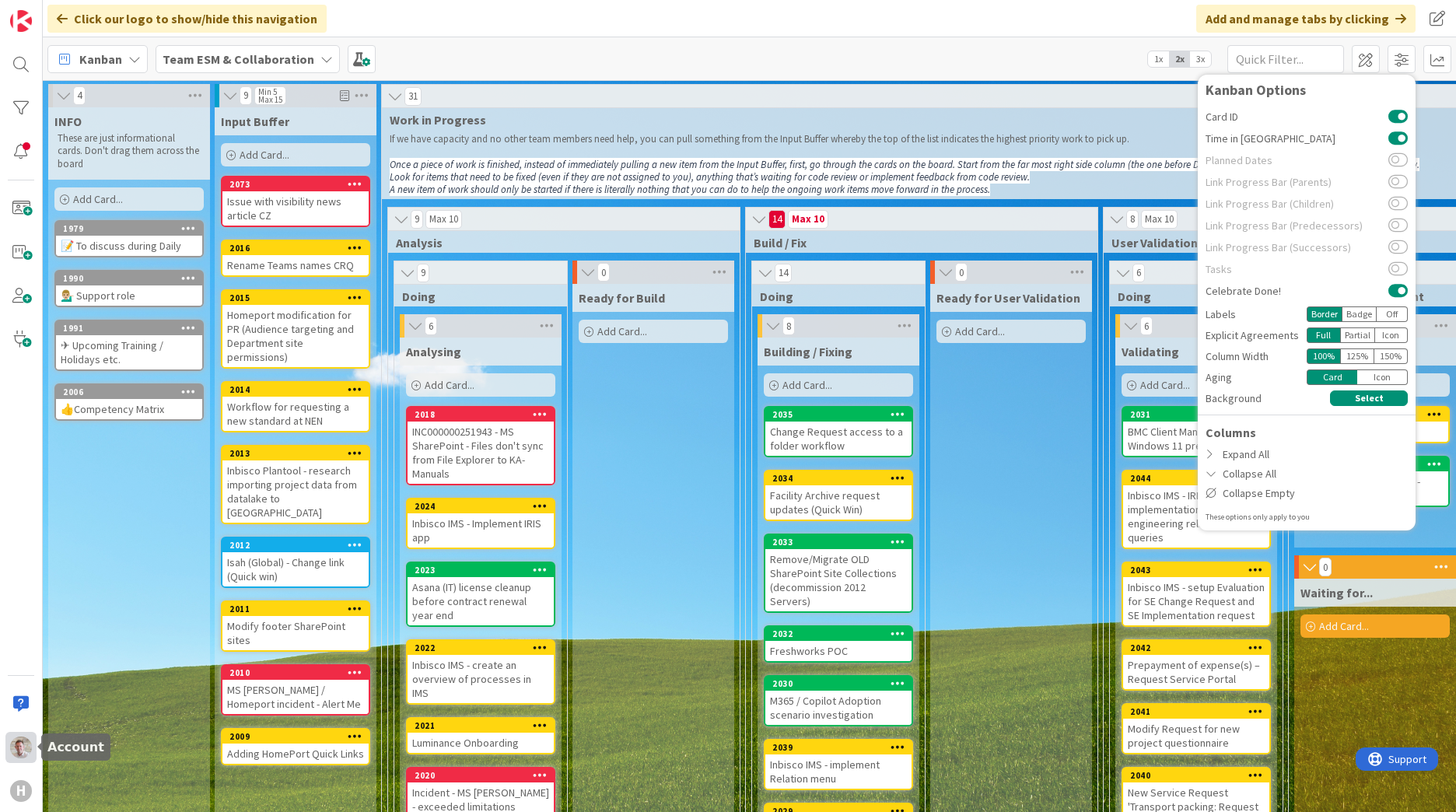
click at [10, 500] on img at bounding box center [21, 747] width 22 height 22
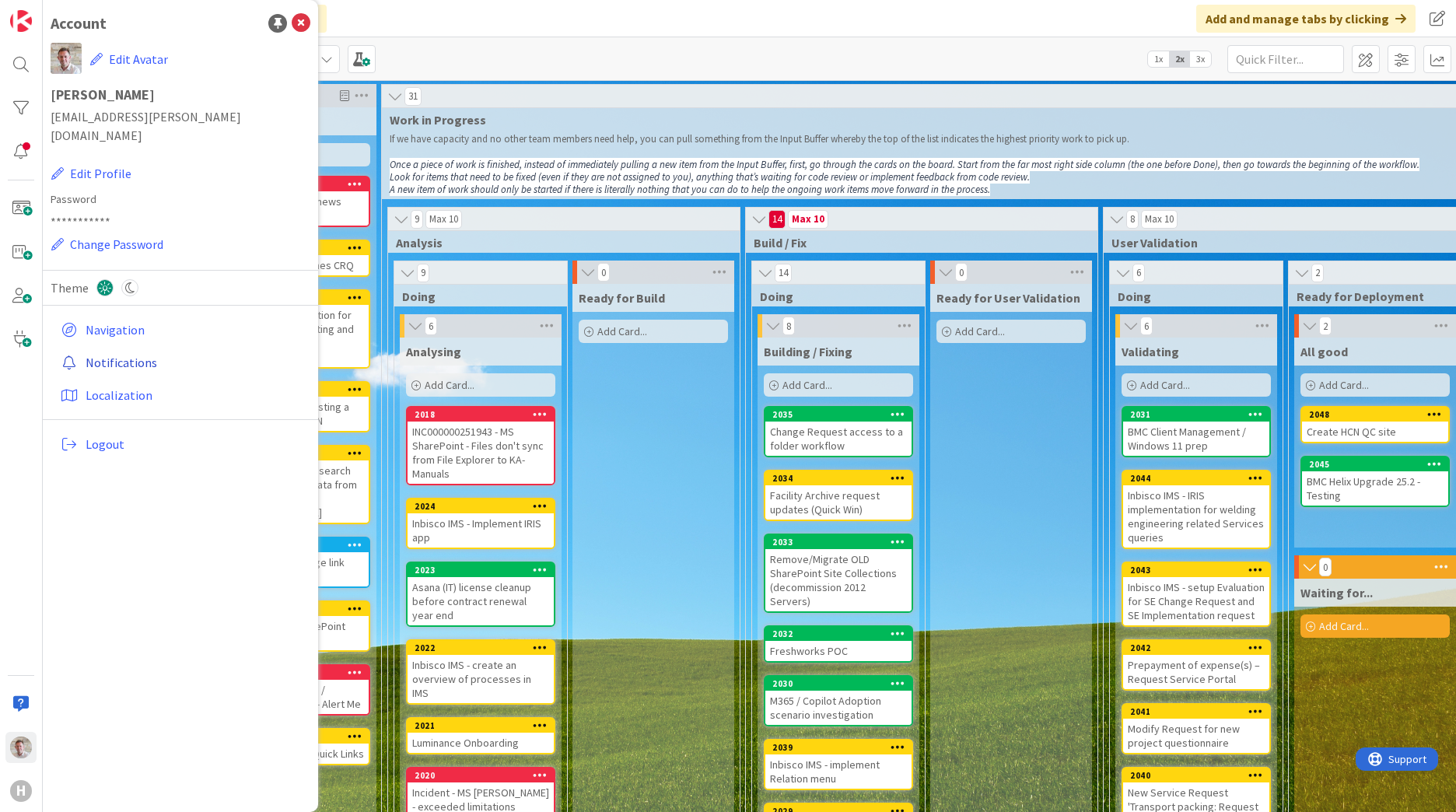
click at [118, 349] on link "Notifications" at bounding box center [182, 363] width 256 height 28
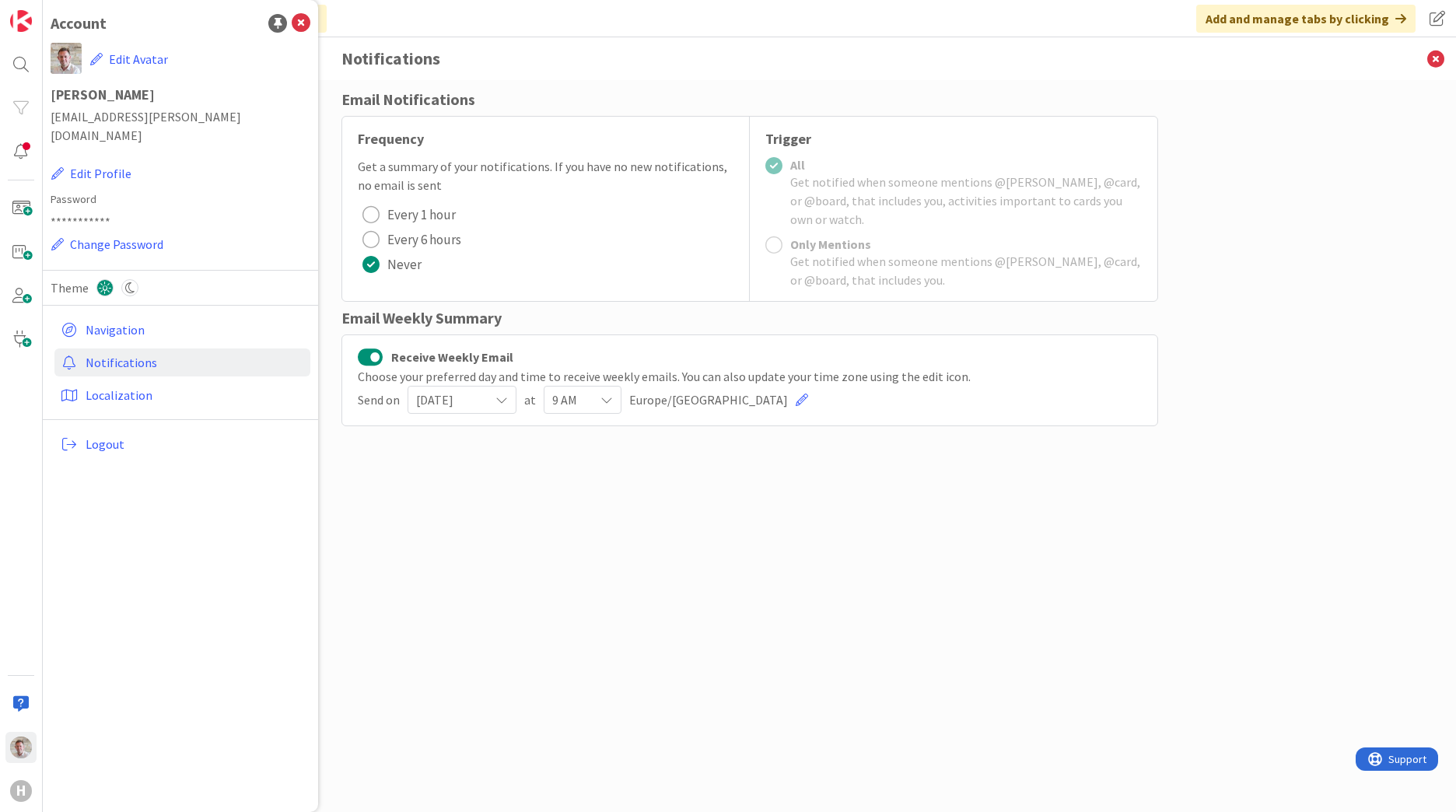
click at [401, 233] on span "Every 6 hours" at bounding box center [425, 239] width 74 height 24
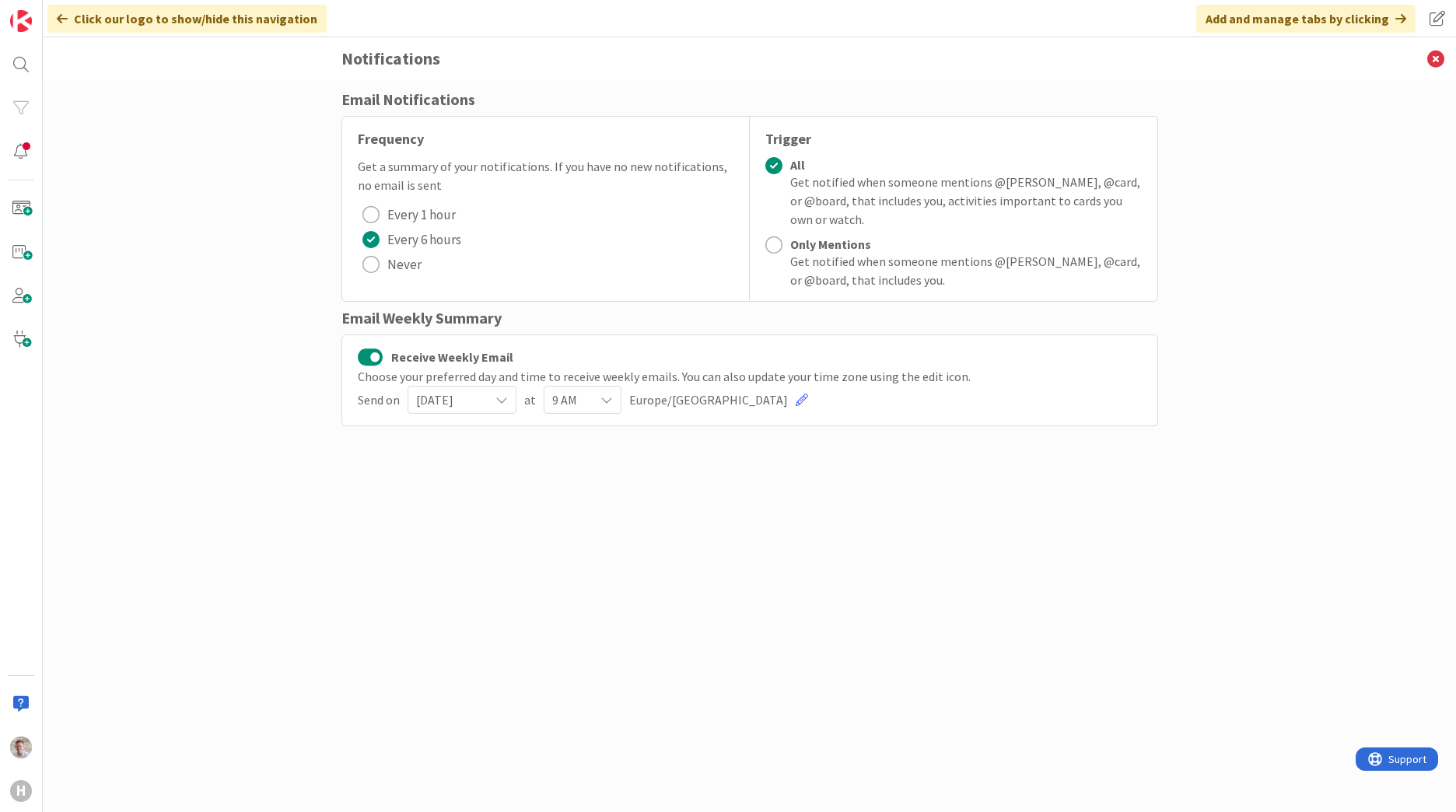
click at [888, 270] on div "Get notified when someone mentions @[PERSON_NAME], @card, or @board, that inclu…" at bounding box center [966, 270] width 352 height 37
click at [795, 399] on link at bounding box center [801, 399] width 12 height 12
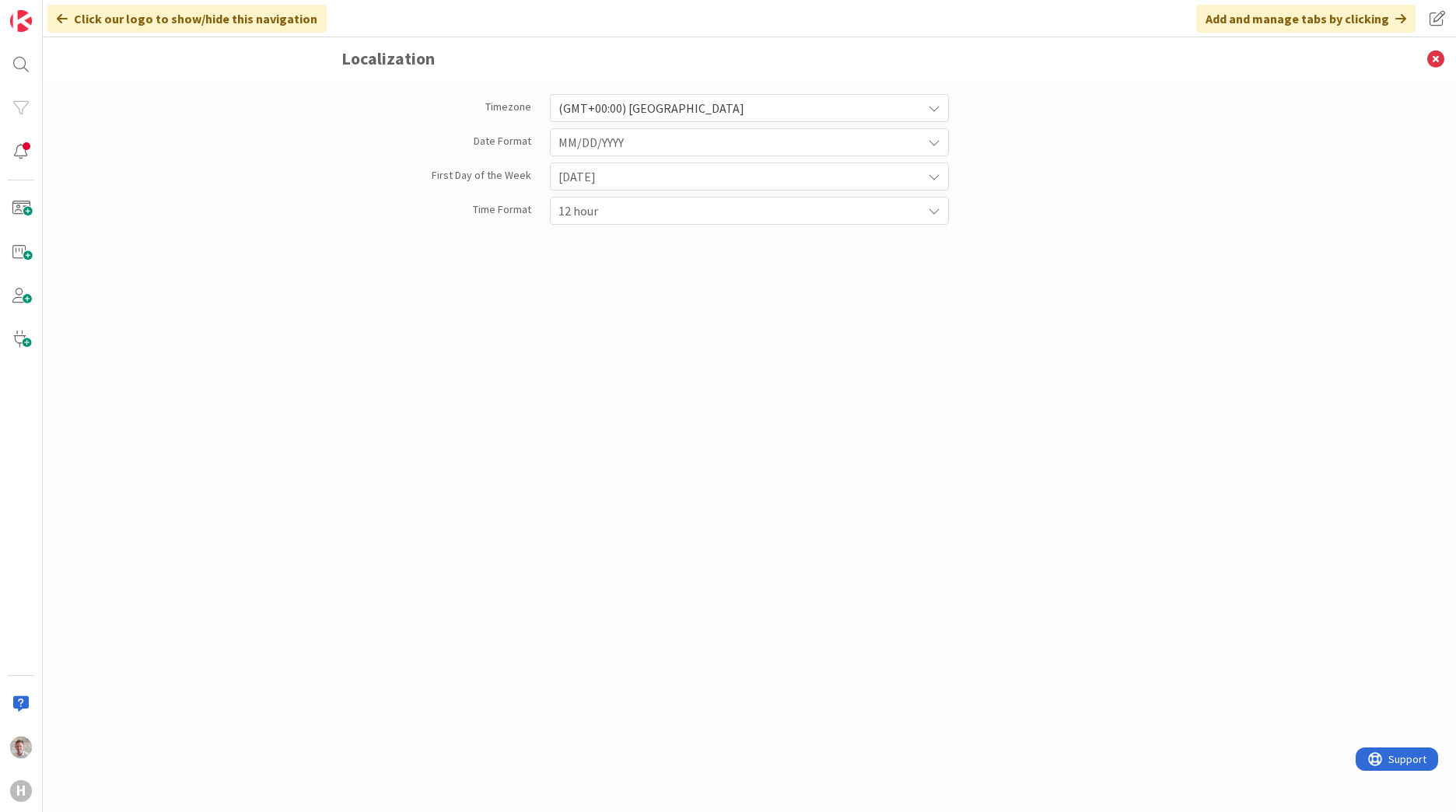
click at [752, 117] on span "(GMT+00:00) [GEOGRAPHIC_DATA]" at bounding box center [736, 108] width 355 height 22
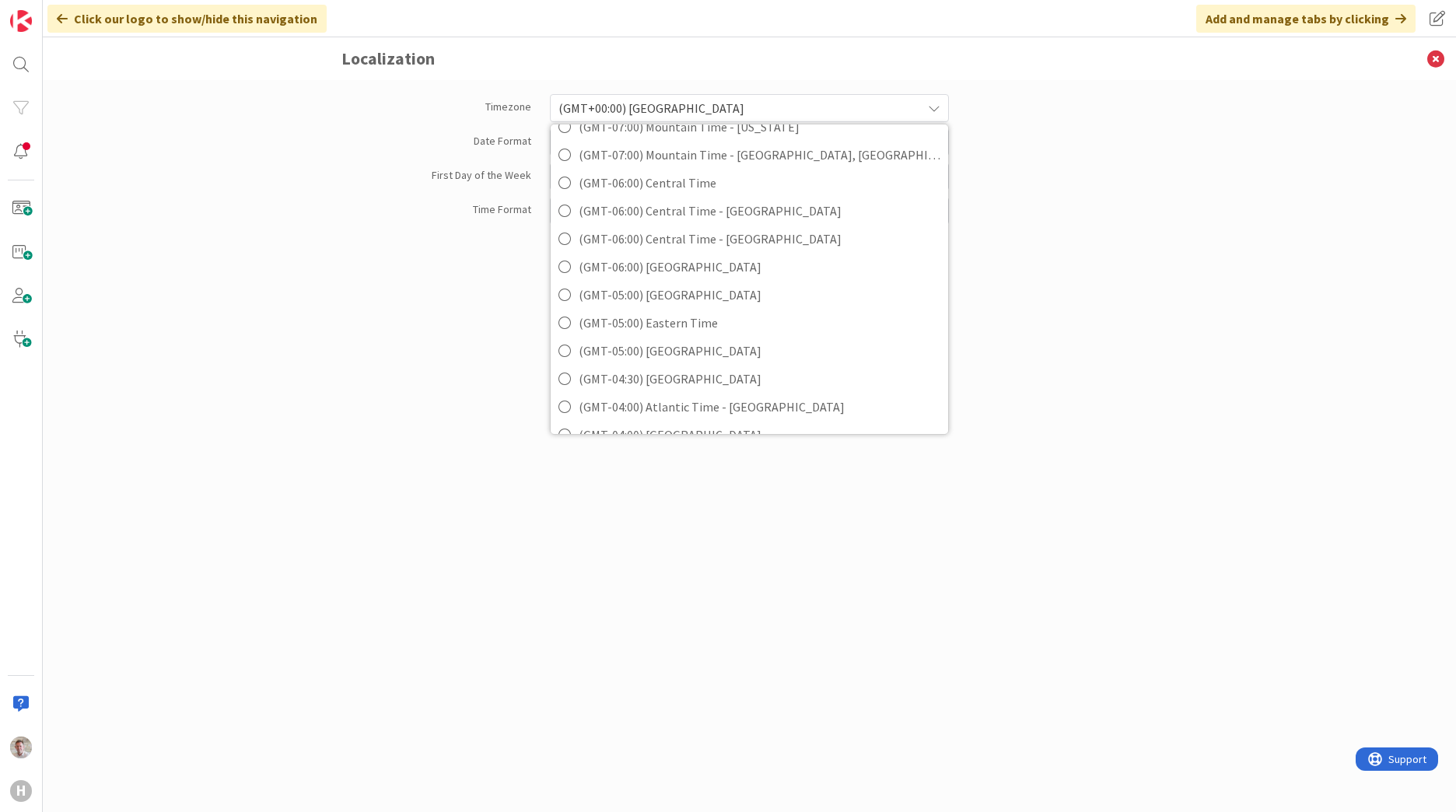
scroll to position [388, 0]
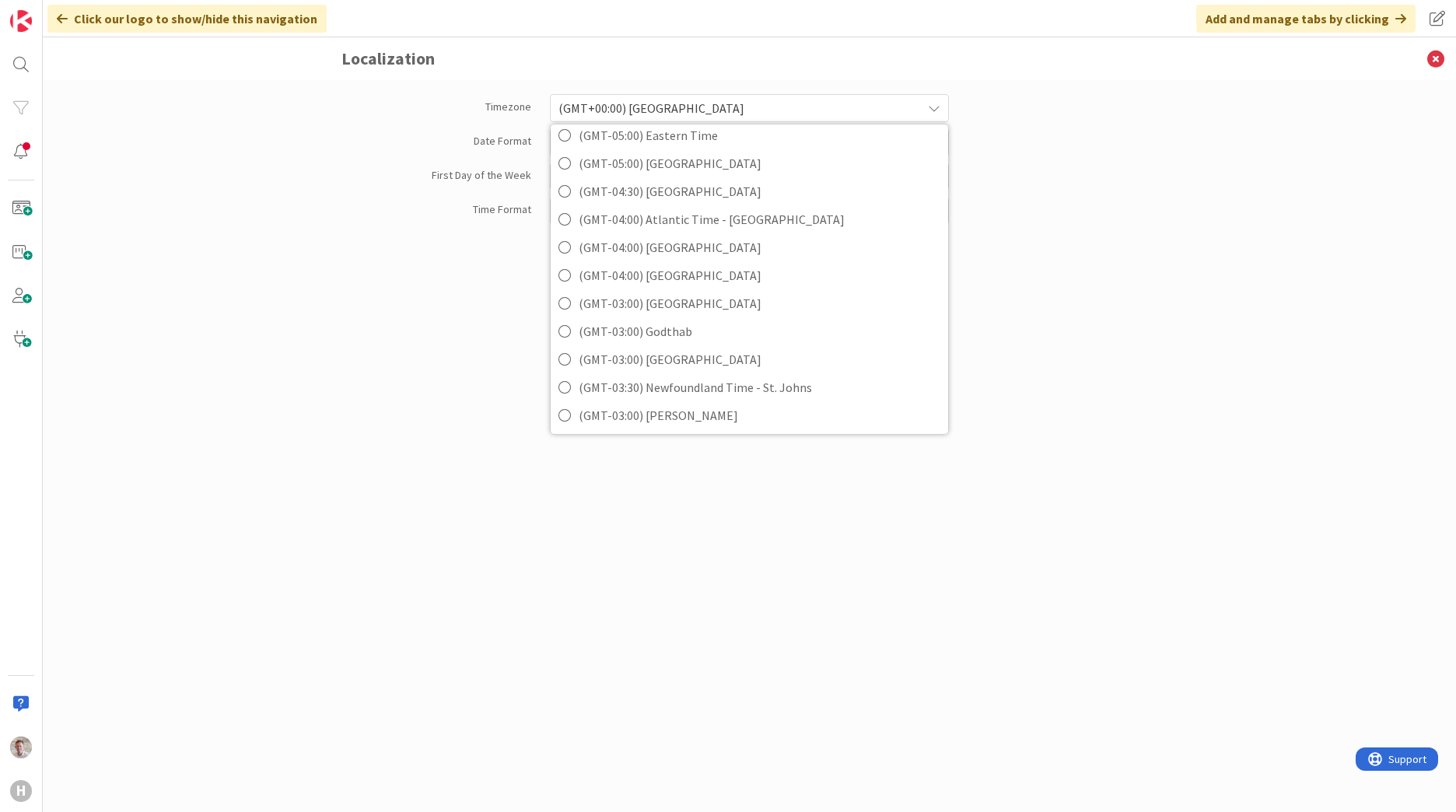
click at [656, 109] on span "(GMT+00:00) [GEOGRAPHIC_DATA]" at bounding box center [736, 108] width 355 height 22
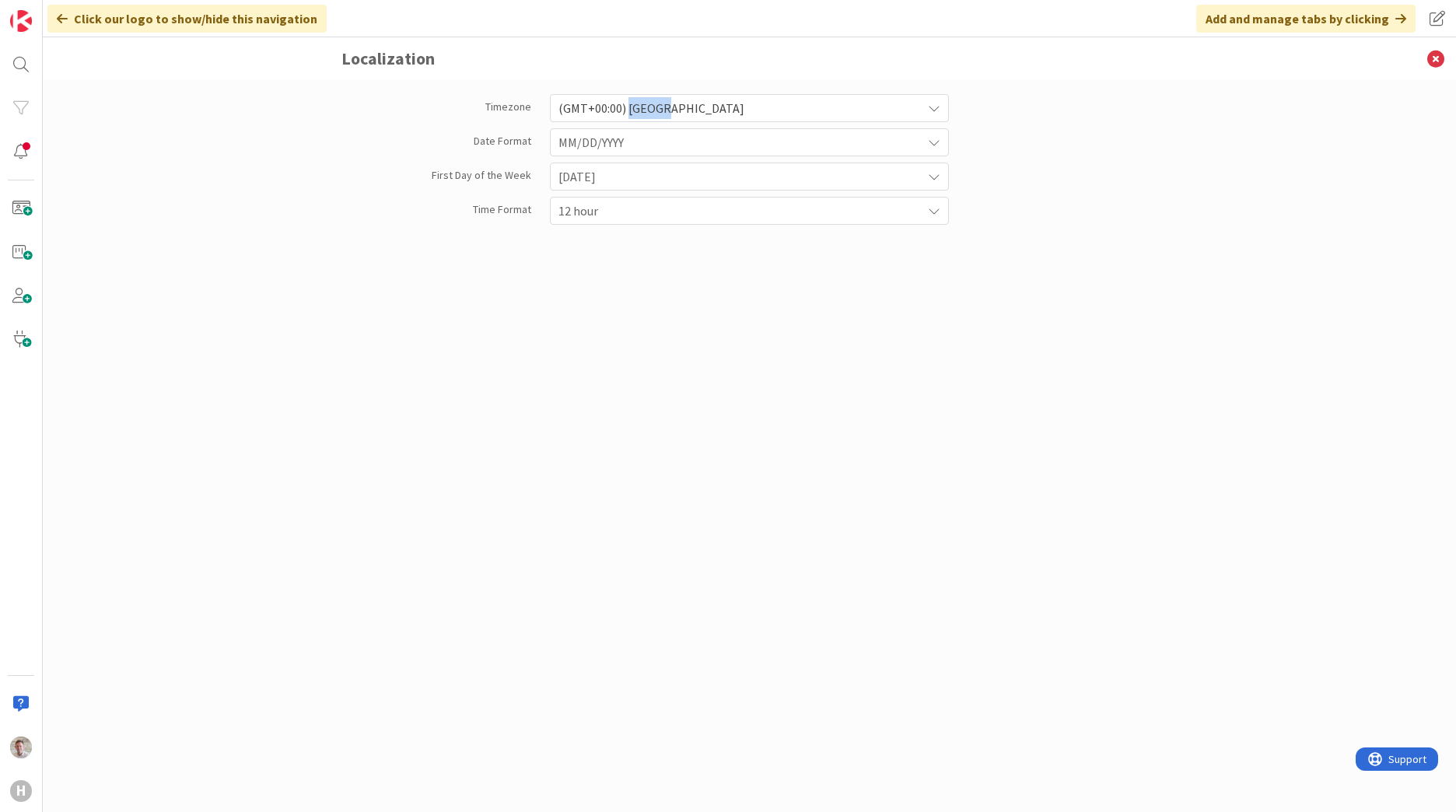
click at [655, 111] on span "(GMT+00:00) [GEOGRAPHIC_DATA]" at bounding box center [736, 108] width 355 height 22
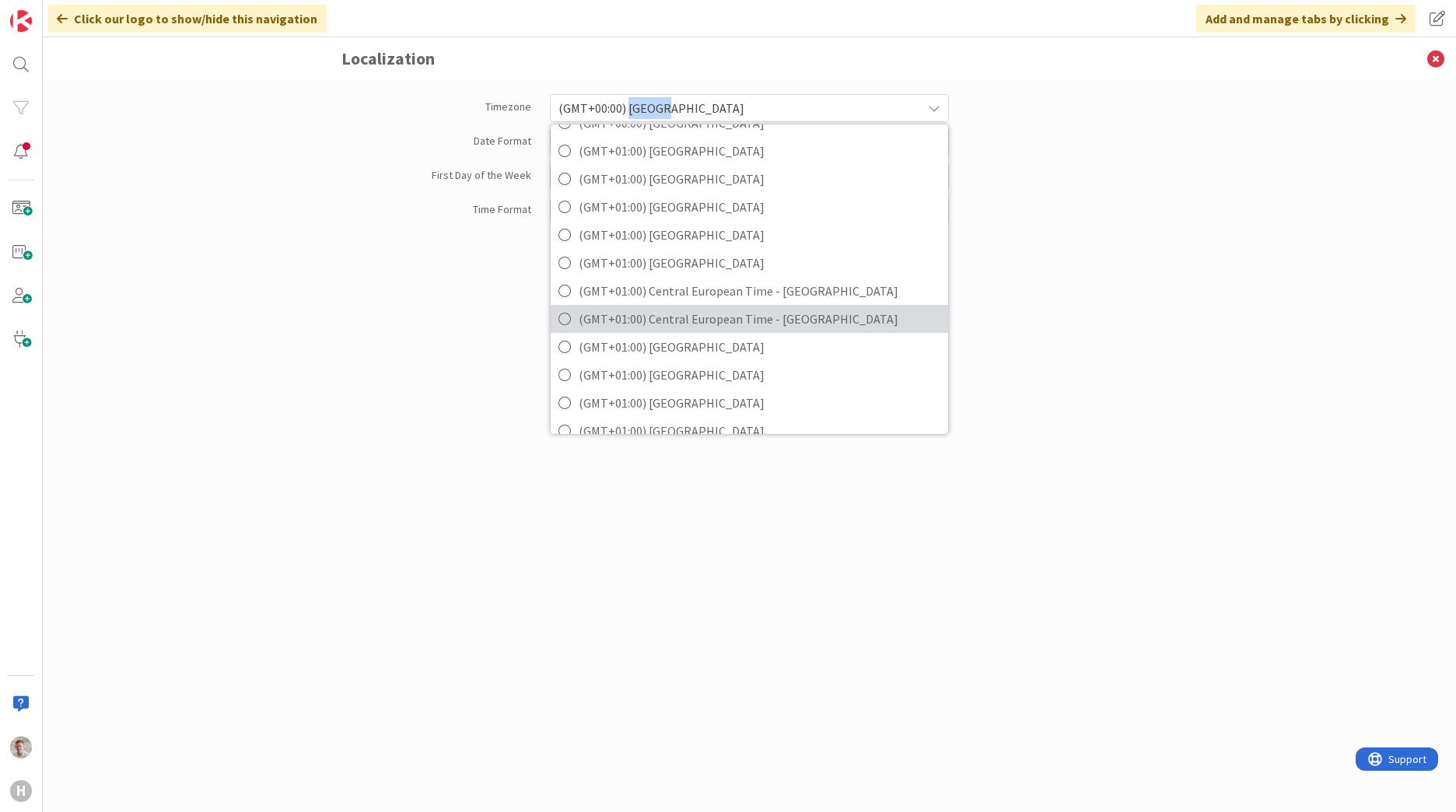
scroll to position [1011, 0]
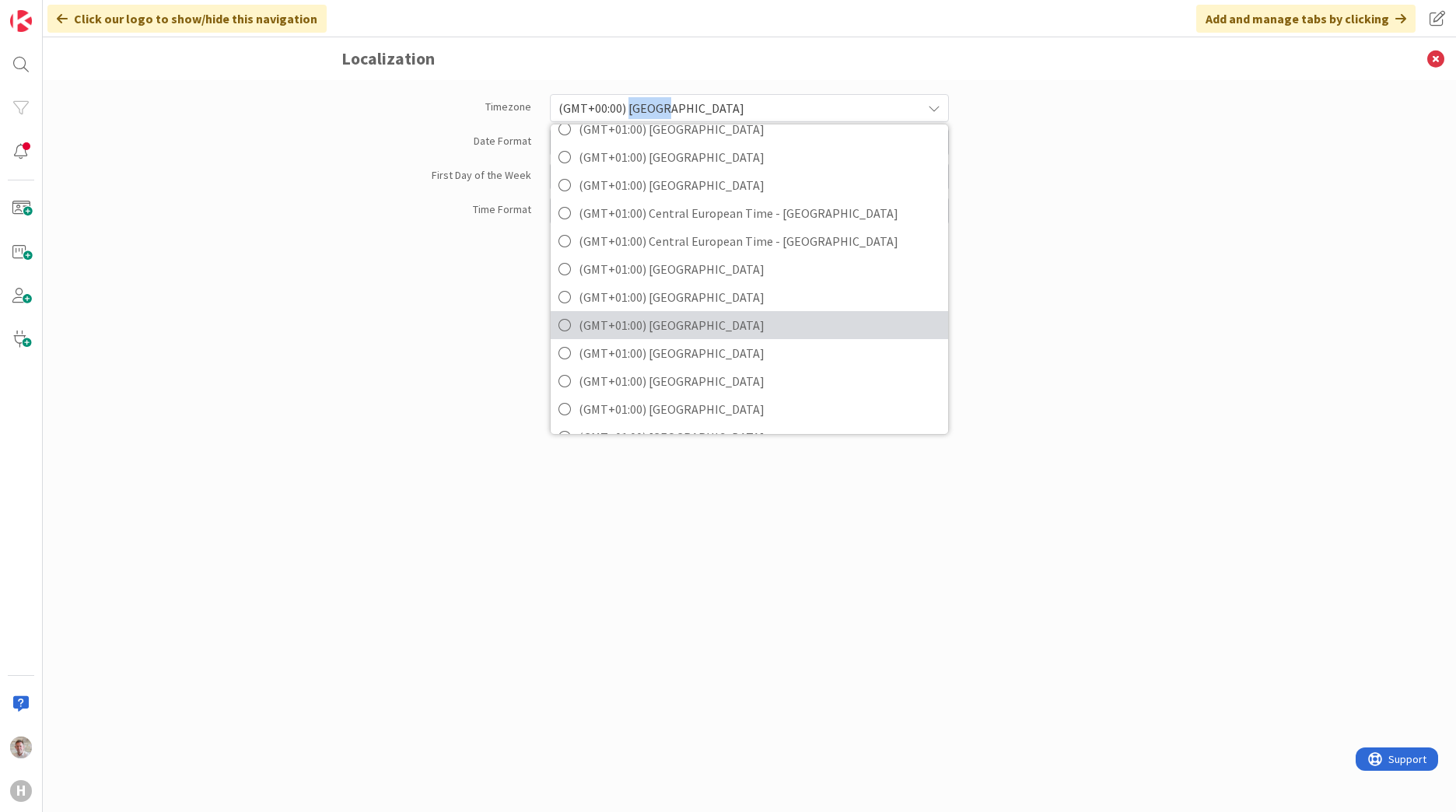
click at [688, 316] on span "(GMT+01:00) [GEOGRAPHIC_DATA]" at bounding box center [759, 325] width 362 height 24
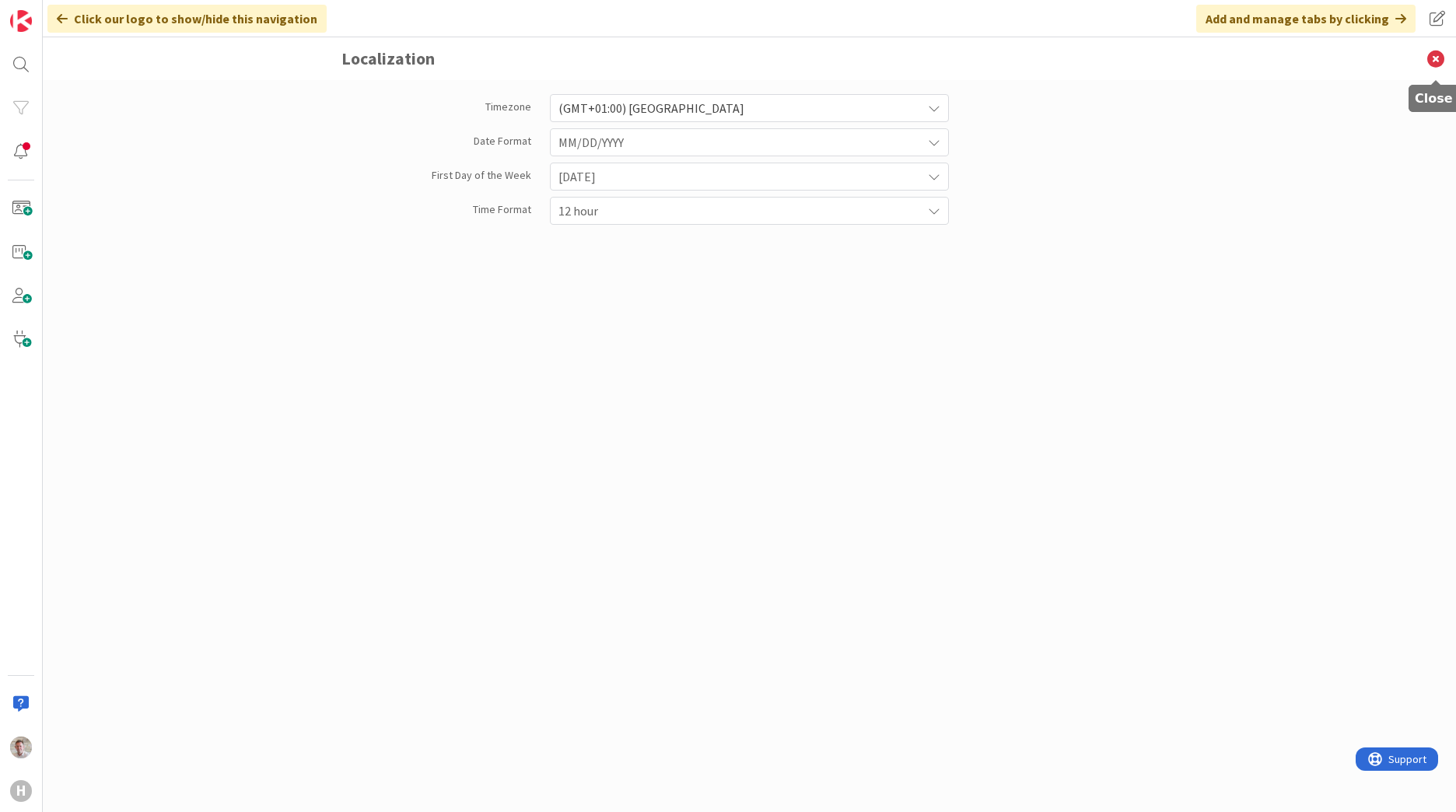
click at [957, 59] on icon at bounding box center [1435, 58] width 41 height 43
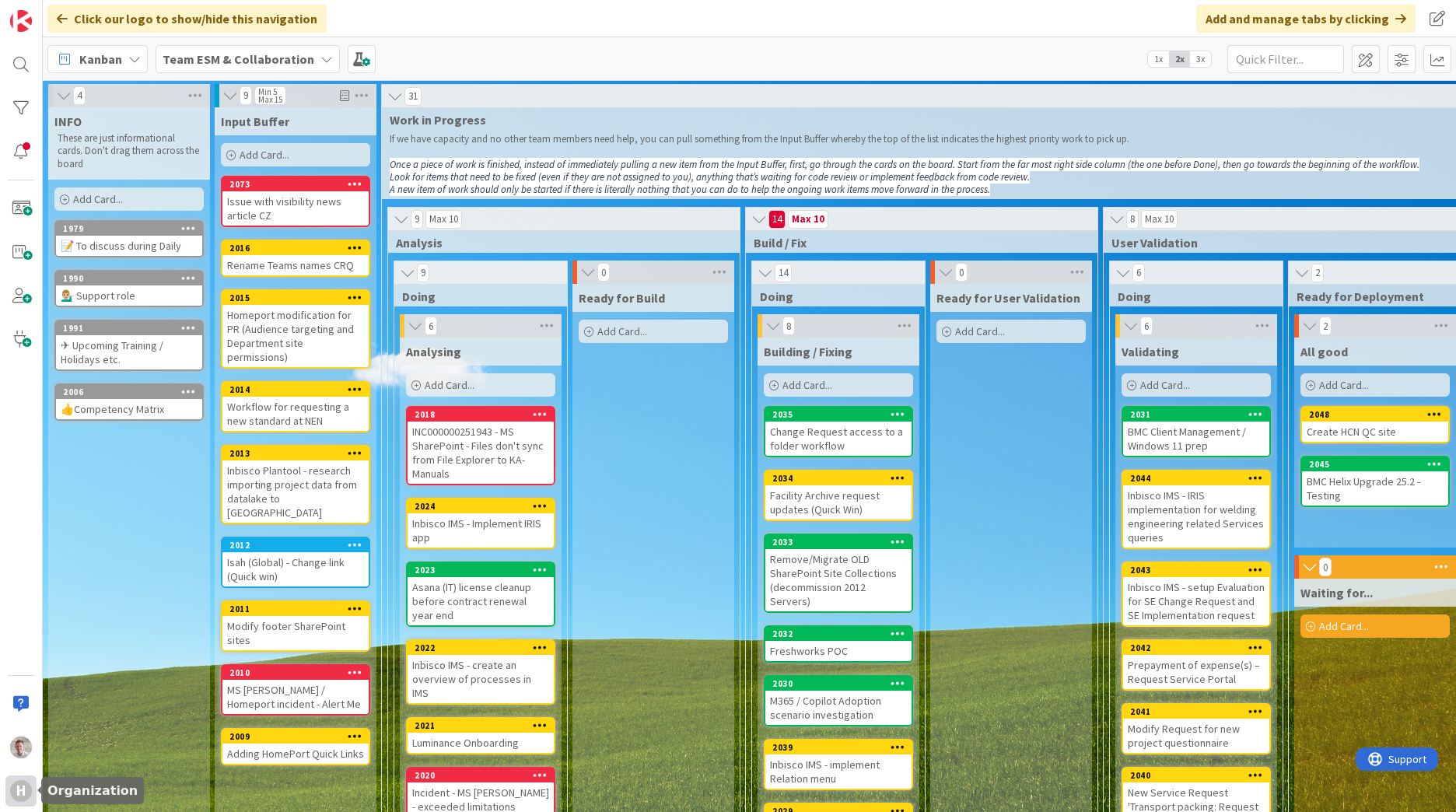
click at [15, 500] on div "H" at bounding box center [21, 790] width 22 height 22
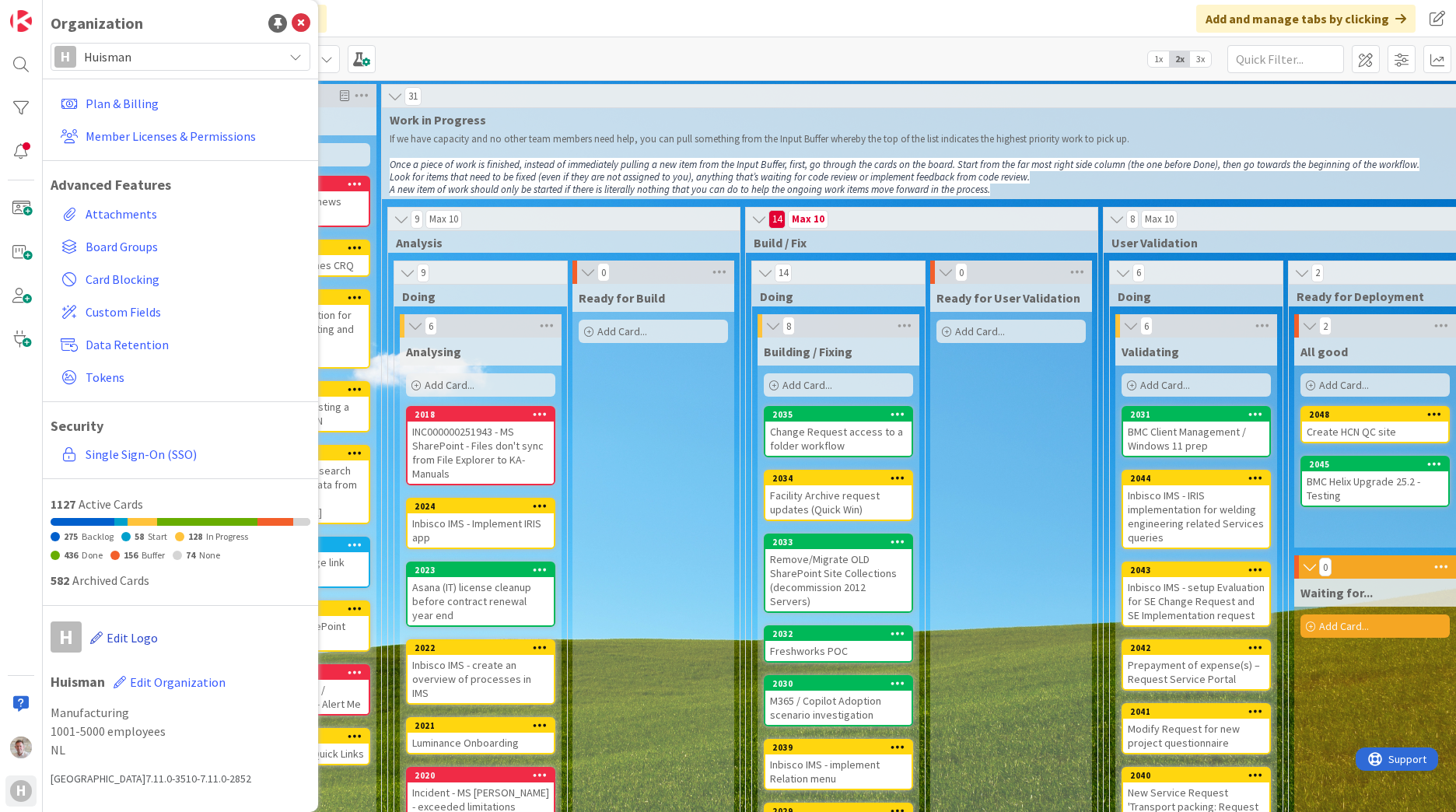
click at [121, 500] on span "Edit Logo" at bounding box center [132, 638] width 51 height 15
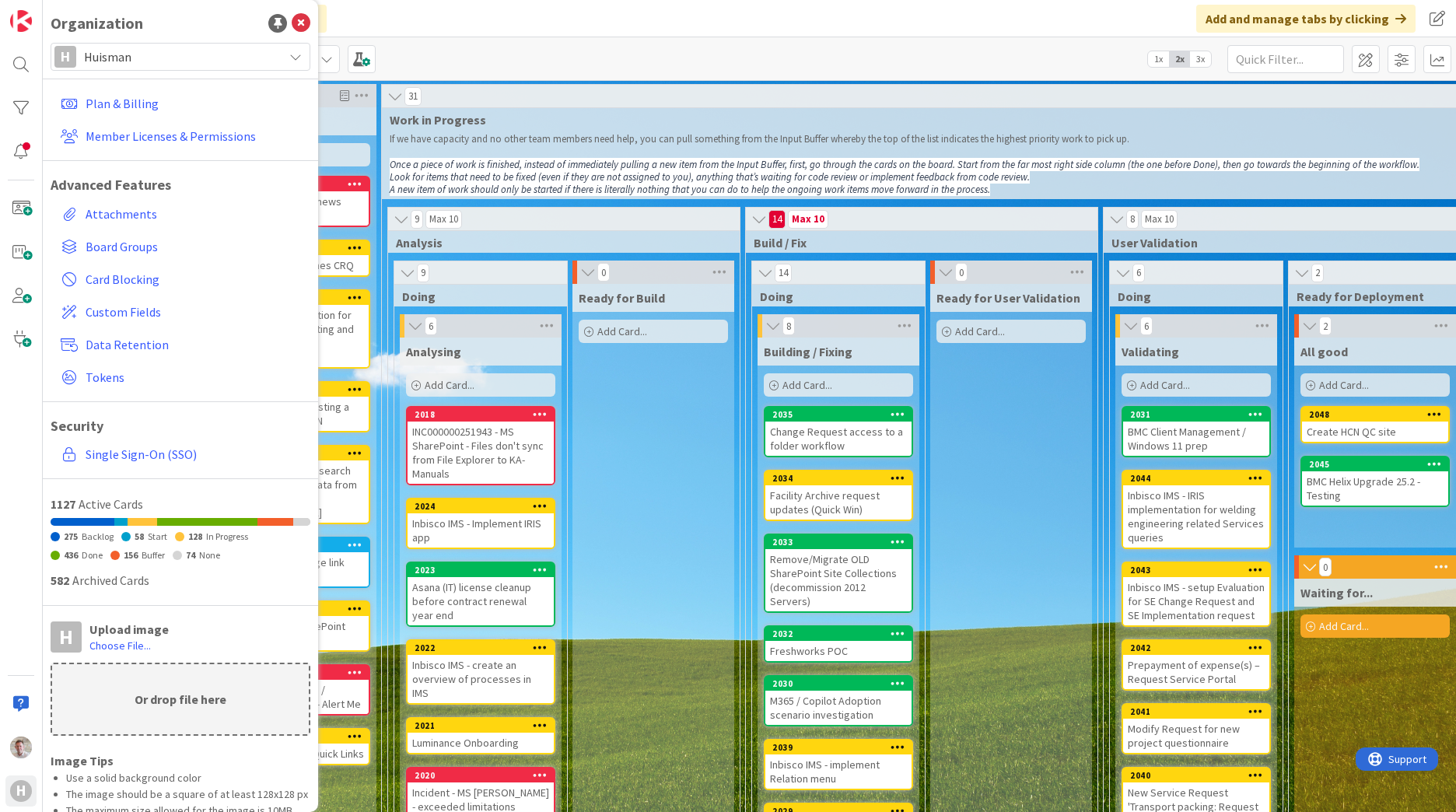
click at [219, 500] on div "Upload image" at bounding box center [199, 629] width 221 height 15
click at [117, 500] on label "Choose File..." at bounding box center [119, 645] width 62 height 15
click at [43, 0] on input "Choose File..." at bounding box center [43, 0] width 0 height 0
click at [209, 500] on div "Upload image" at bounding box center [199, 629] width 221 height 15
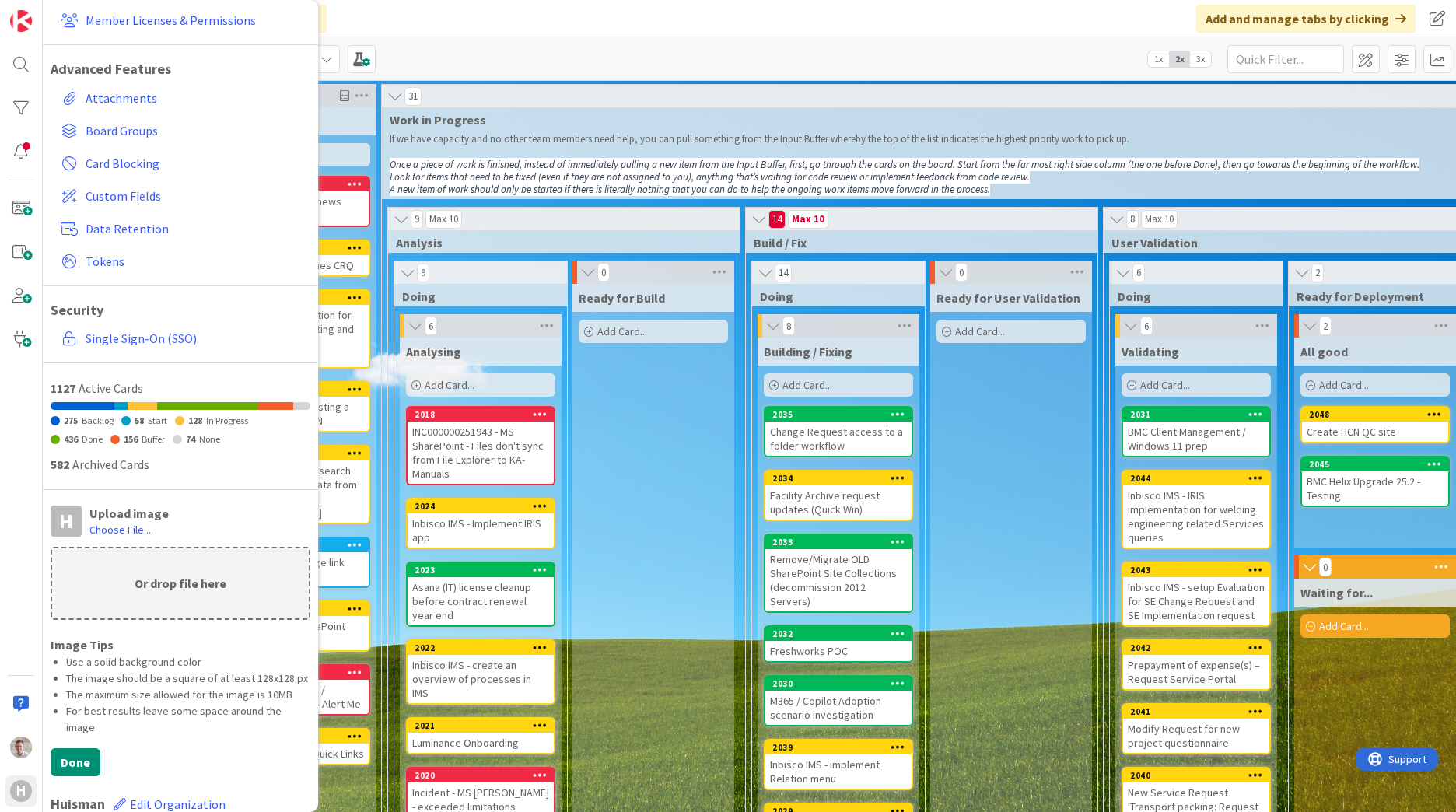
scroll to position [233, 0]
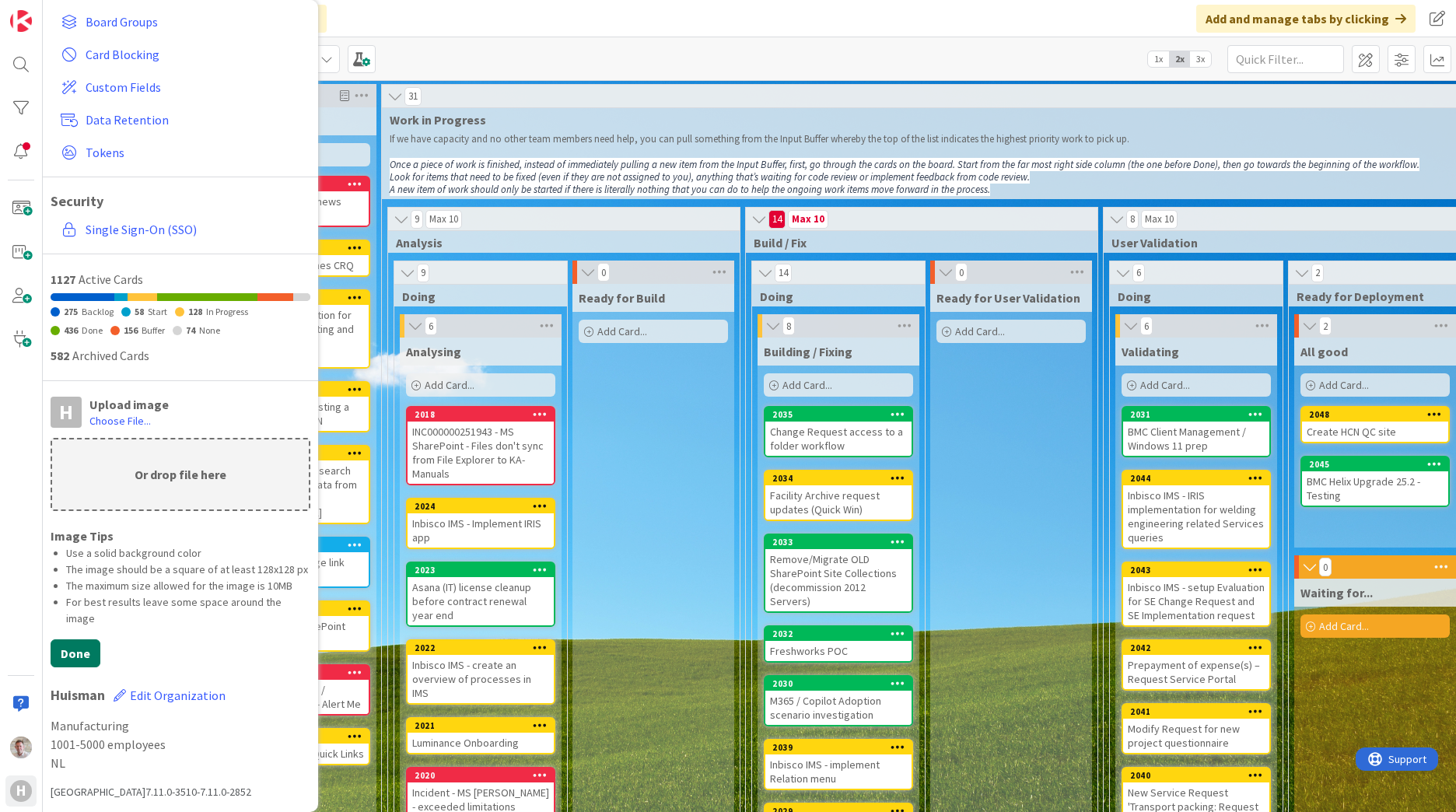
click at [76, 500] on button "Done" at bounding box center [75, 653] width 50 height 28
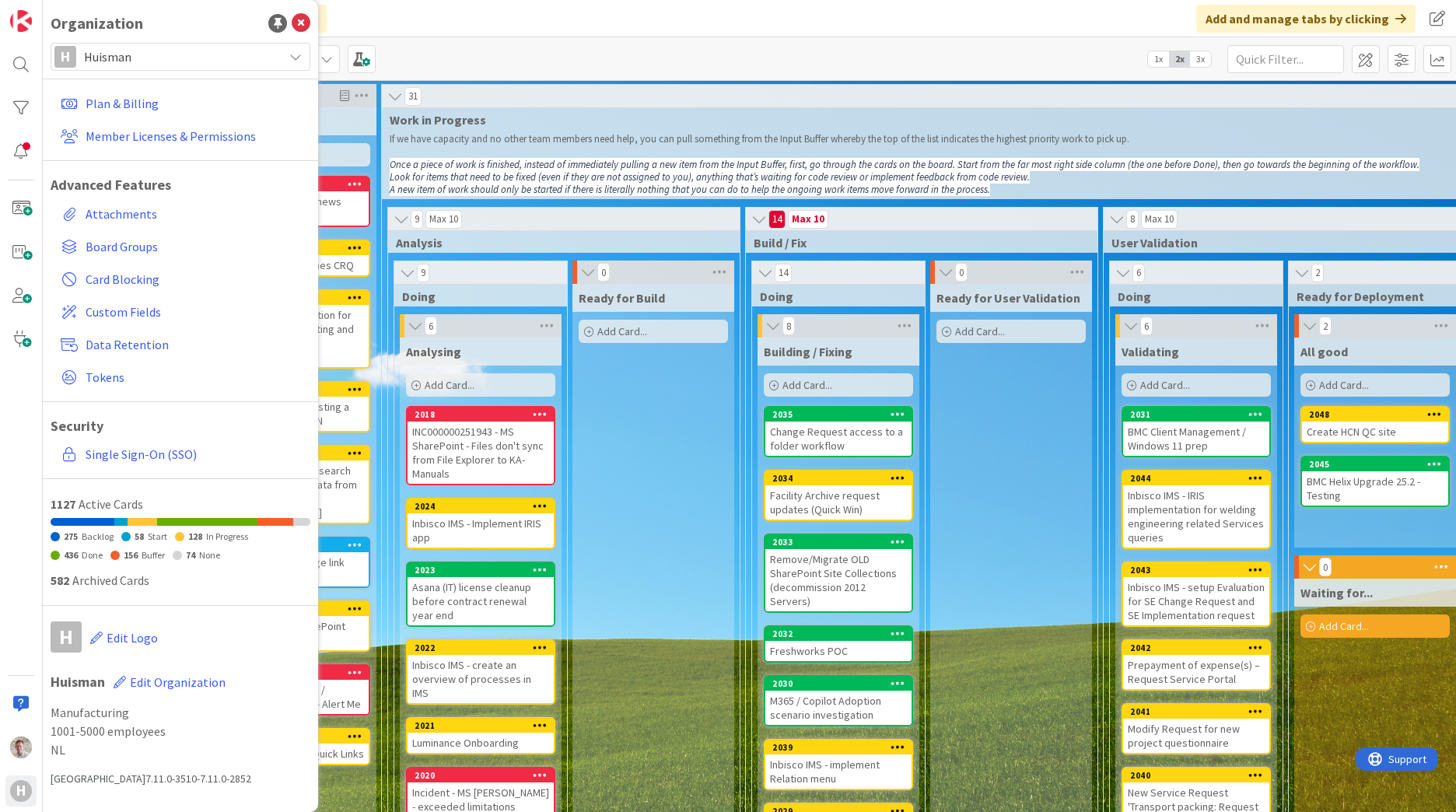
click at [76, 500] on h1 "[PERSON_NAME] Edit Organization" at bounding box center [180, 681] width 260 height 32
click at [161, 500] on span "Edit Organization" at bounding box center [177, 681] width 96 height 15
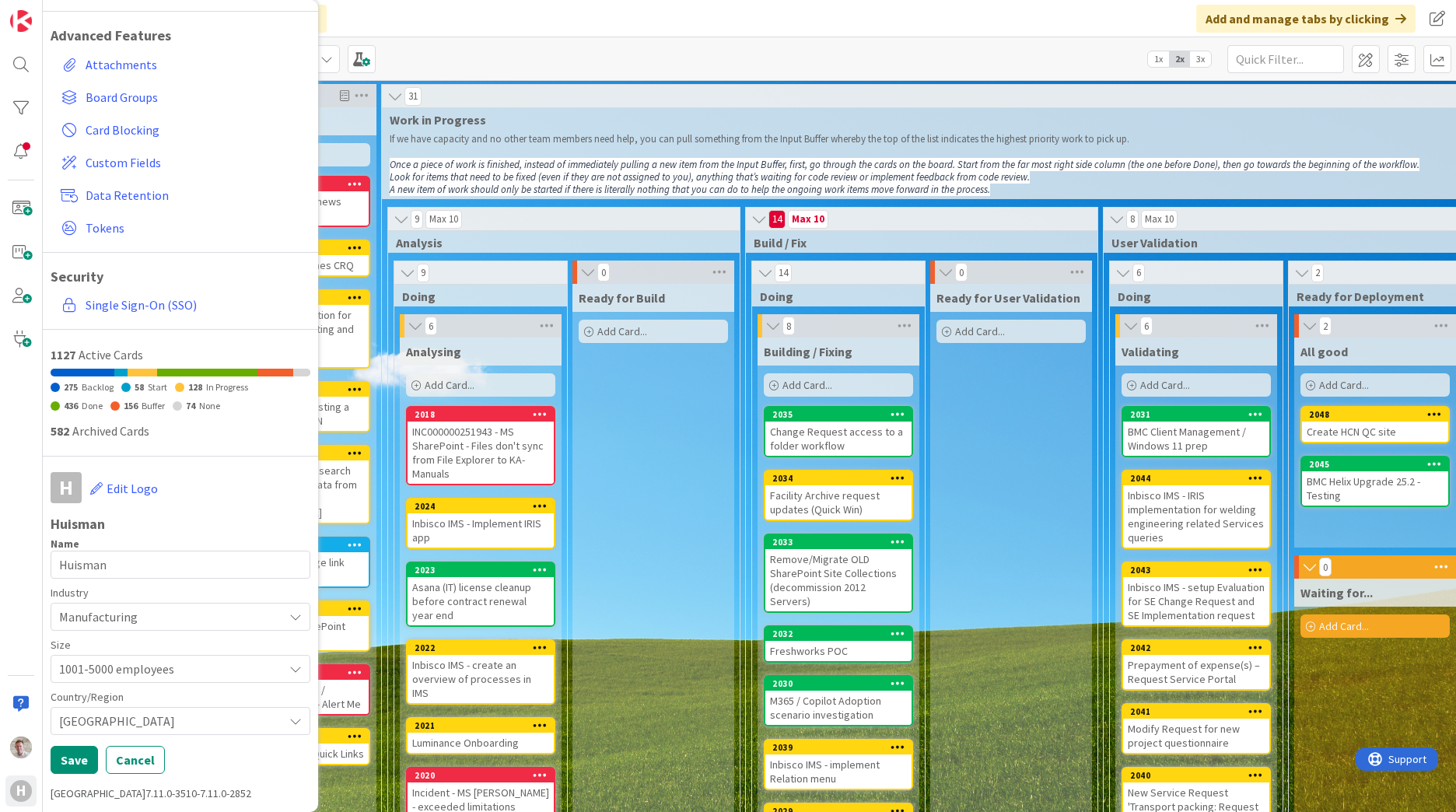
scroll to position [151, 0]
click at [125, 500] on button "Cancel" at bounding box center [136, 758] width 59 height 28
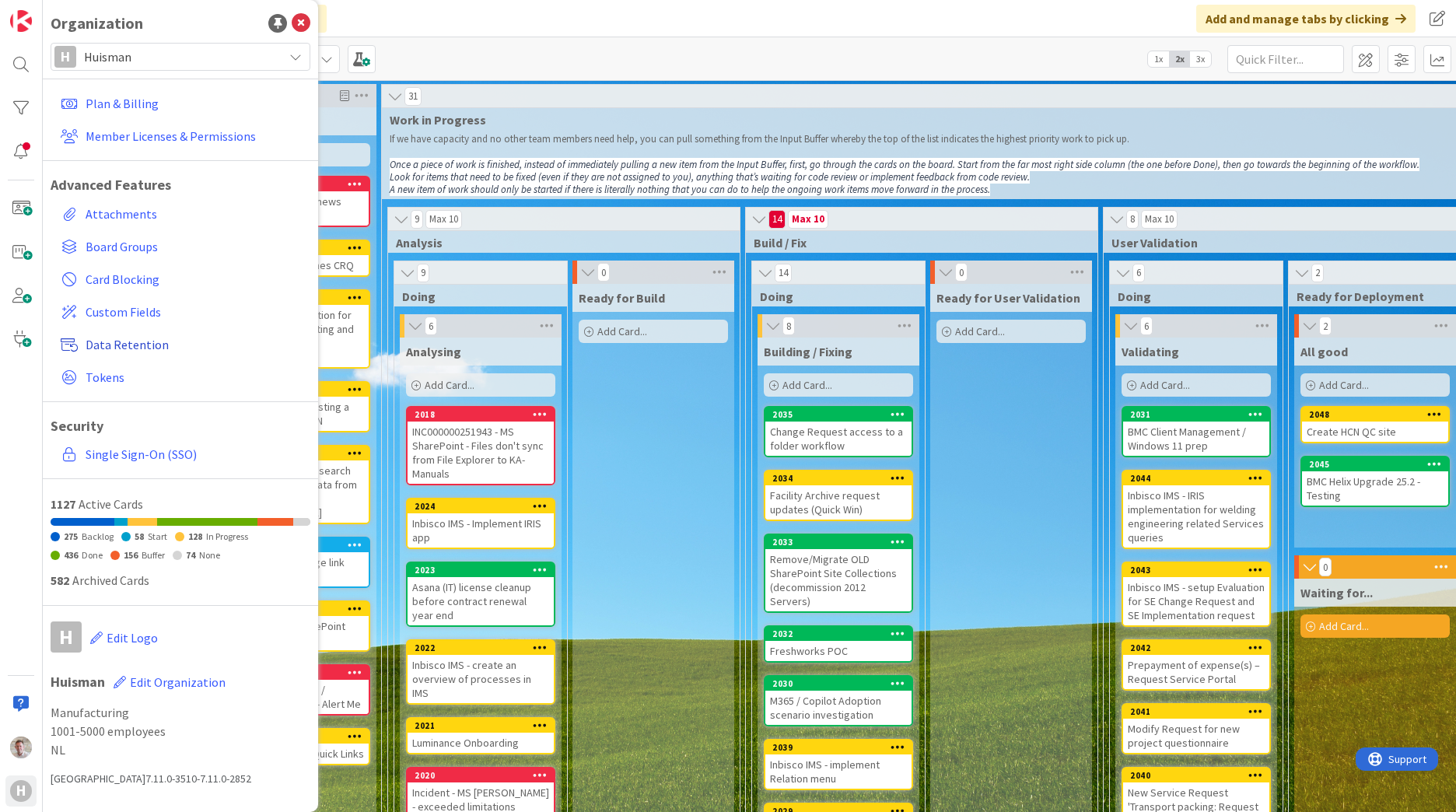
click at [112, 335] on span "Data Retention" at bounding box center [194, 345] width 219 height 19
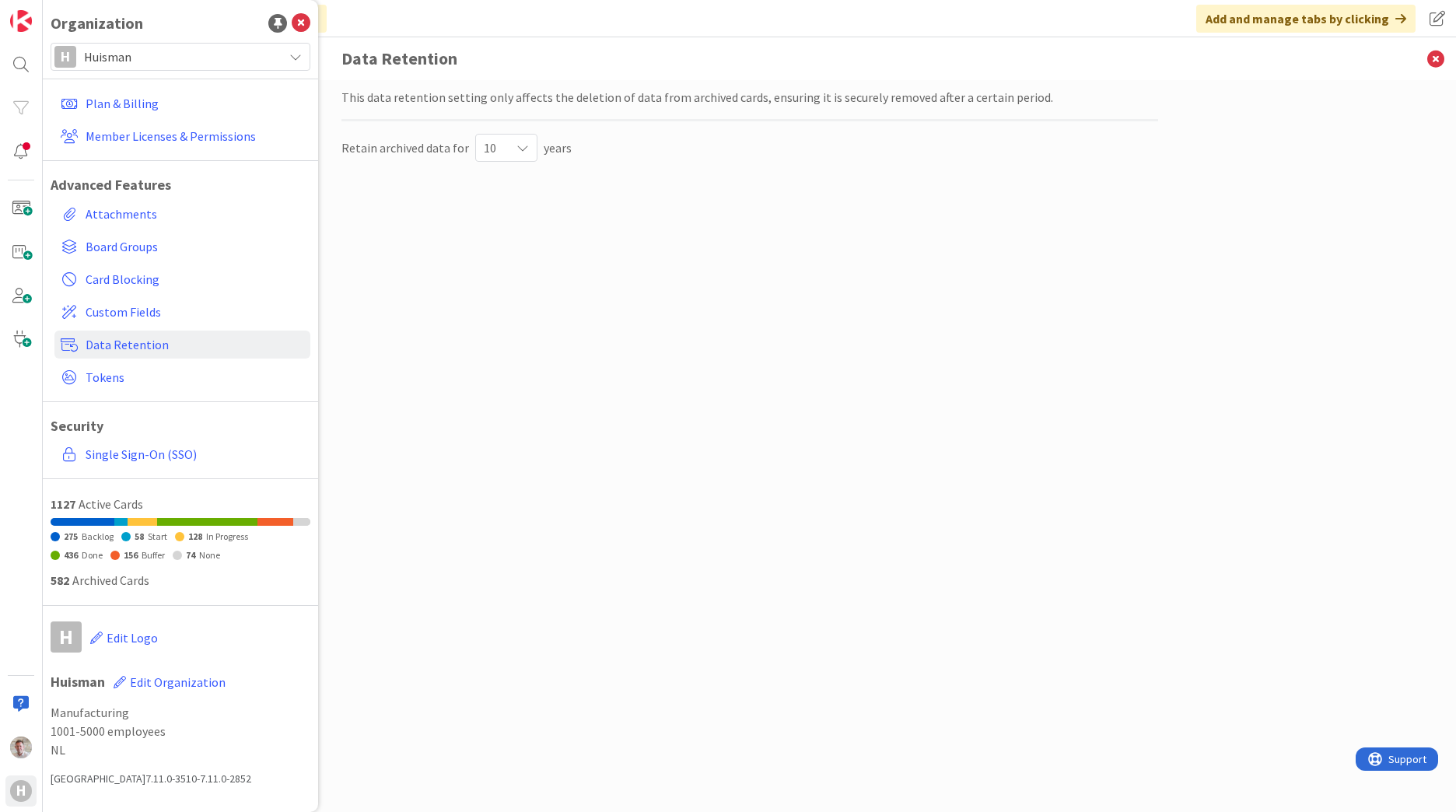
click at [498, 150] on span "10" at bounding box center [493, 147] width 19 height 22
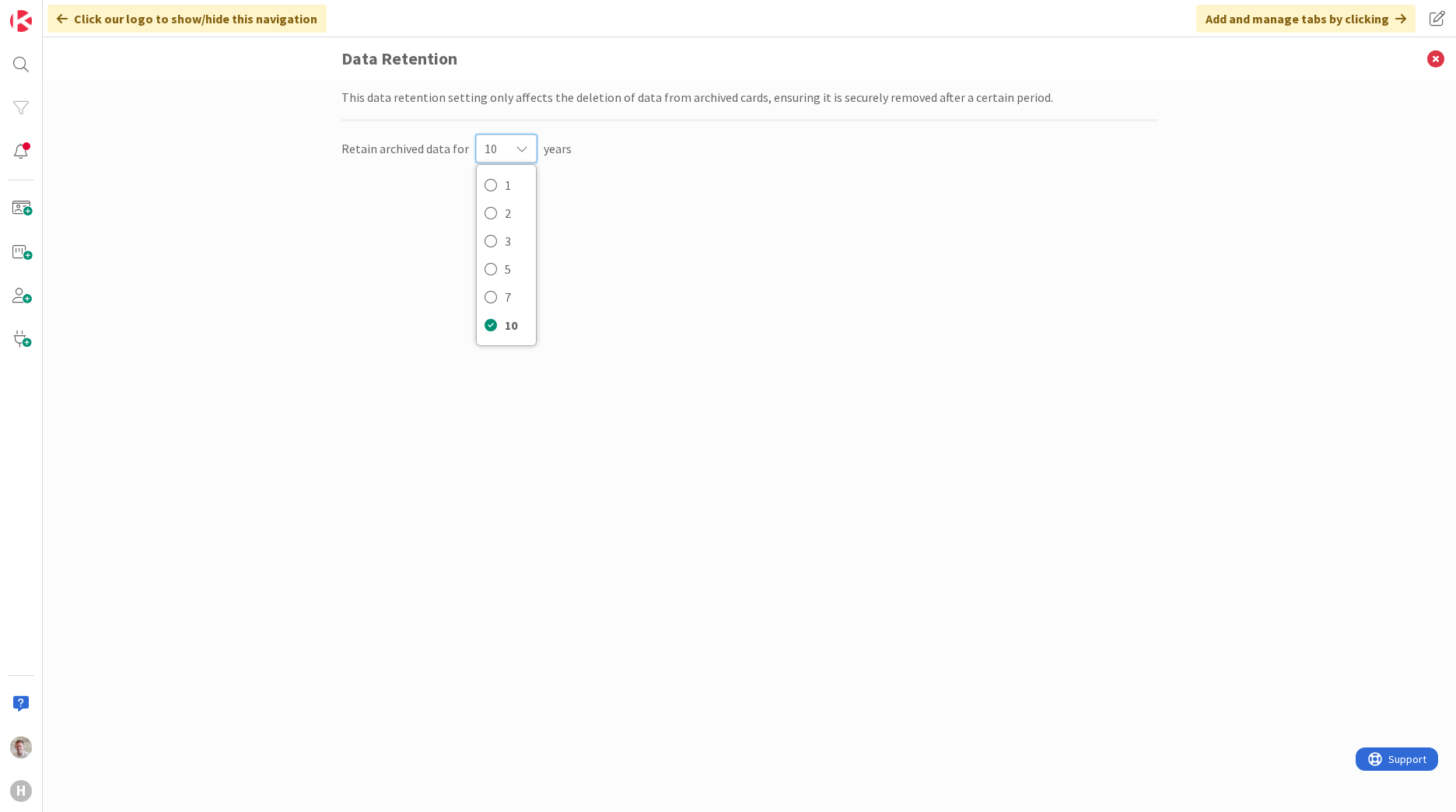
click at [365, 288] on div "This data retention setting only affects the deletion of data from archived car…" at bounding box center [749, 430] width 816 height 685
click at [10, 500] on img at bounding box center [21, 747] width 22 height 22
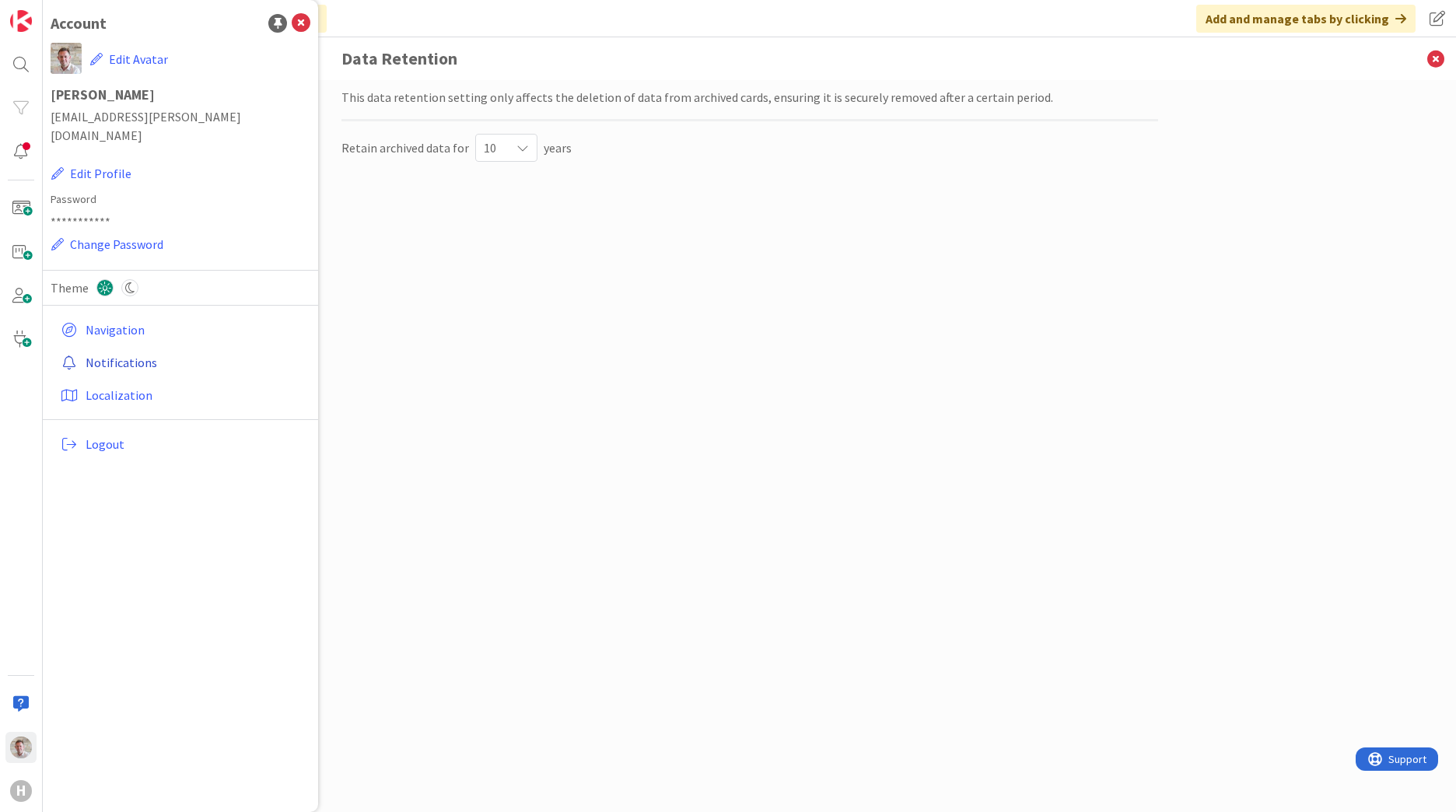
click at [115, 349] on link "Notifications" at bounding box center [182, 363] width 256 height 28
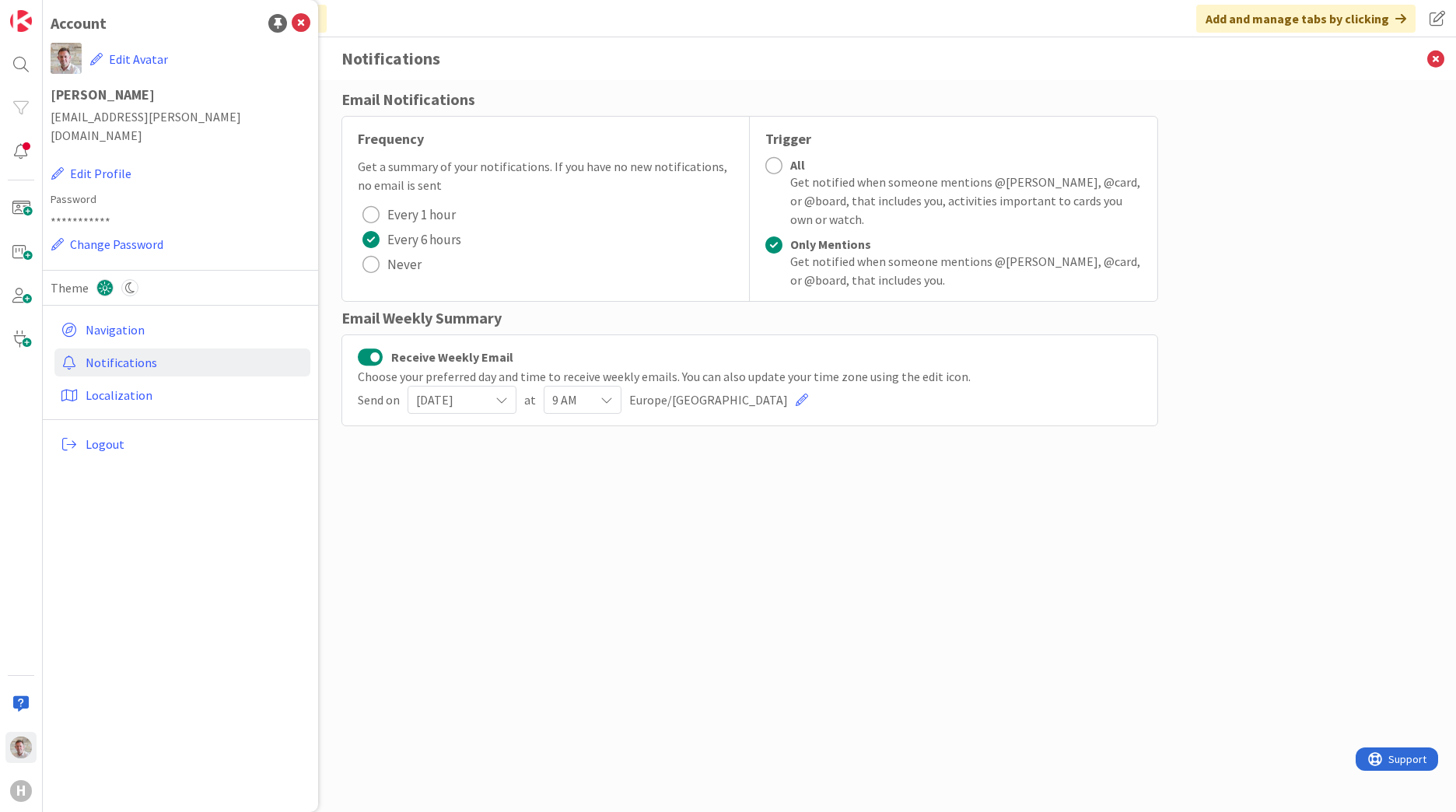
click at [798, 164] on div "All" at bounding box center [966, 165] width 352 height 15
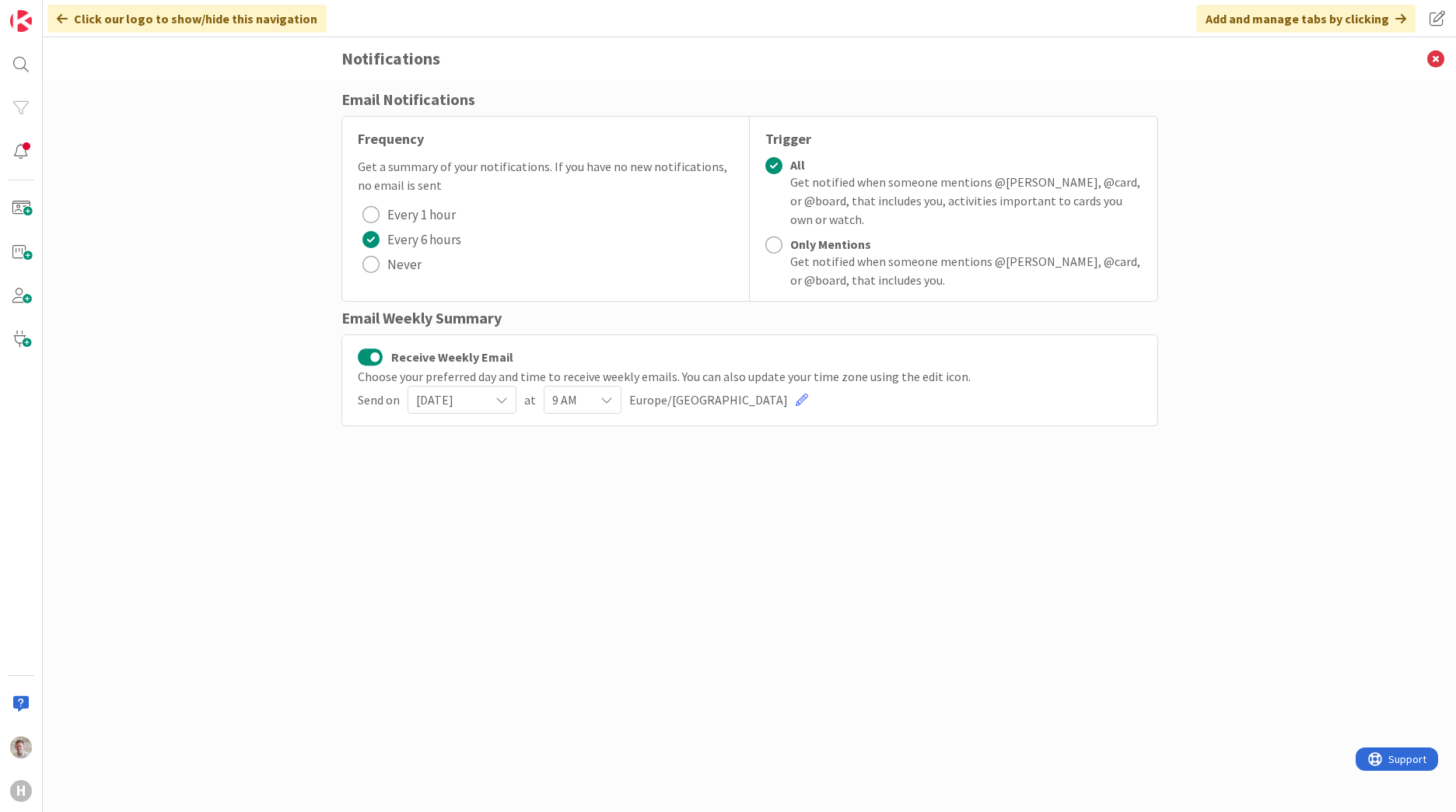
click at [608, 487] on div "Email Notifications Frequency Get a summary of your notifications. If you have …" at bounding box center [749, 430] width 816 height 685
click at [460, 397] on span "[DATE]" at bounding box center [448, 399] width 65 height 22
click at [450, 431] on span "[DATE]" at bounding box center [507, 437] width 141 height 24
click at [569, 402] on span "9 AM" at bounding box center [570, 399] width 34 height 22
click at [585, 500] on span "6 AM" at bounding box center [644, 604] width 141 height 24
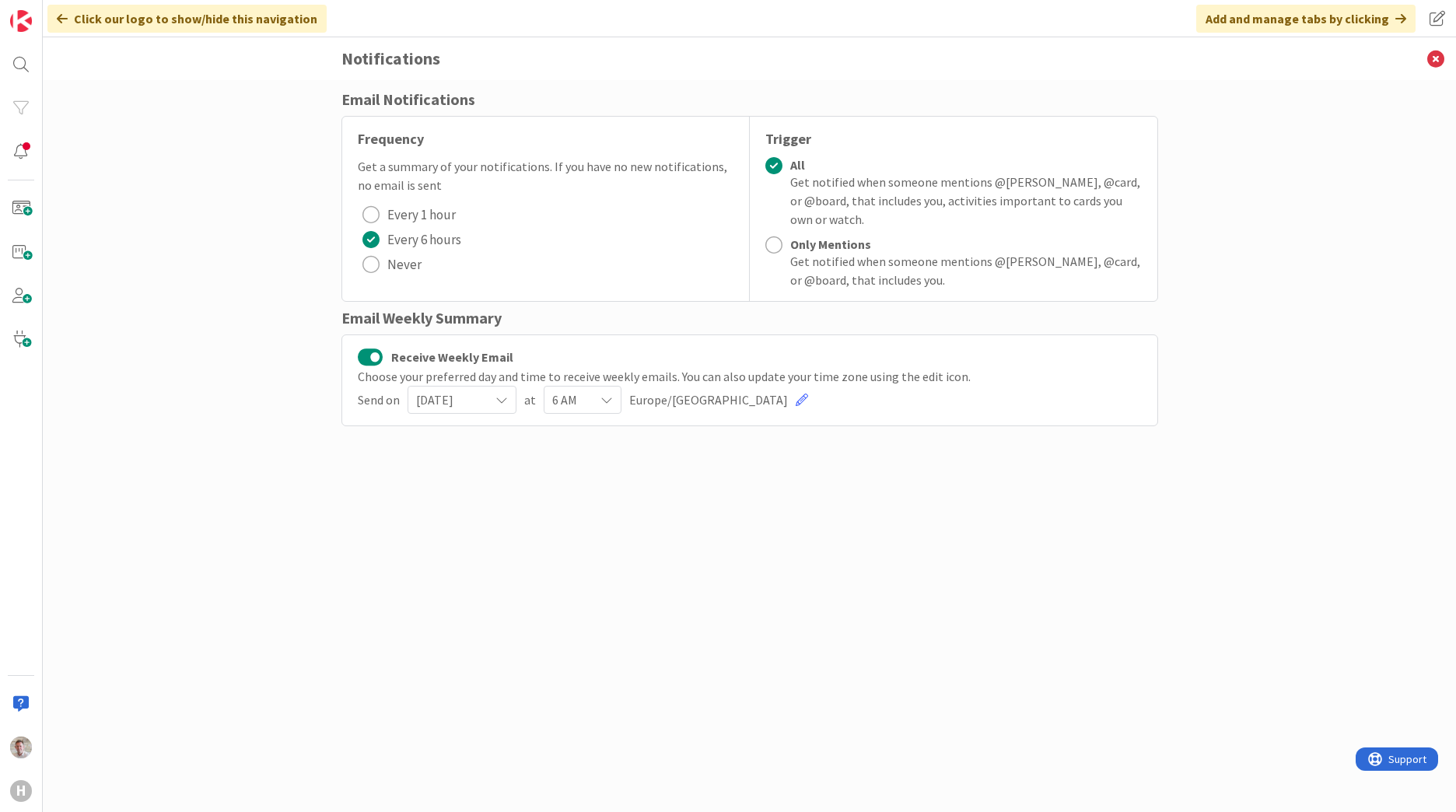
click at [486, 500] on div "Email Notifications Frequency Get a summary of your notifications. If you have …" at bounding box center [749, 430] width 816 height 685
click at [957, 52] on icon at bounding box center [1435, 58] width 41 height 43
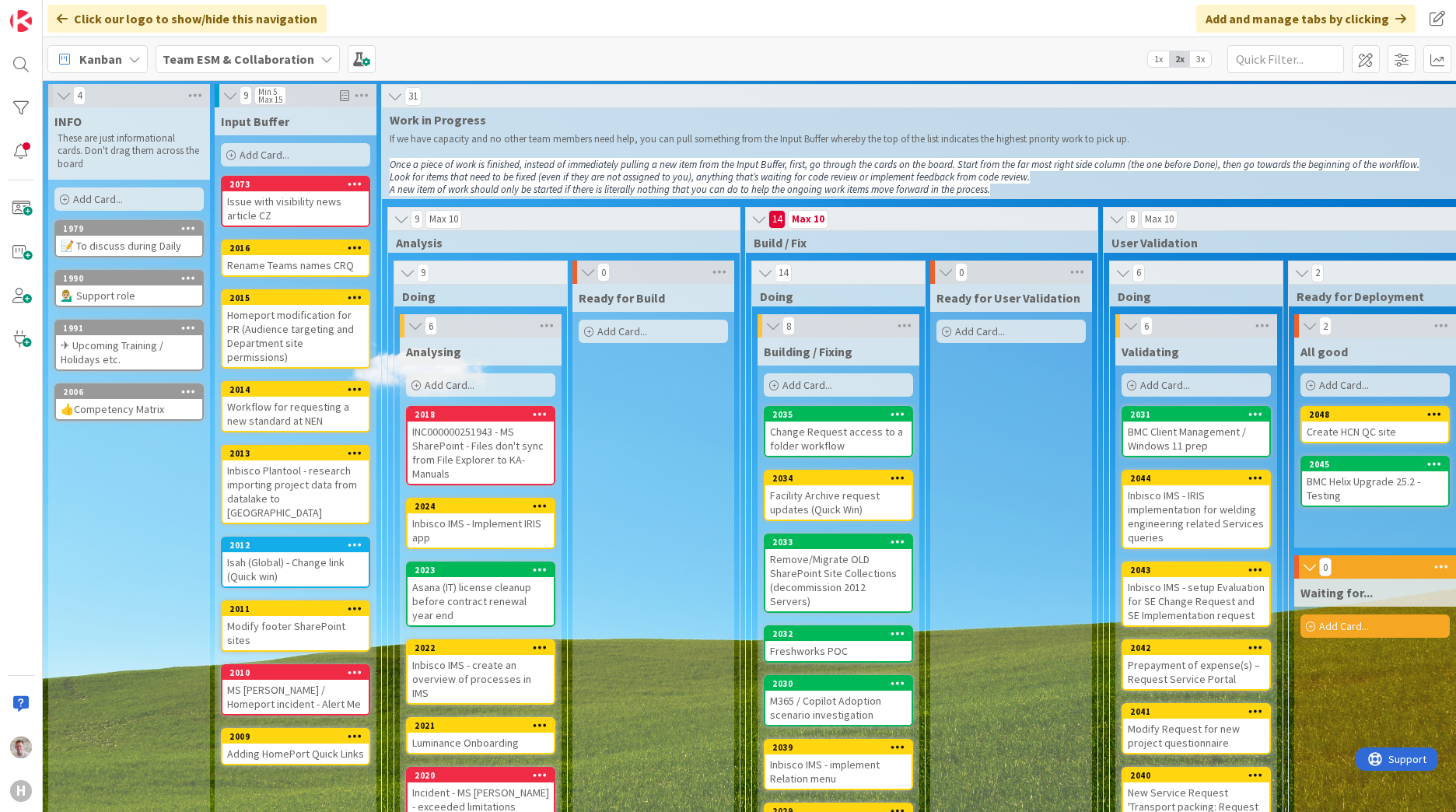
click at [957, 58] on span "3x" at bounding box center [1200, 59] width 21 height 15
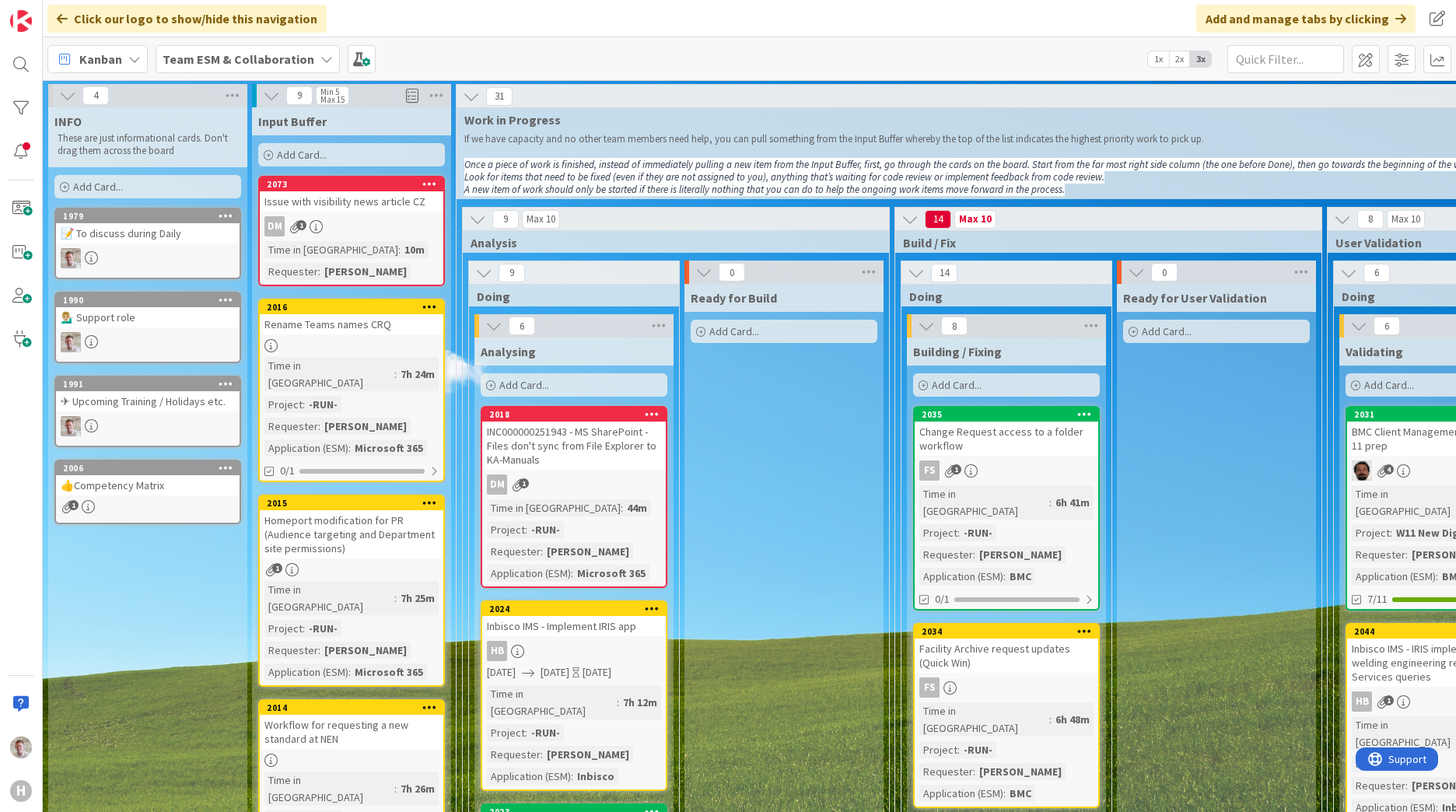
click at [328, 195] on div "Issue with visibility news article CZ" at bounding box center [352, 201] width 184 height 20
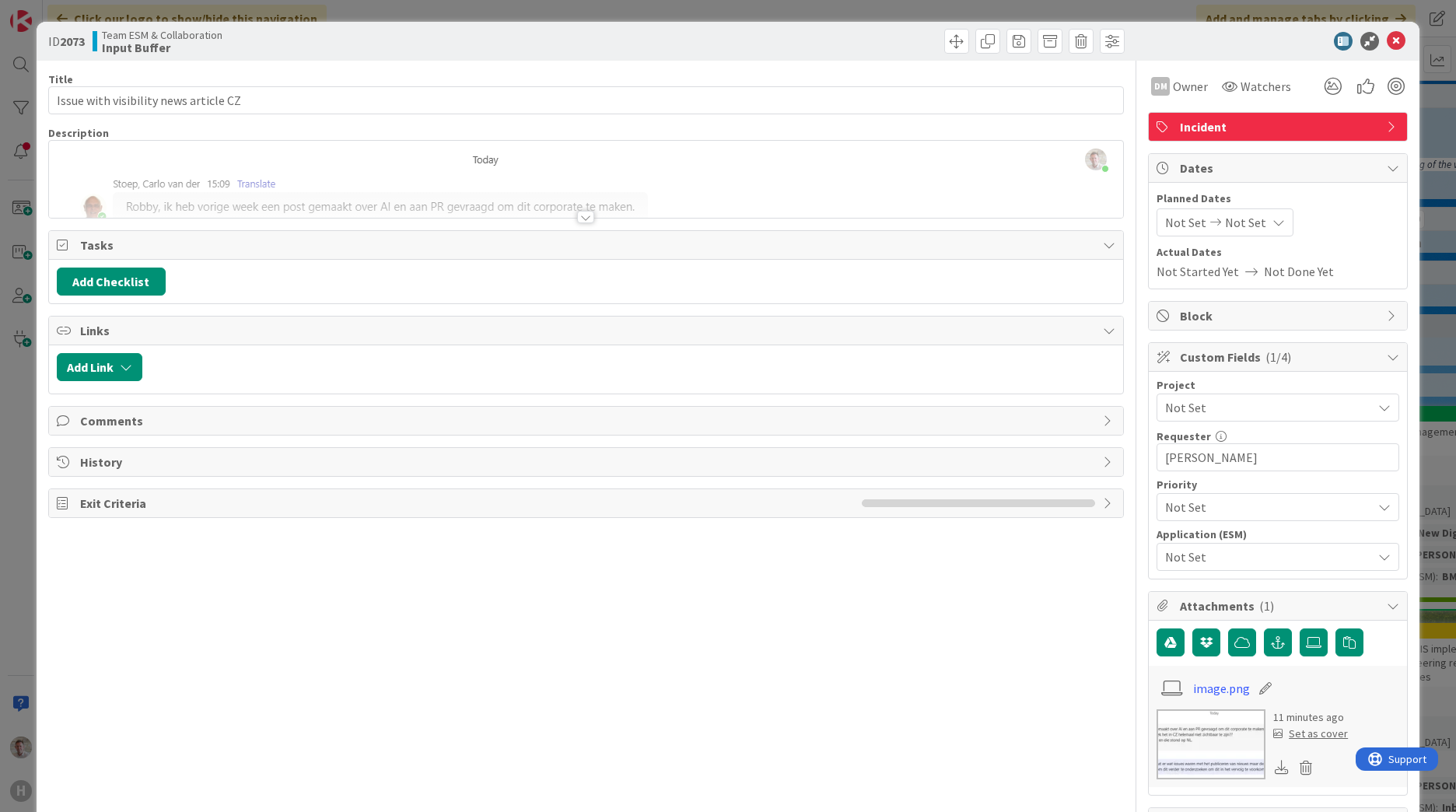
click at [957, 404] on span "Not Set" at bounding box center [1265, 406] width 199 height 22
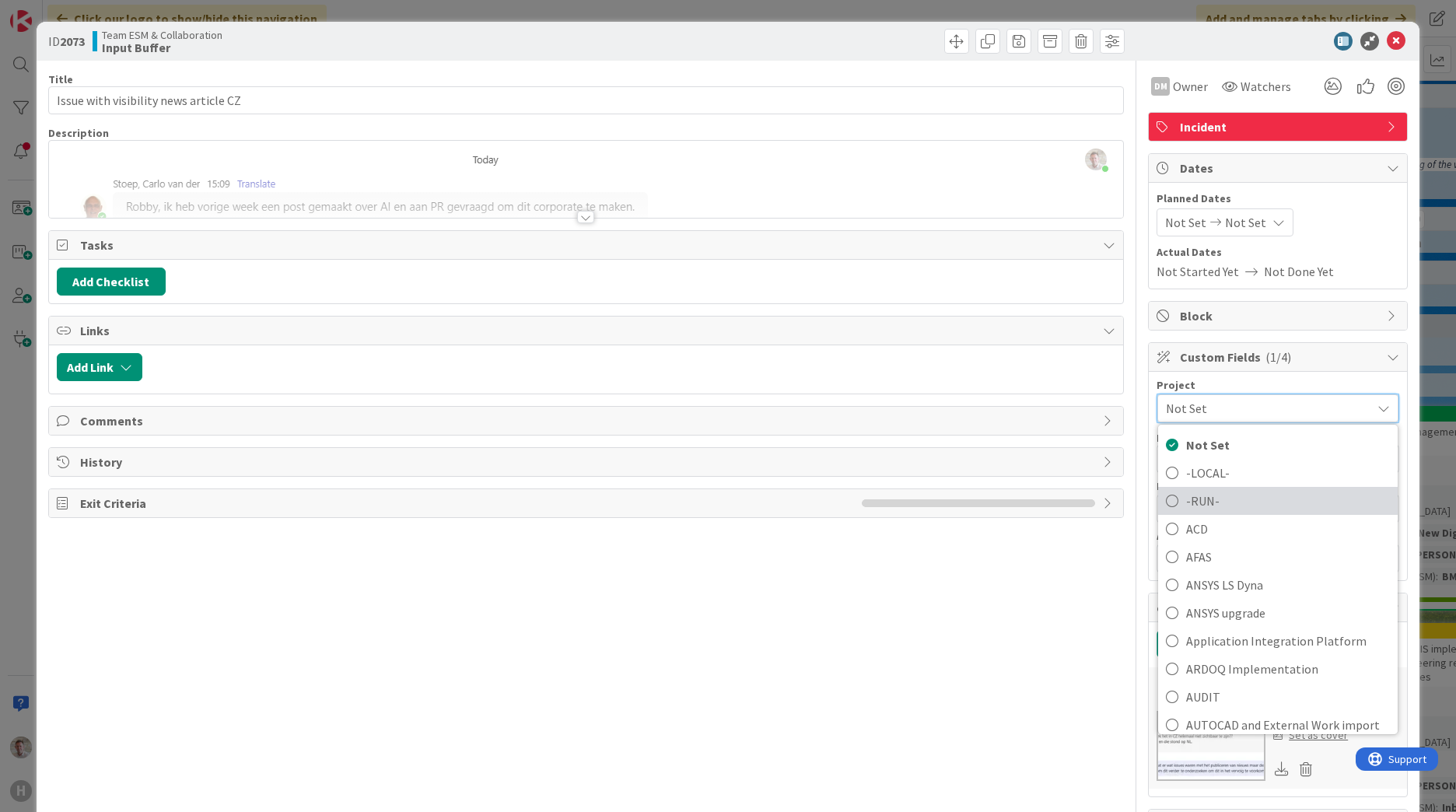
click at [957, 500] on span "-RUN-" at bounding box center [1287, 500] width 204 height 24
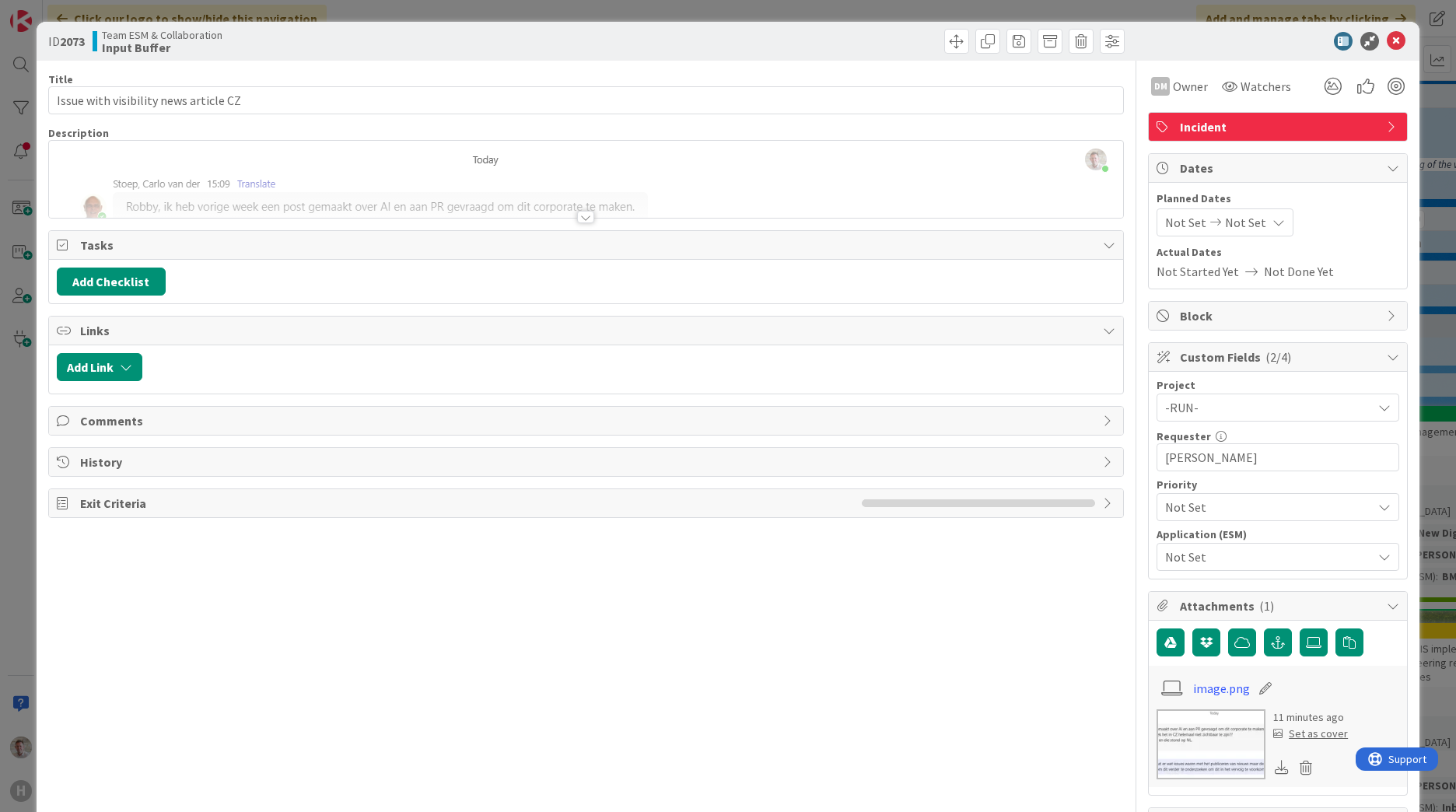
click at [957, 500] on span "Not Set" at bounding box center [1265, 556] width 199 height 22
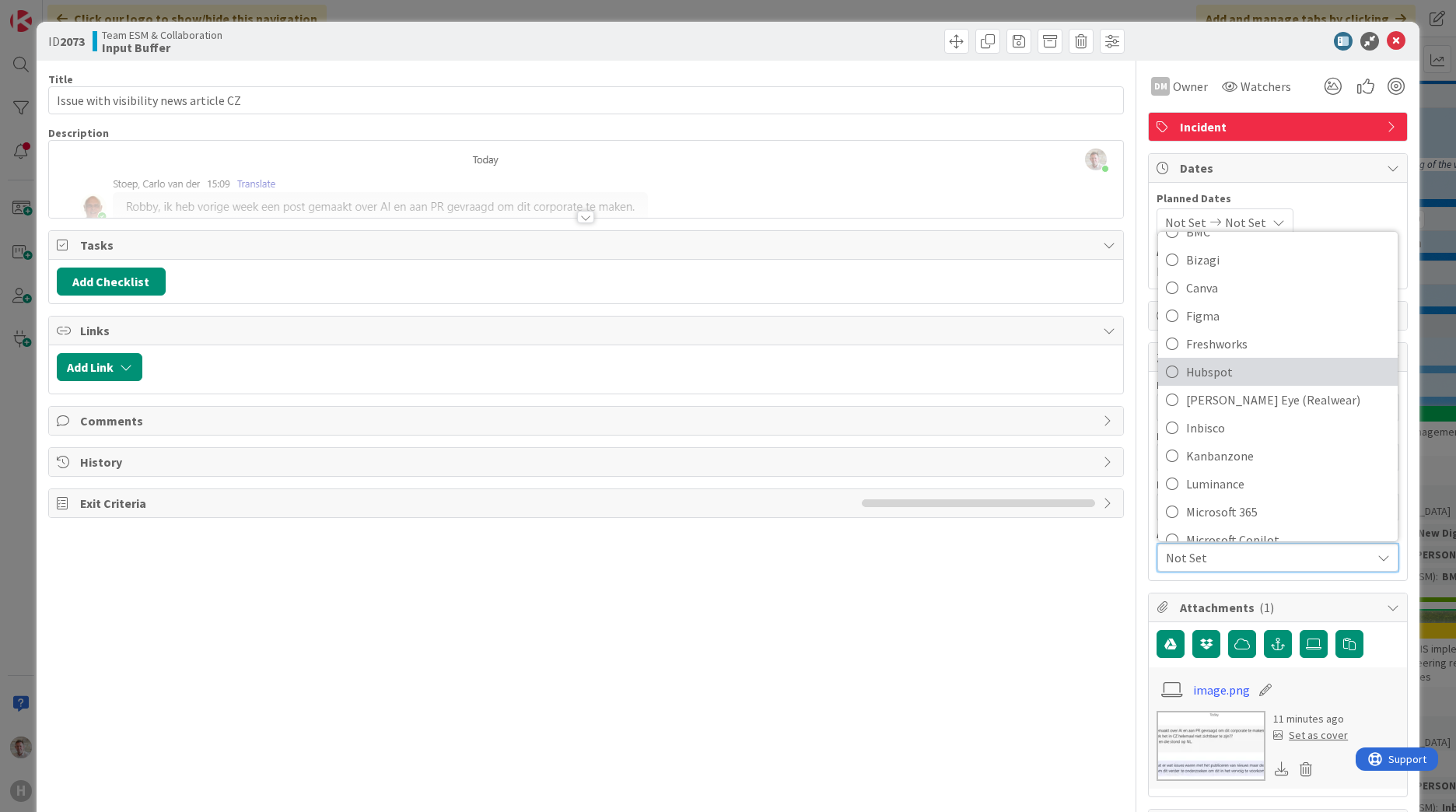
scroll to position [155, 0]
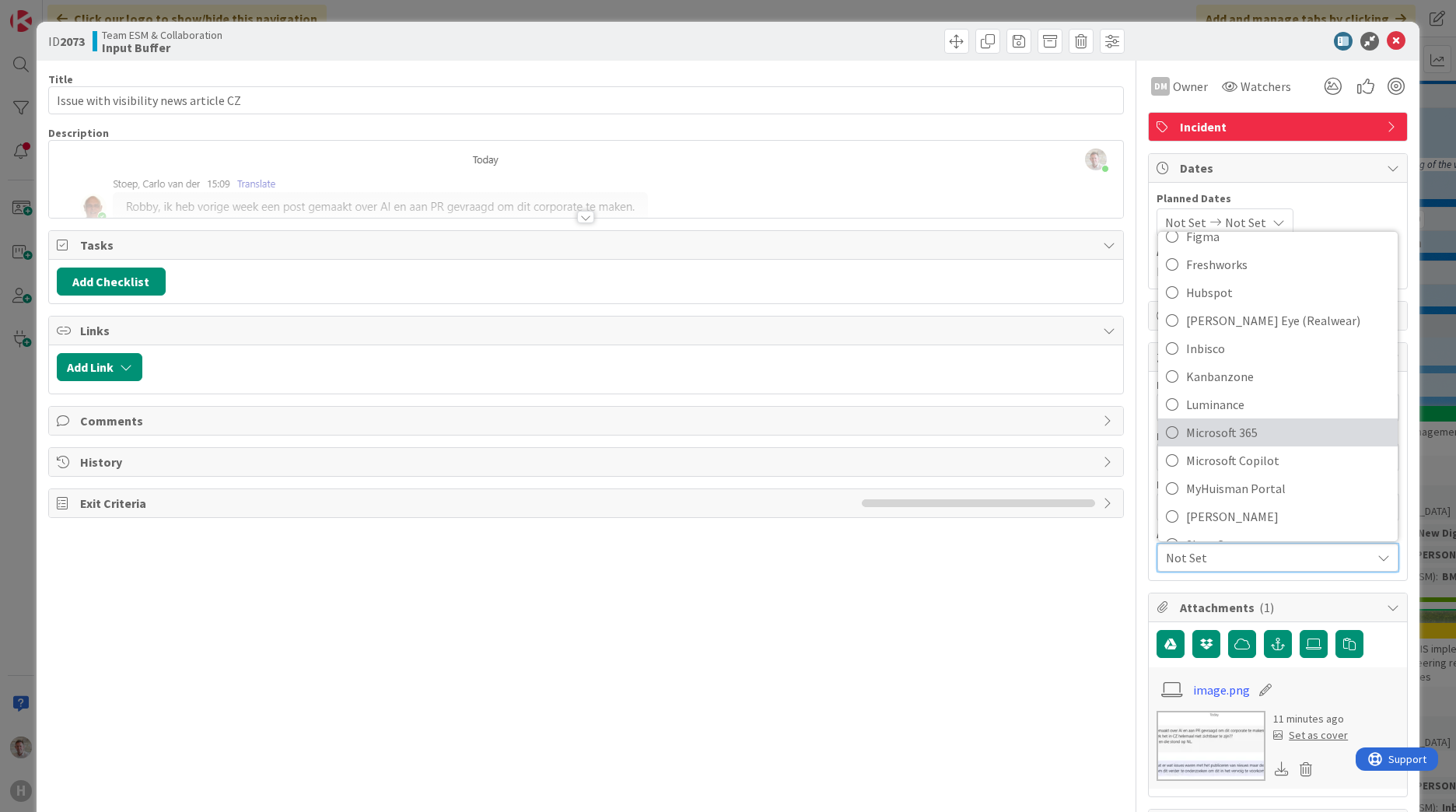
click at [957, 434] on span "Microsoft 365" at bounding box center [1287, 432] width 204 height 24
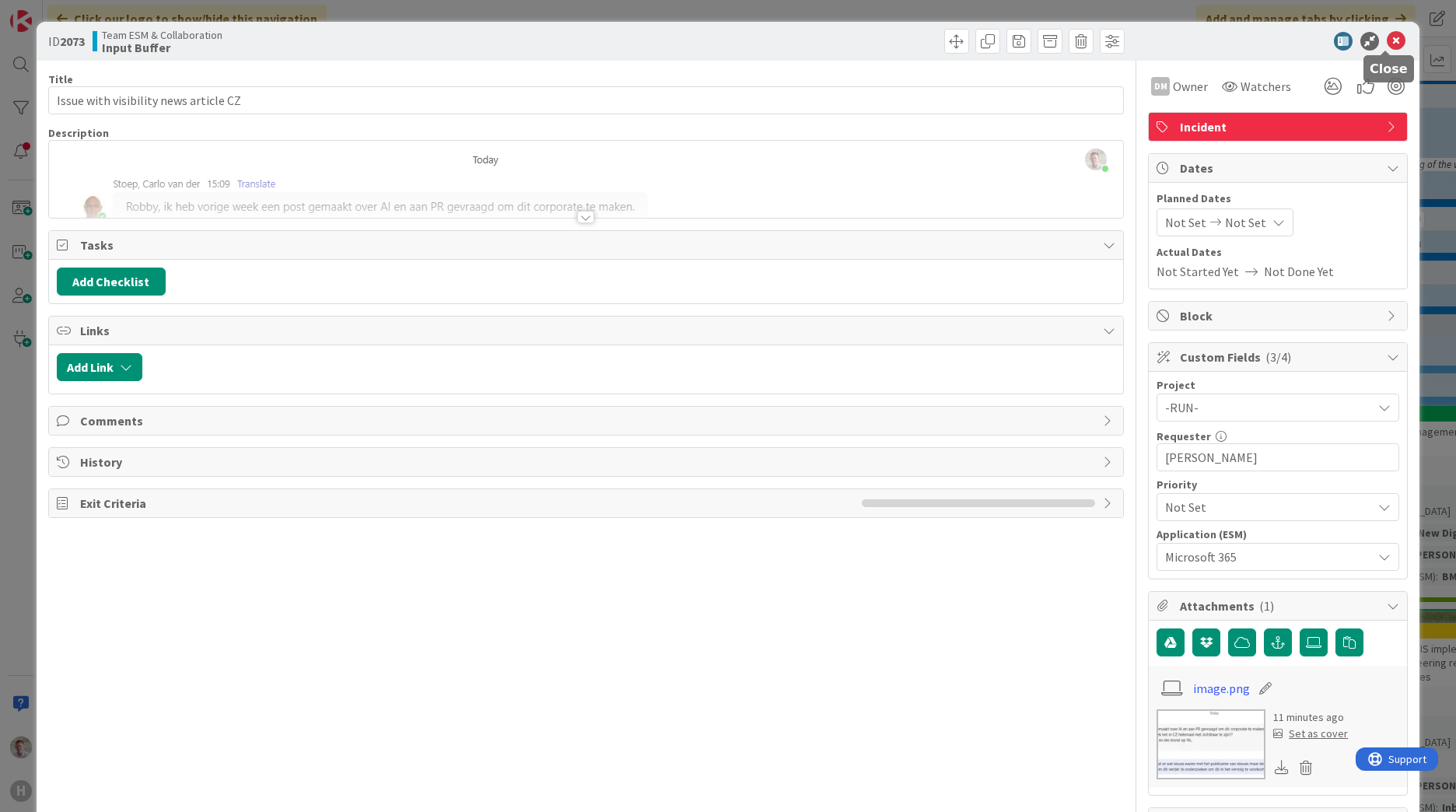
click at [957, 42] on icon at bounding box center [1396, 42] width 19 height 19
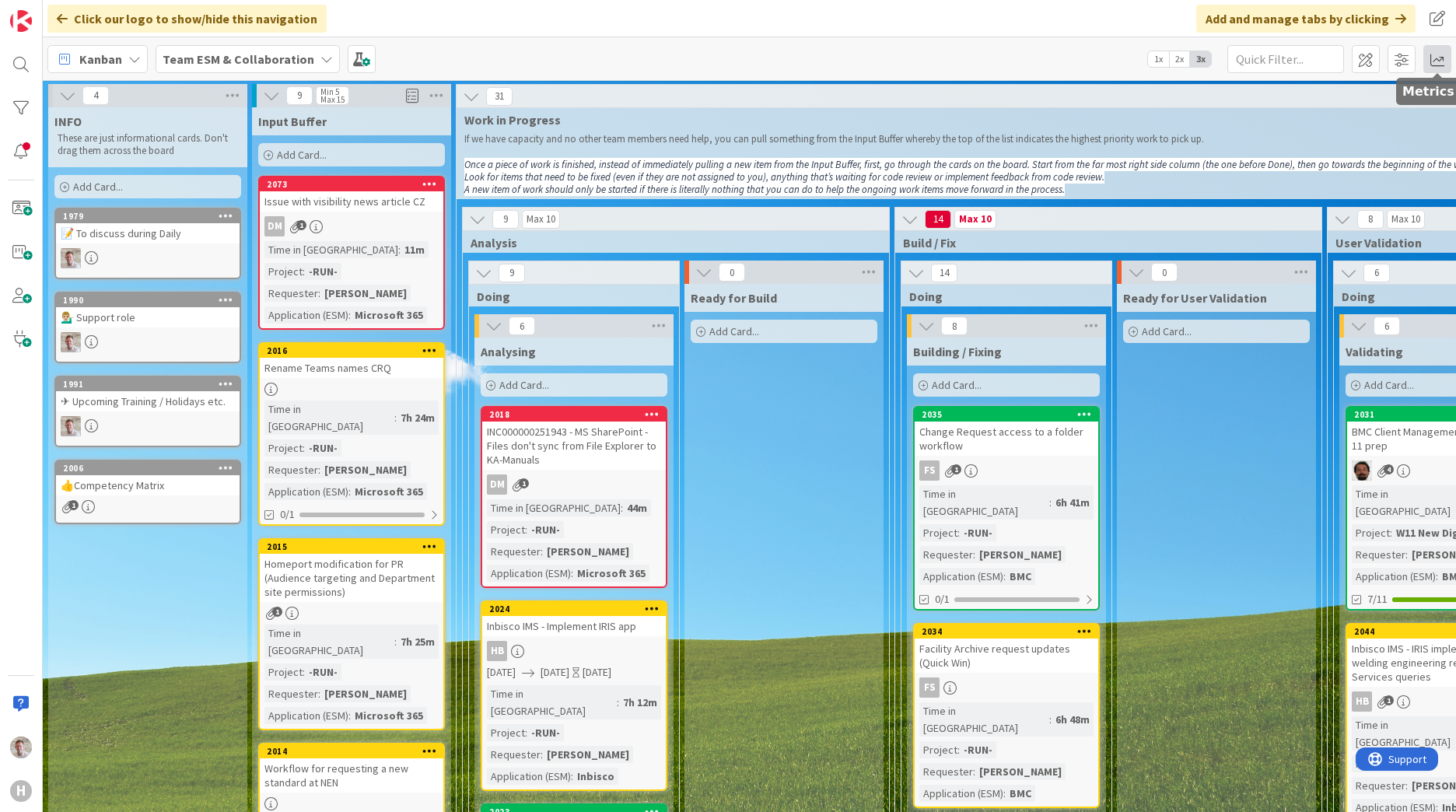
click at [957, 63] on span at bounding box center [1437, 60] width 28 height 28
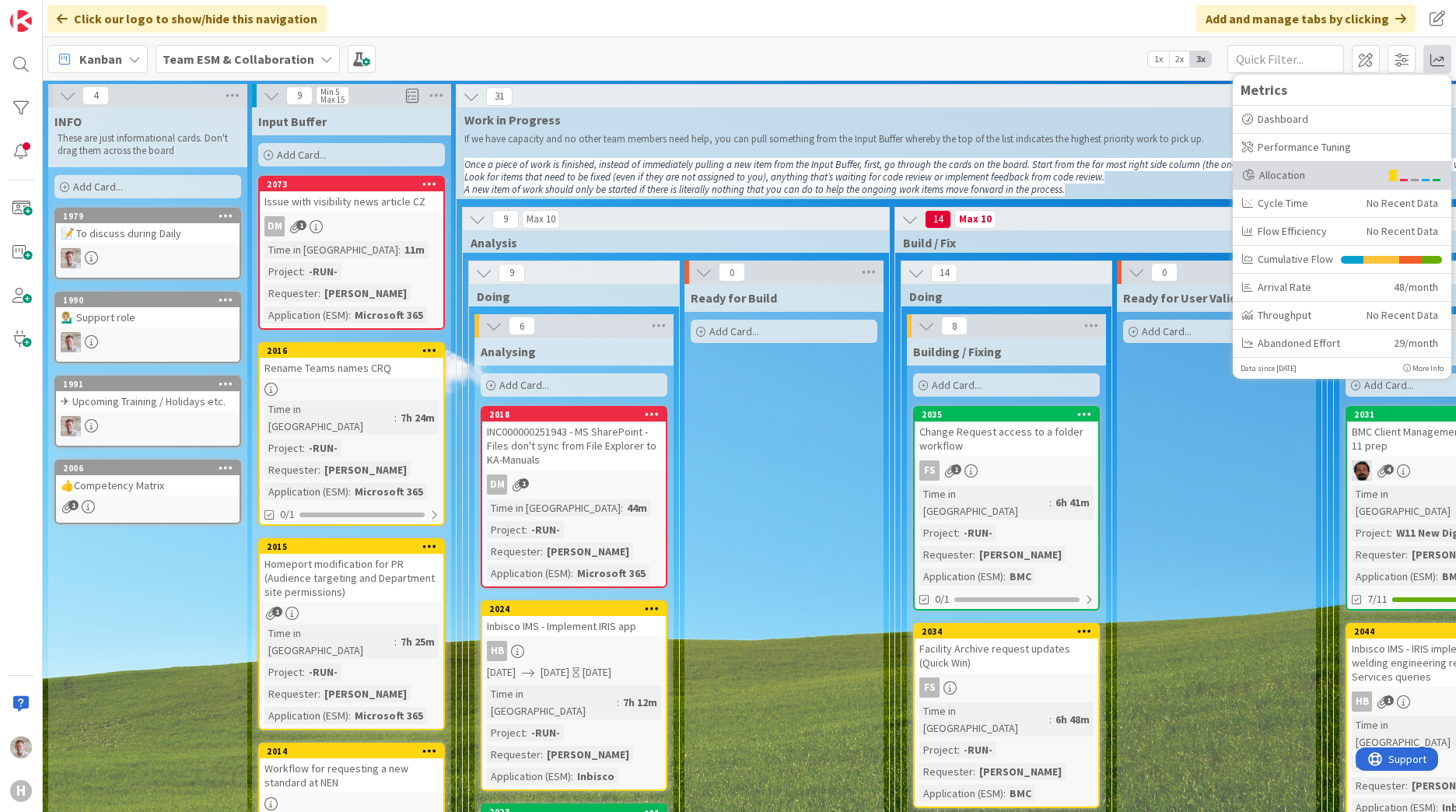
click at [957, 177] on div "Allocation" at bounding box center [1310, 174] width 137 height 16
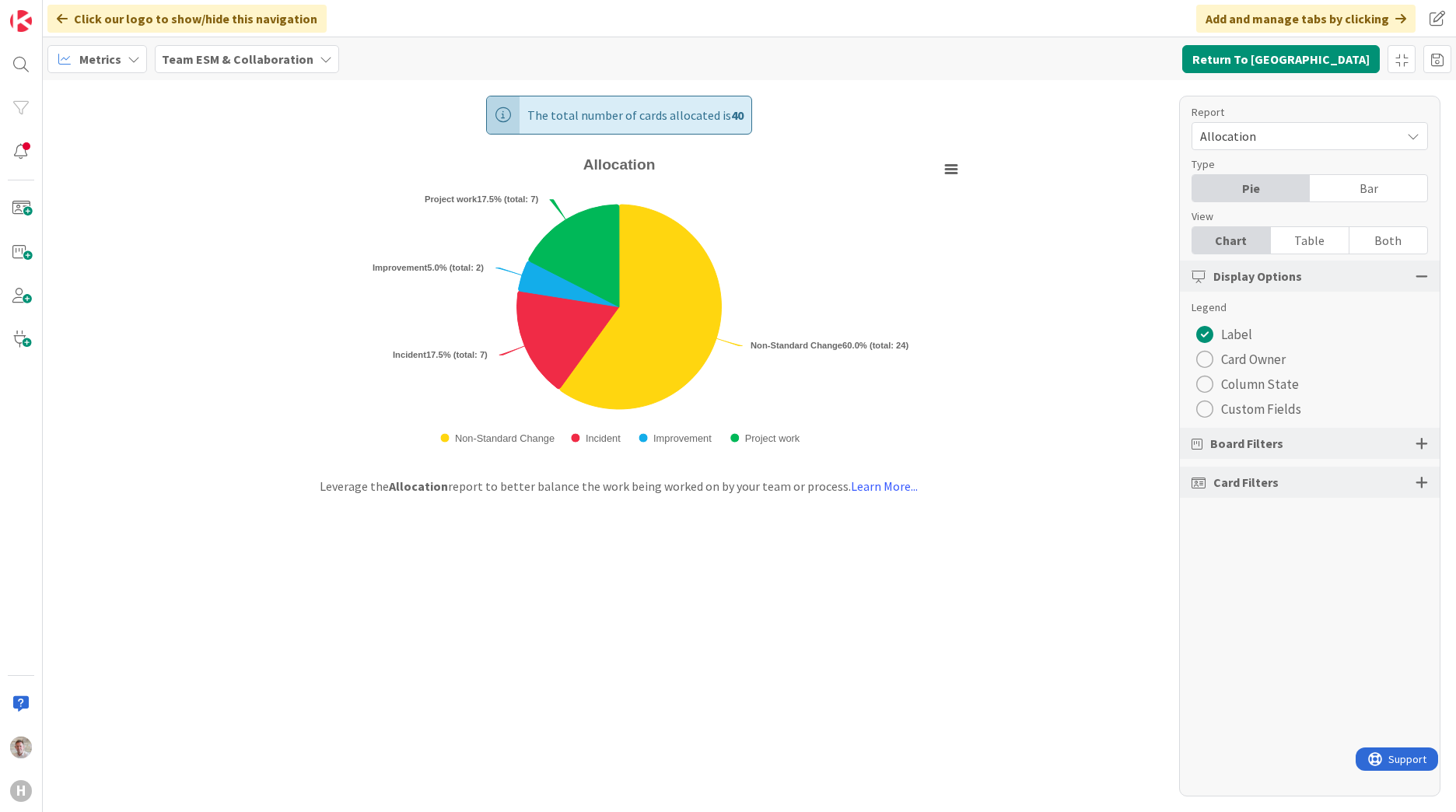
click at [957, 484] on div "Card Filters" at bounding box center [1310, 481] width 260 height 31
click at [957, 478] on div at bounding box center [1421, 481] width 12 height 14
click at [957, 500] on span "Select custom field..." at bounding box center [1296, 670] width 192 height 22
click at [957, 500] on span "Project" at bounding box center [1308, 550] width 216 height 24
click at [957, 500] on div "The total number of cards allocated is 40 Created with Highcharts 11.4.3 Chart …" at bounding box center [749, 446] width 1413 height 731
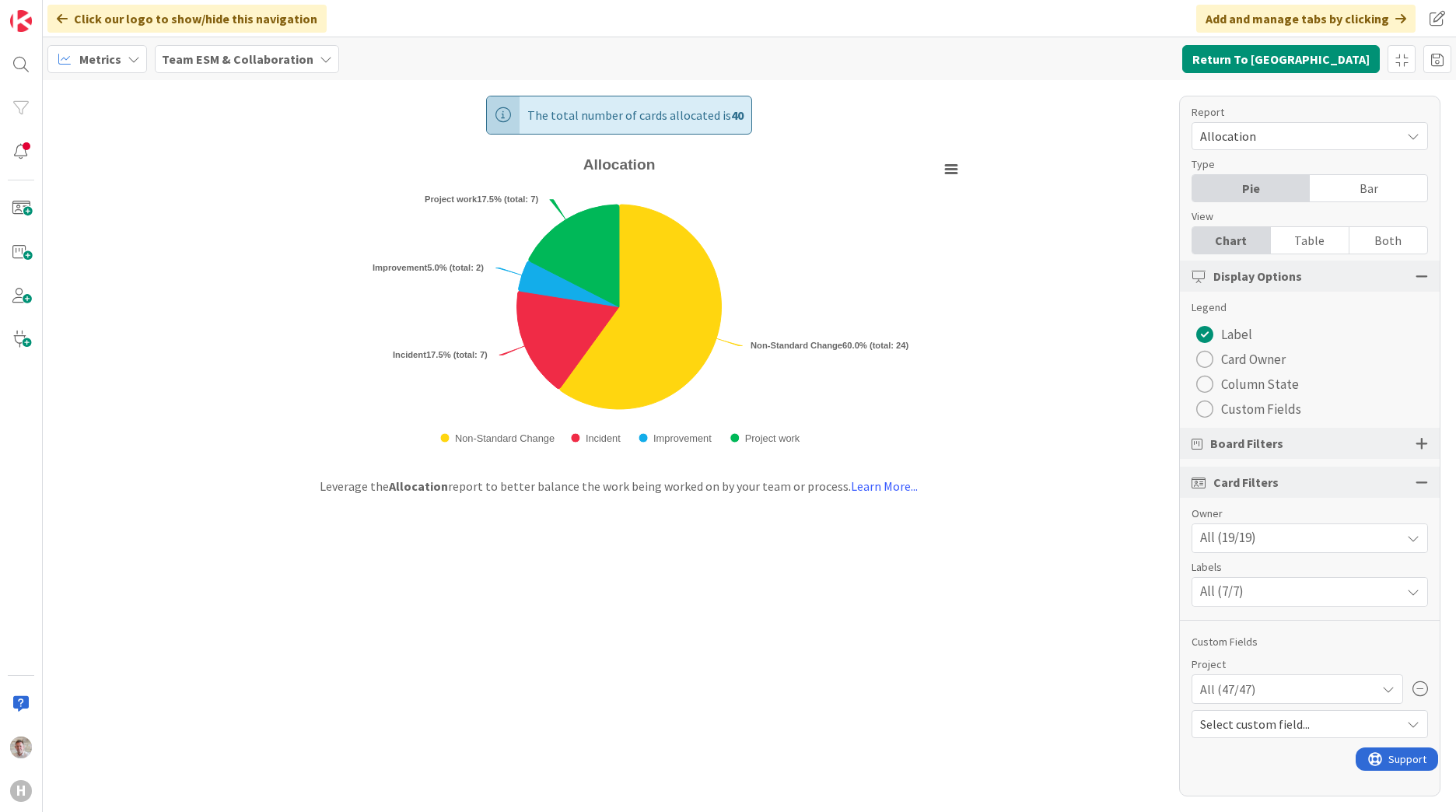
click at [957, 500] on span "Select custom field..." at bounding box center [1296, 723] width 192 height 22
drag, startPoint x: 1083, startPoint y: 721, endPoint x: 1089, endPoint y: 714, distance: 9.2
click at [957, 500] on div "The total number of cards allocated is 40 Created with Highcharts 11.4.3 Chart …" at bounding box center [749, 446] width 1413 height 731
click at [957, 478] on div "Card Filters" at bounding box center [1310, 481] width 260 height 31
click at [957, 443] on div at bounding box center [1421, 442] width 12 height 14
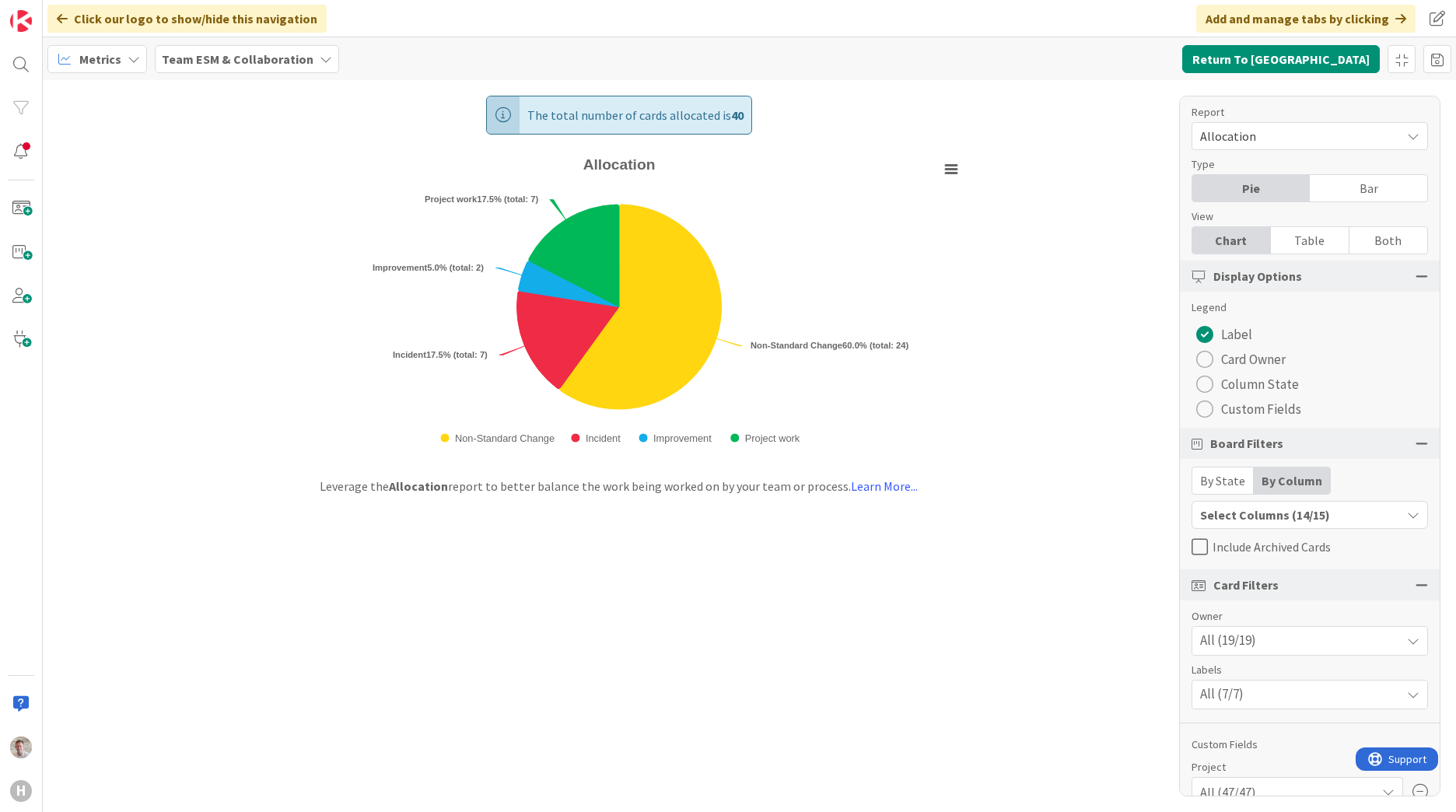
click at [957, 500] on div "Select Columns (14/15)" at bounding box center [1297, 514] width 209 height 20
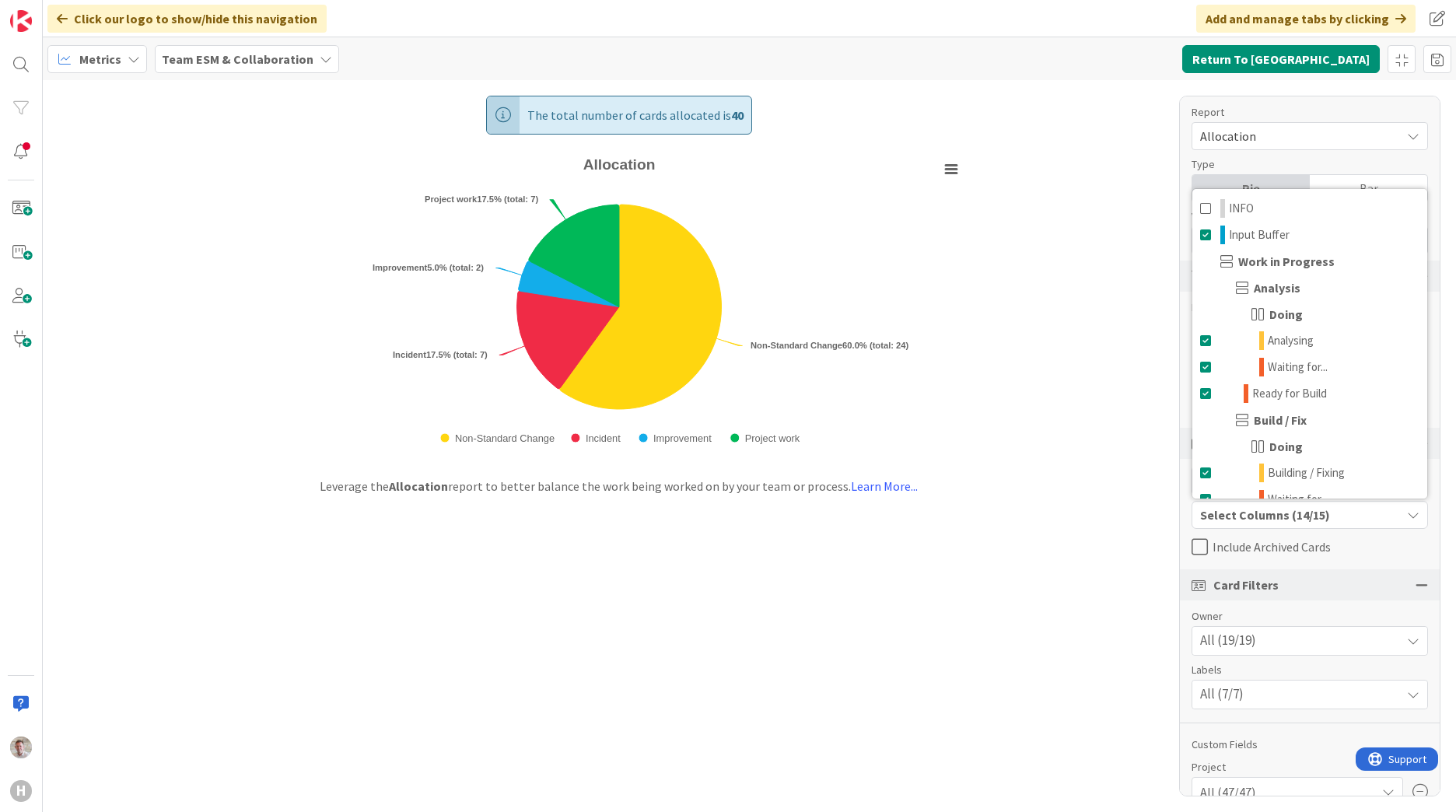
click at [957, 500] on div "Select Columns (14/15)" at bounding box center [1297, 514] width 209 height 20
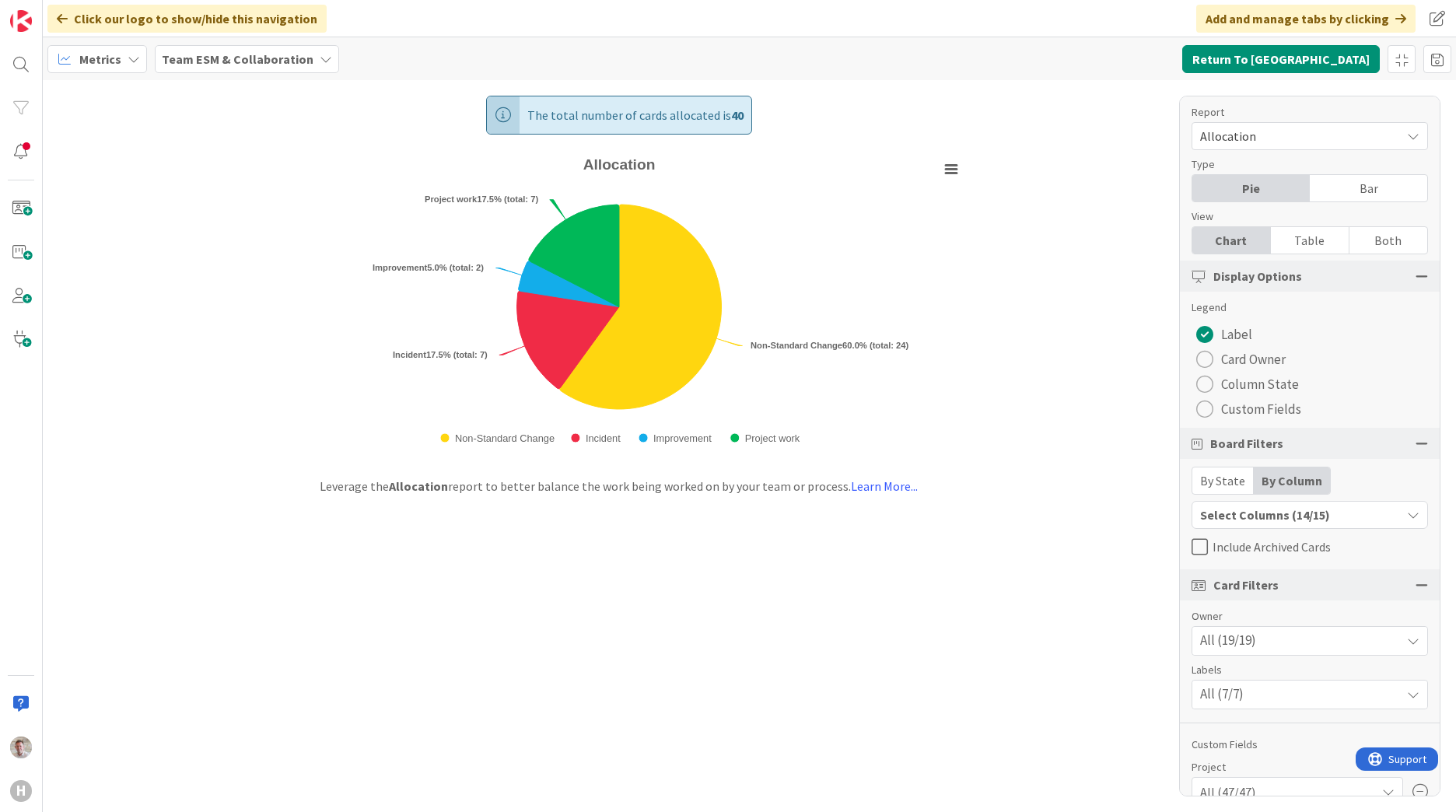
drag, startPoint x: 1075, startPoint y: 552, endPoint x: 1115, endPoint y: 582, distance: 50.0
click at [957, 500] on div "The total number of cards allocated is 40 Created with Highcharts 11.4.3 Chart …" at bounding box center [749, 446] width 1413 height 731
drag, startPoint x: 1069, startPoint y: 319, endPoint x: 1096, endPoint y: 282, distance: 45.8
click at [957, 304] on div "The total number of cards allocated is 40 Created with Highcharts 11.4.3 Chart …" at bounding box center [749, 446] width 1413 height 731
click at [957, 135] on span "Allocation" at bounding box center [1296, 135] width 192 height 22
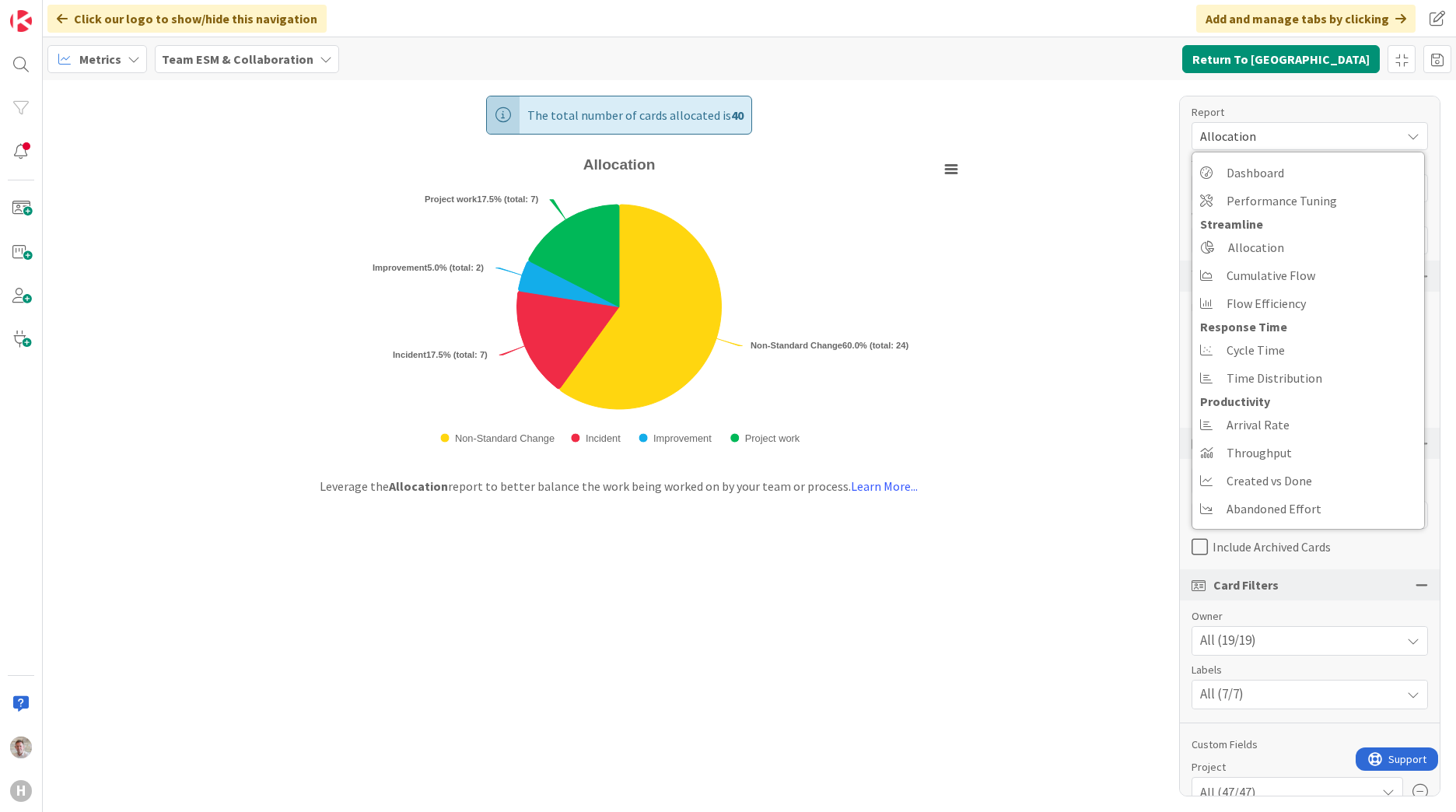
click at [957, 144] on span "Allocation" at bounding box center [1296, 135] width 192 height 22
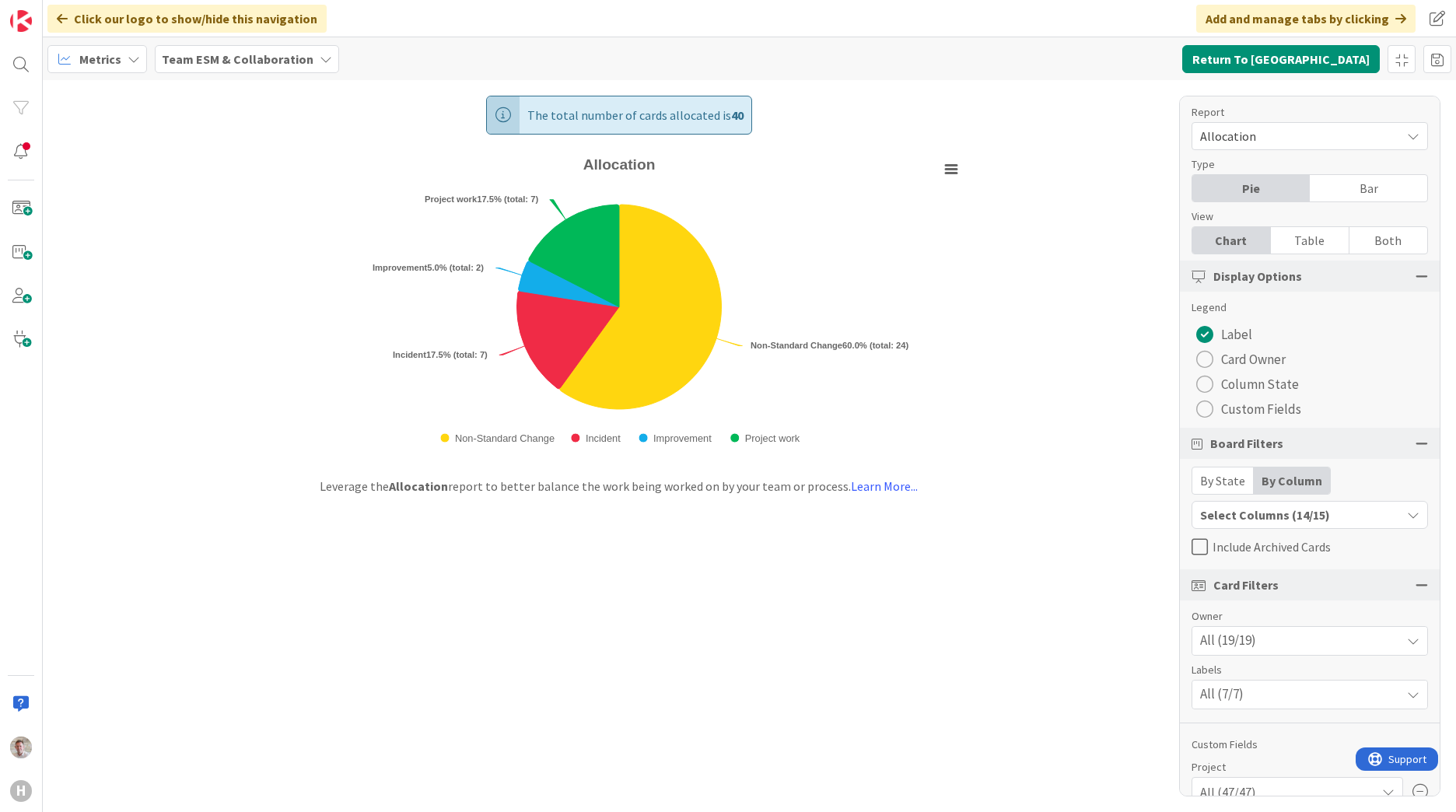
drag, startPoint x: 1073, startPoint y: 233, endPoint x: 1082, endPoint y: 231, distance: 9.2
click at [957, 233] on div "The total number of cards allocated is 40 Created with Highcharts 11.4.3 Chart …" at bounding box center [749, 446] width 1413 height 731
drag, startPoint x: 1156, startPoint y: 340, endPoint x: 1186, endPoint y: 347, distance: 30.8
click at [957, 341] on div "The total number of cards allocated is 40 Created with Highcharts 11.4.3 Chart …" at bounding box center [749, 446] width 1413 height 731
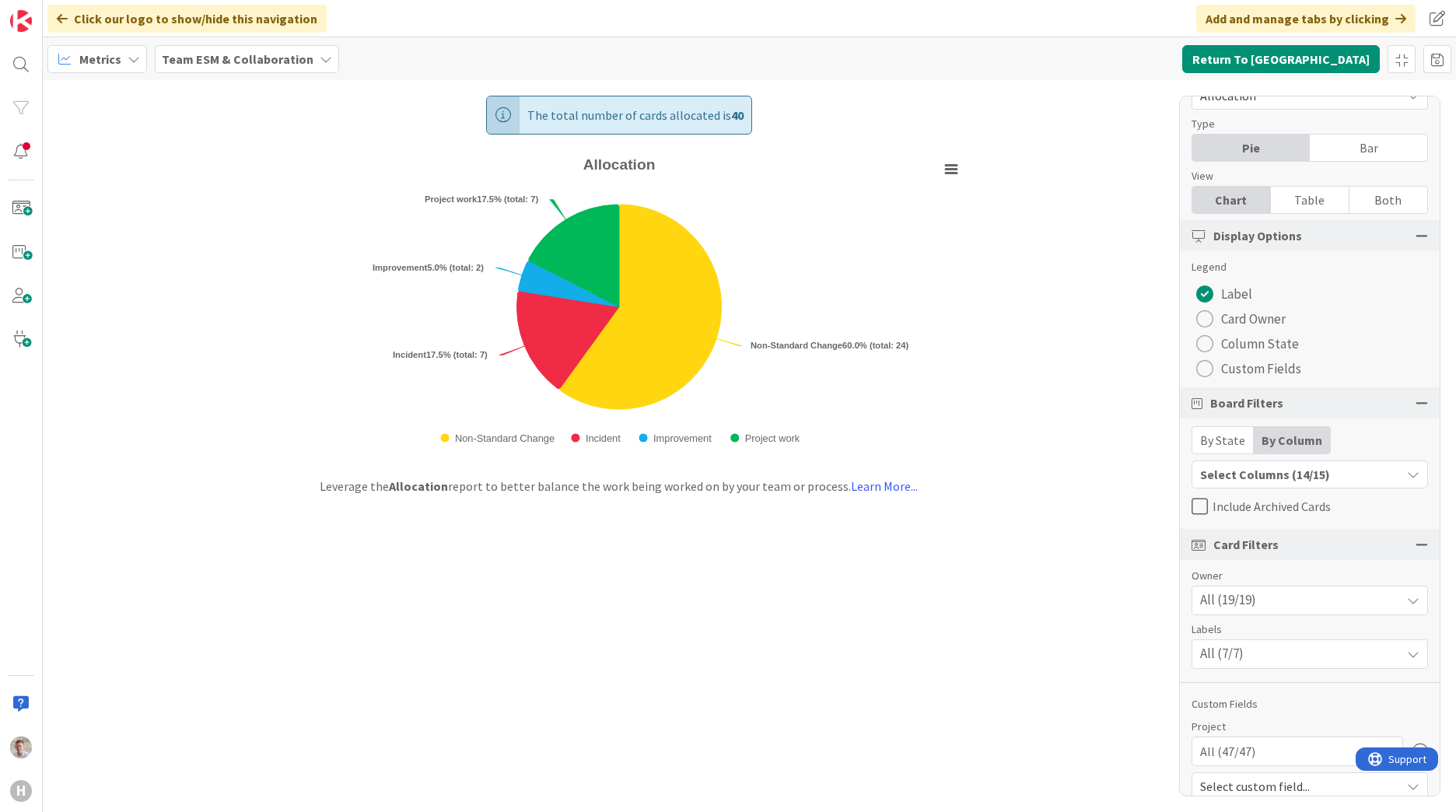
scroll to position [59, 0]
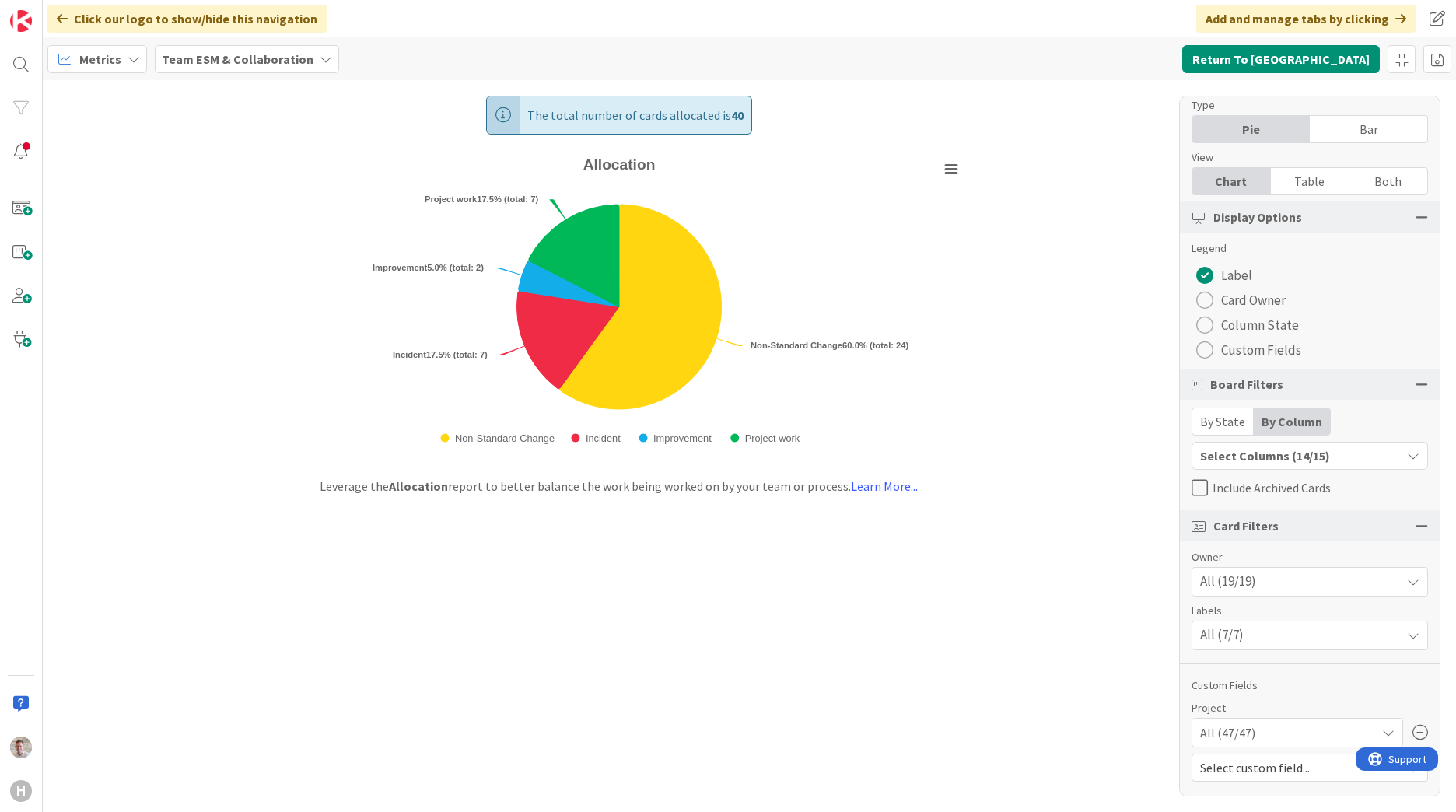
click at [957, 349] on span "Custom Fields" at bounding box center [1261, 350] width 81 height 24
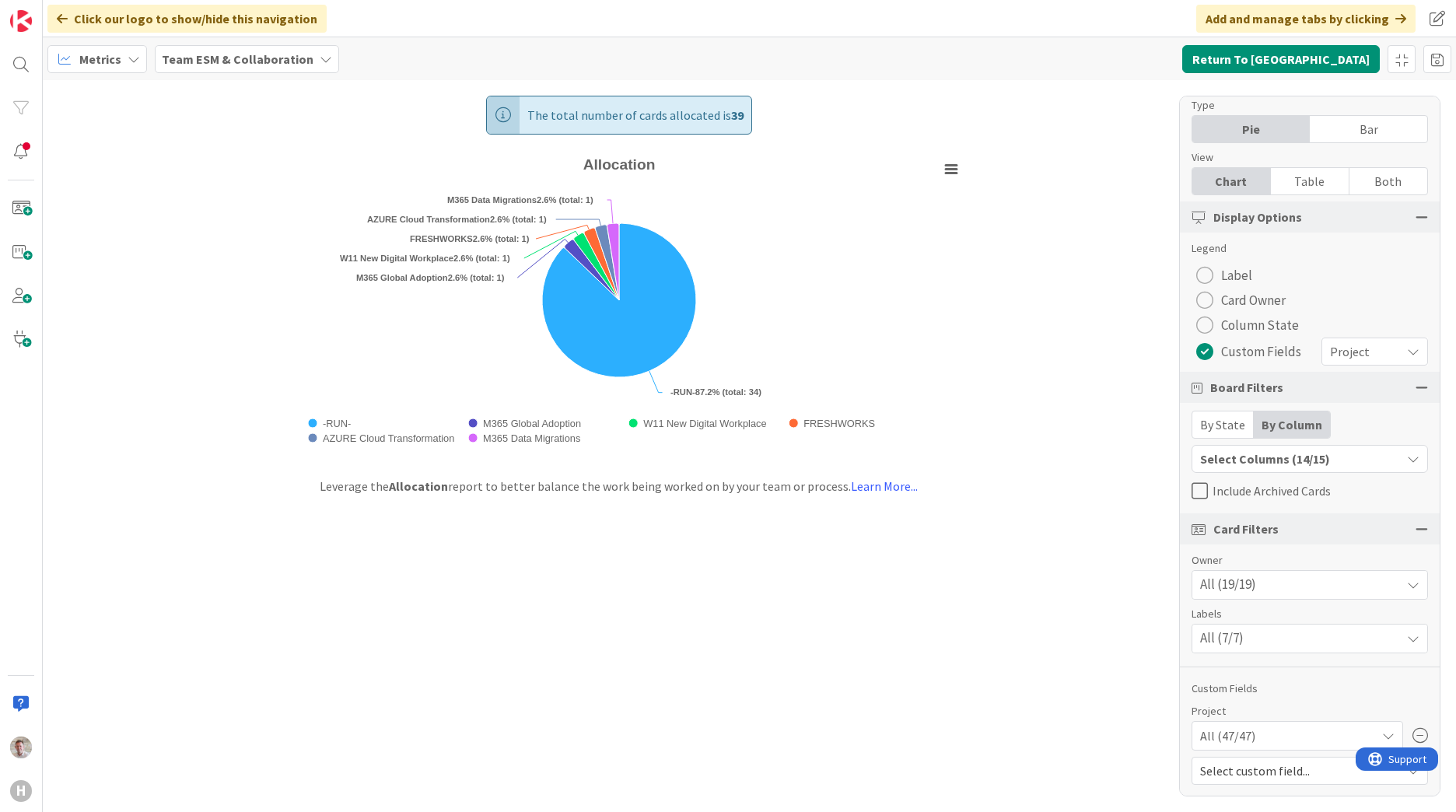
click at [868, 500] on div "The total number of cards allocated is 39 Created with Highcharts 11.4.3 Chart …" at bounding box center [749, 446] width 1413 height 731
click at [12, 147] on div at bounding box center [21, 152] width 31 height 31
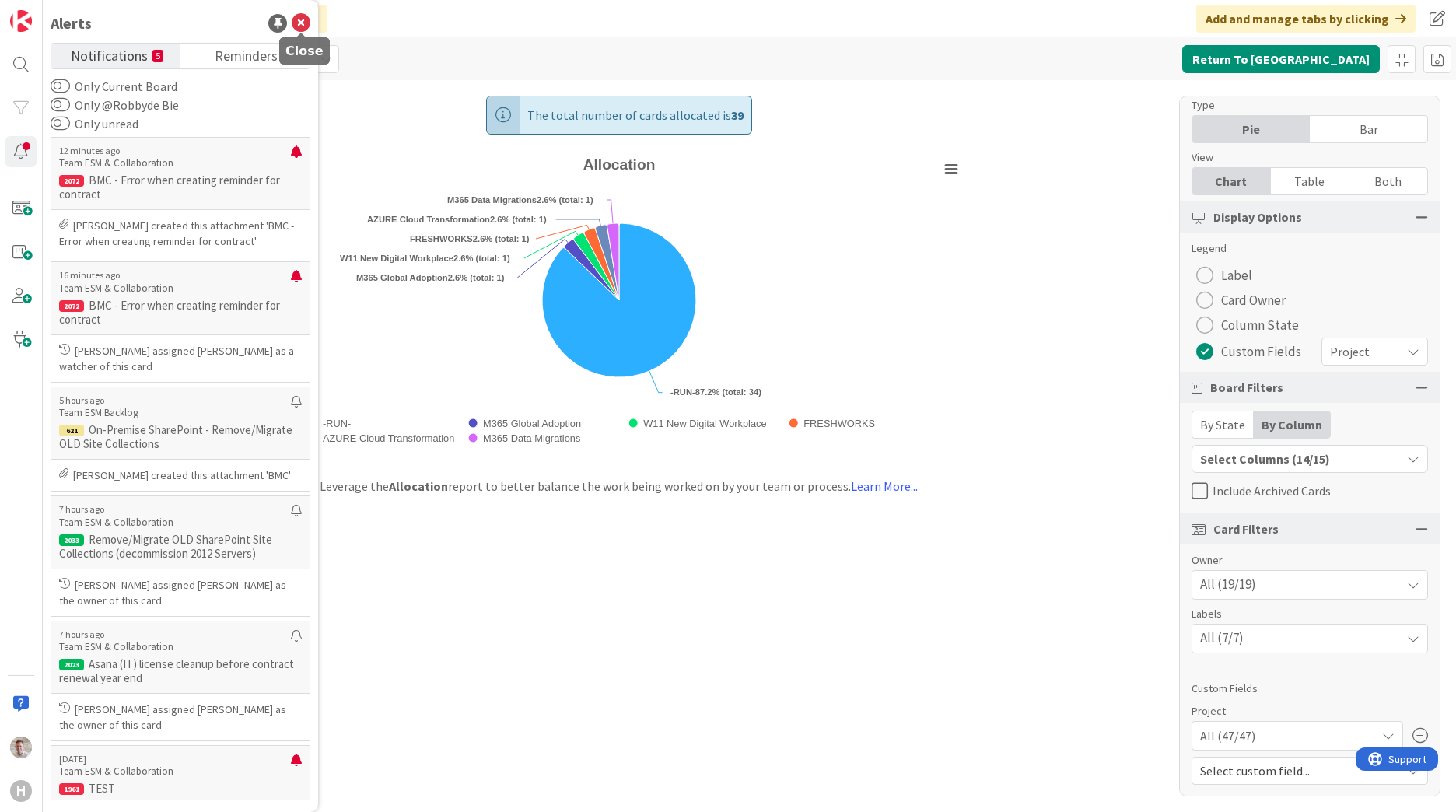
click at [295, 25] on icon at bounding box center [301, 24] width 19 height 19
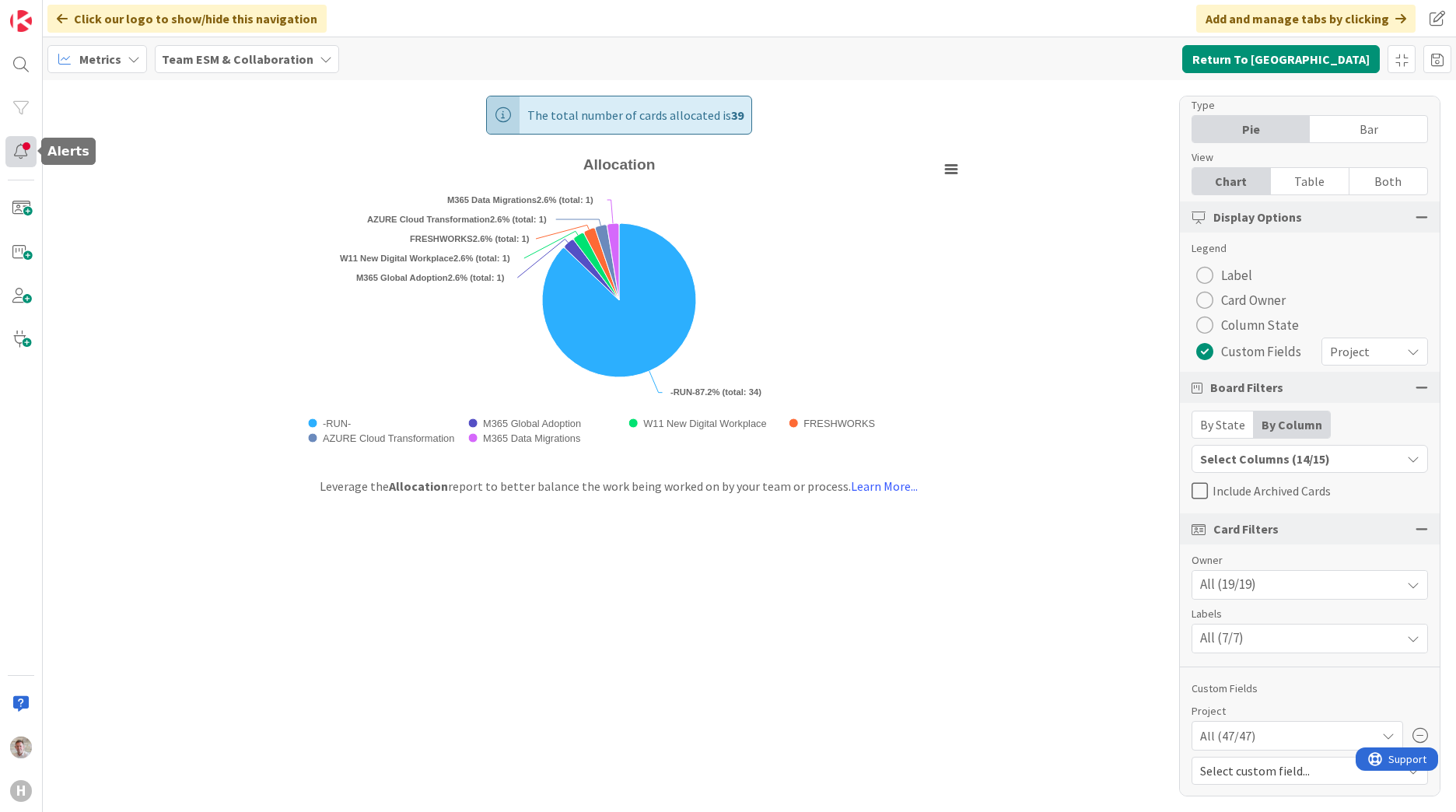
click at [27, 149] on div at bounding box center [21, 152] width 31 height 31
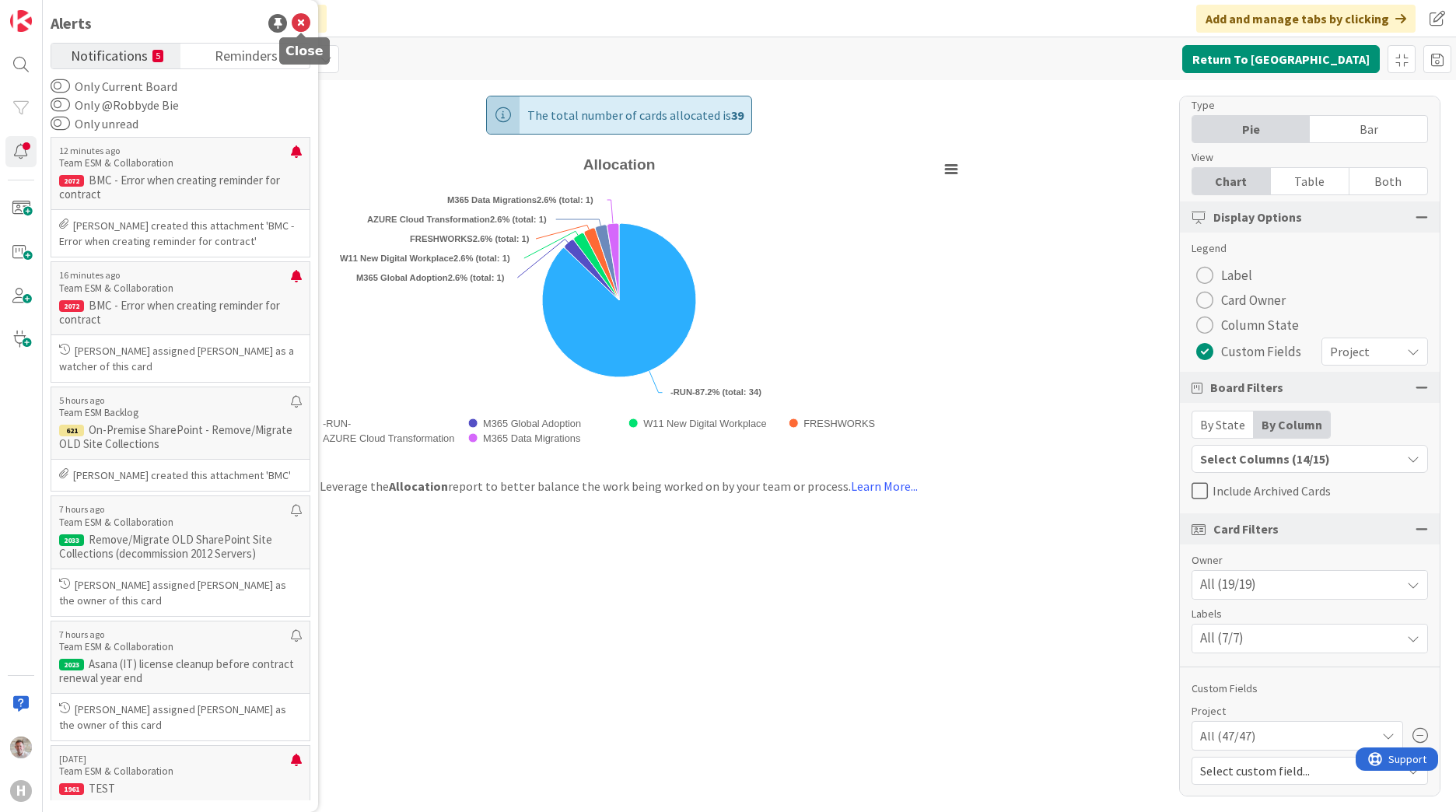
click at [302, 25] on icon at bounding box center [301, 24] width 19 height 19
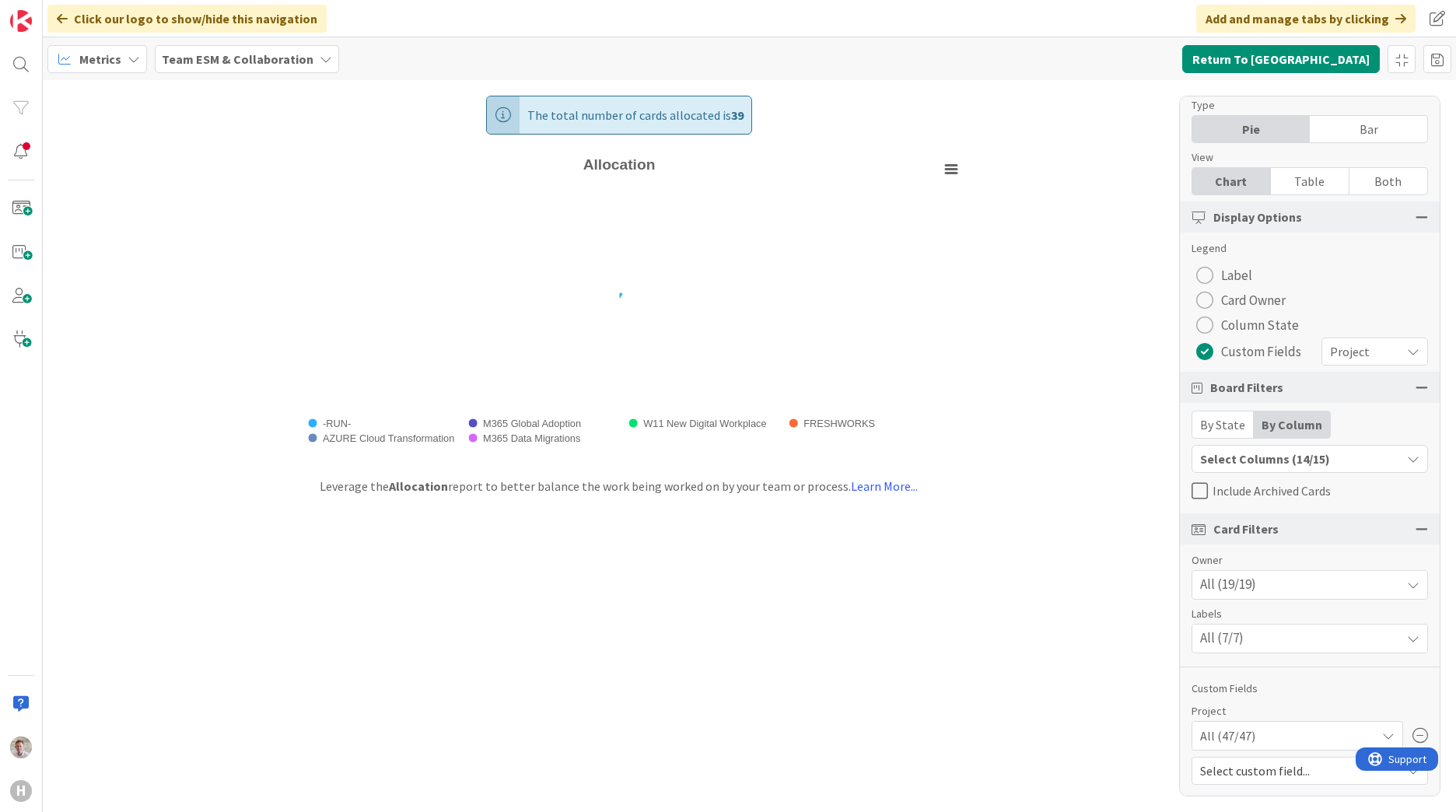
click at [304, 60] on div "Team ESM & Collaboration" at bounding box center [246, 60] width 184 height 28
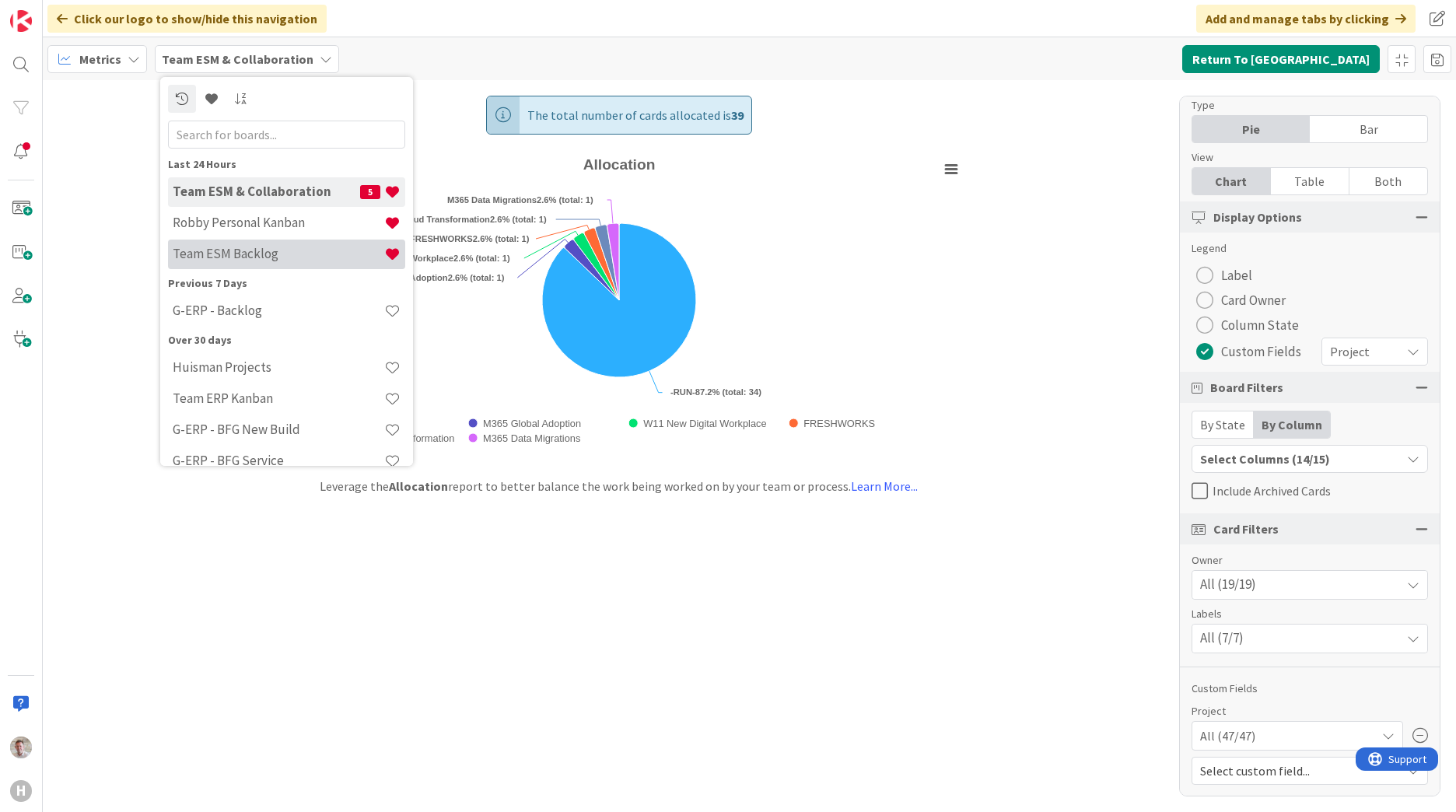
click at [245, 261] on h4 "Team ESM Backlog" at bounding box center [278, 253] width 211 height 15
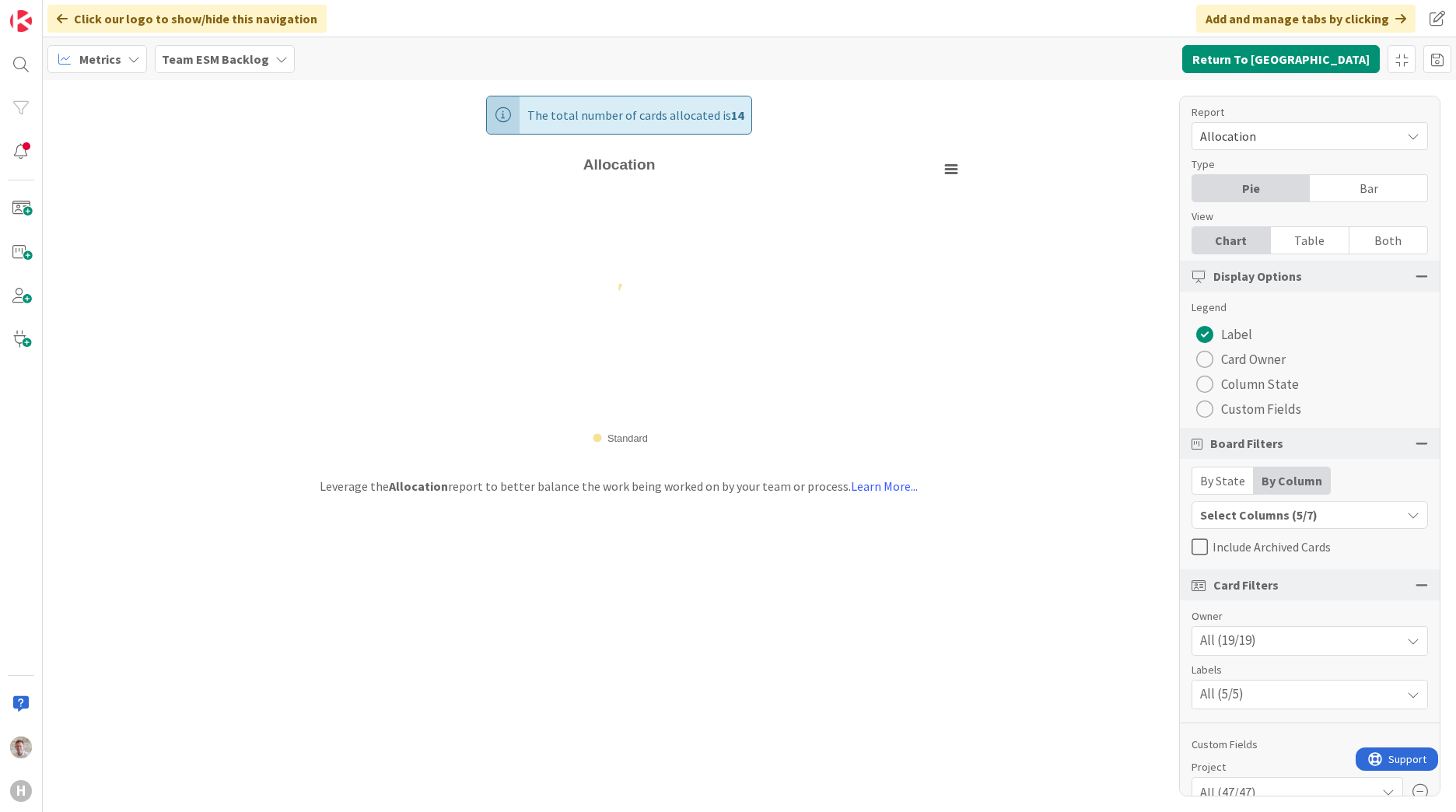
click at [223, 45] on div "Team ESM Backlog" at bounding box center [225, 60] width 140 height 28
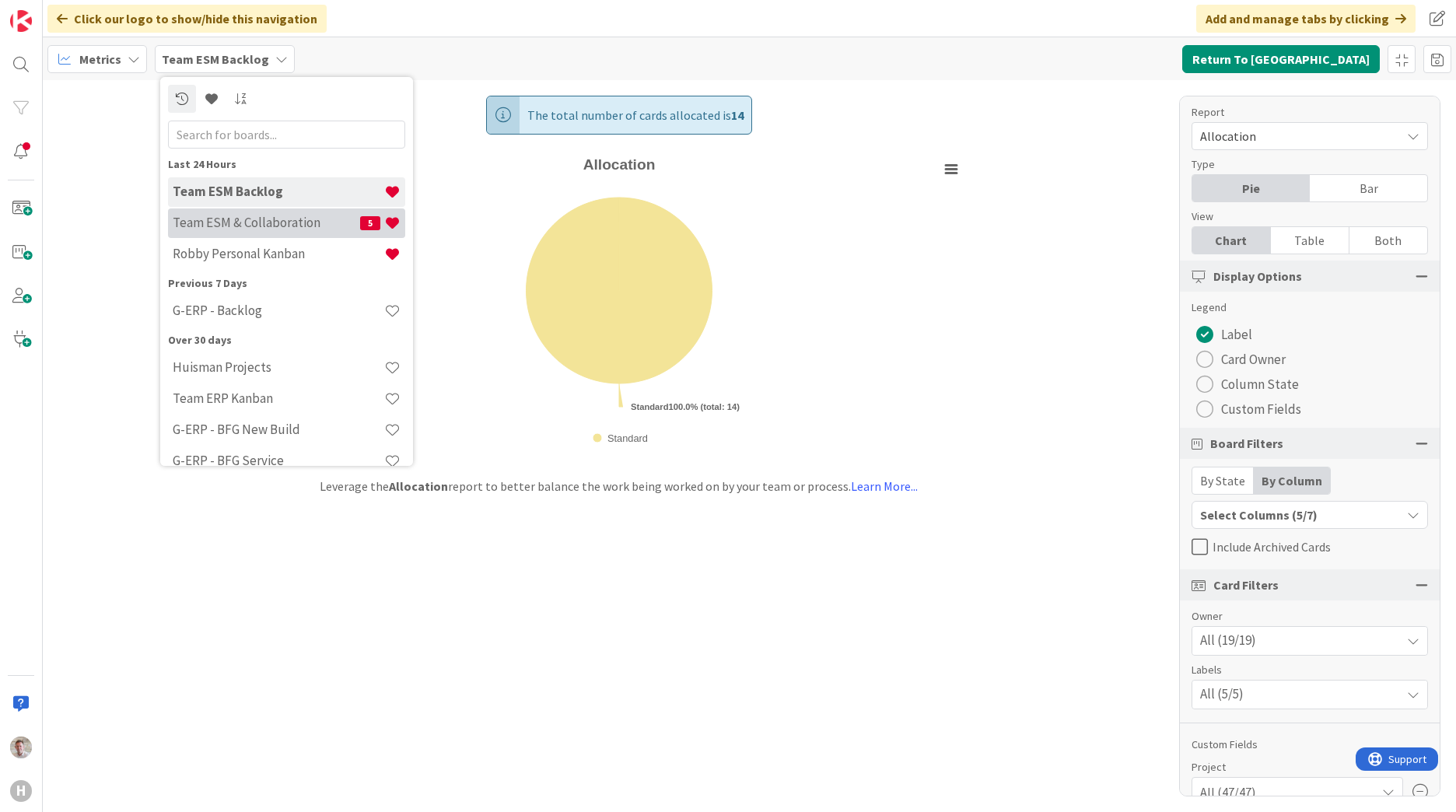
click at [231, 223] on h4 "Team ESM & Collaboration" at bounding box center [266, 222] width 188 height 15
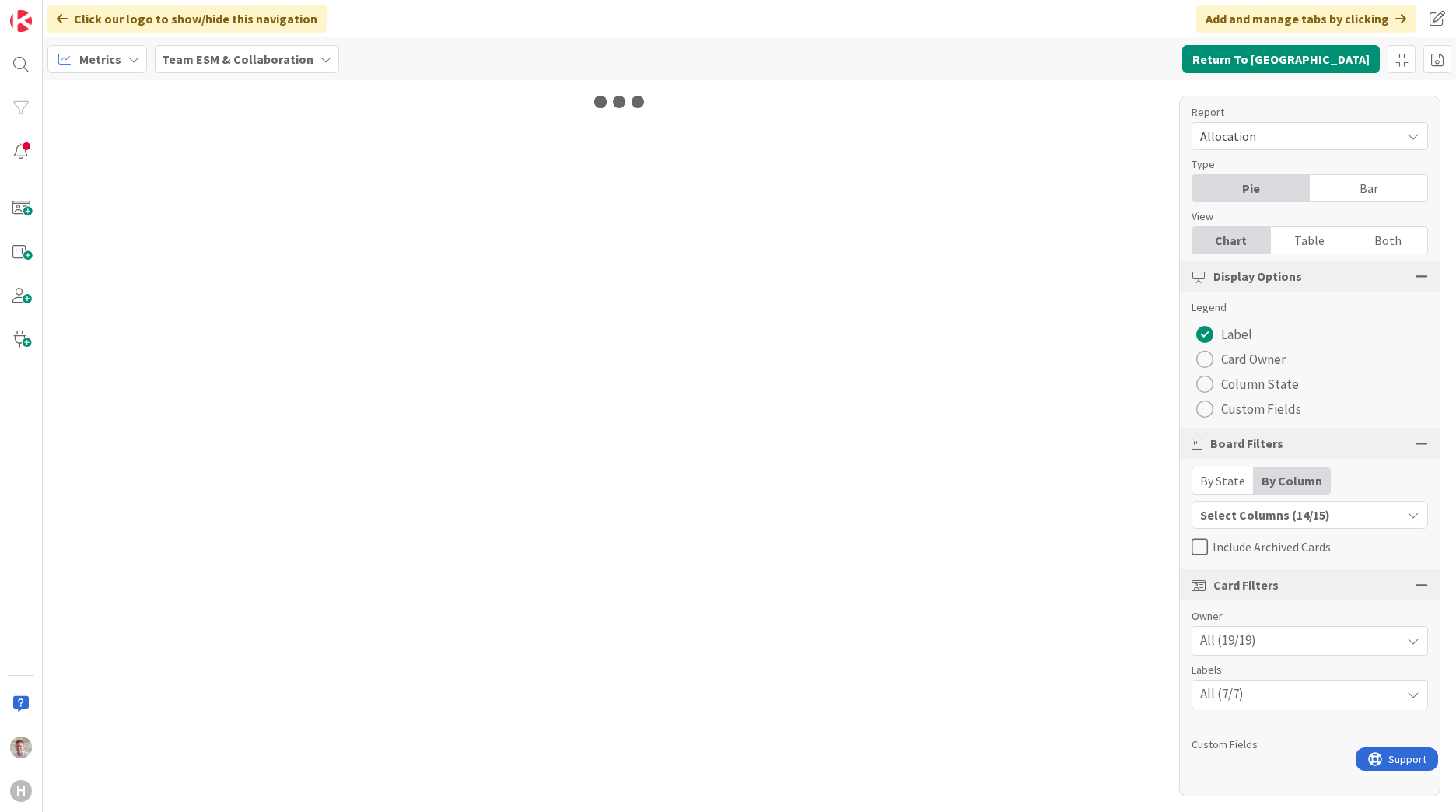
click at [207, 43] on div "Metrics Team ESM & Collaboration Return To [GEOGRAPHIC_DATA]" at bounding box center [749, 58] width 1413 height 43
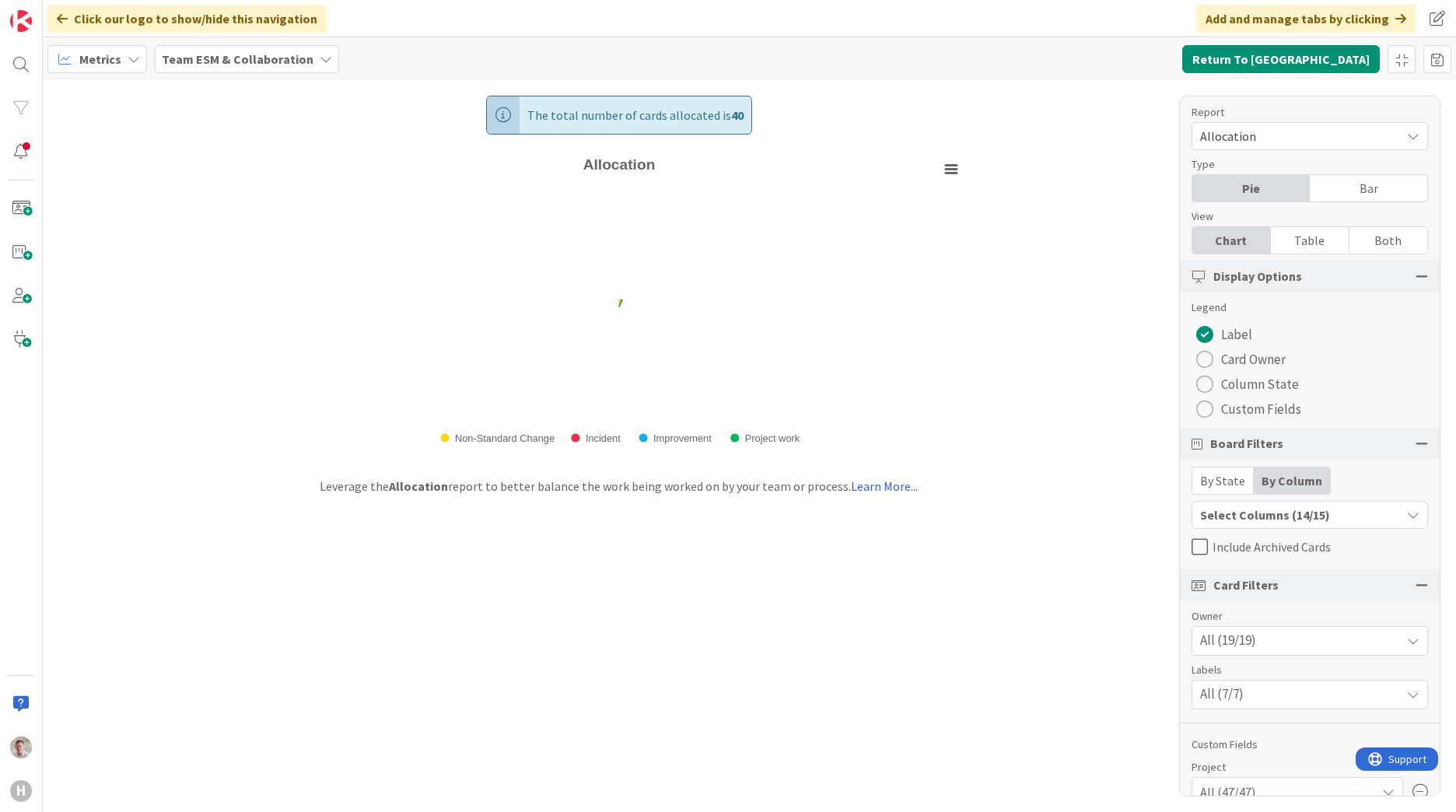
click at [204, 51] on b "Team ESM & Collaboration" at bounding box center [238, 59] width 152 height 15
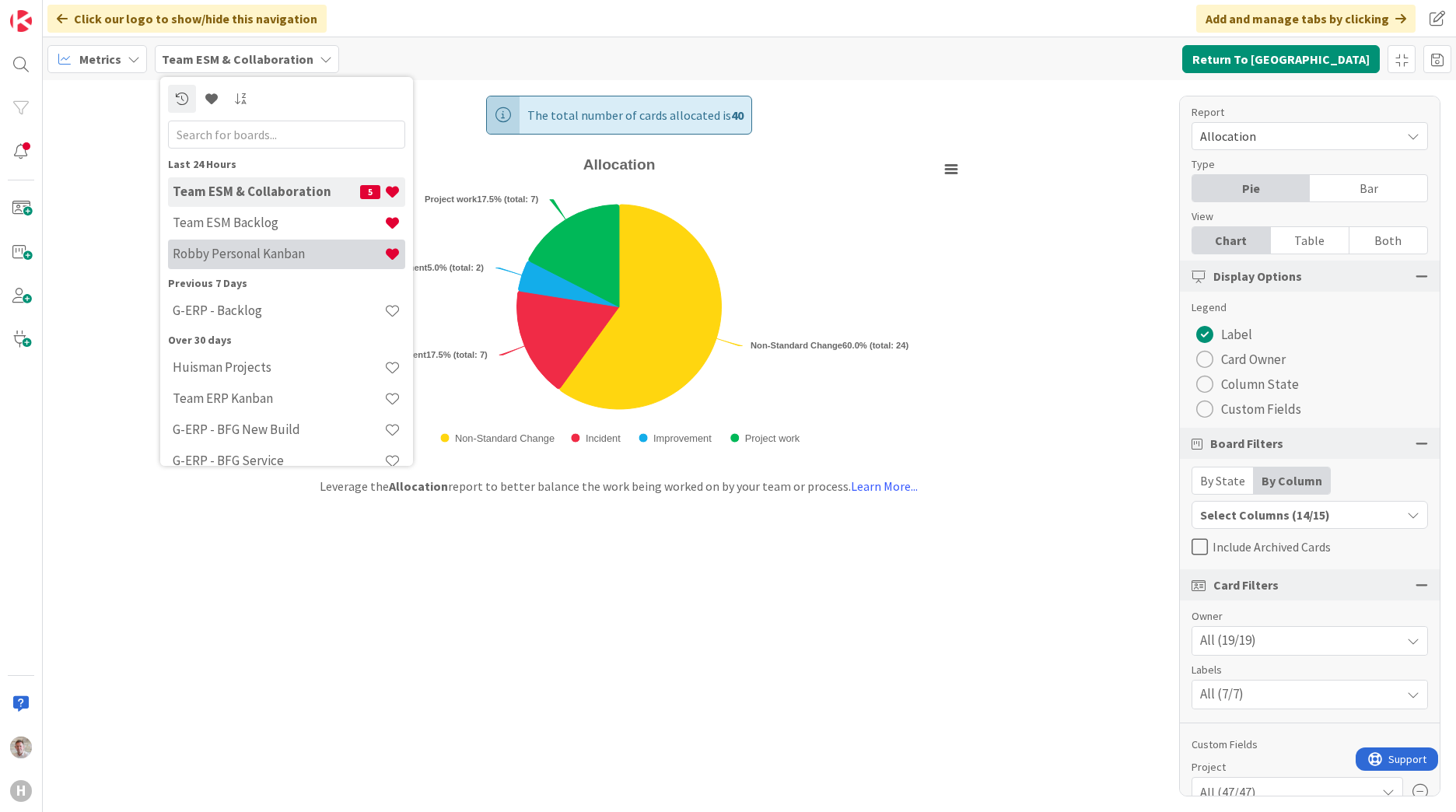
click at [218, 248] on h4 "Robby Personal Kanban" at bounding box center [278, 253] width 211 height 15
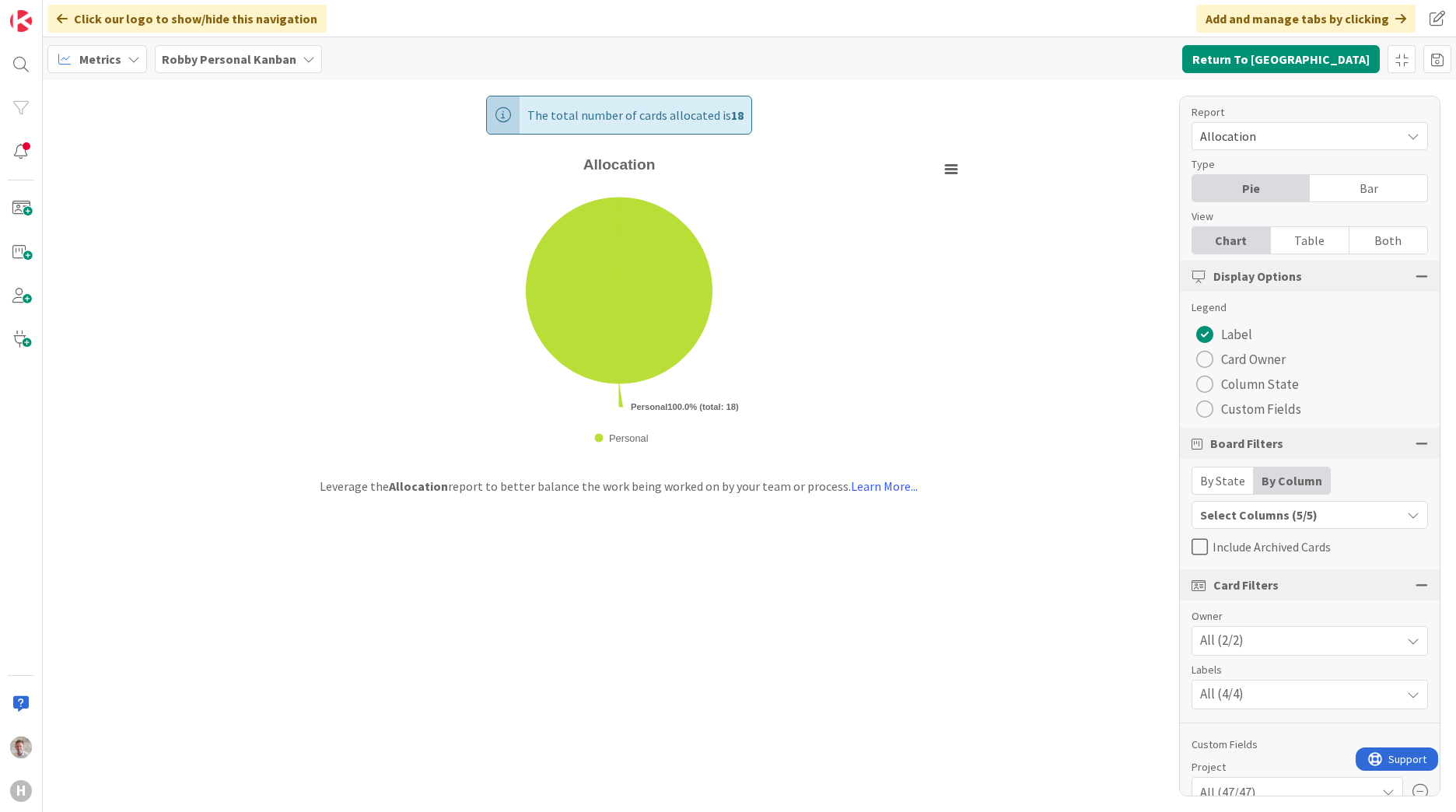
click at [147, 67] on div "Metrics [PERSON_NAME] Personal Kanban Return To [GEOGRAPHIC_DATA]" at bounding box center [749, 58] width 1413 height 43
click at [130, 69] on div "Metrics" at bounding box center [97, 60] width 100 height 28
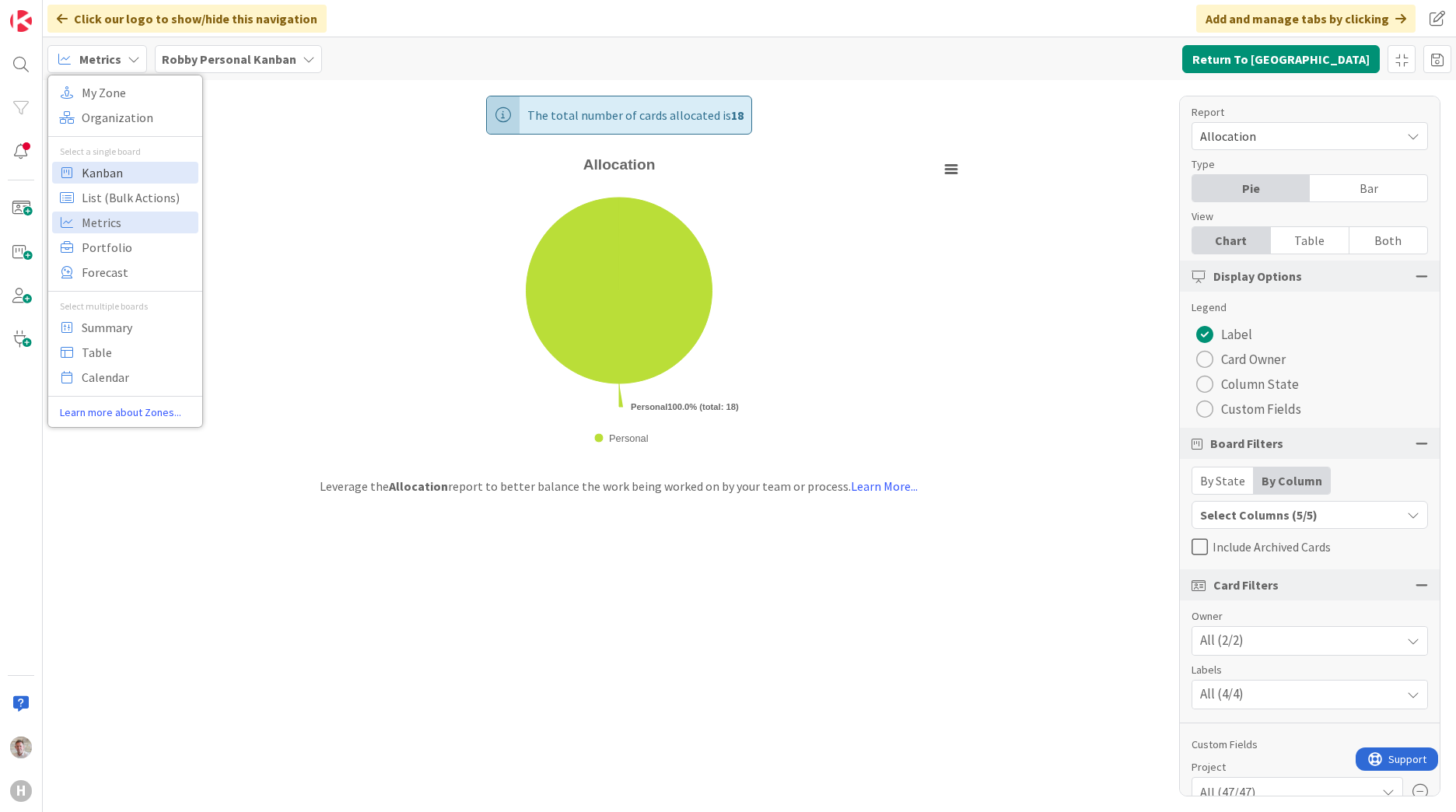
click at [104, 171] on span "Kanban" at bounding box center [137, 172] width 112 height 24
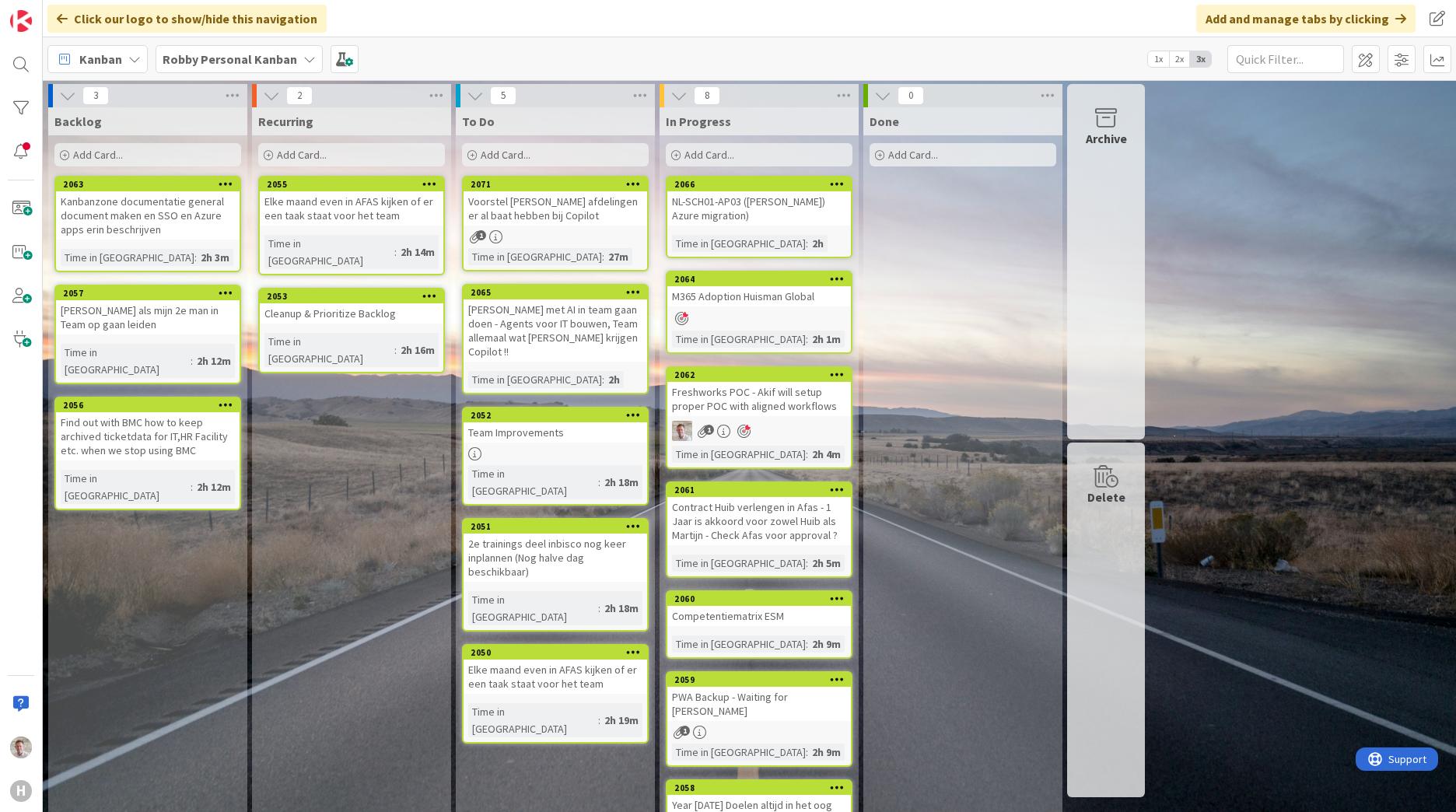
click at [204, 237] on div "Kanbanzone documentatie general document maken en SSO en Azure apps erin beschr…" at bounding box center [148, 215] width 184 height 48
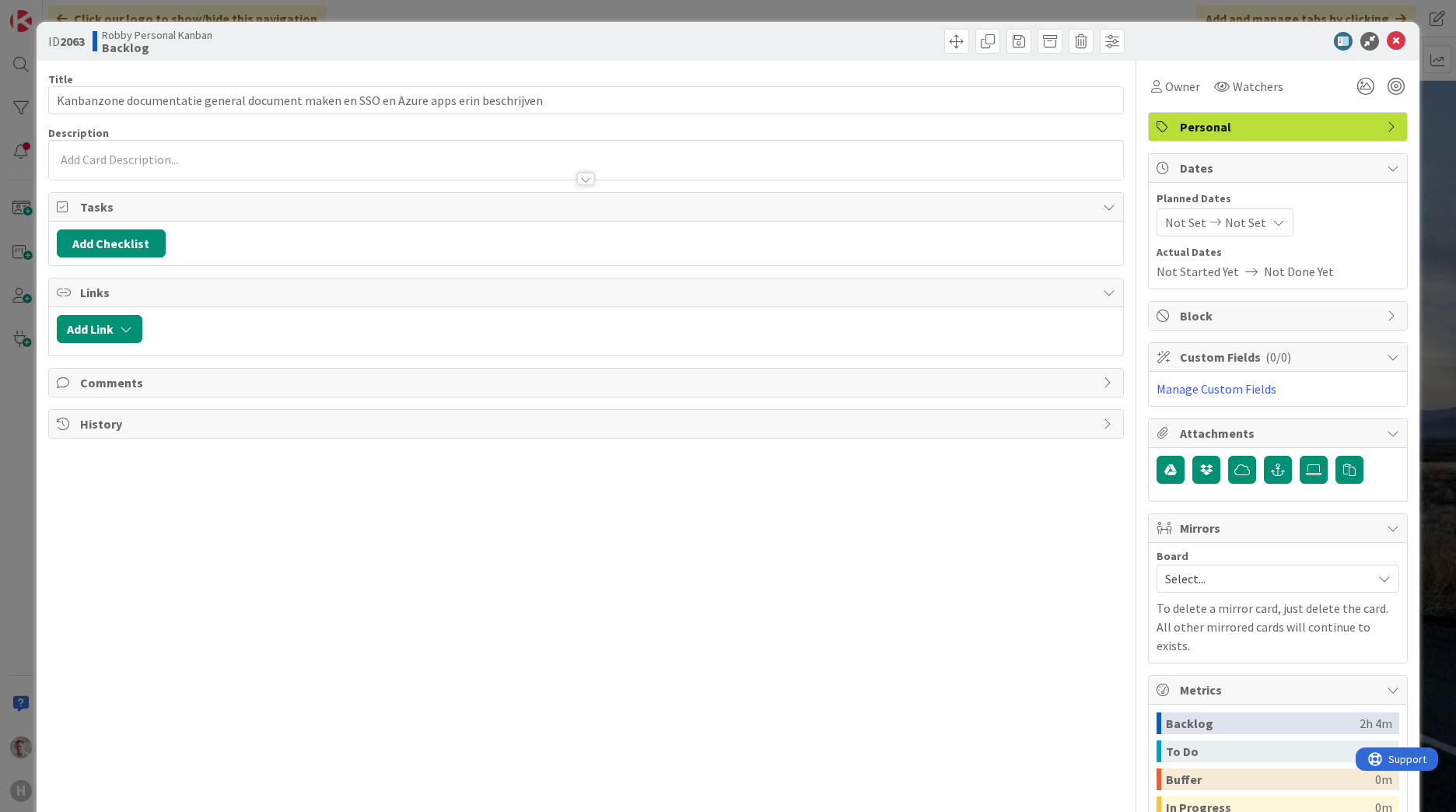
click at [957, 223] on icon at bounding box center [1215, 222] width 19 height 10
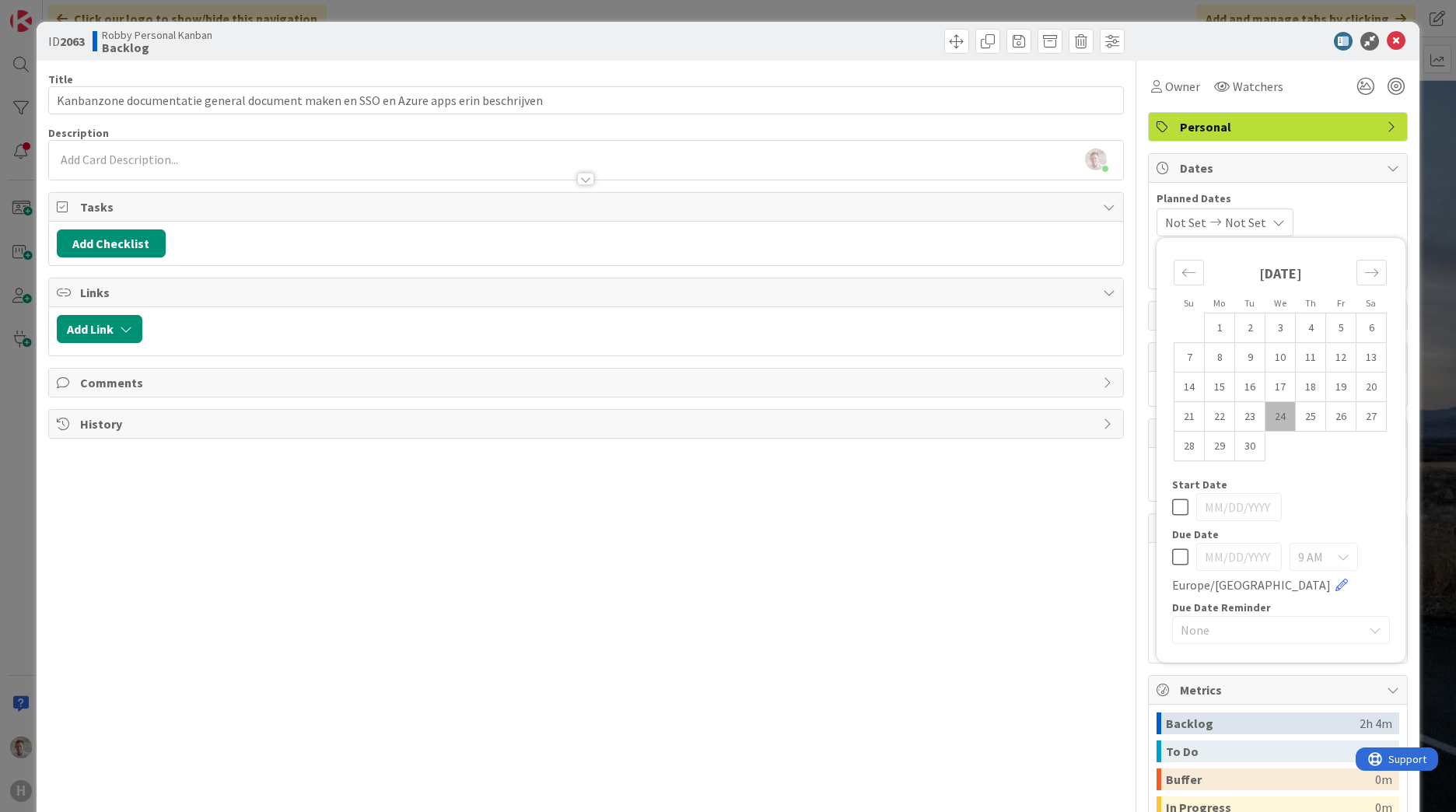
click at [957, 214] on div "Not Set Not Set Su Mo Tu We Th Fr Sa [DATE] 1 2 3 4 5 6 7 8 9 10 11 12 13 14 15…" at bounding box center [1278, 223] width 243 height 28
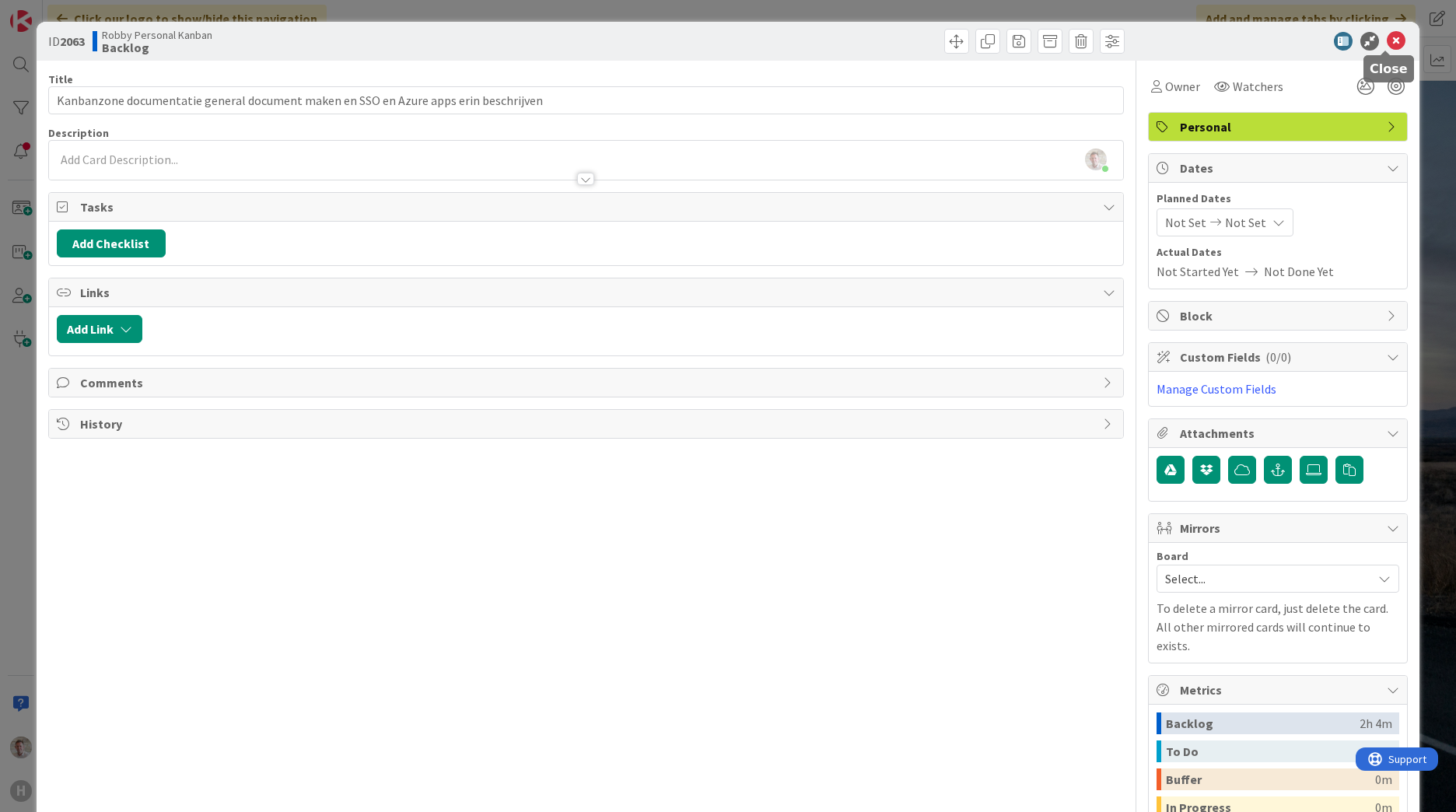
click at [957, 46] on icon at bounding box center [1396, 42] width 19 height 19
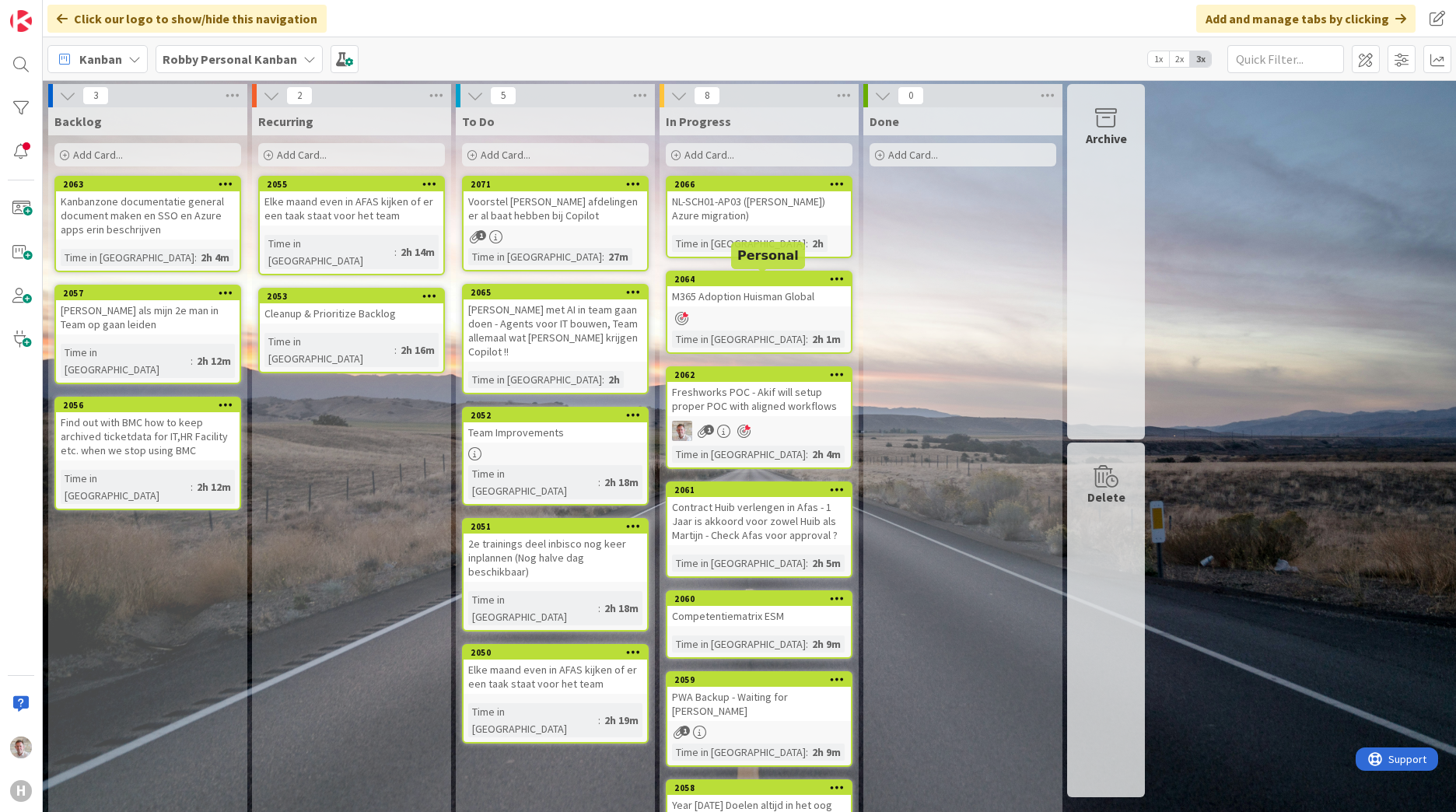
click at [733, 280] on div "2064" at bounding box center [762, 279] width 176 height 10
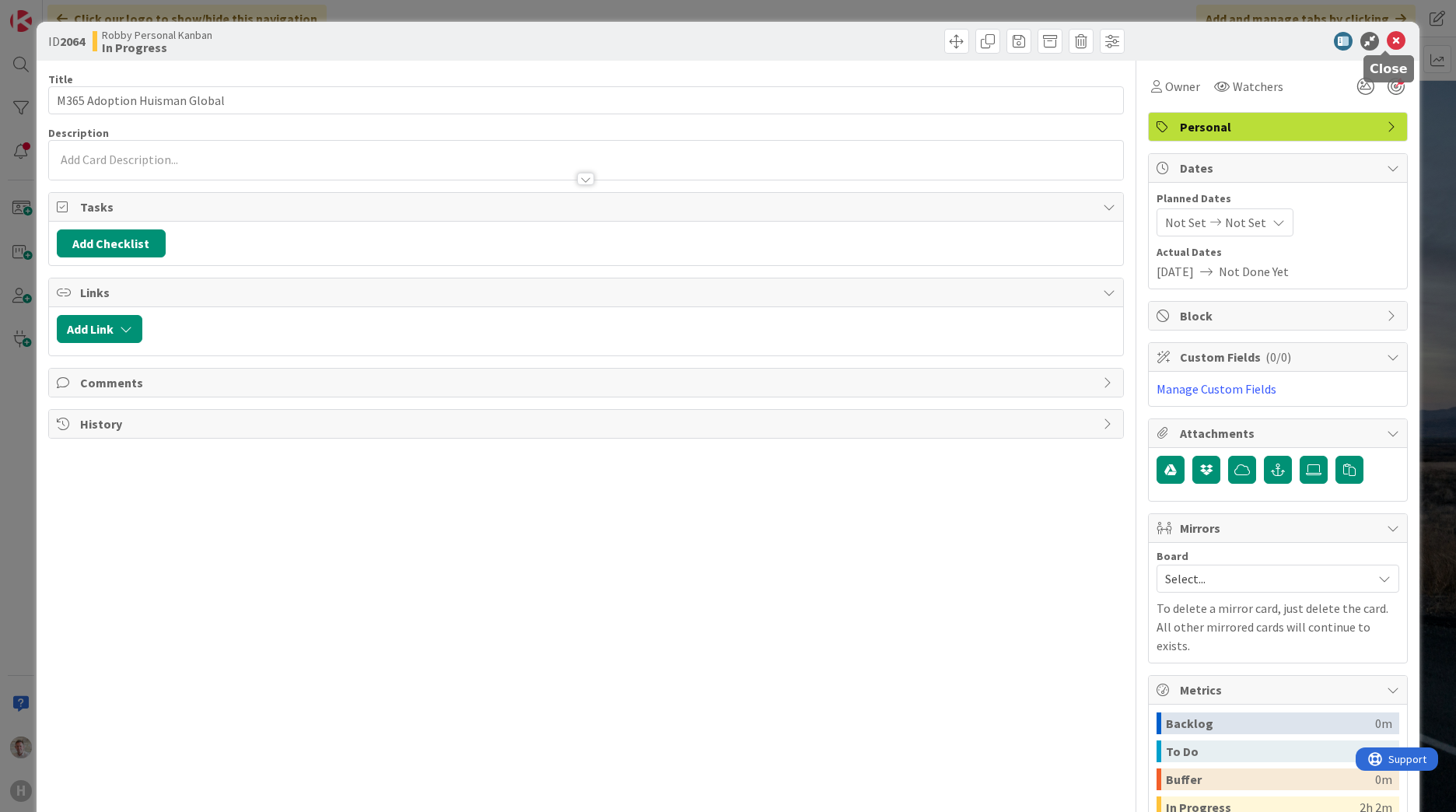
click at [957, 44] on icon at bounding box center [1396, 42] width 19 height 19
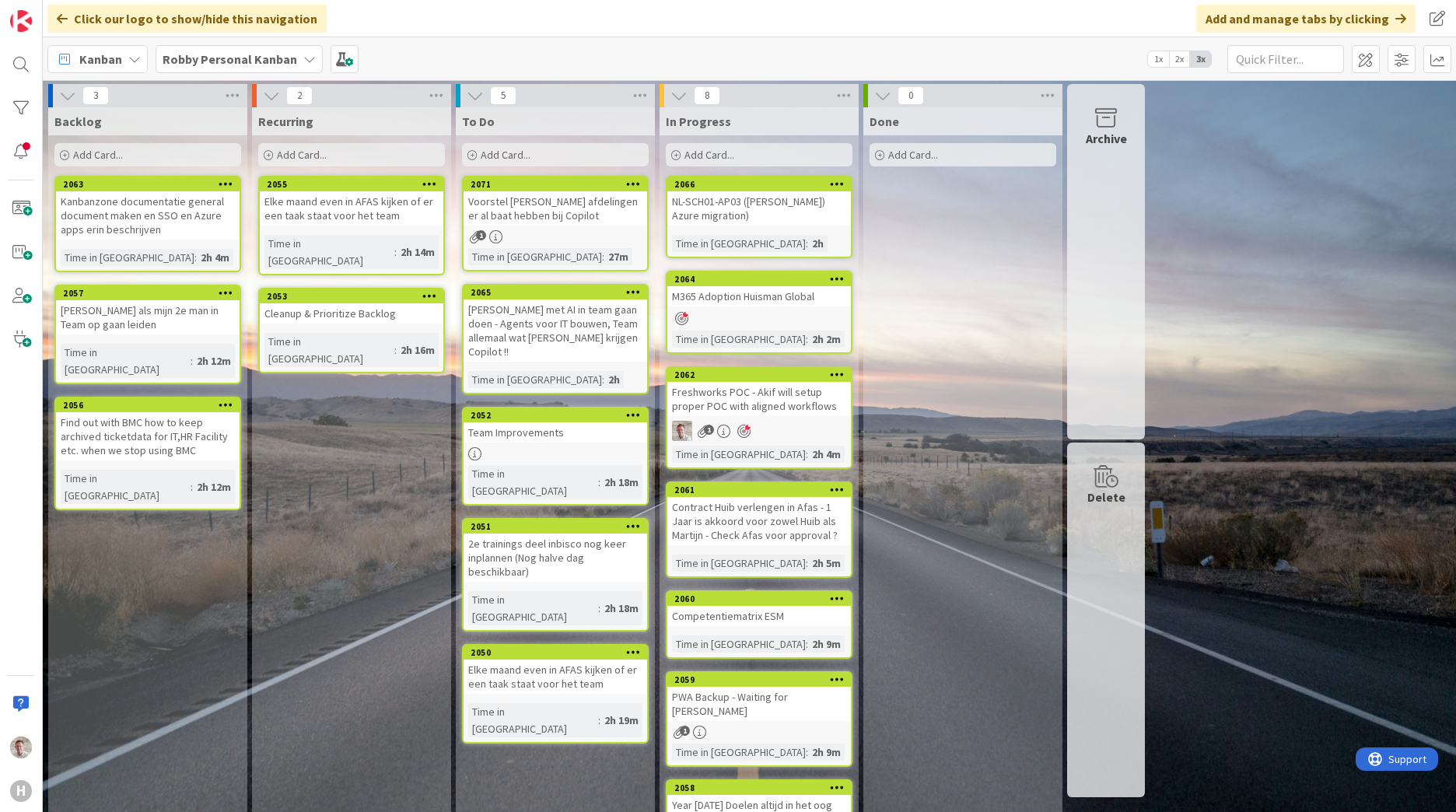
click at [333, 144] on div "Add Card..." at bounding box center [351, 154] width 187 height 24
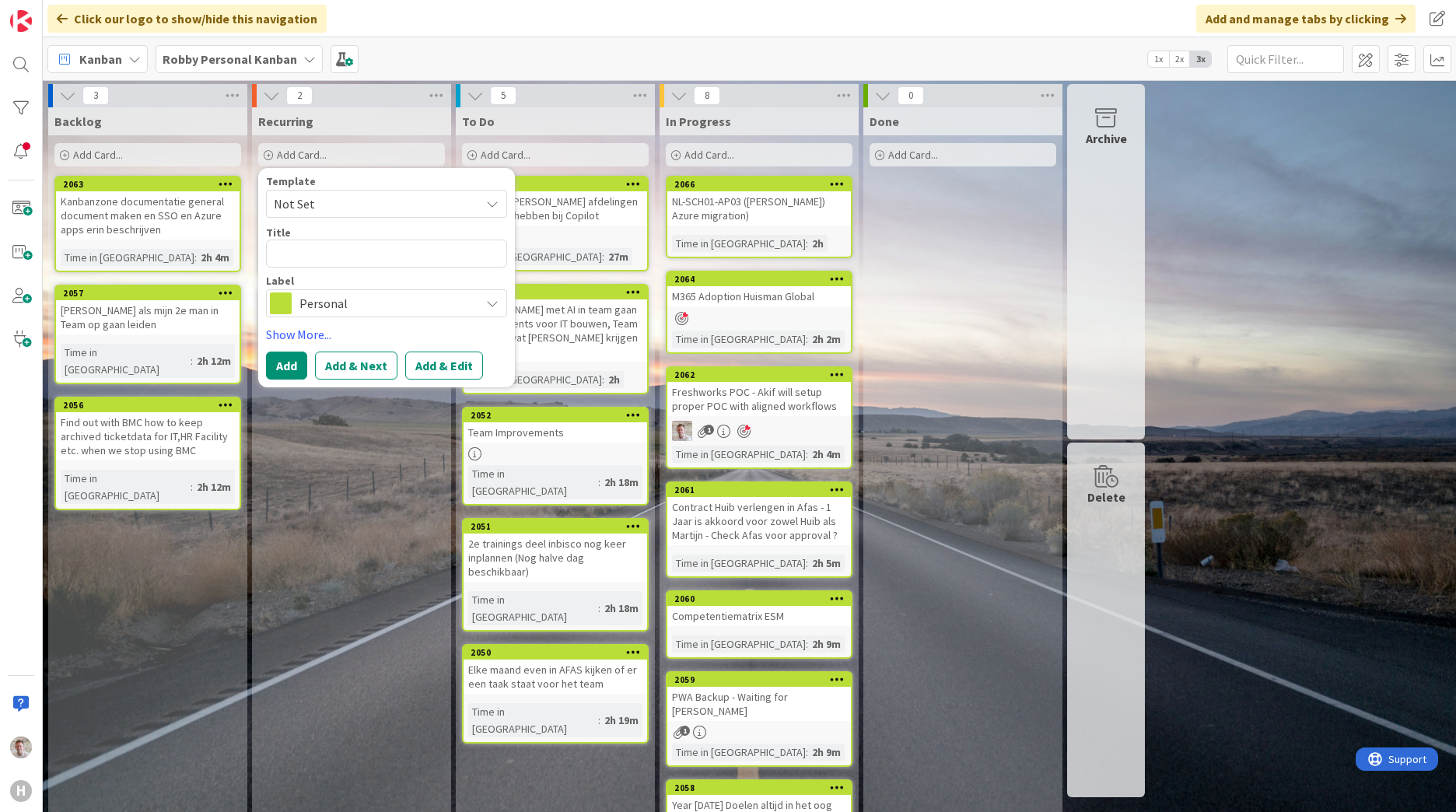
click at [413, 500] on div "Recurring Add Card... Template Not Set Title 0 / 128 Label Personal Show More..…" at bounding box center [352, 575] width 199 height 937
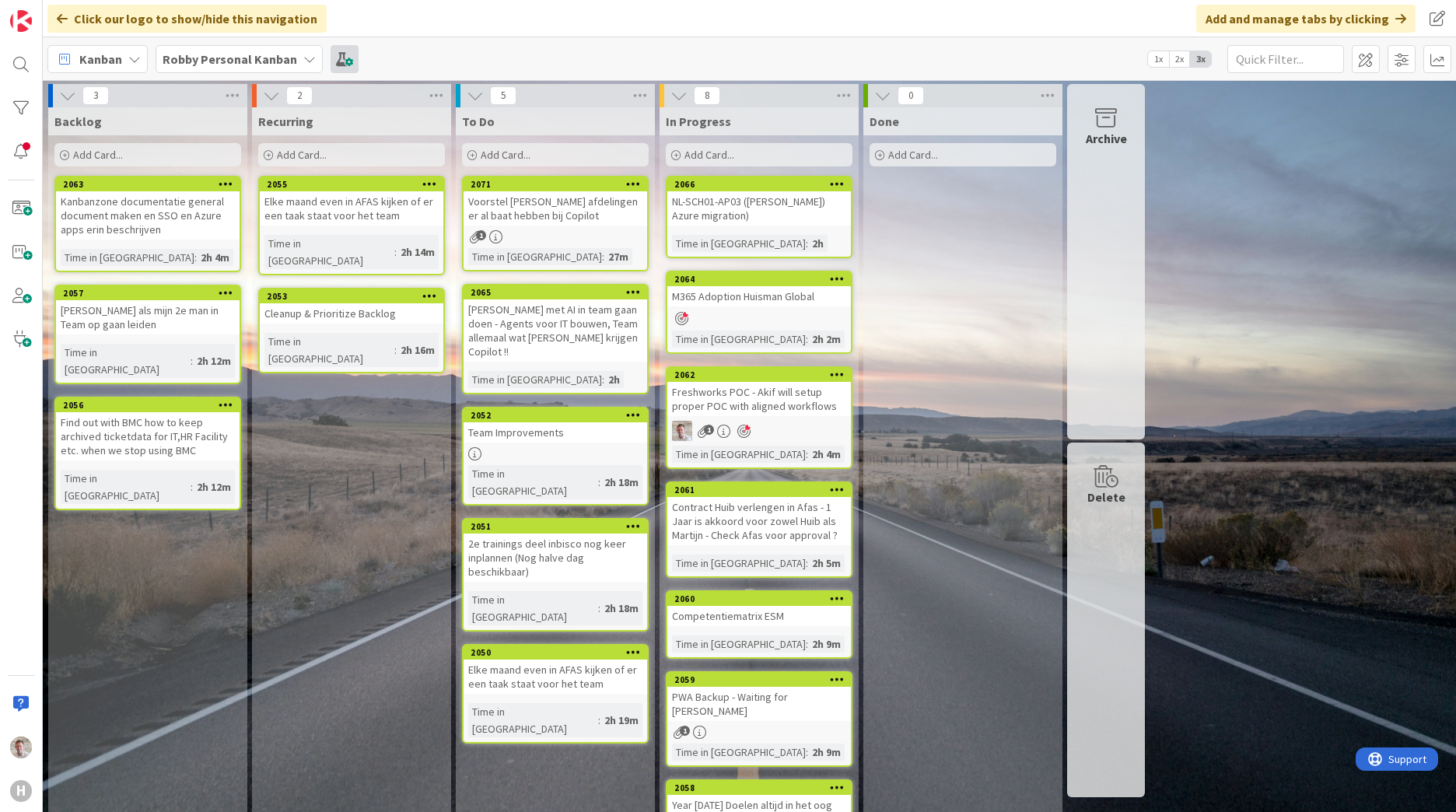
click at [331, 58] on span at bounding box center [345, 60] width 28 height 28
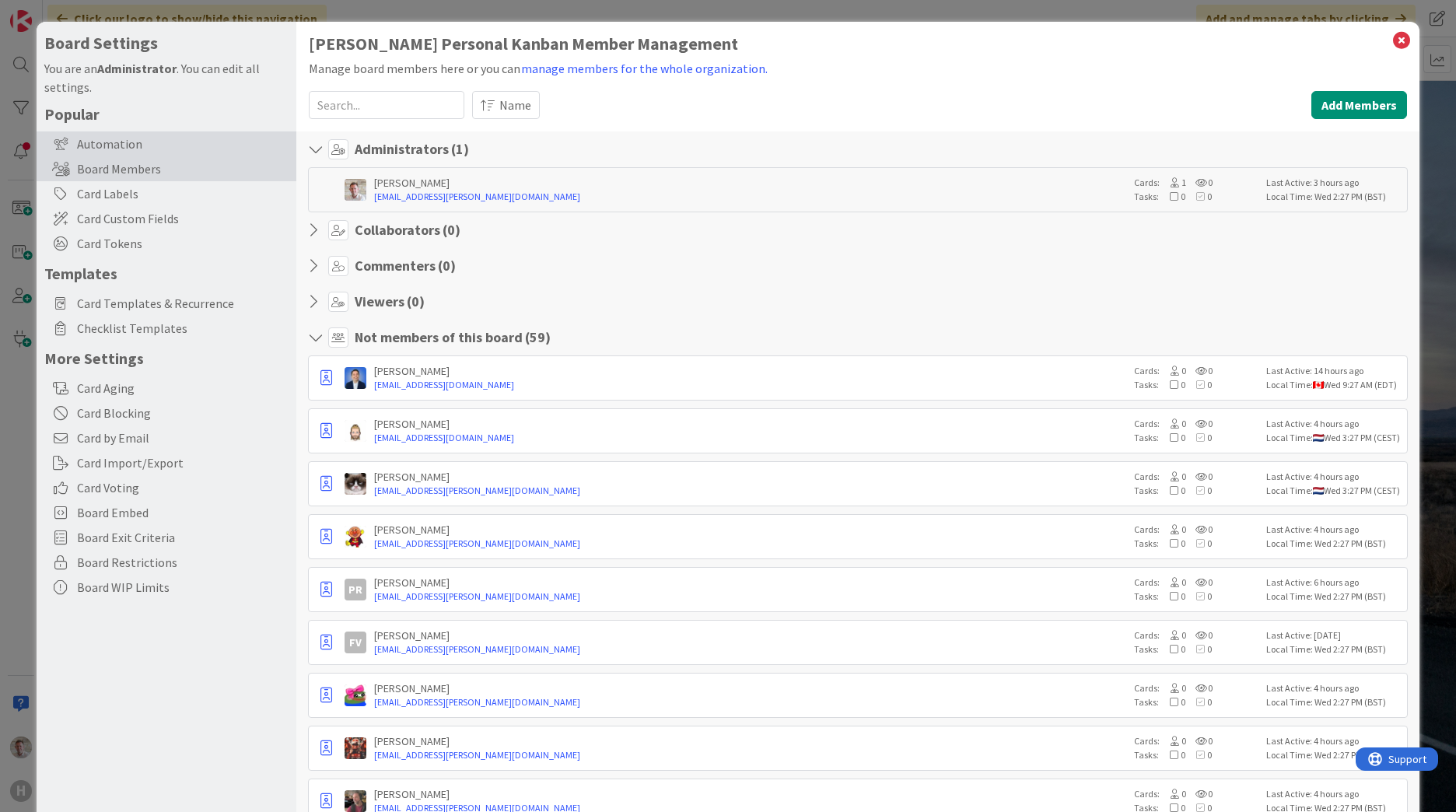
click at [111, 136] on div "Automation" at bounding box center [167, 144] width 260 height 25
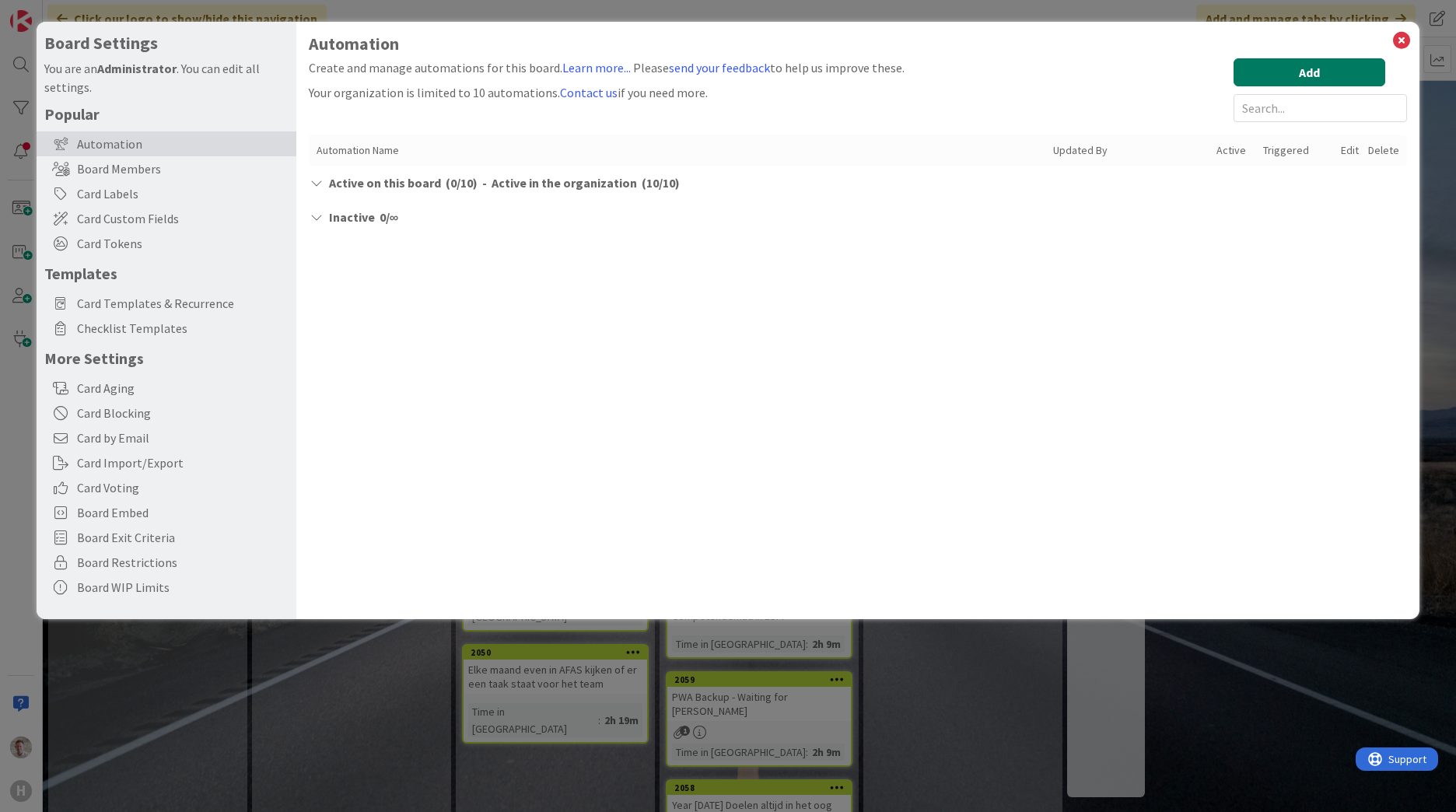
click at [957, 77] on button "Add" at bounding box center [1309, 73] width 152 height 28
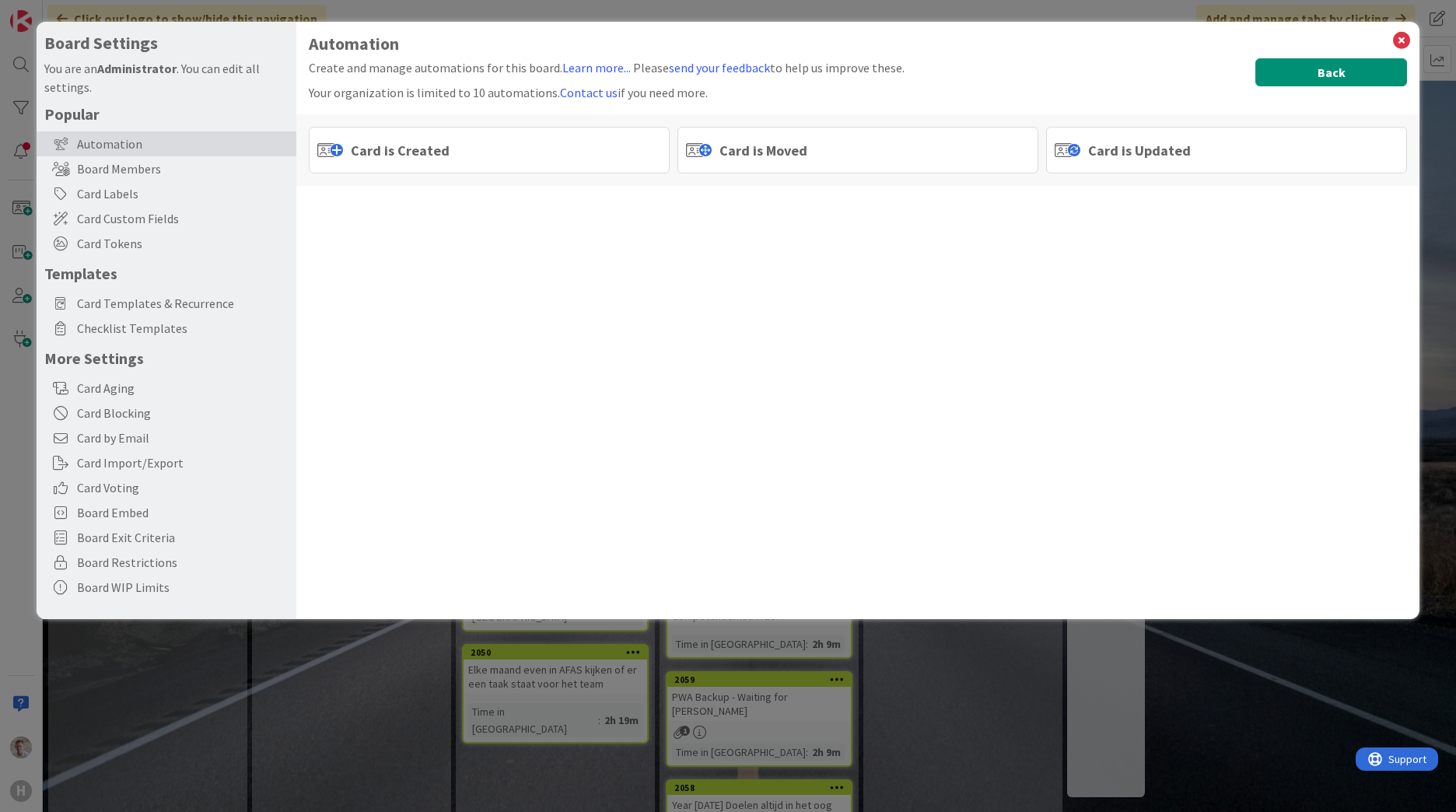
click at [957, 85] on button "Back" at bounding box center [1331, 73] width 152 height 28
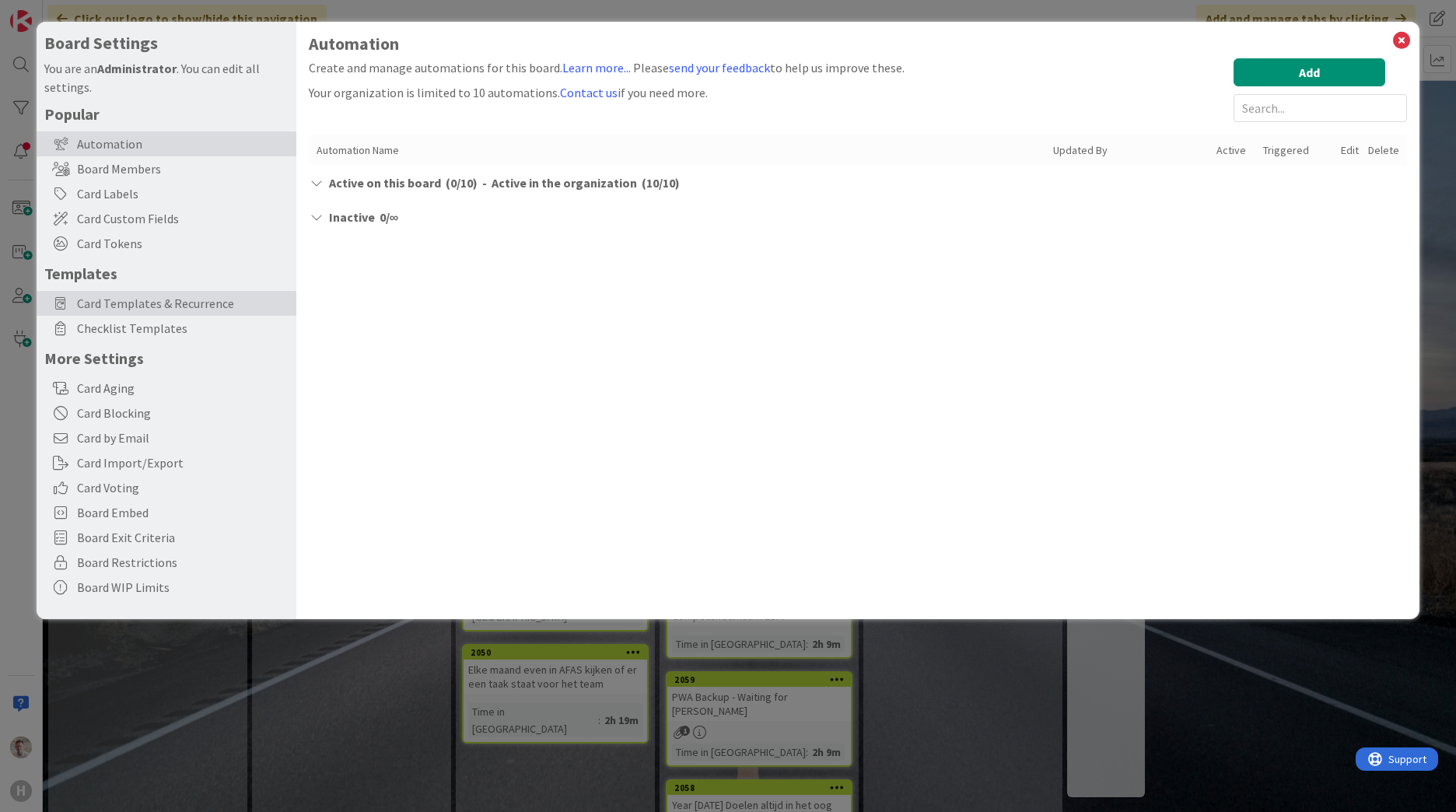
click at [178, 305] on span "Card Templates & Recurrence" at bounding box center [182, 303] width 211 height 19
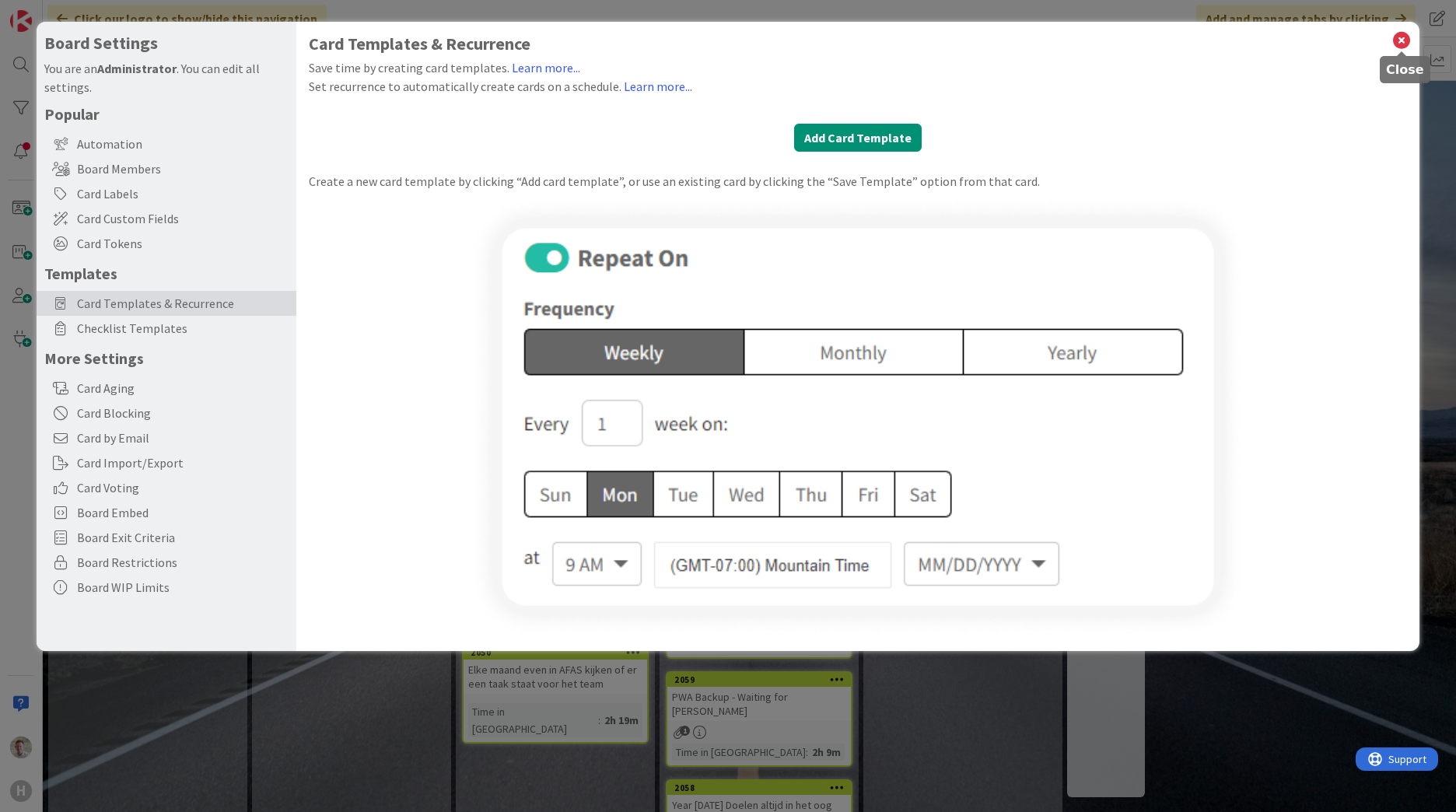
click at [957, 34] on icon at bounding box center [1401, 40] width 20 height 22
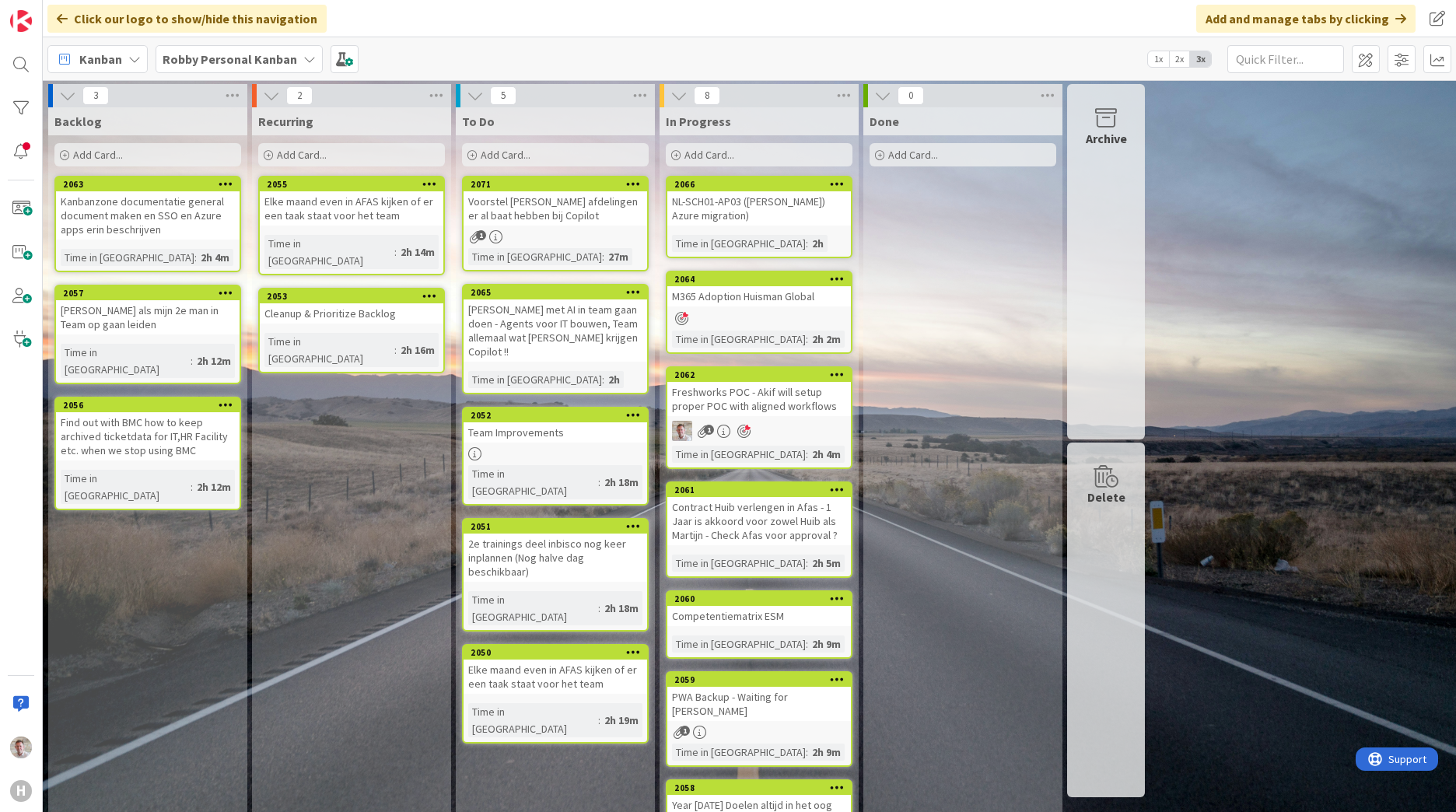
click at [210, 65] on b "Robby Personal Kanban" at bounding box center [229, 59] width 135 height 15
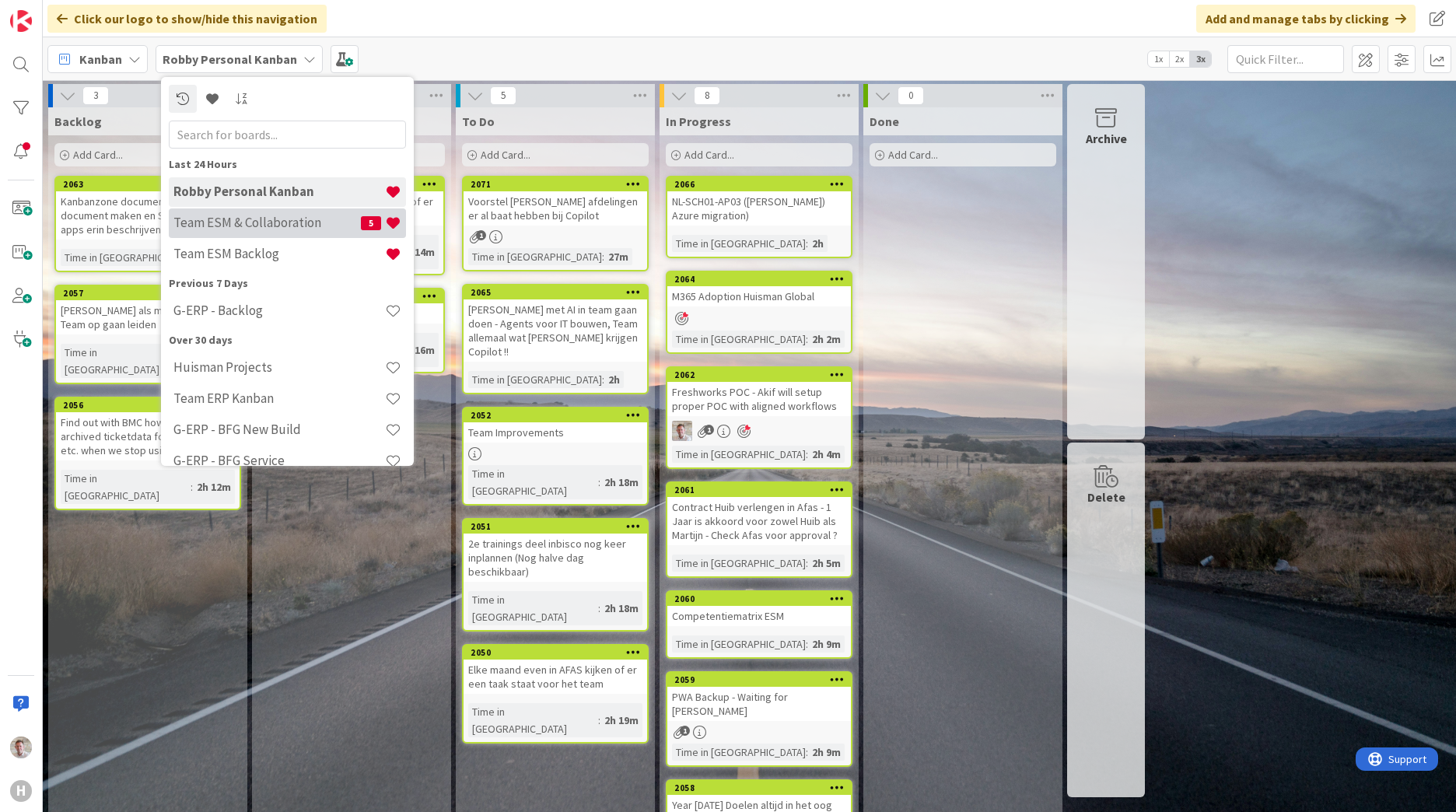
click at [236, 220] on h4 "Team ESM & Collaboration" at bounding box center [267, 222] width 188 height 15
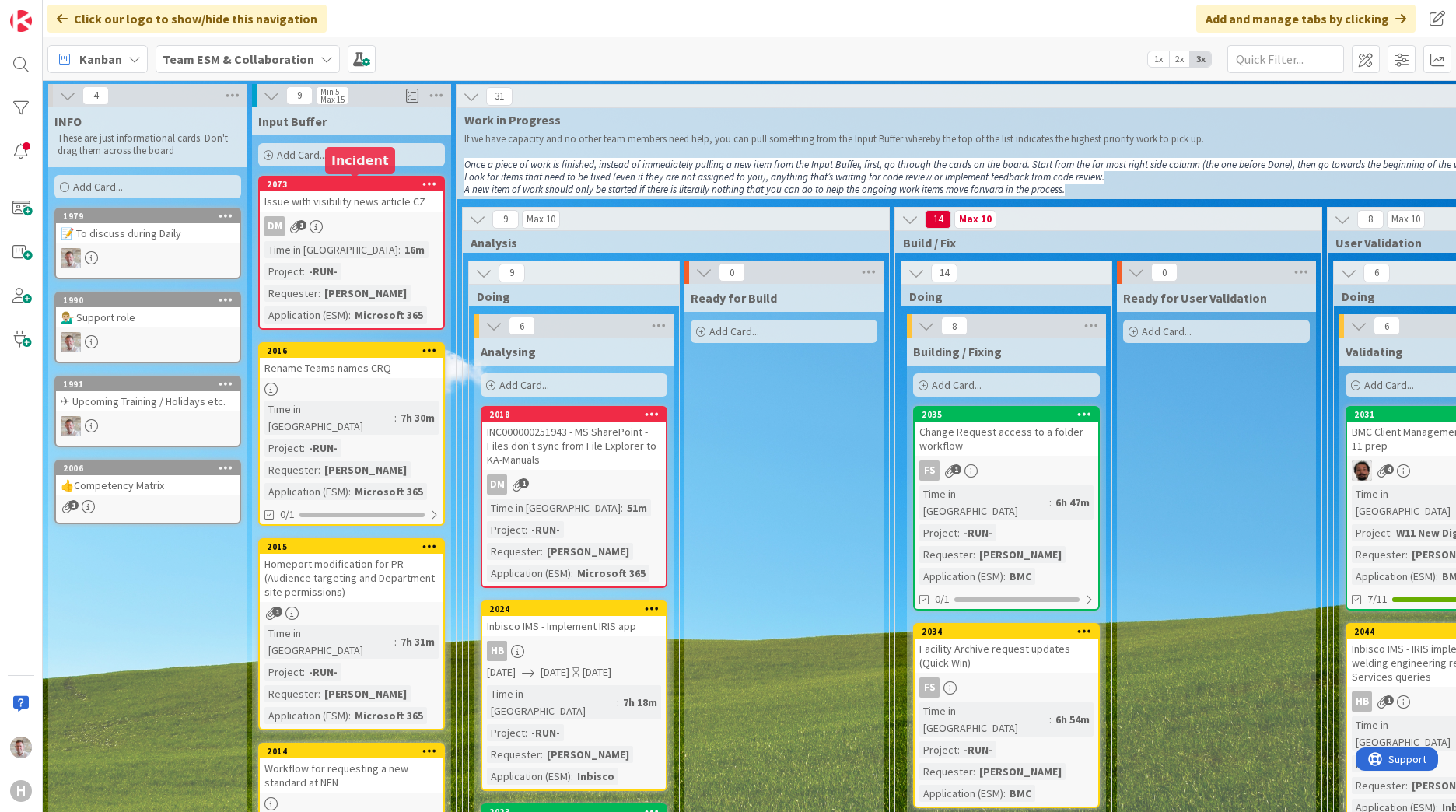
click at [344, 195] on div "Issue with visibility news article CZ" at bounding box center [352, 201] width 184 height 20
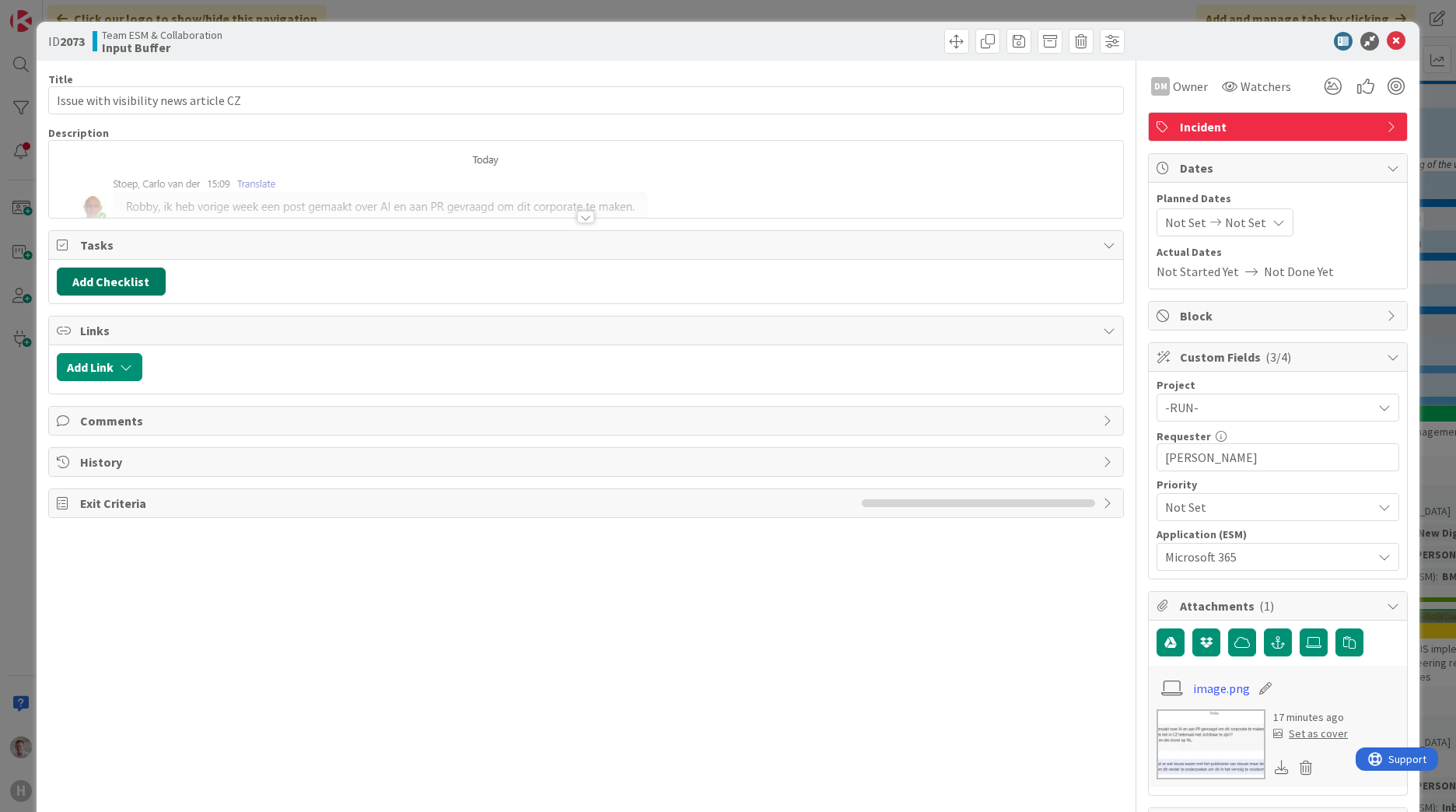
click at [106, 287] on button "Add Checklist" at bounding box center [111, 281] width 109 height 28
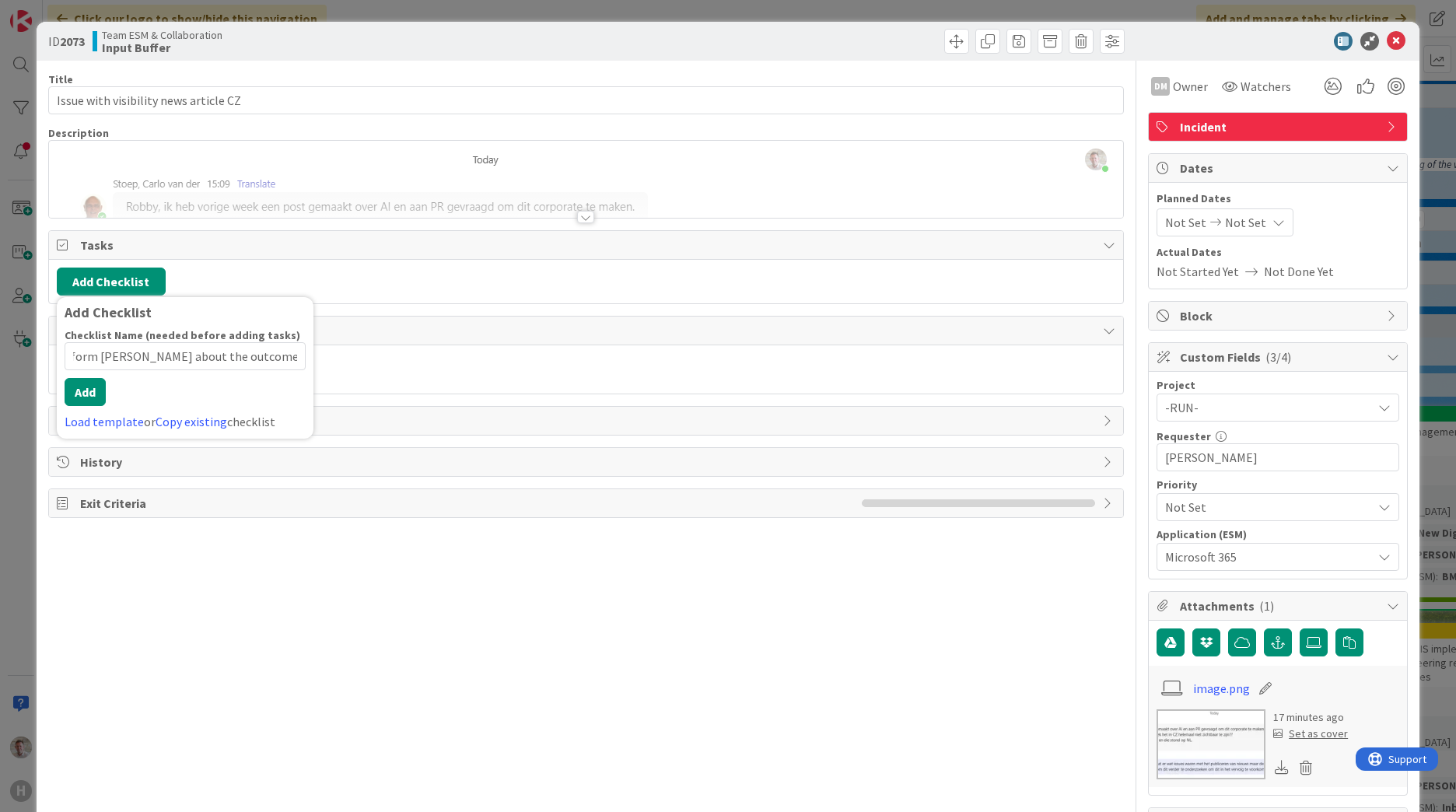
scroll to position [0, 59]
type input "Please inform [PERSON_NAME] about the outcome of this issue ?"
click at [81, 406] on div "Checklist Name (needed before adding tasks) 54 / 64 Please inform [PERSON_NAME]…" at bounding box center [185, 379] width 241 height 102
click at [92, 393] on button "Add" at bounding box center [84, 392] width 41 height 28
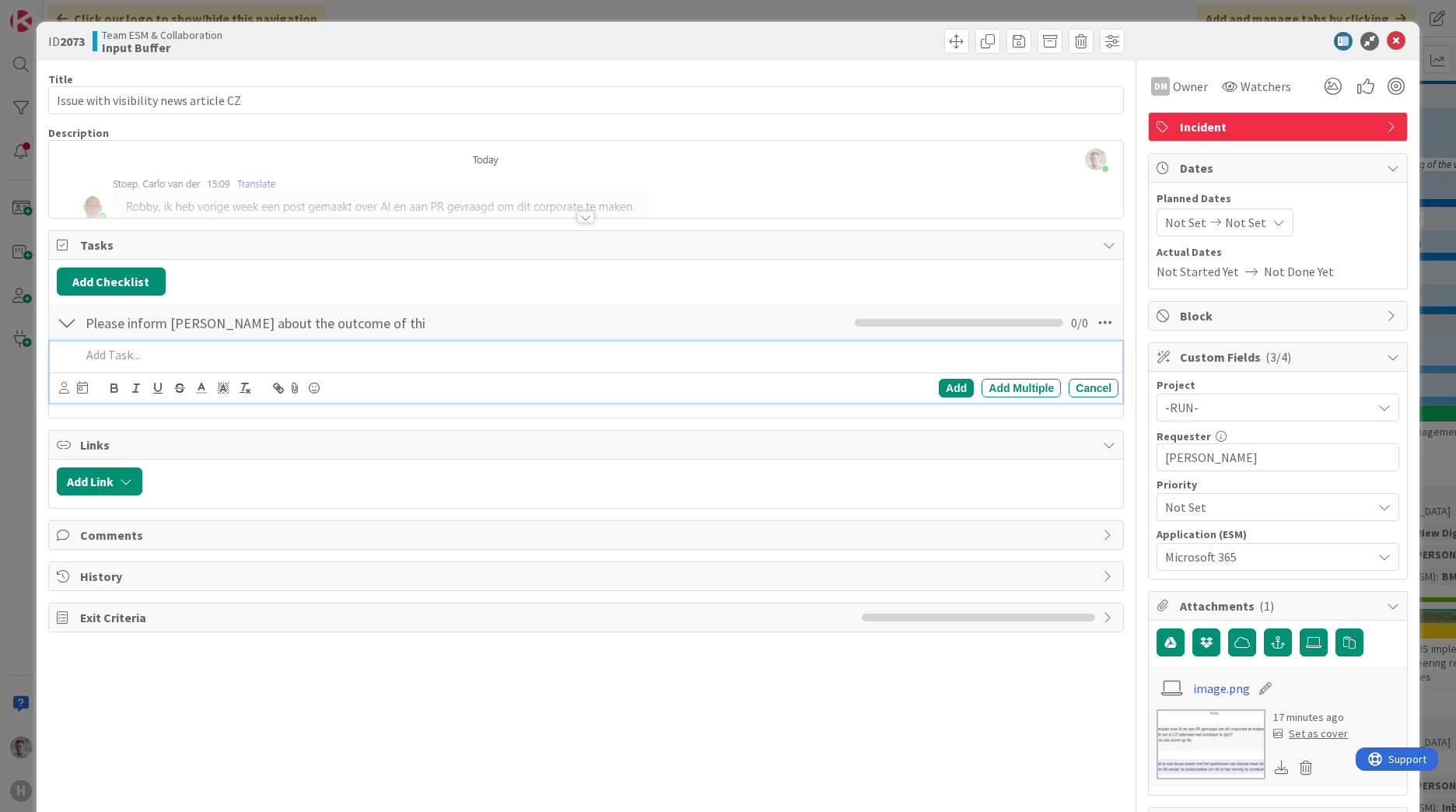
click at [71, 323] on div at bounding box center [66, 323] width 20 height 28
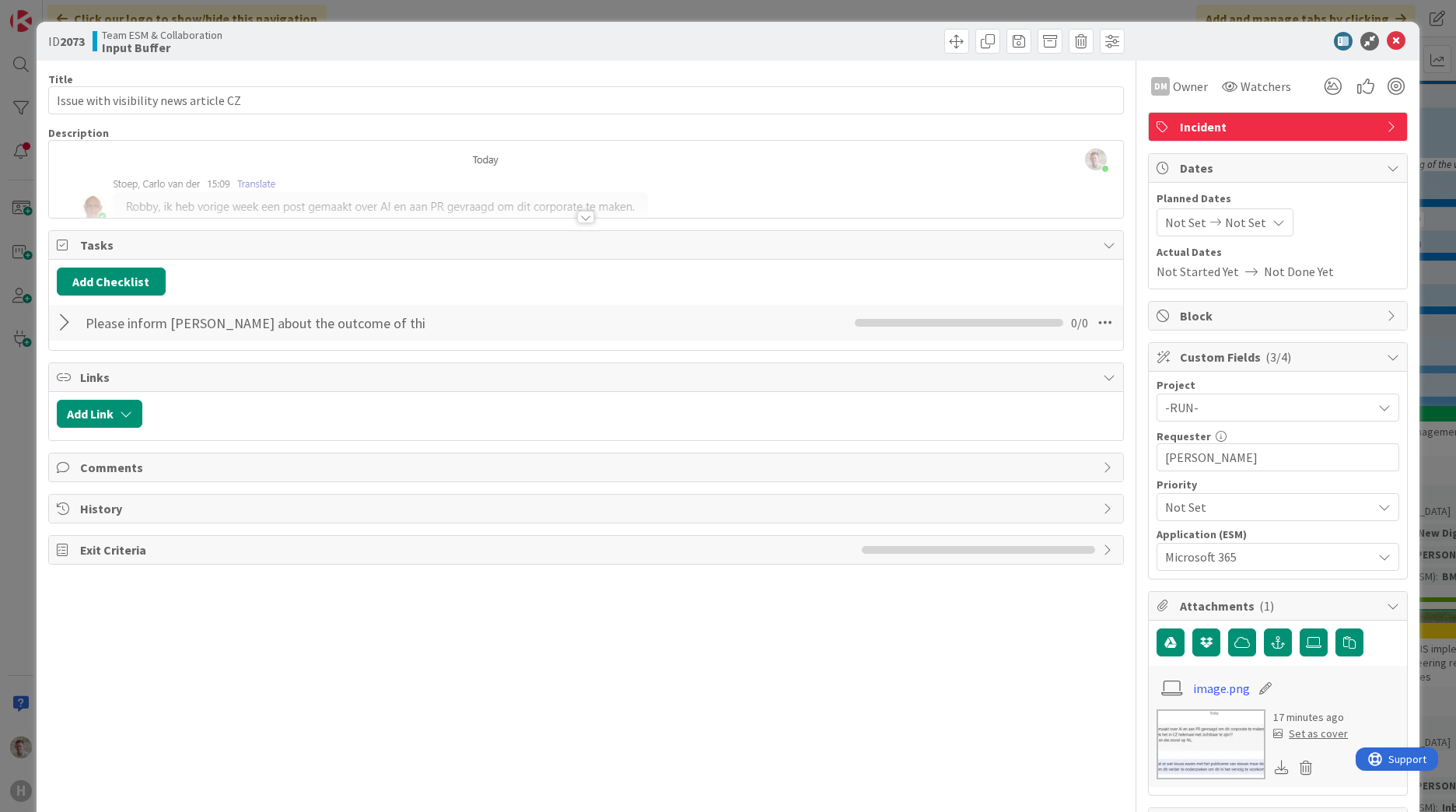
click at [68, 324] on div at bounding box center [66, 323] width 20 height 28
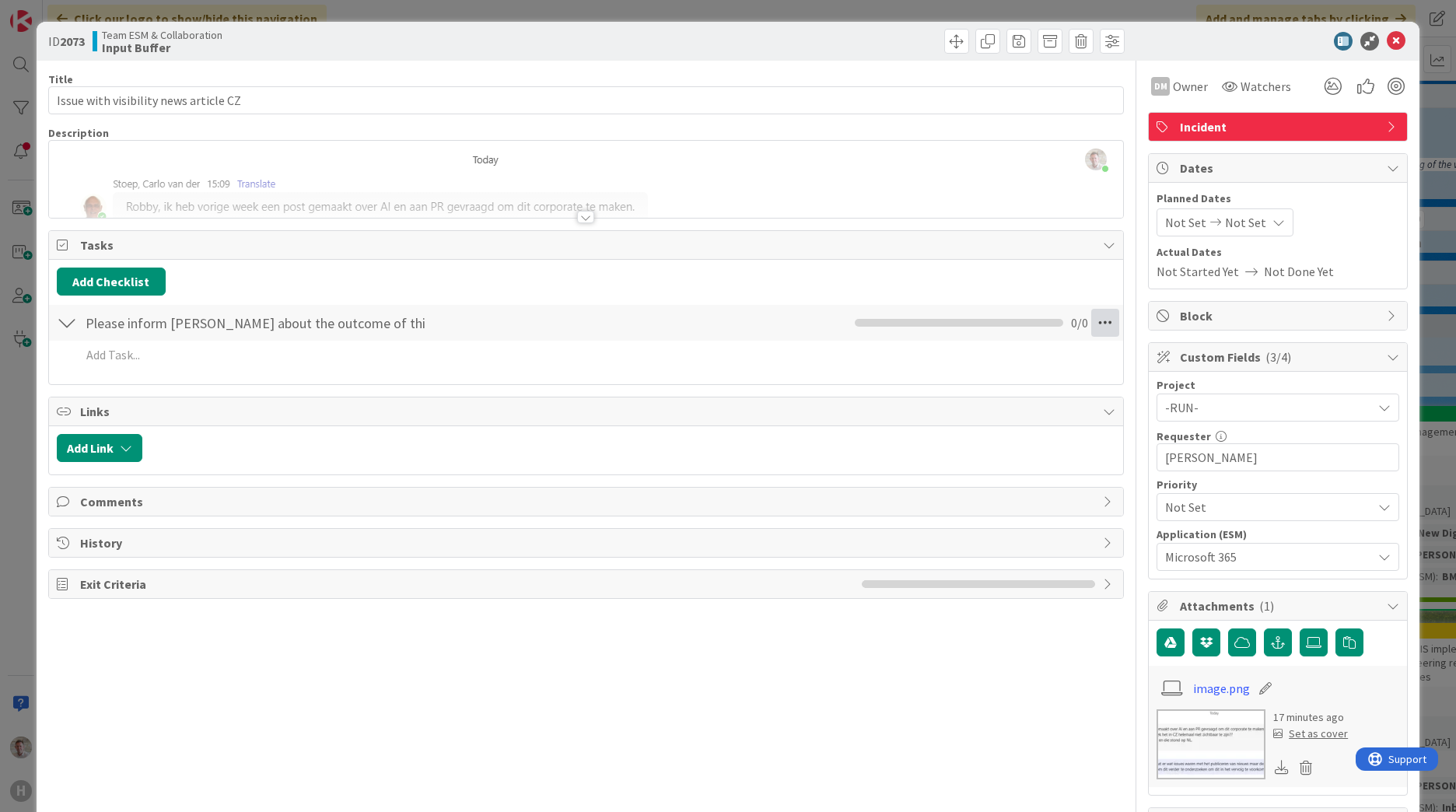
click at [957, 323] on icon at bounding box center [1105, 323] width 28 height 28
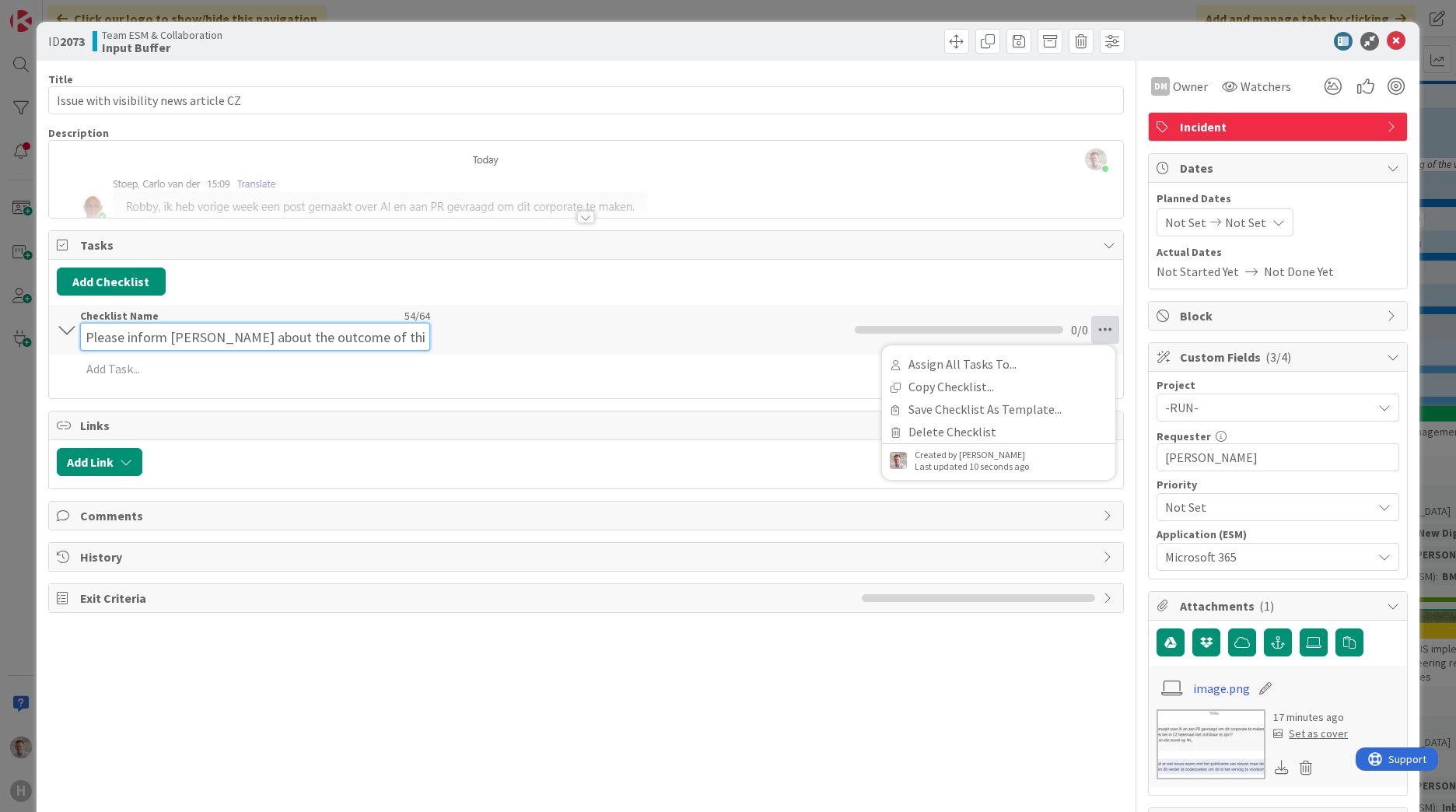
click at [308, 322] on input "Please inform [PERSON_NAME] about the outcome of this issue ?" at bounding box center [255, 336] width 350 height 28
click at [405, 342] on input "Please inform [PERSON_NAME] about the outcome of this issue ?" at bounding box center [255, 336] width 350 height 28
type input "Please inform [PERSON_NAME] about the outcome of this issue"
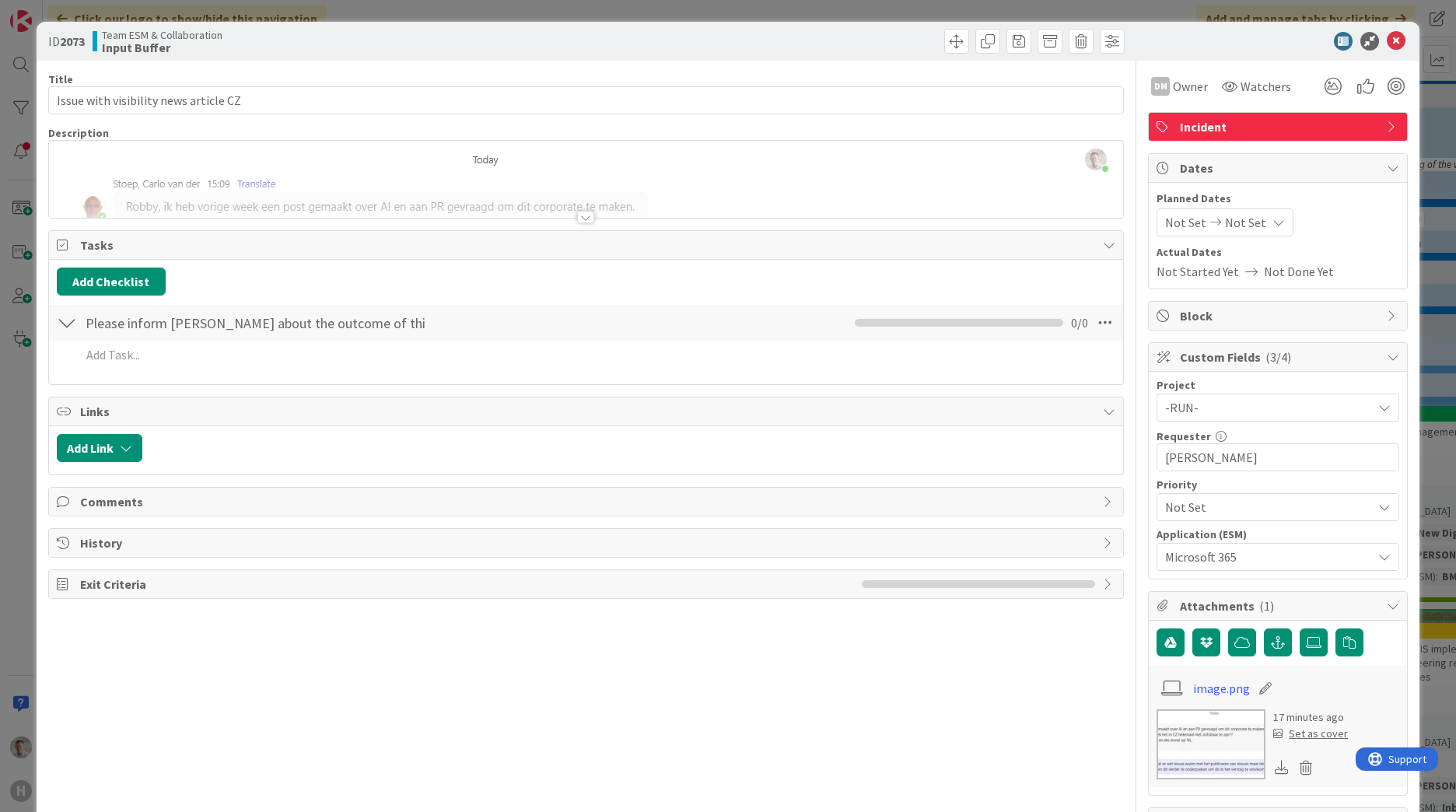
click at [412, 500] on div "Title 37 / 128 Issue with visibility news article CZ Description [PERSON_NAME] …" at bounding box center [586, 661] width 1076 height 1202
click at [957, 42] on icon at bounding box center [1396, 42] width 19 height 19
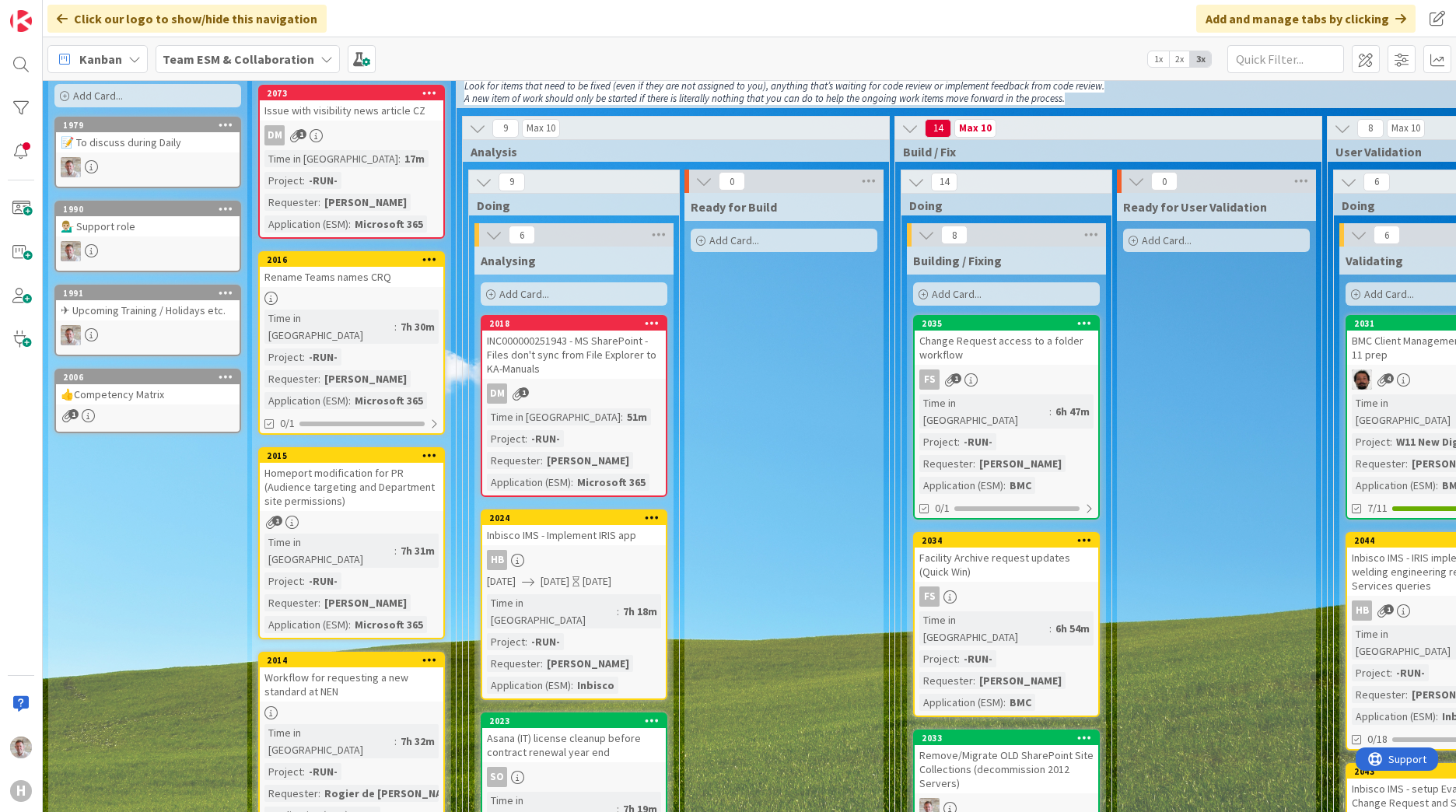
scroll to position [311, 0]
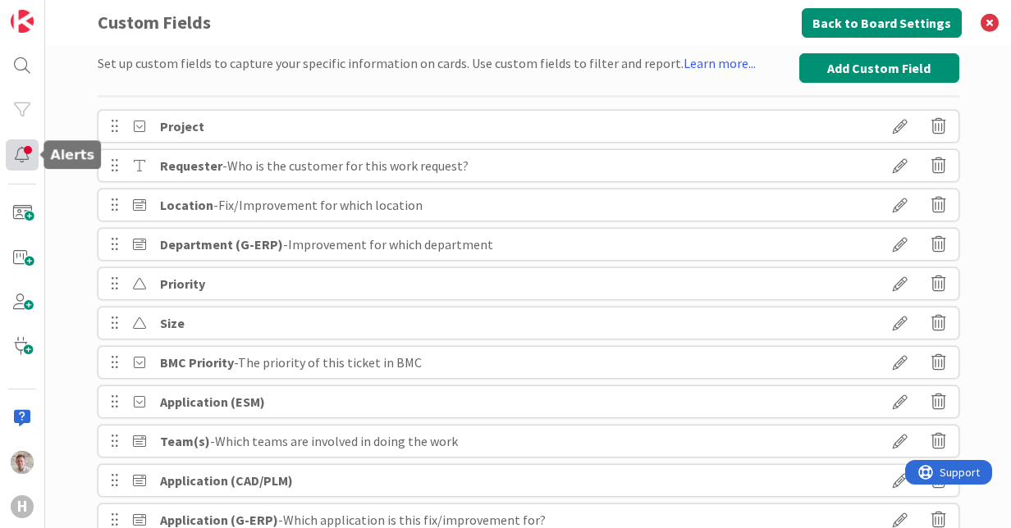
click at [30, 166] on div at bounding box center [22, 154] width 33 height 31
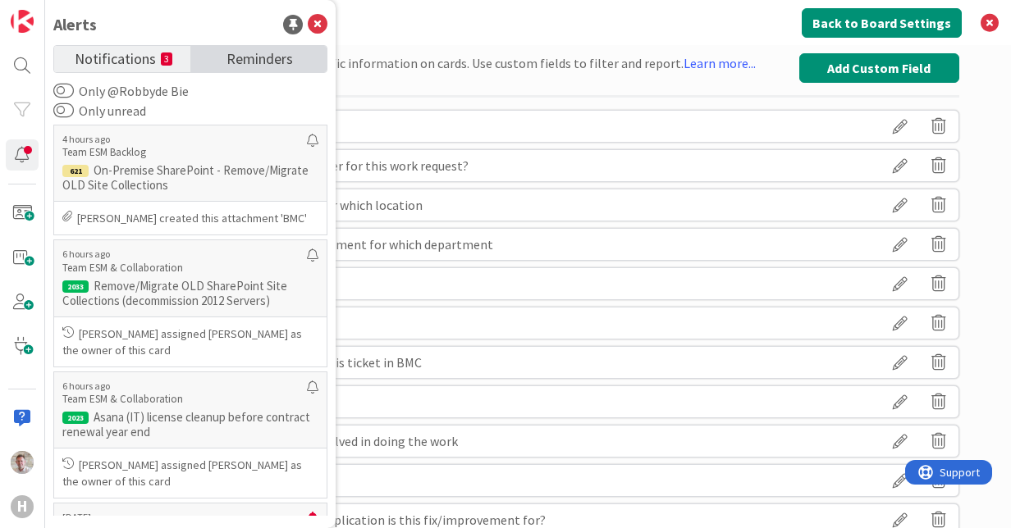
click at [232, 62] on span "Reminders" at bounding box center [259, 57] width 66 height 23
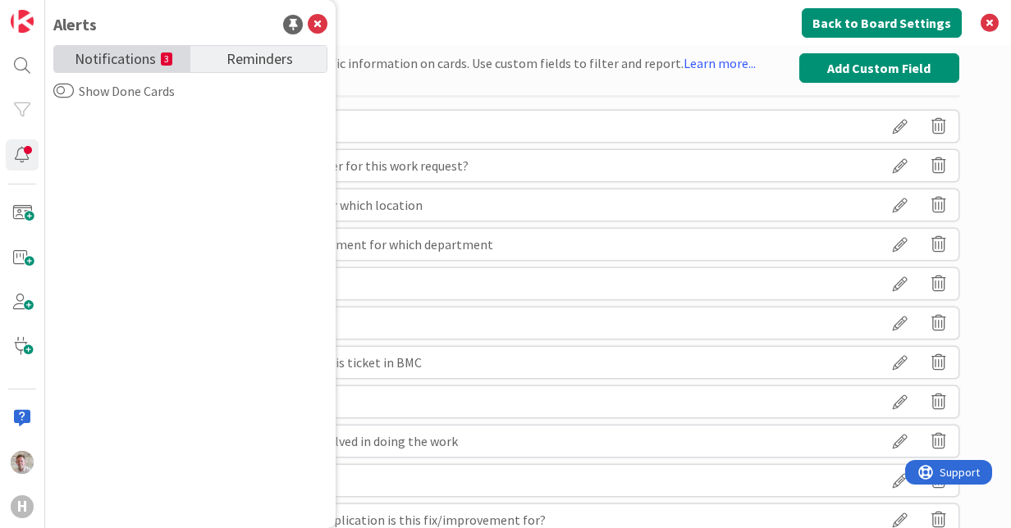
click at [161, 59] on small "3" at bounding box center [166, 59] width 11 height 13
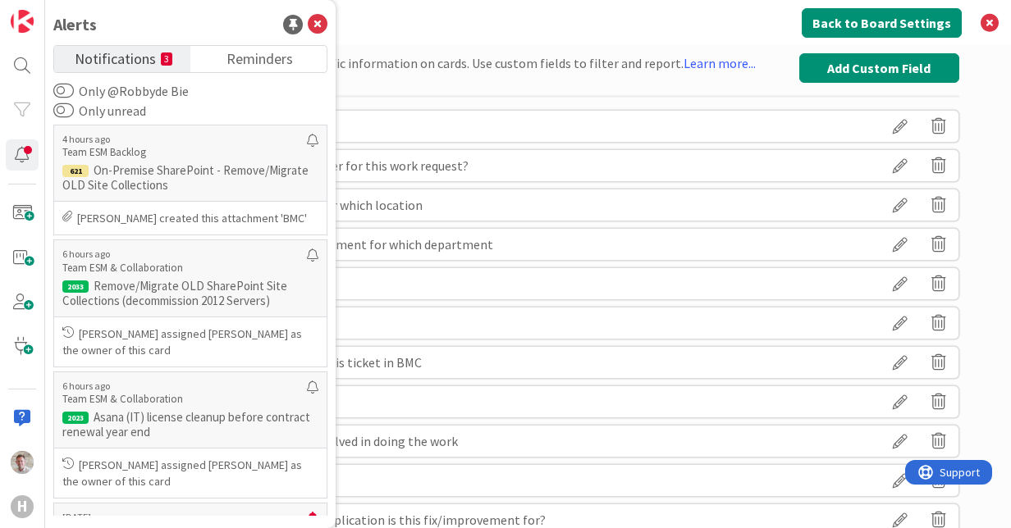
click at [167, 26] on div "Alerts" at bounding box center [190, 24] width 274 height 25
click at [399, 28] on h3 "Custom Fields" at bounding box center [528, 22] width 861 height 45
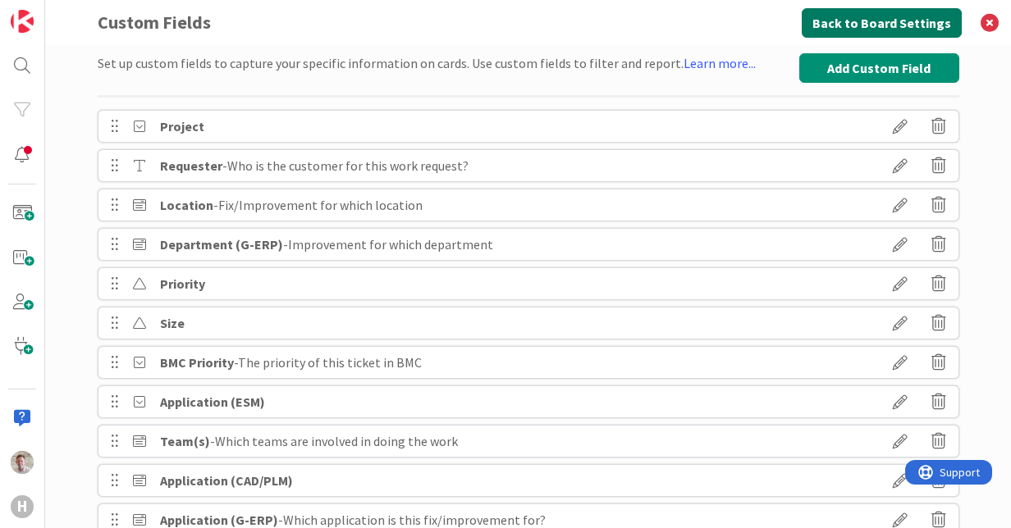
click at [855, 34] on button "Back to Board Settings" at bounding box center [882, 23] width 160 height 30
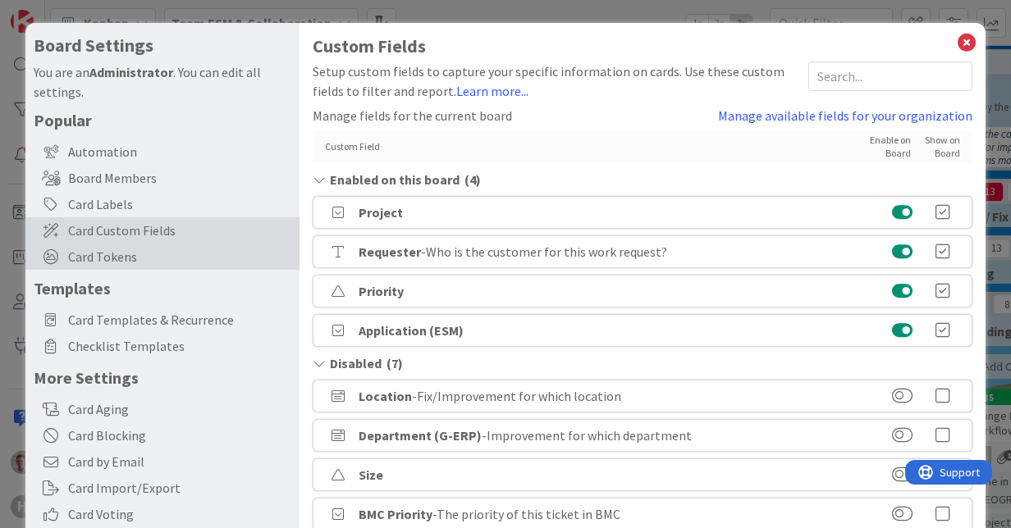
click at [56, 263] on icon at bounding box center [51, 256] width 18 height 15
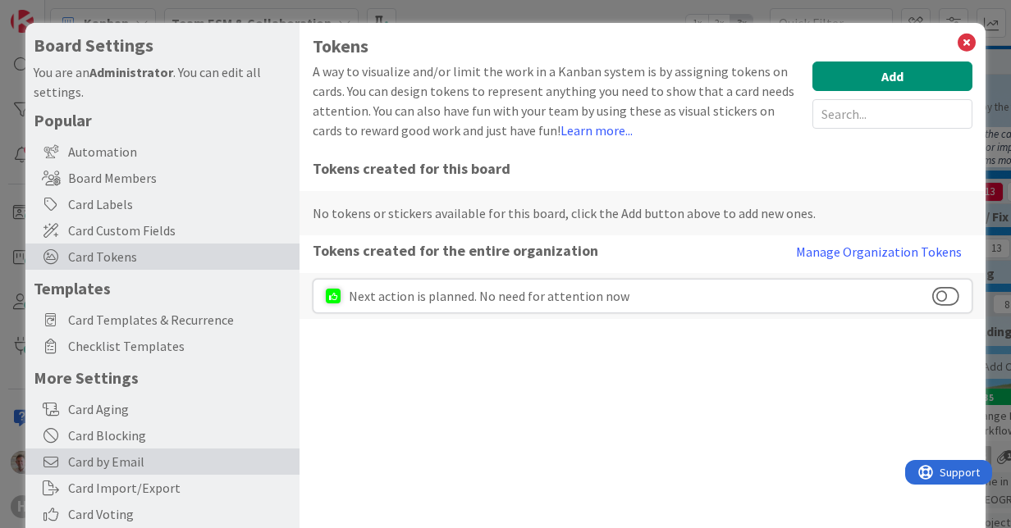
click at [126, 450] on div "Card by Email" at bounding box center [162, 462] width 274 height 26
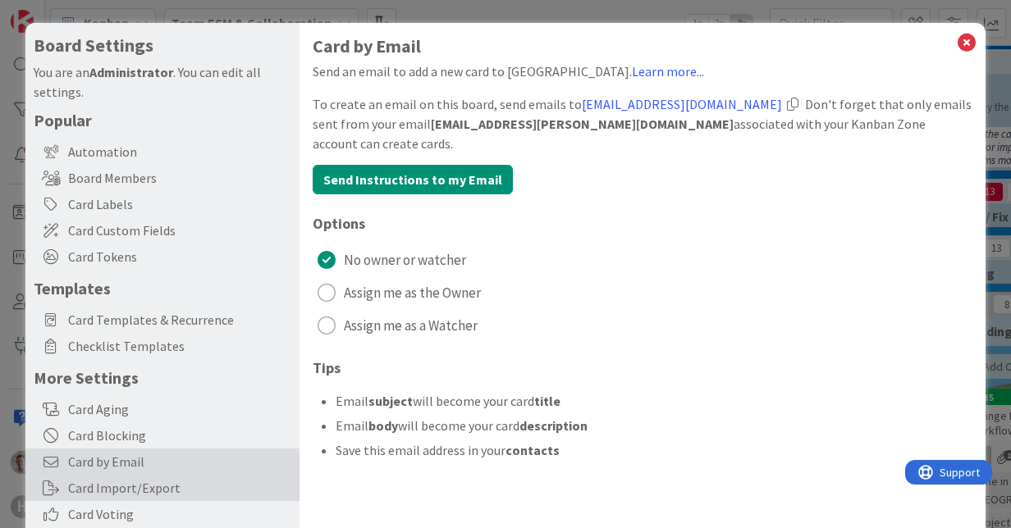
click at [121, 479] on div "Card Import/Export" at bounding box center [162, 488] width 274 height 26
